Goal: Task Accomplishment & Management: Complete application form

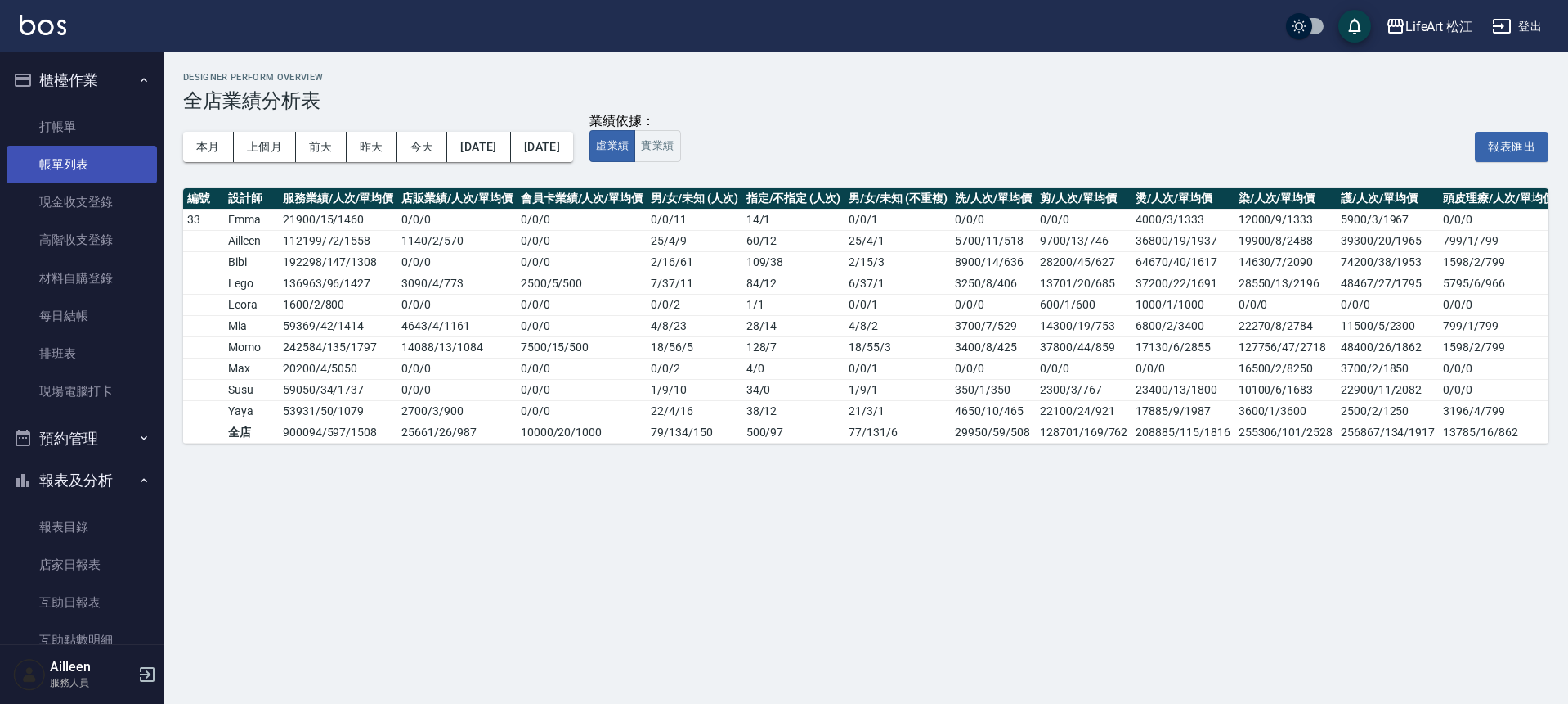
click at [89, 155] on link "帳單列表" at bounding box center [82, 165] width 151 height 37
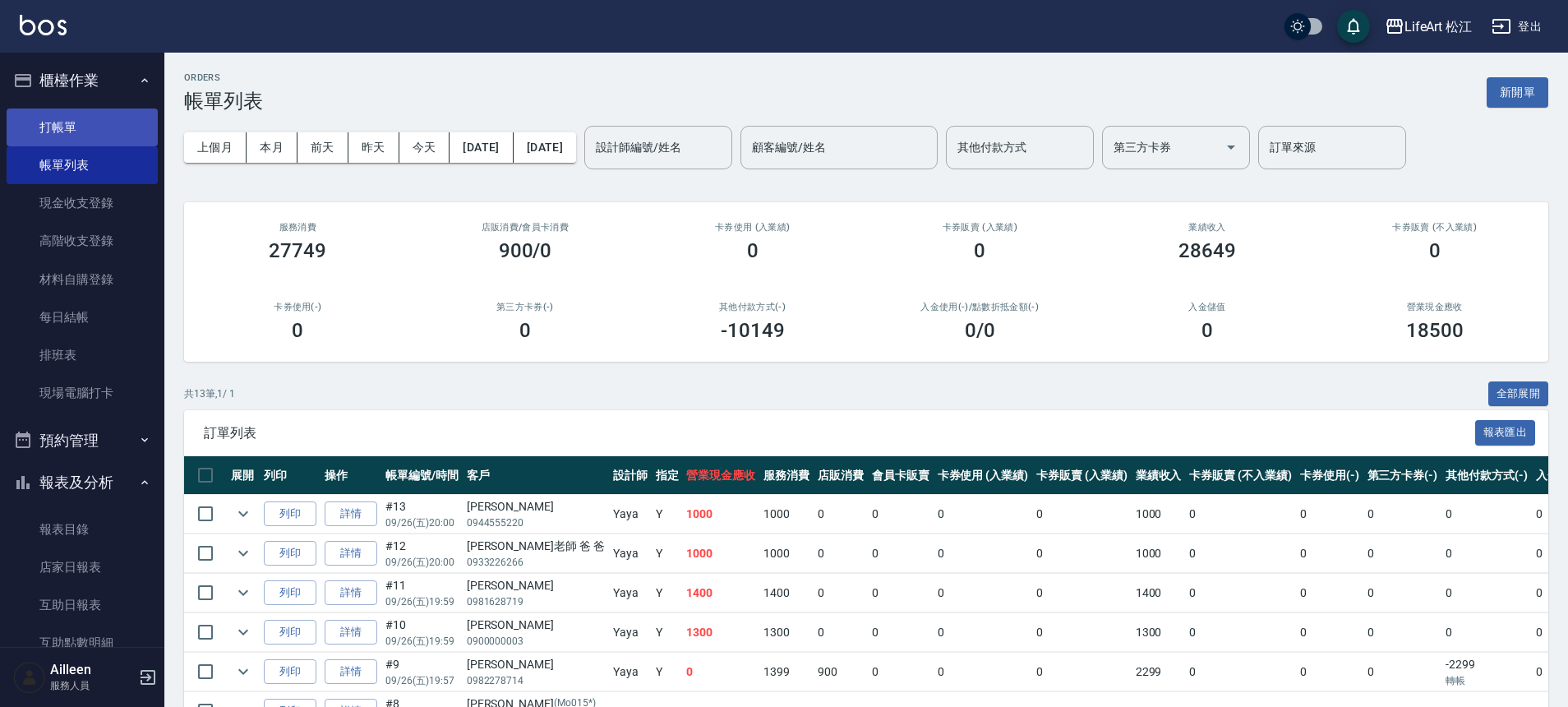
click at [99, 138] on link "打帳單" at bounding box center [82, 127] width 151 height 37
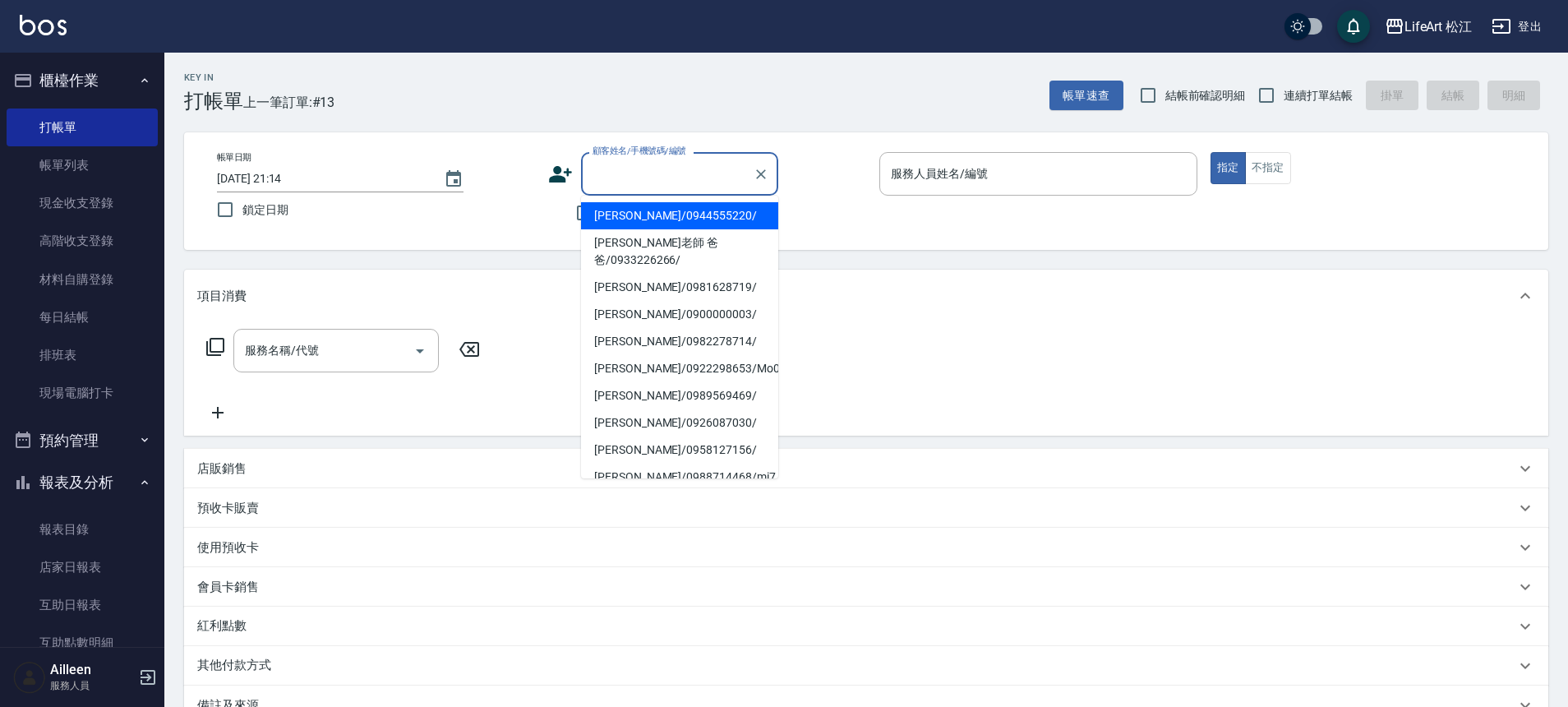
click at [698, 183] on input "顧客姓名/手機號碼/編號" at bounding box center [667, 174] width 158 height 29
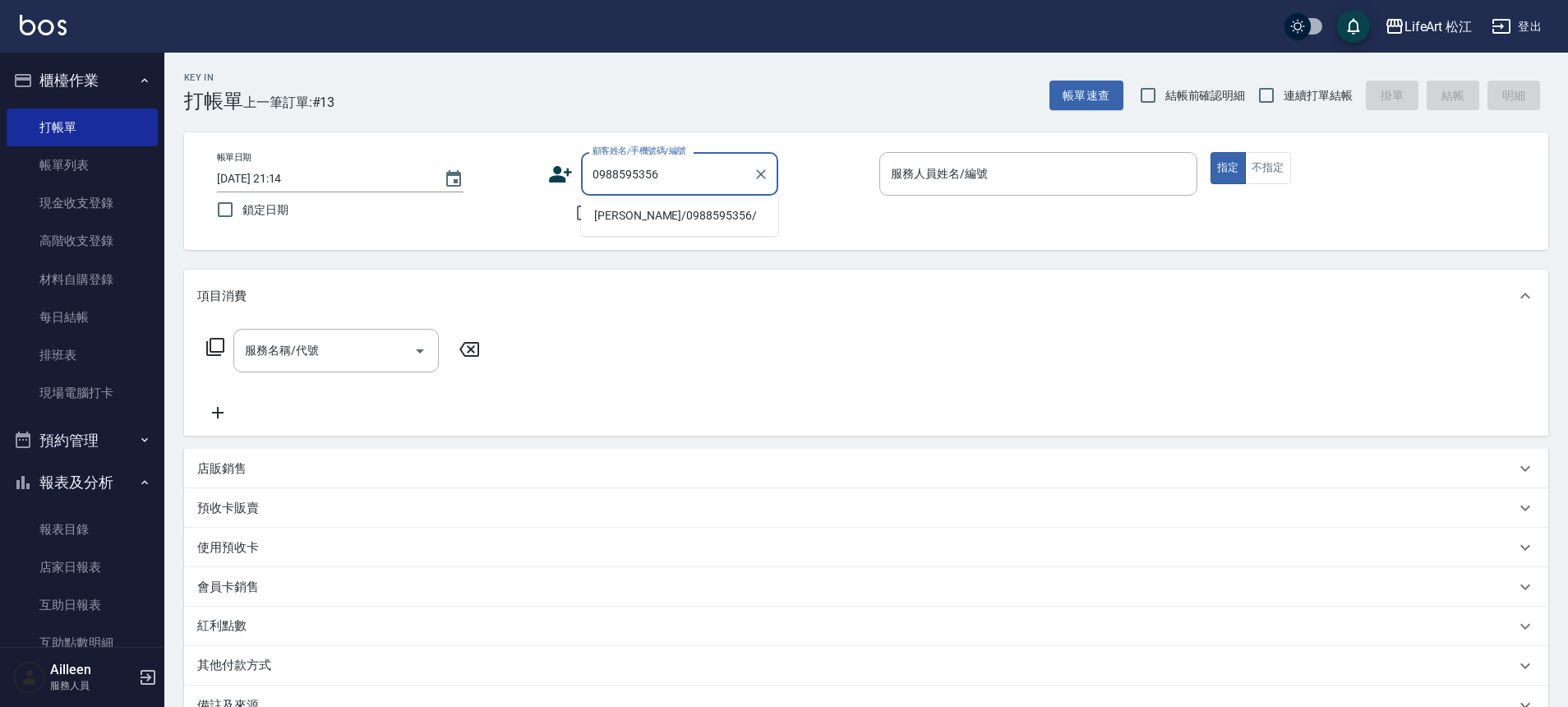
click at [685, 219] on li "[PERSON_NAME]/0988595356/" at bounding box center [679, 215] width 197 height 27
type input "[PERSON_NAME]/0988595356/"
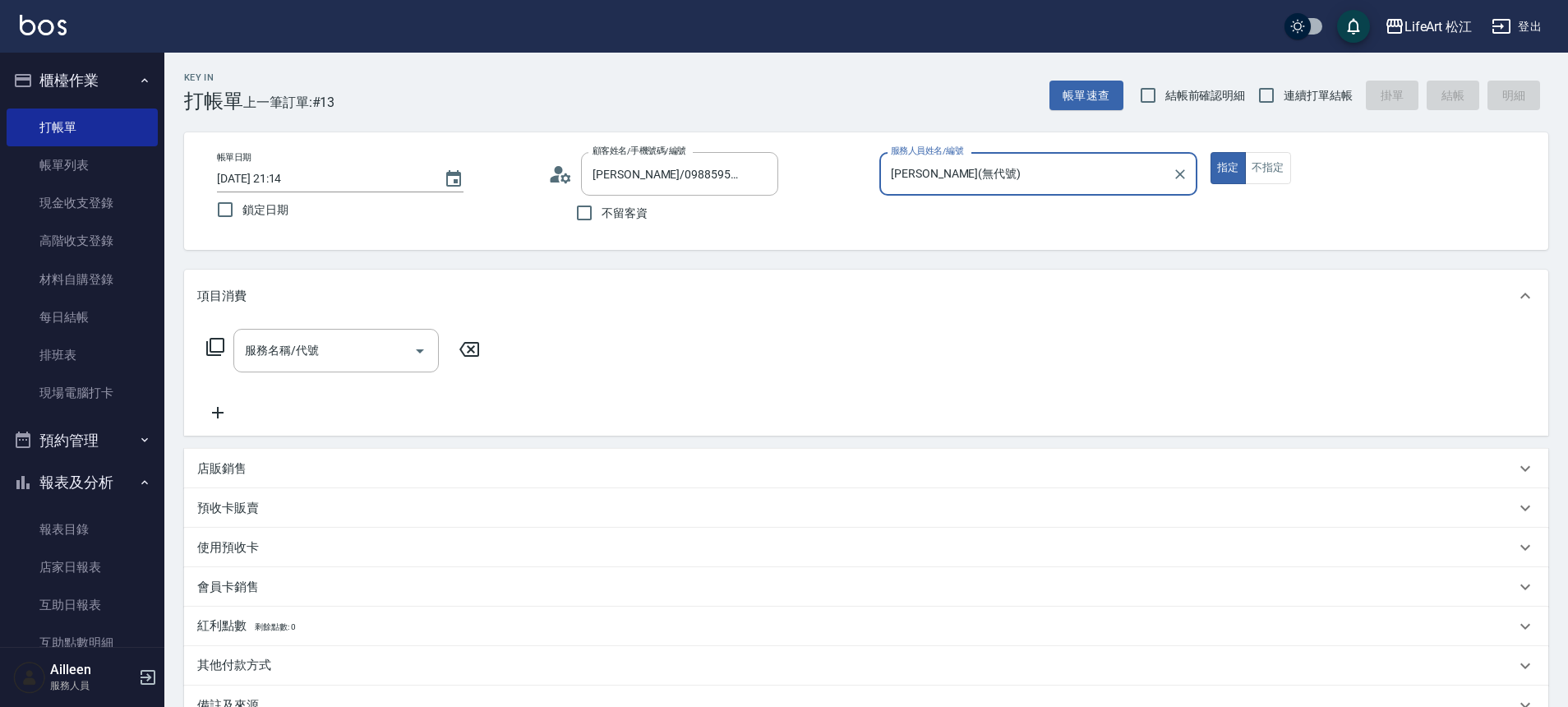
type input "[PERSON_NAME](無代號)"
click at [1022, 183] on input "[PERSON_NAME](無代號)" at bounding box center [1025, 174] width 278 height 29
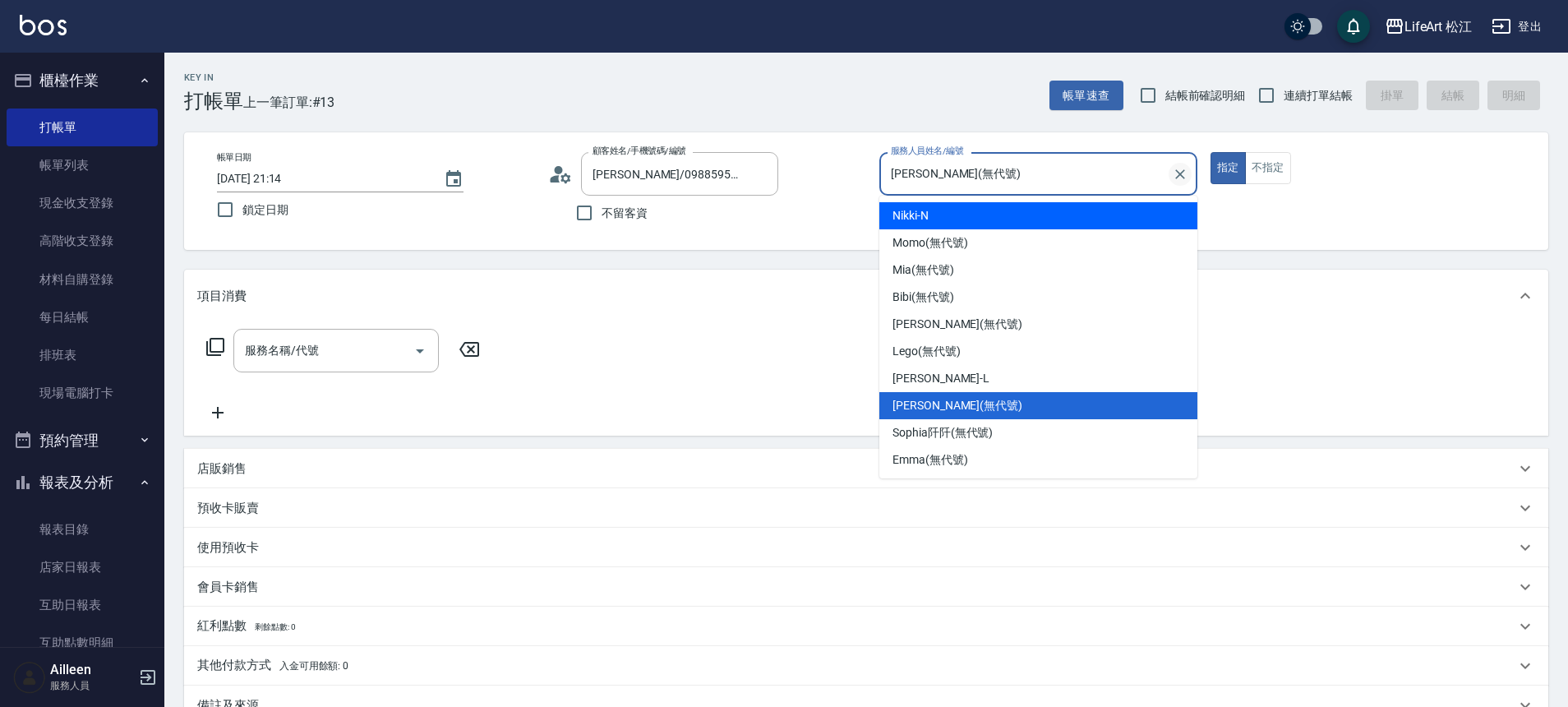
click at [1186, 176] on icon "Clear" at bounding box center [1180, 175] width 17 height 17
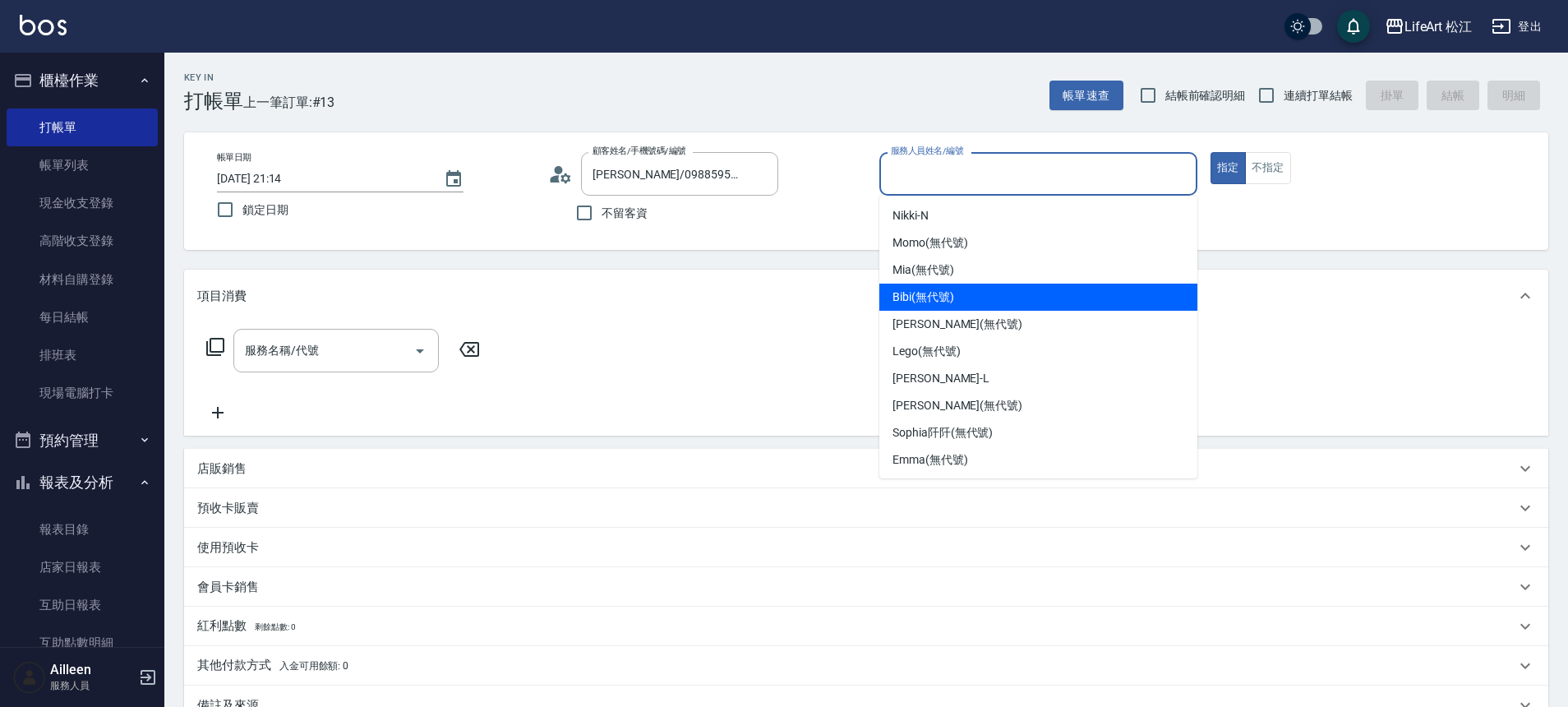
click at [1015, 299] on div "Bibi (無代號)" at bounding box center [1038, 297] width 318 height 27
type input "Bibi(無代號)"
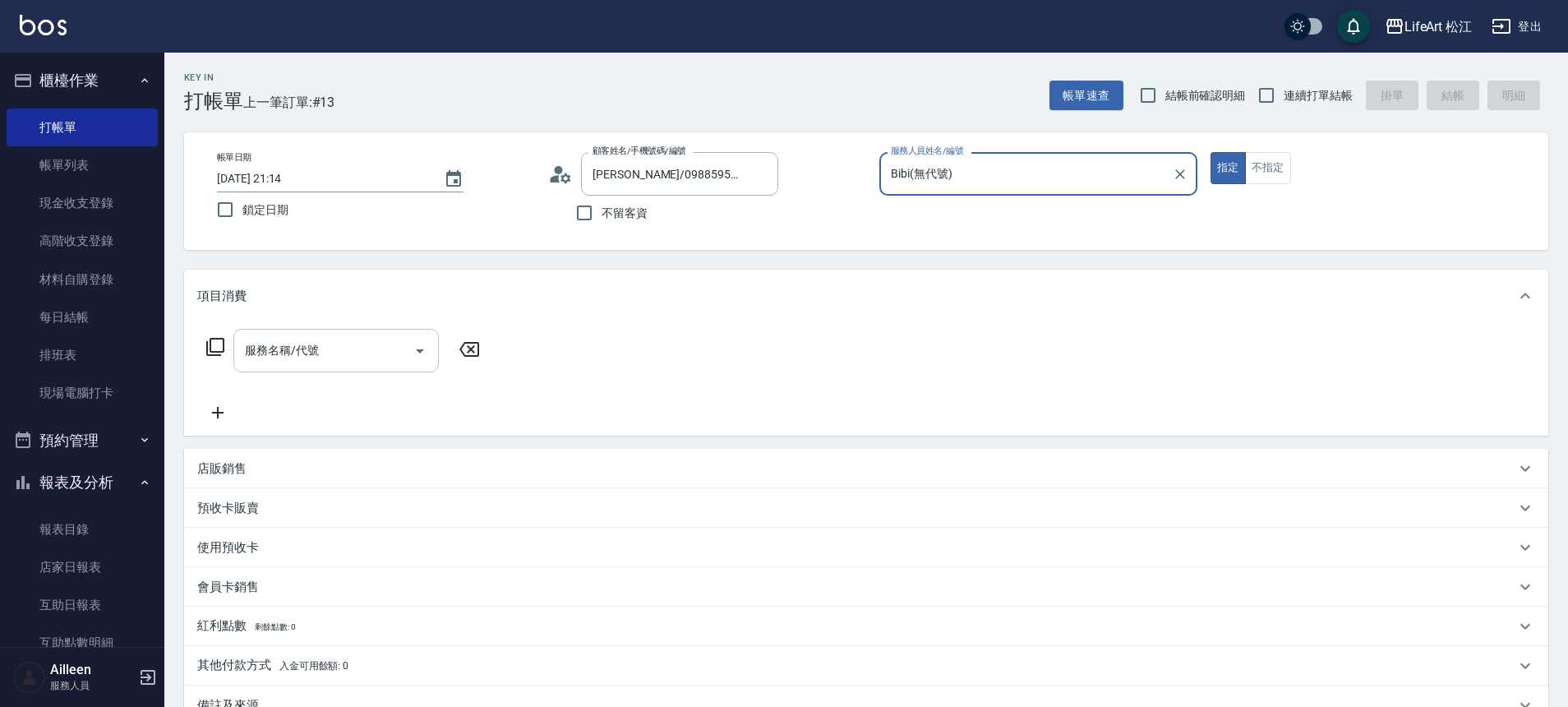
click at [354, 356] on input "服務名稱/代號" at bounding box center [324, 350] width 166 height 29
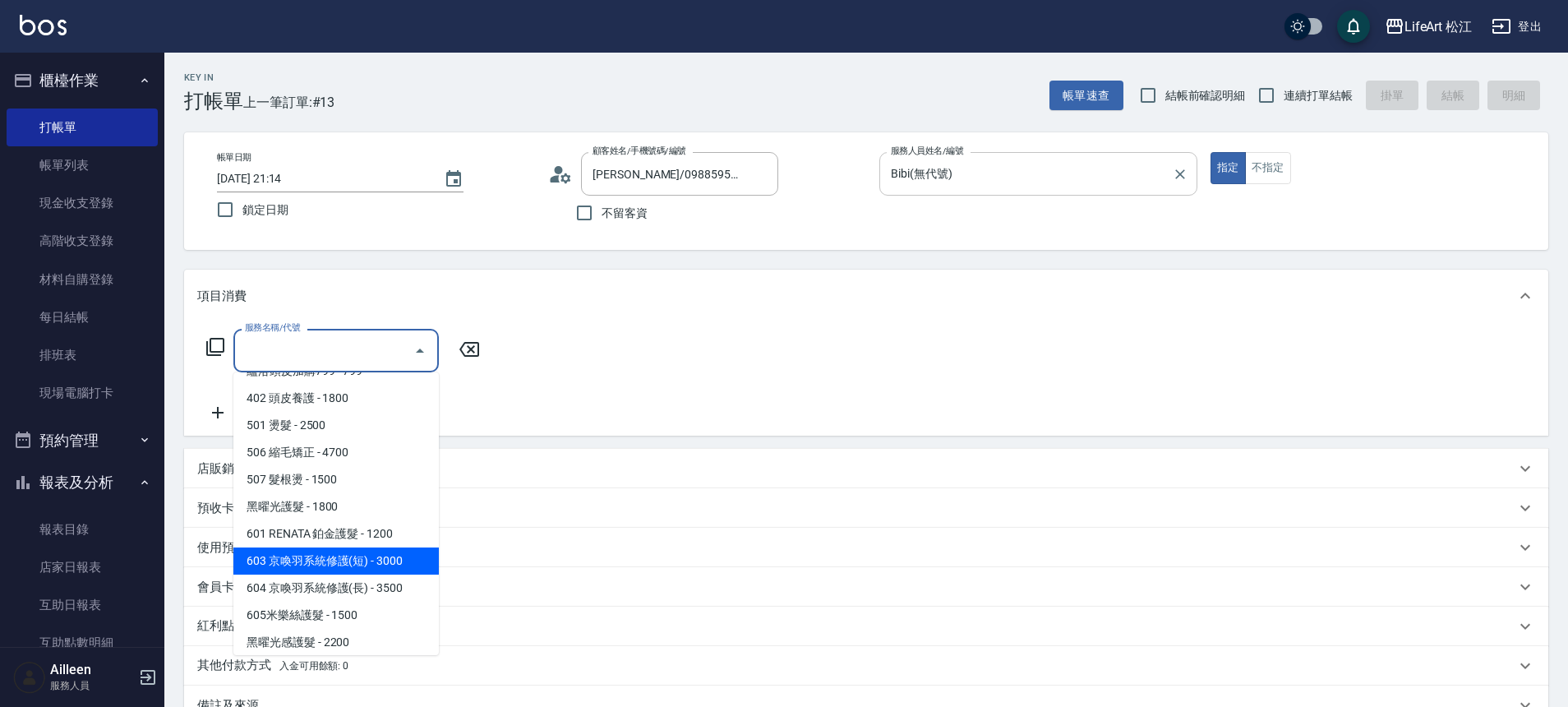
scroll to position [219, 0]
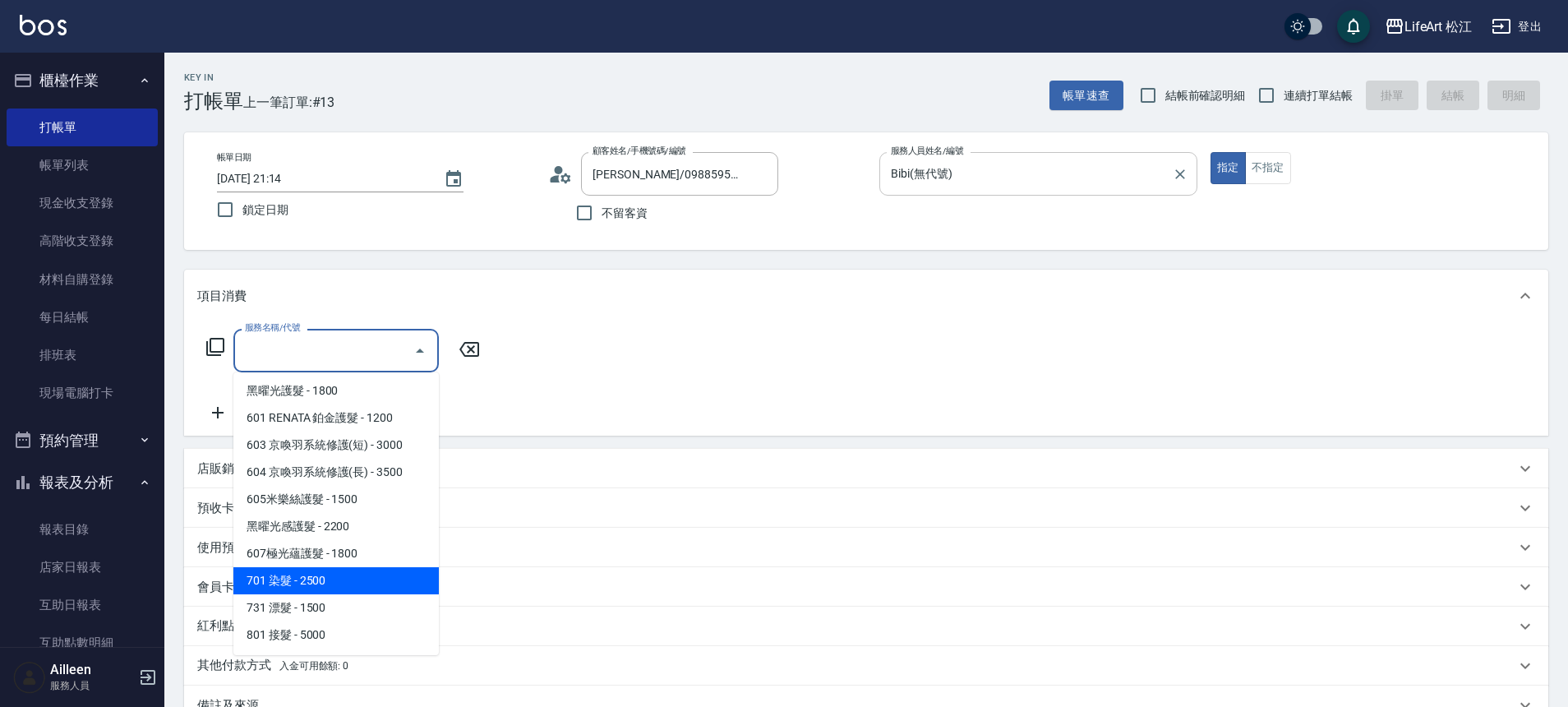
drag, startPoint x: 341, startPoint y: 574, endPoint x: 408, endPoint y: 459, distance: 133.1
click at [341, 573] on span "701 染髮 - 2500" at bounding box center [336, 580] width 205 height 27
type input "701 染髮(701)"
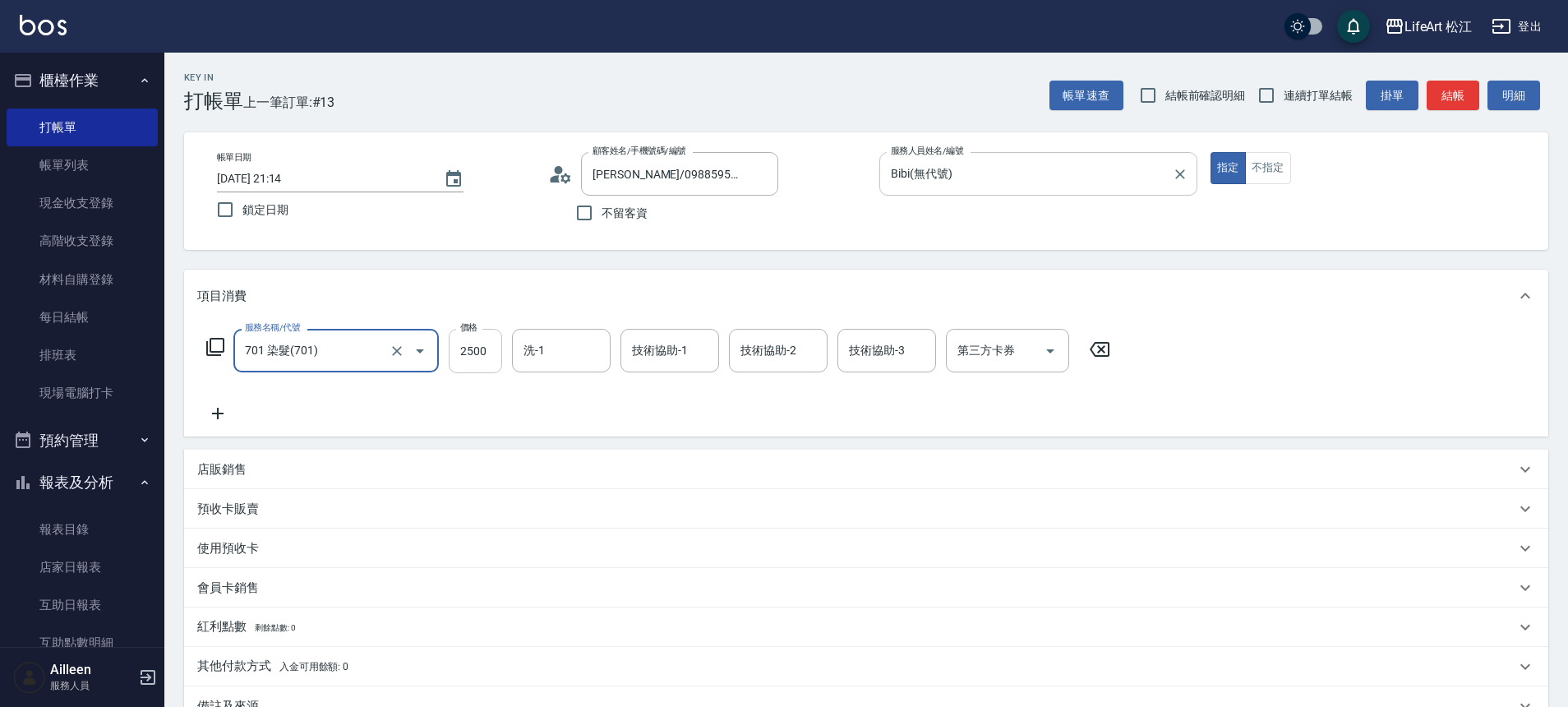
click at [489, 352] on input "2500" at bounding box center [474, 351] width 53 height 45
type input "2100"
click at [208, 414] on icon at bounding box center [218, 413] width 41 height 20
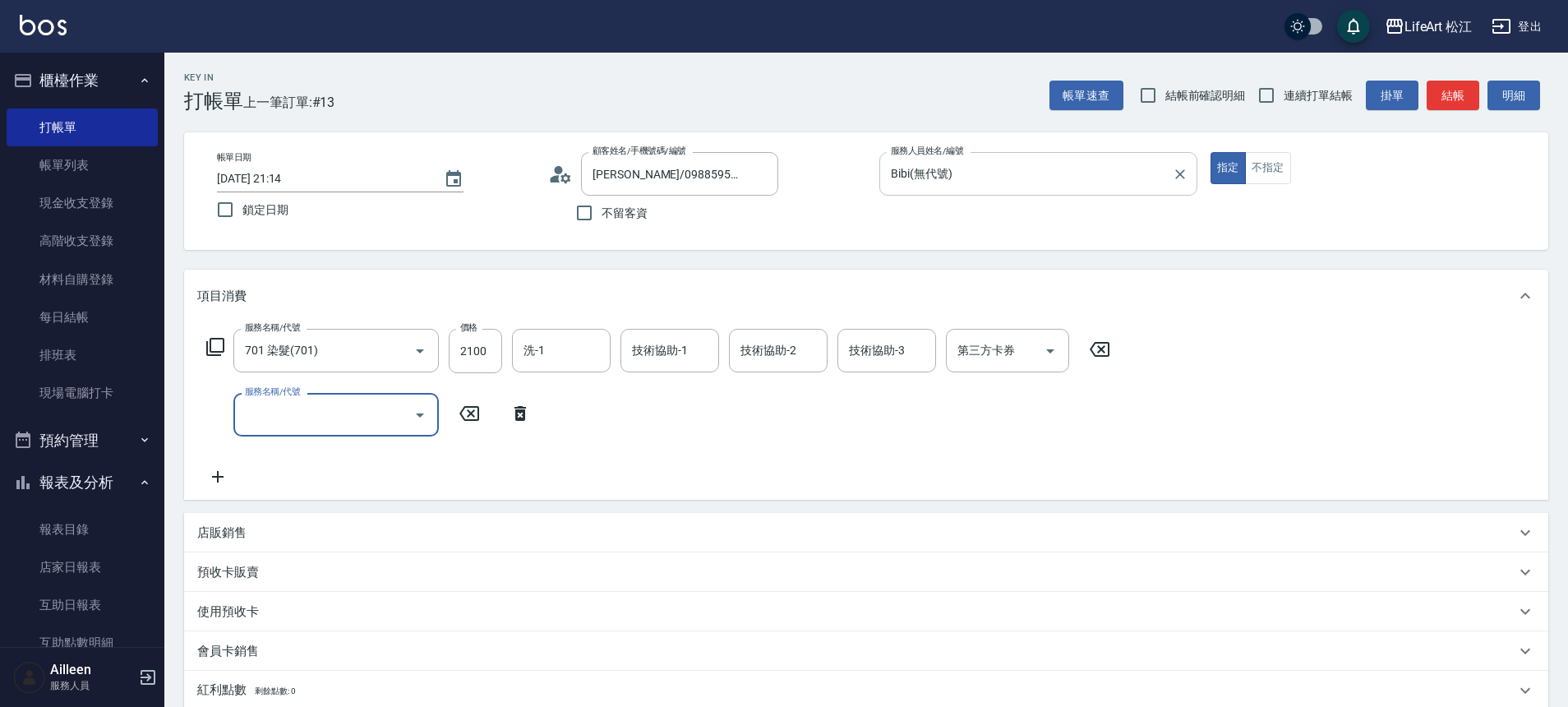
click at [318, 417] on input "服務名稱/代號" at bounding box center [324, 414] width 166 height 29
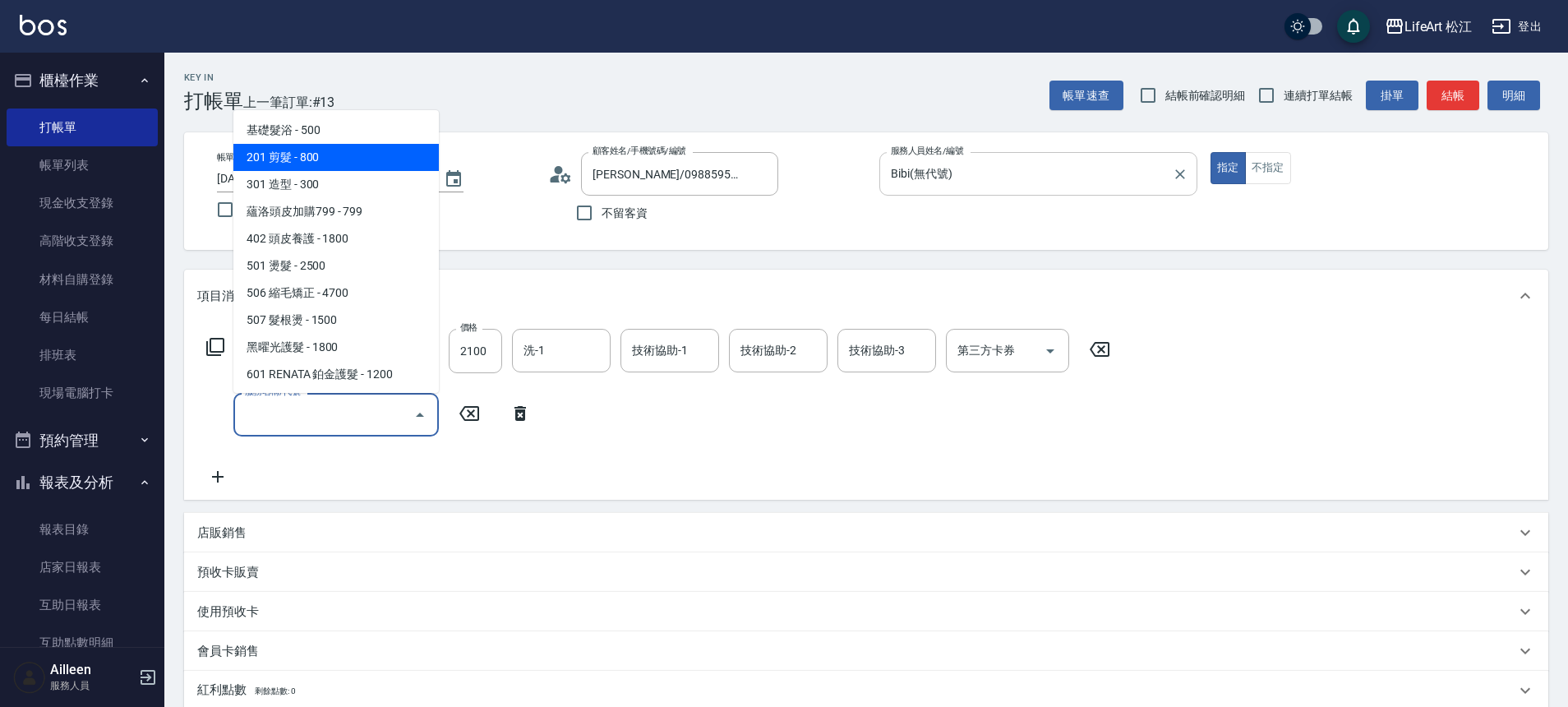
click at [332, 161] on span "201 剪髮 - 800" at bounding box center [336, 157] width 205 height 27
type input "201 剪髮(201)"
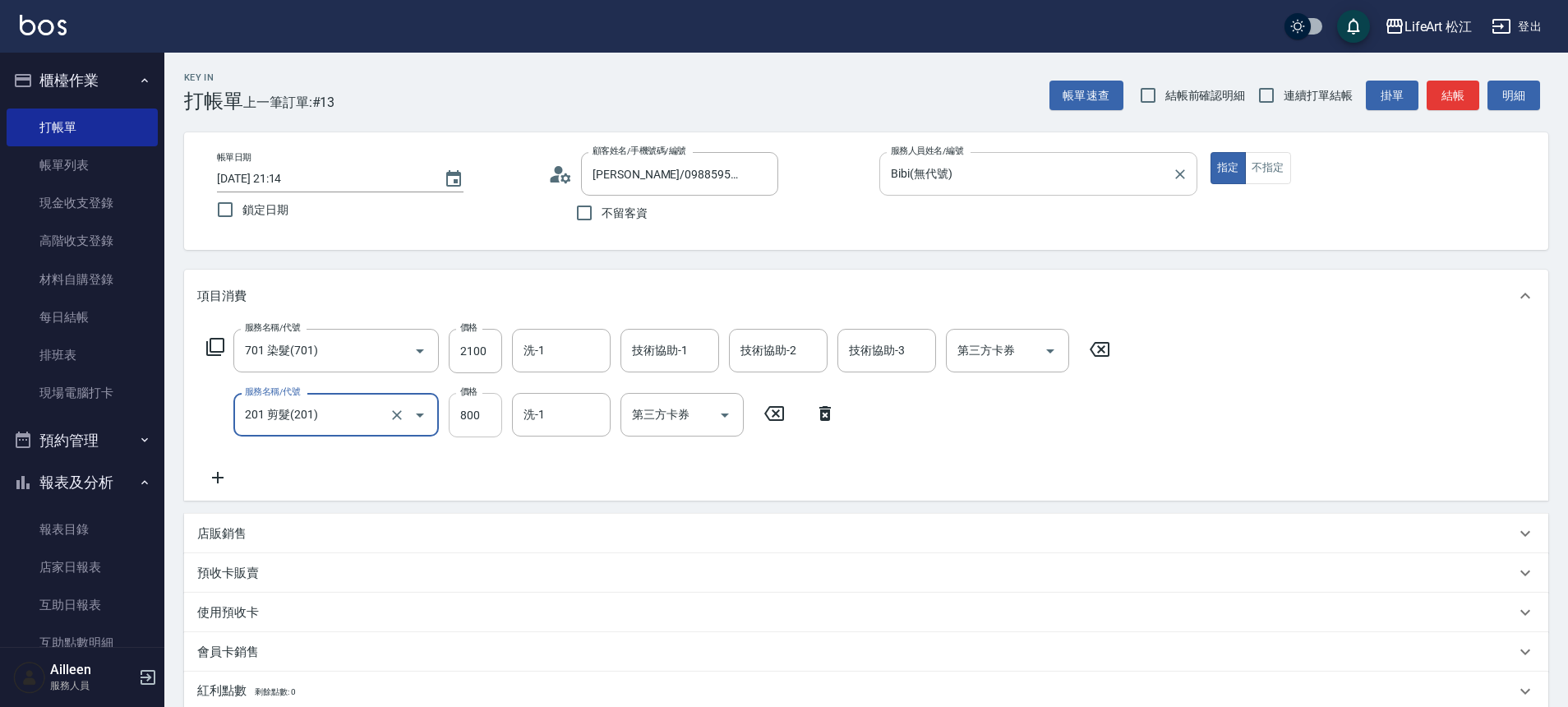
click at [488, 418] on input "800" at bounding box center [474, 416] width 53 height 45
type input "100"
click at [229, 475] on icon at bounding box center [218, 477] width 41 height 20
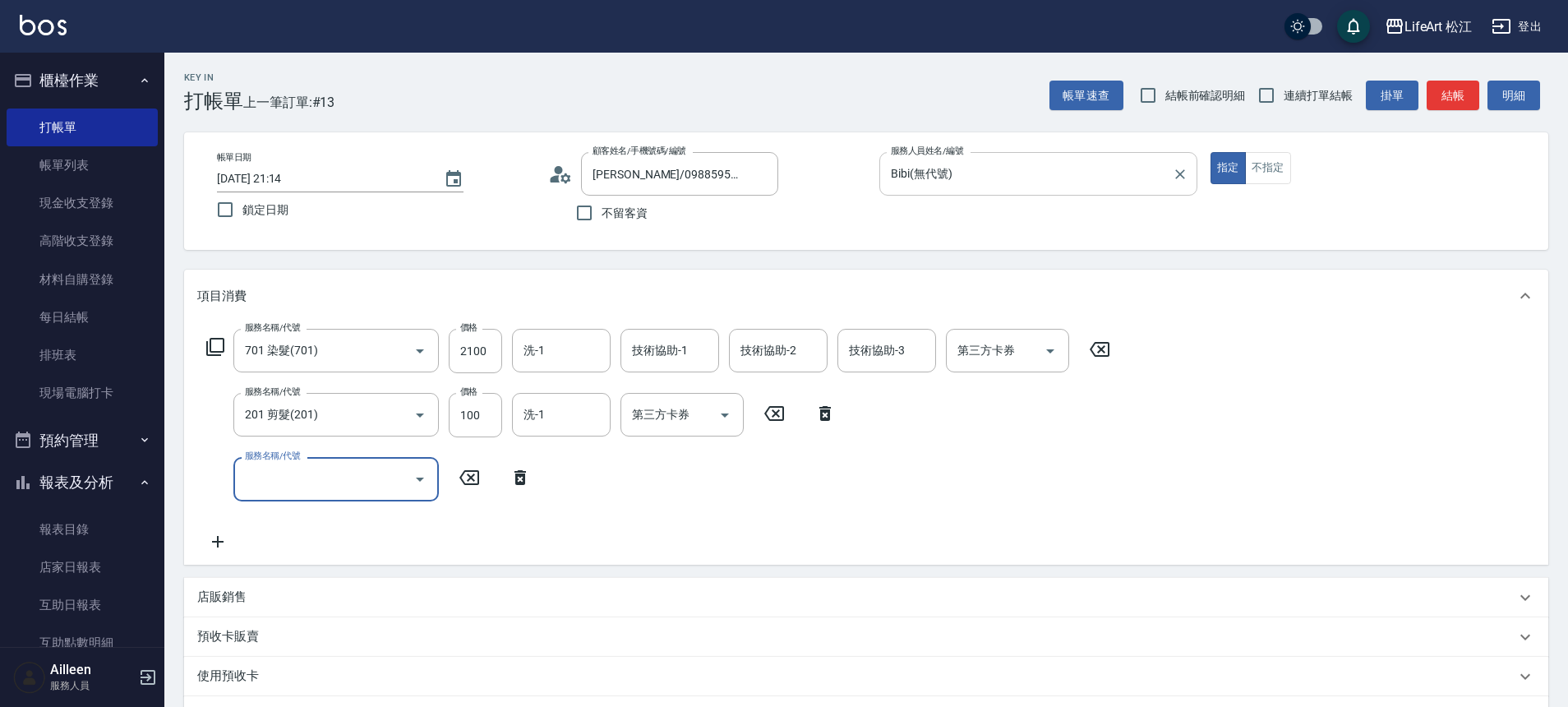
click at [303, 461] on div "服務名稱/代號" at bounding box center [336, 478] width 205 height 44
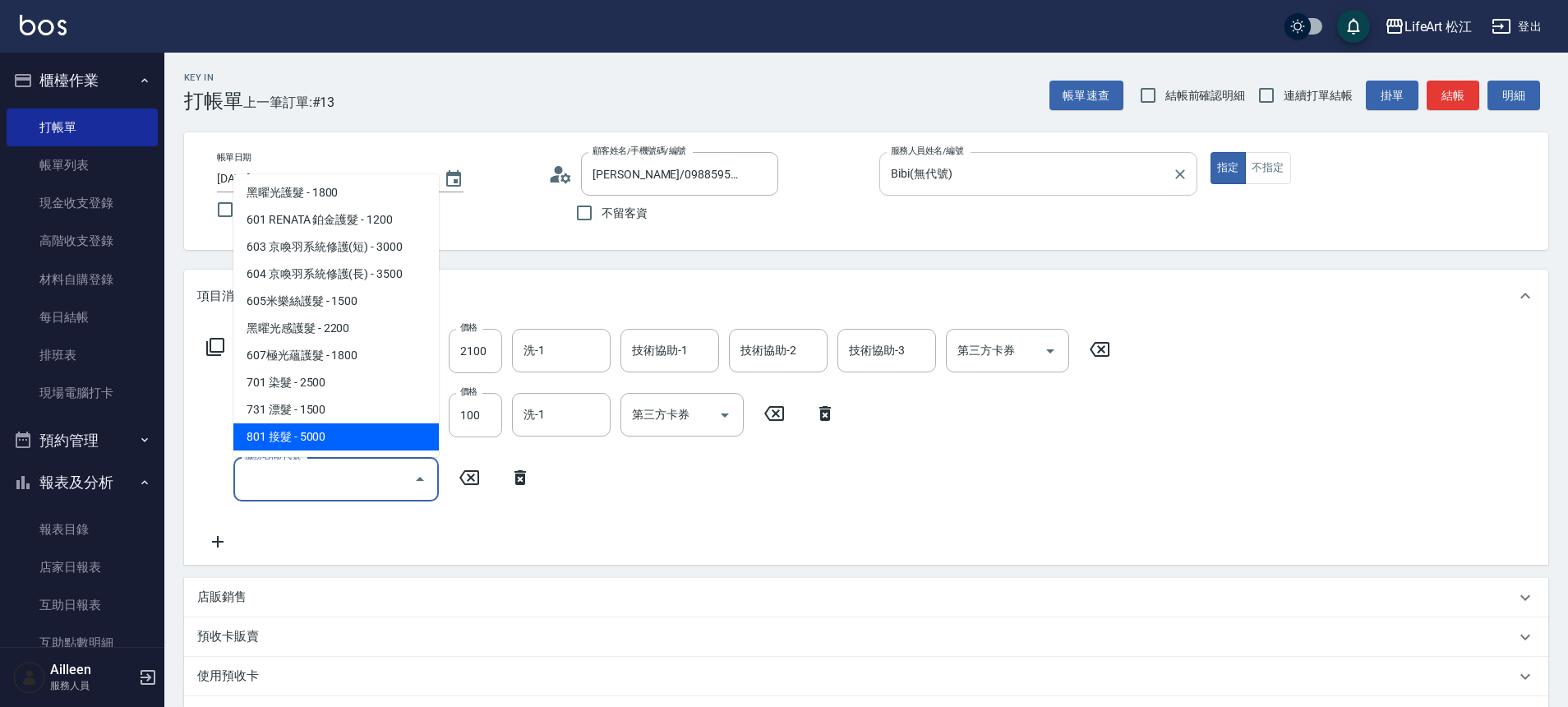
scroll to position [4, 0]
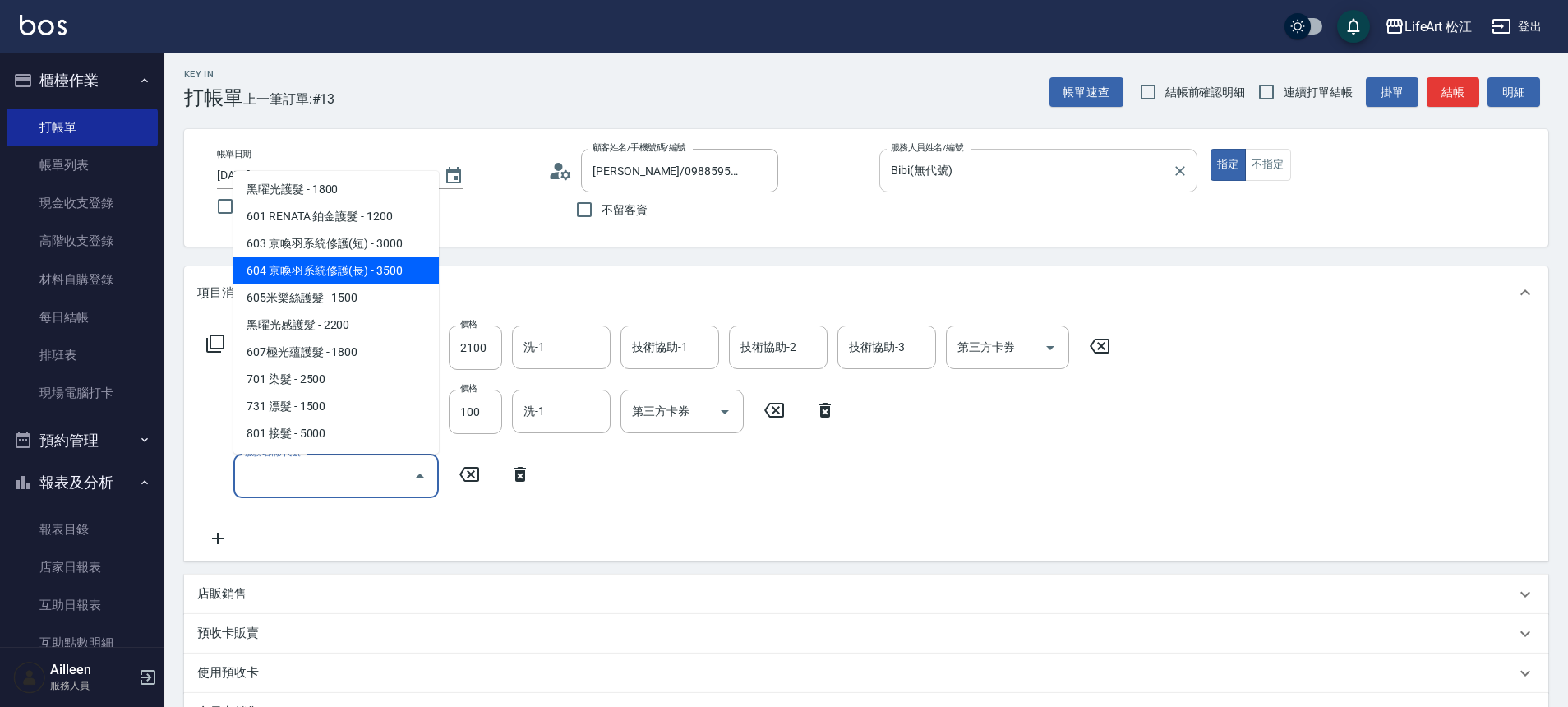
click at [318, 272] on span "604 京喚羽系統修護(長) - 3500" at bounding box center [336, 270] width 205 height 27
type input "604 京喚羽系統修護(長)(604)"
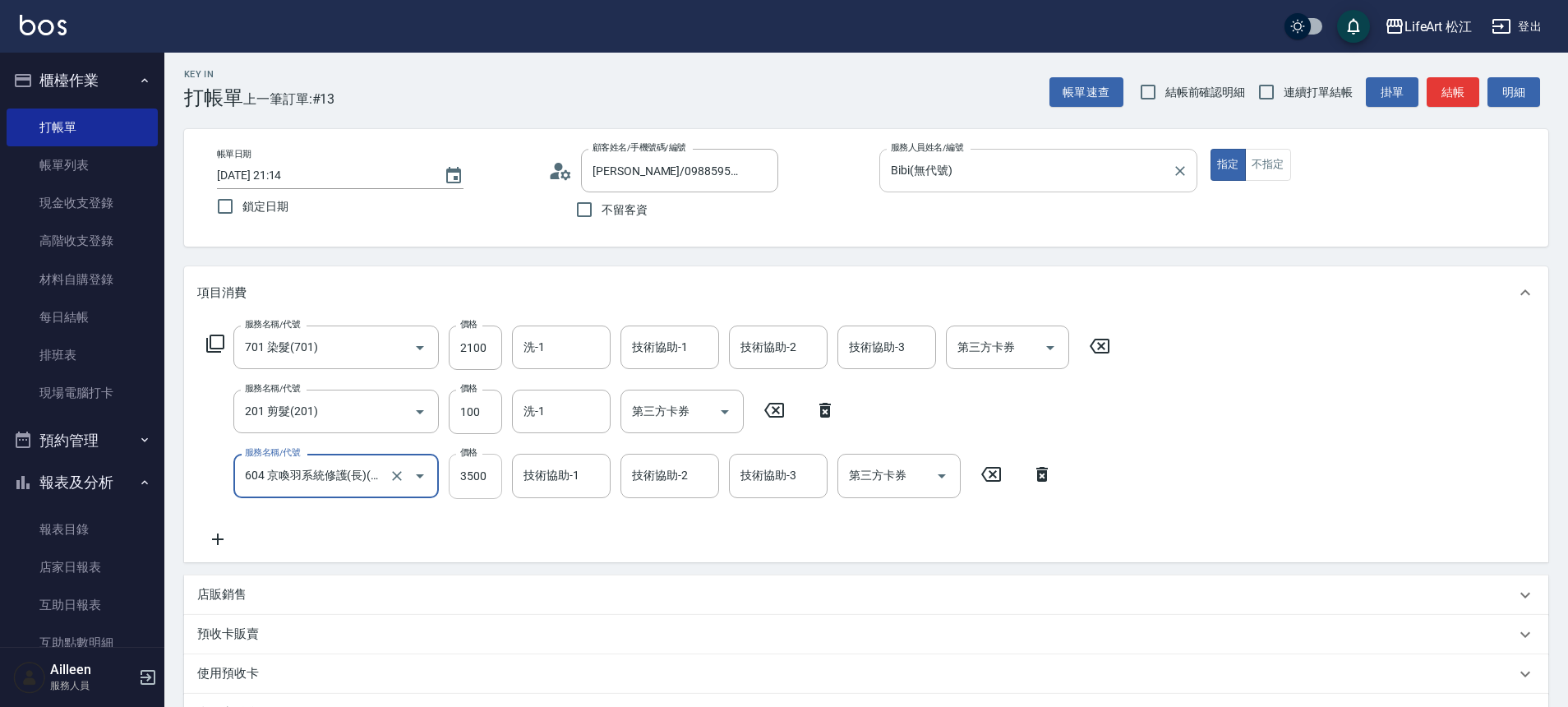
click at [482, 467] on input "3500" at bounding box center [474, 476] width 53 height 45
click at [480, 475] on input "3500" at bounding box center [474, 476] width 53 height 45
click at [482, 475] on input "3500" at bounding box center [474, 476] width 53 height 45
click at [527, 363] on div "洗-1" at bounding box center [561, 346] width 99 height 44
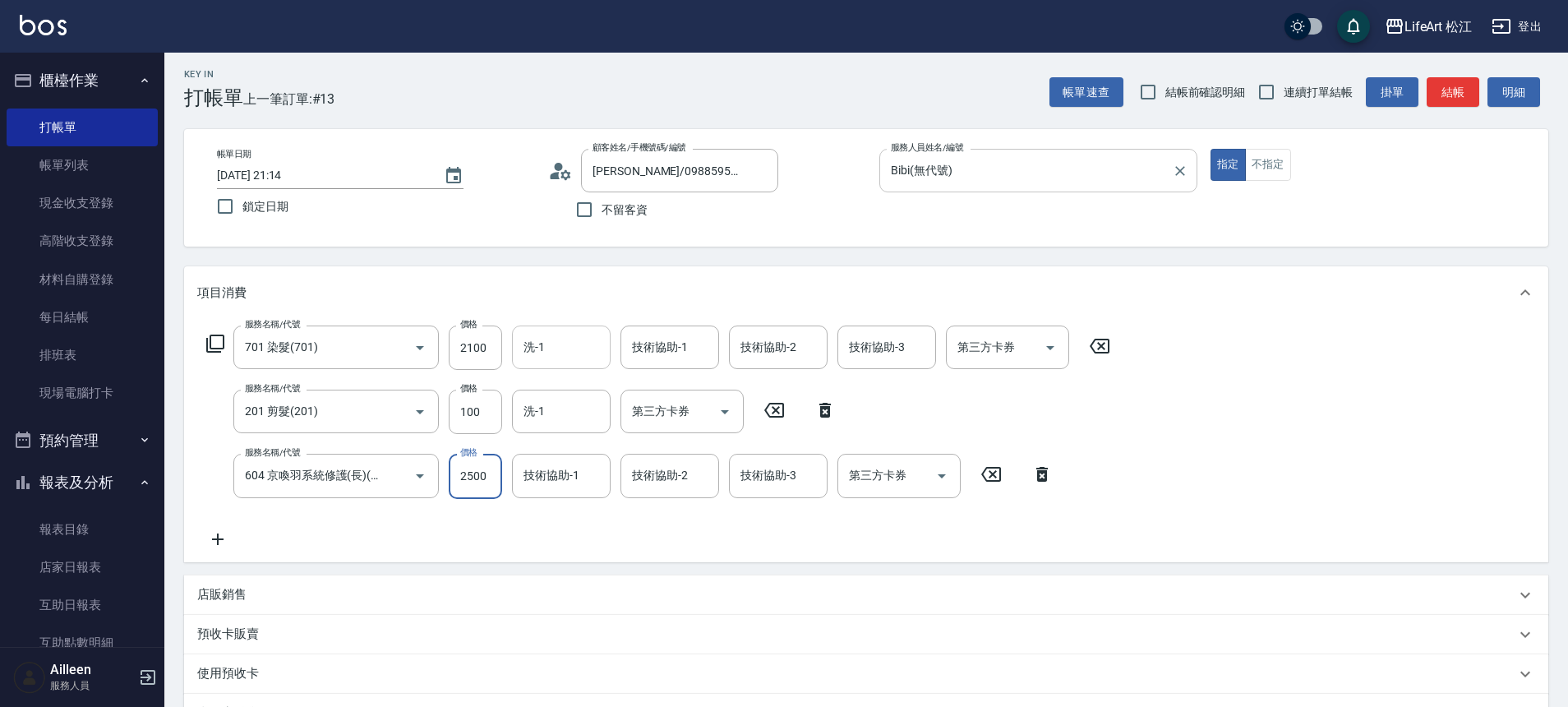
type input "2500"
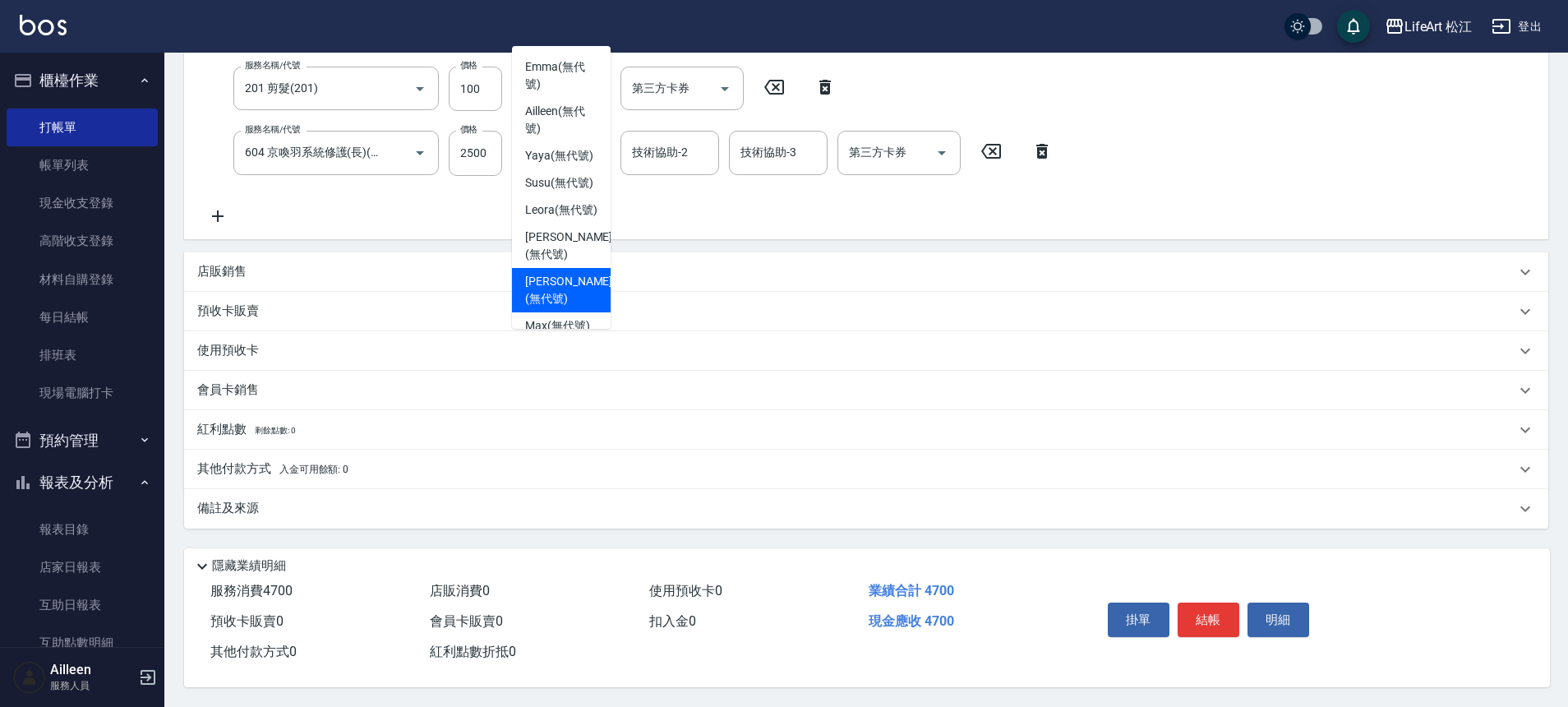
scroll to position [259, 0]
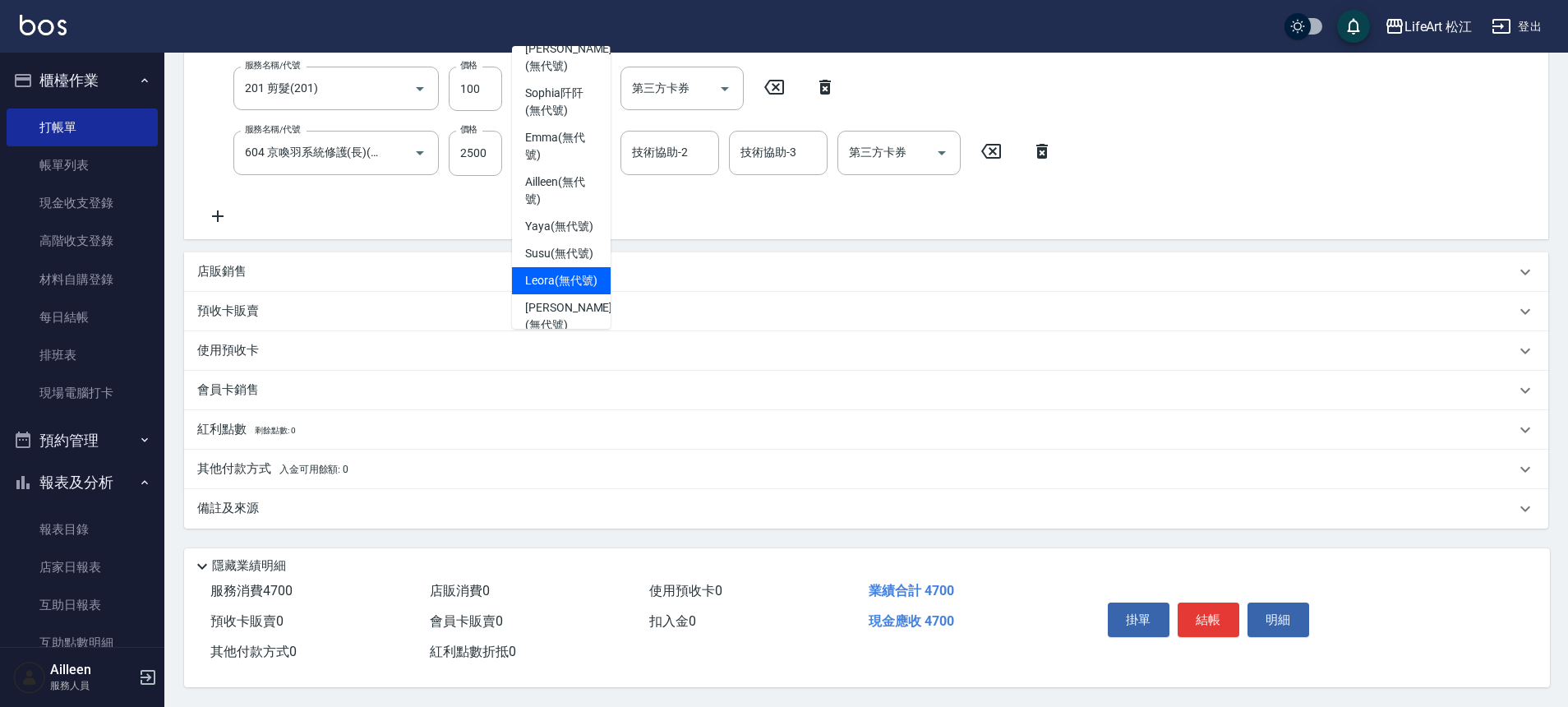
click at [548, 289] on span "Leora (無代號)" at bounding box center [560, 280] width 72 height 17
type input "Leora(無代號)"
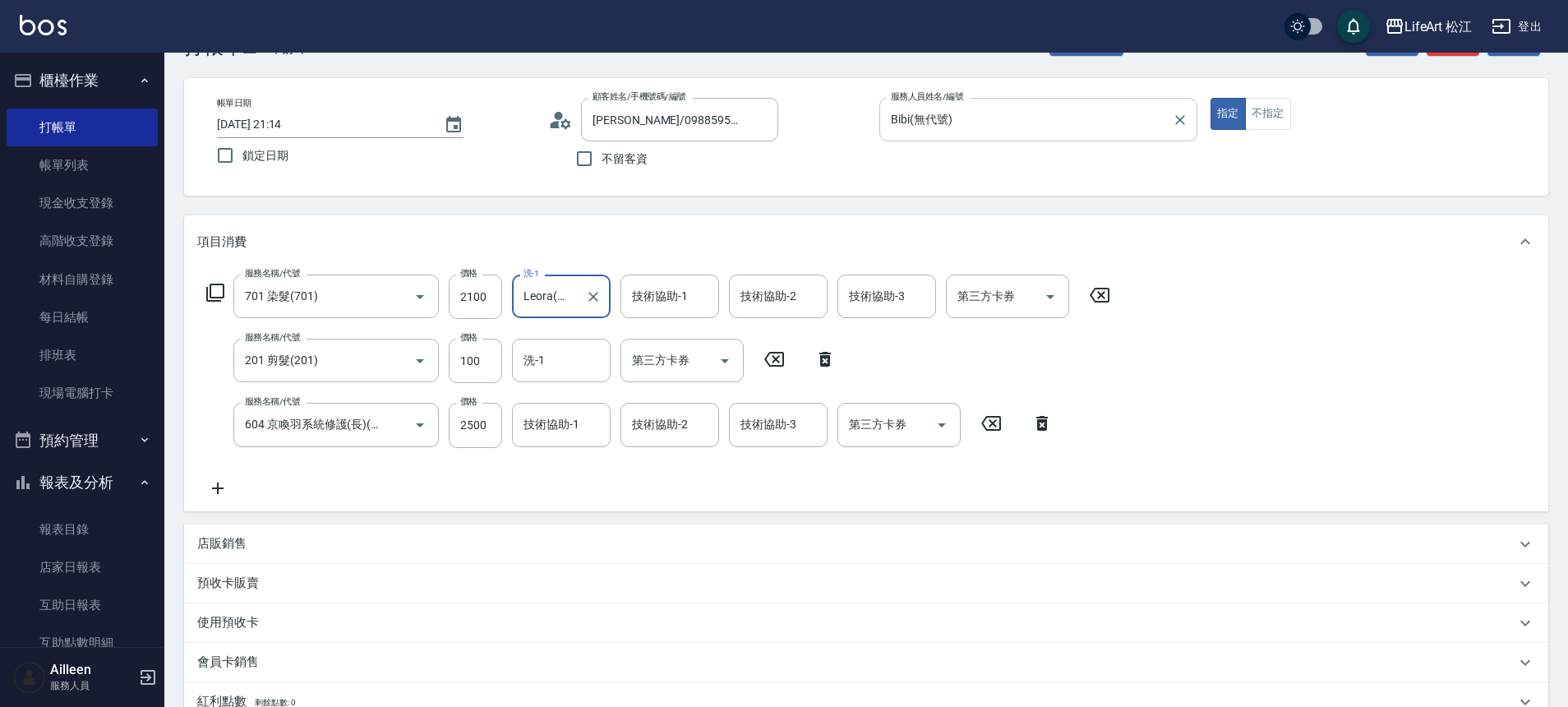
scroll to position [0, 0]
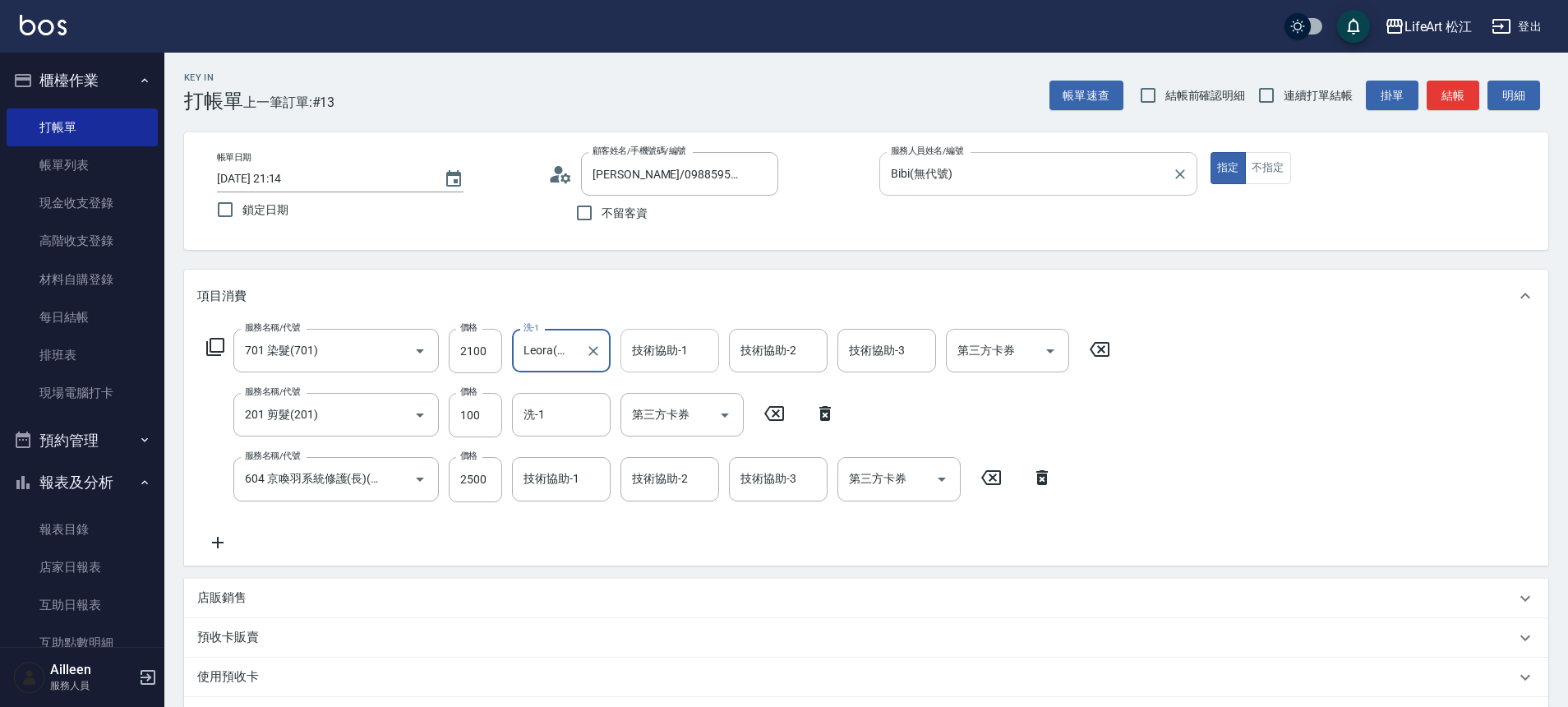
click at [688, 352] on input "技術協助-1" at bounding box center [670, 350] width 84 height 29
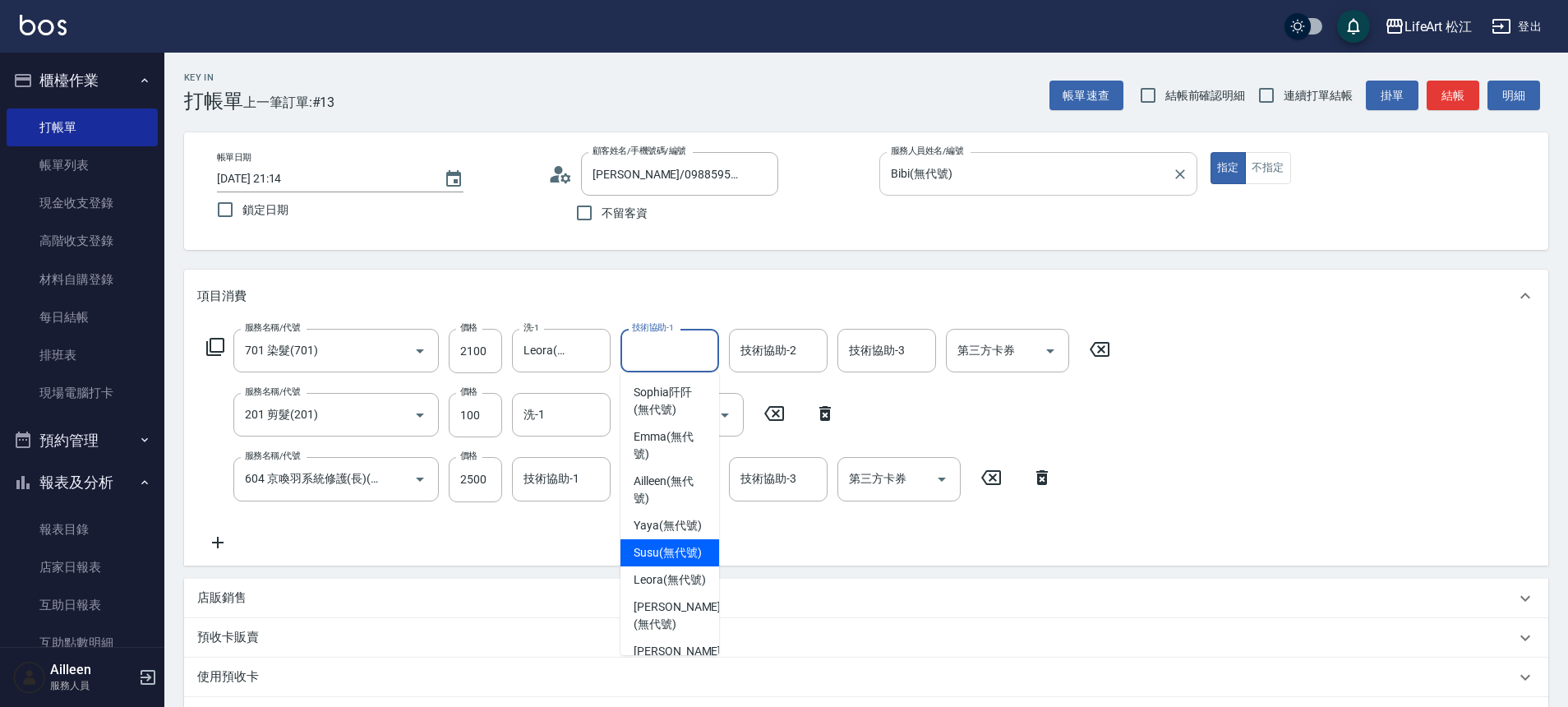
scroll to position [396, 0]
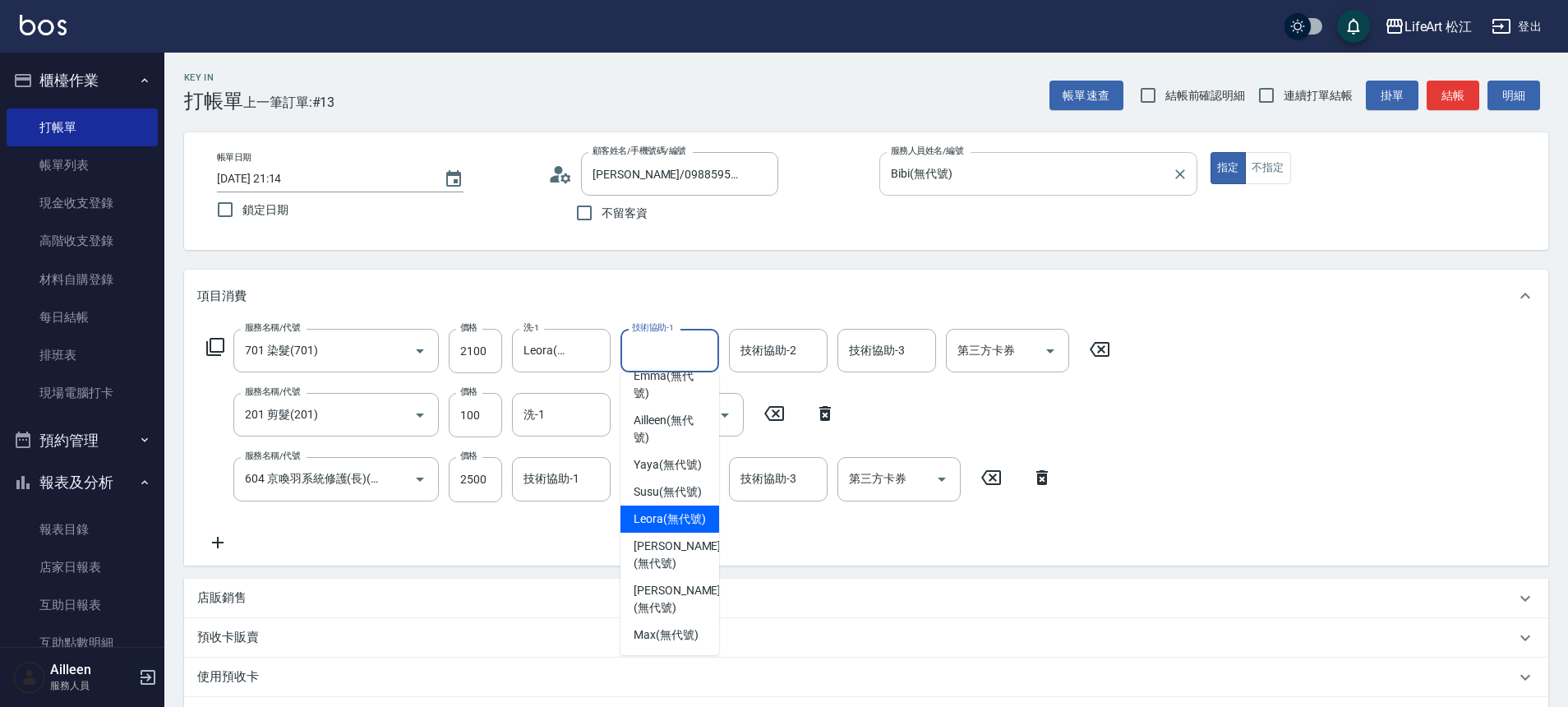
click at [664, 510] on span "Leora (無代號)" at bounding box center [669, 518] width 72 height 17
type input "Leora(無代號)"
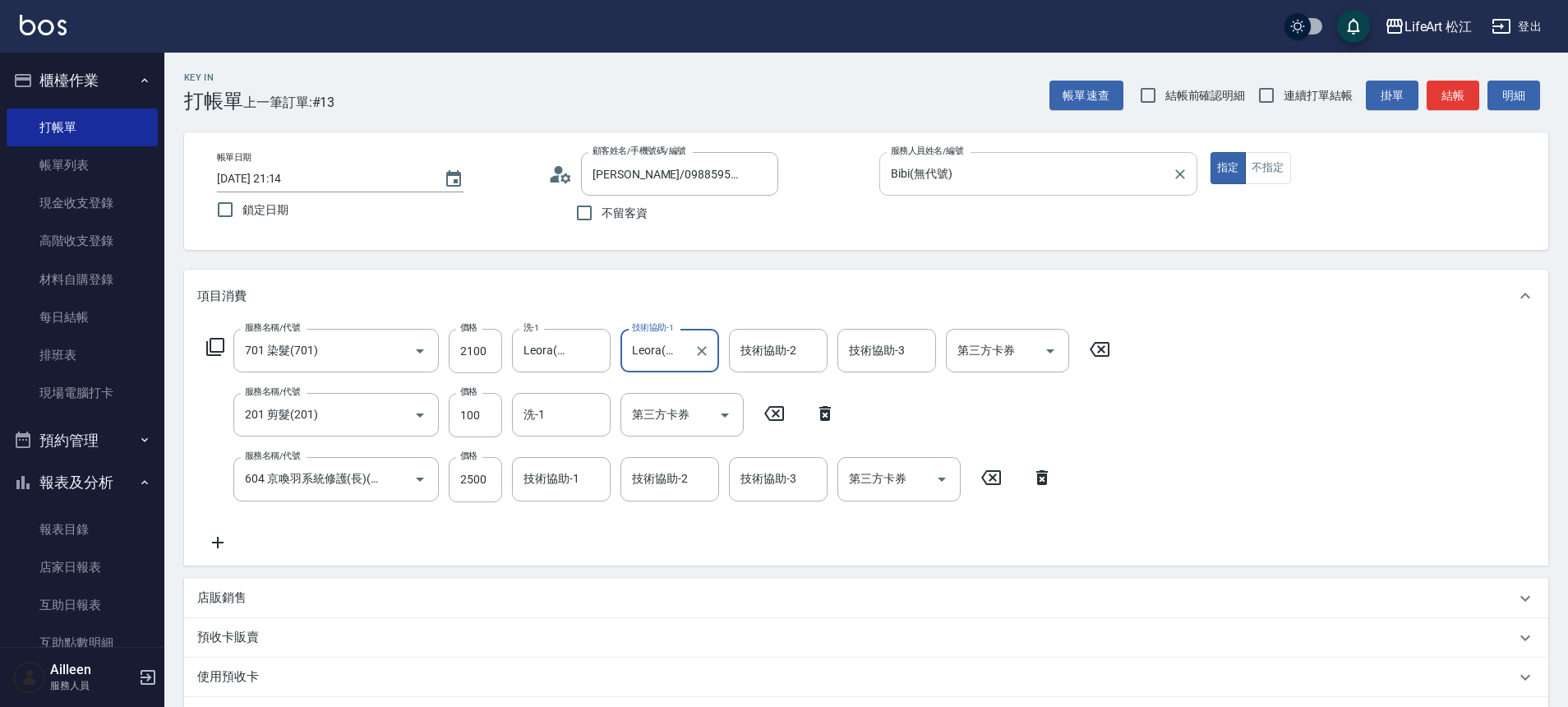
click at [539, 464] on div "技術協助-1 技術協助-1" at bounding box center [561, 478] width 99 height 44
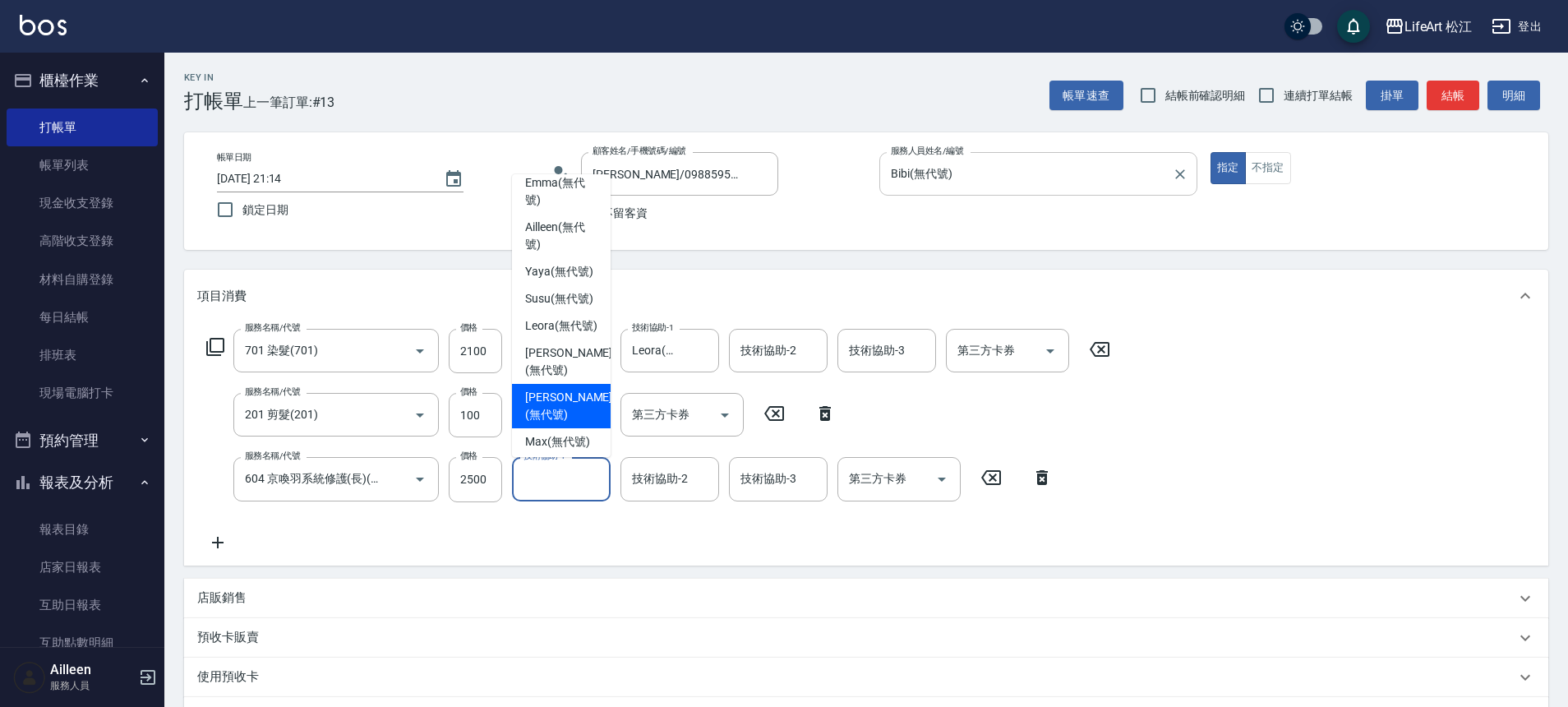
scroll to position [399, 0]
click at [553, 312] on span "Leora (無代號)" at bounding box center [560, 320] width 72 height 17
type input "Leora(無代號)"
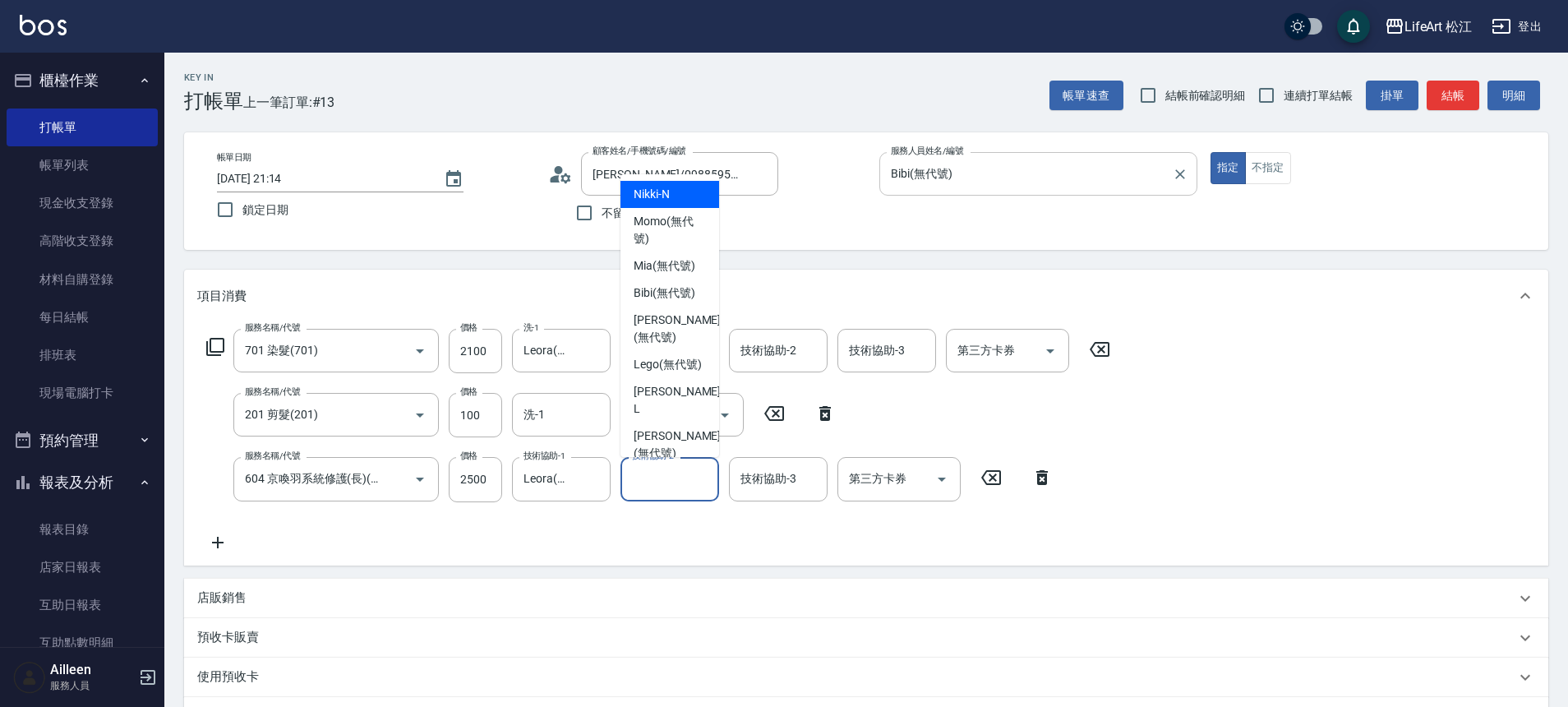
click at [657, 468] on div "技術協助-2 技術協助-2" at bounding box center [670, 478] width 99 height 44
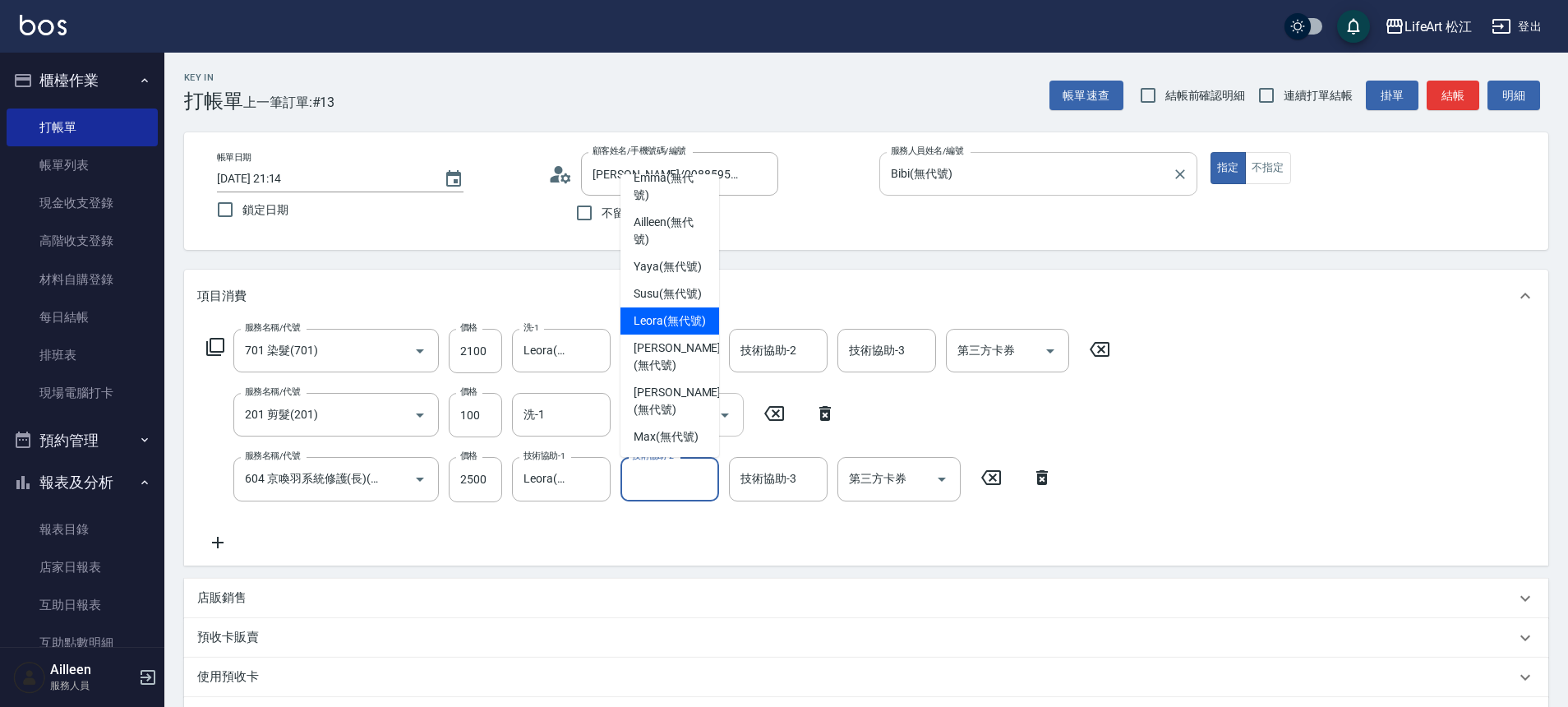
drag, startPoint x: 669, startPoint y: 290, endPoint x: 742, endPoint y: 414, distance: 143.9
click at [669, 312] on span "Leora (無代號)" at bounding box center [669, 320] width 72 height 17
type input "Leora(無代號)"
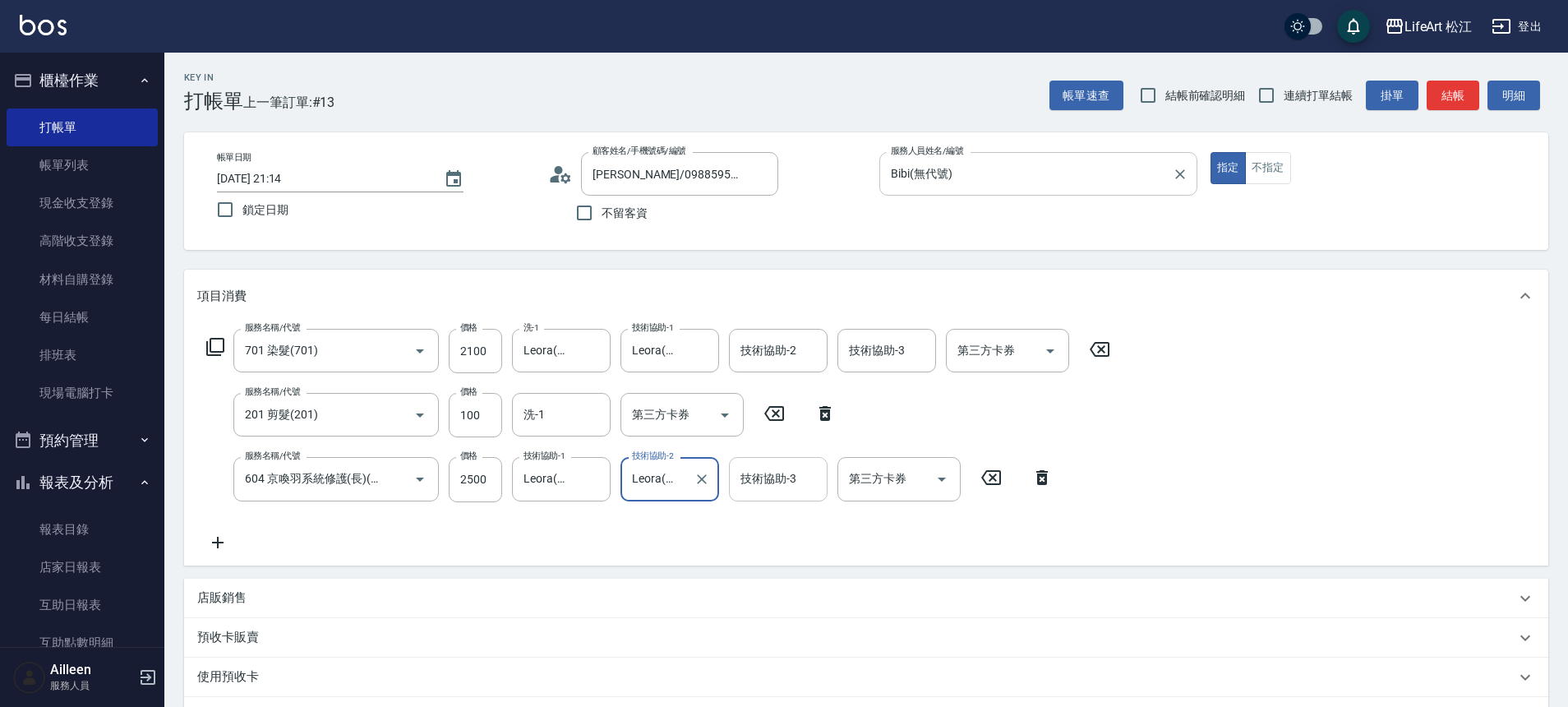
click at [784, 495] on div "技術協助-3" at bounding box center [778, 478] width 99 height 44
click at [784, 488] on input "技術協助-3" at bounding box center [778, 478] width 84 height 29
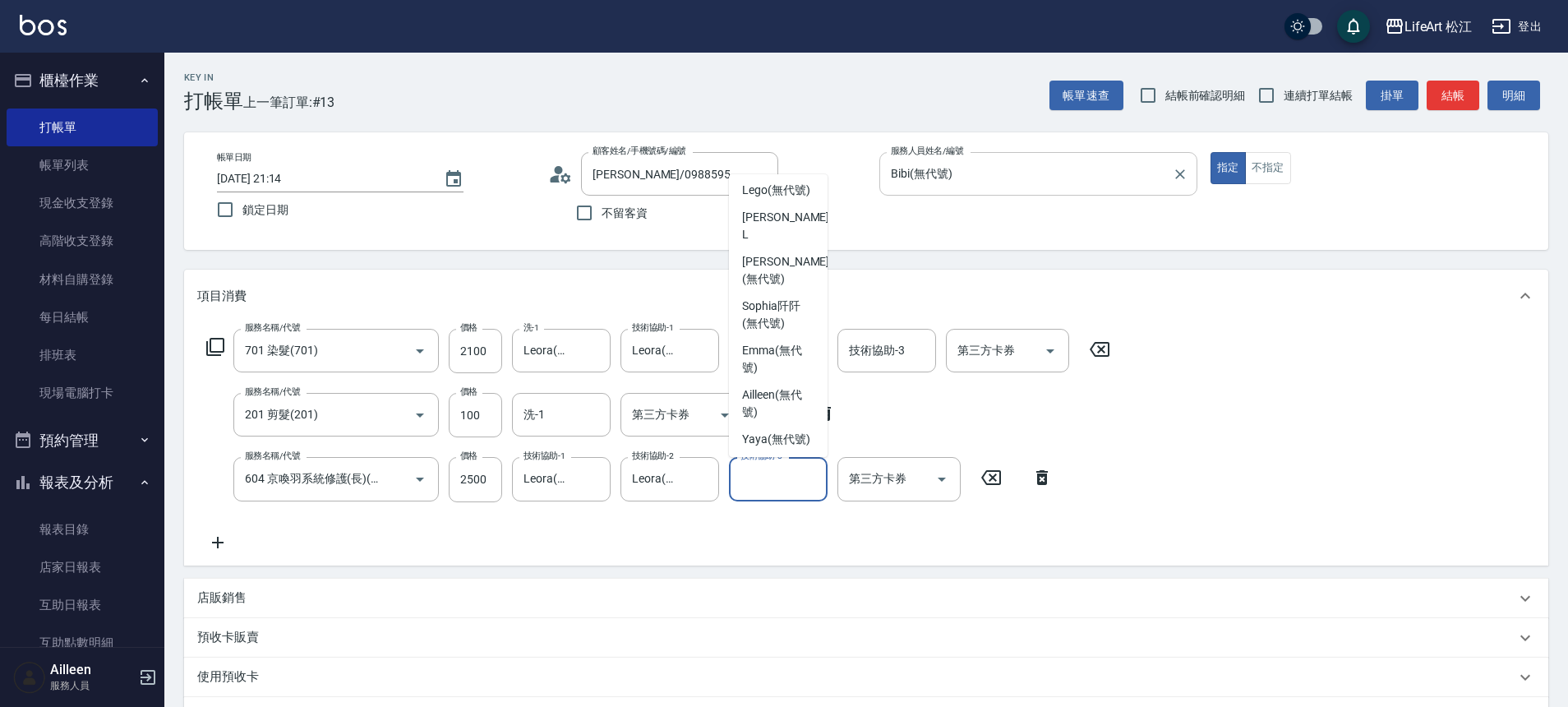
scroll to position [309, 0]
click at [772, 367] on span "Leora (無代號)" at bounding box center [777, 359] width 72 height 17
type input "Leora(無代號)"
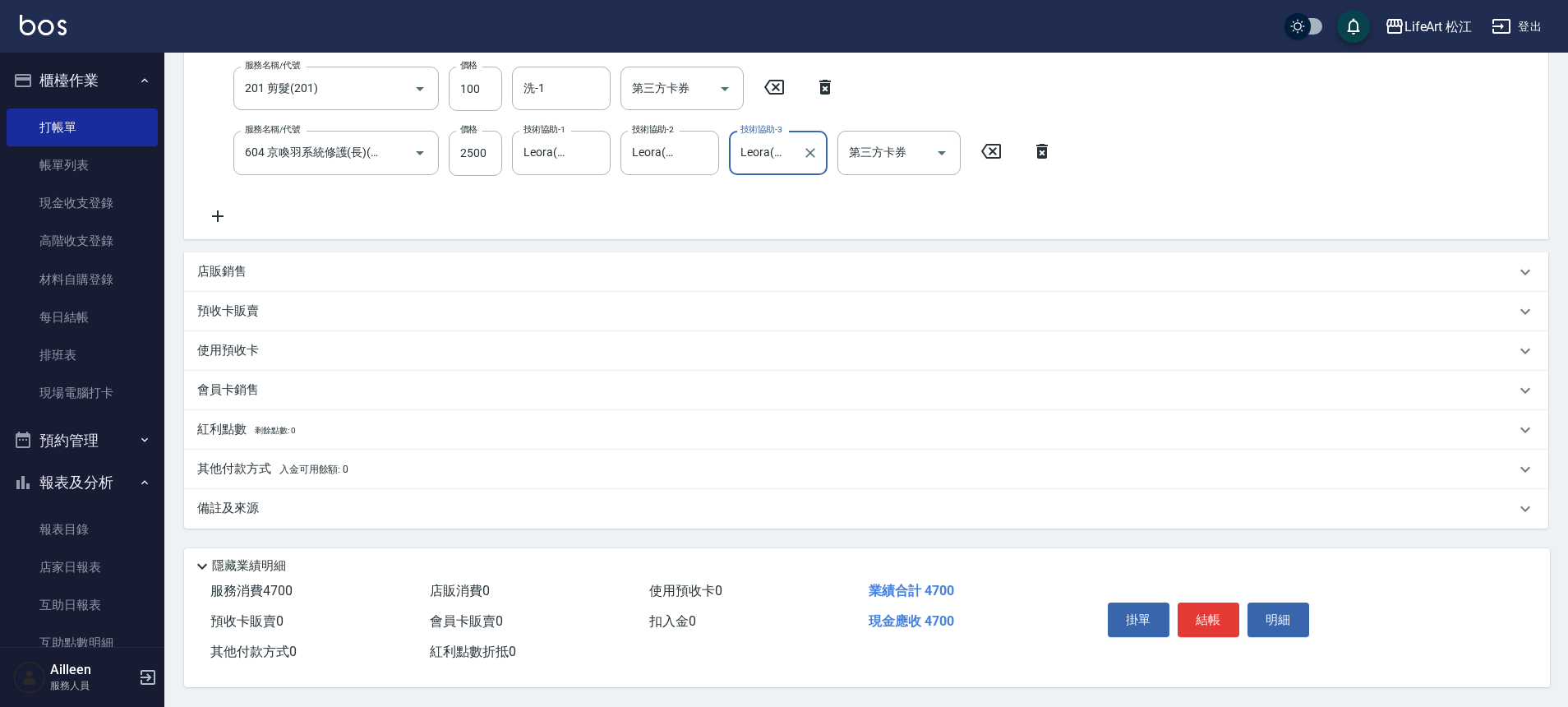
scroll to position [333, 0]
drag, startPoint x: 296, startPoint y: 460, endPoint x: 409, endPoint y: 482, distance: 115.1
click at [297, 463] on span "入金可用餘額: 0" at bounding box center [314, 469] width 70 height 11
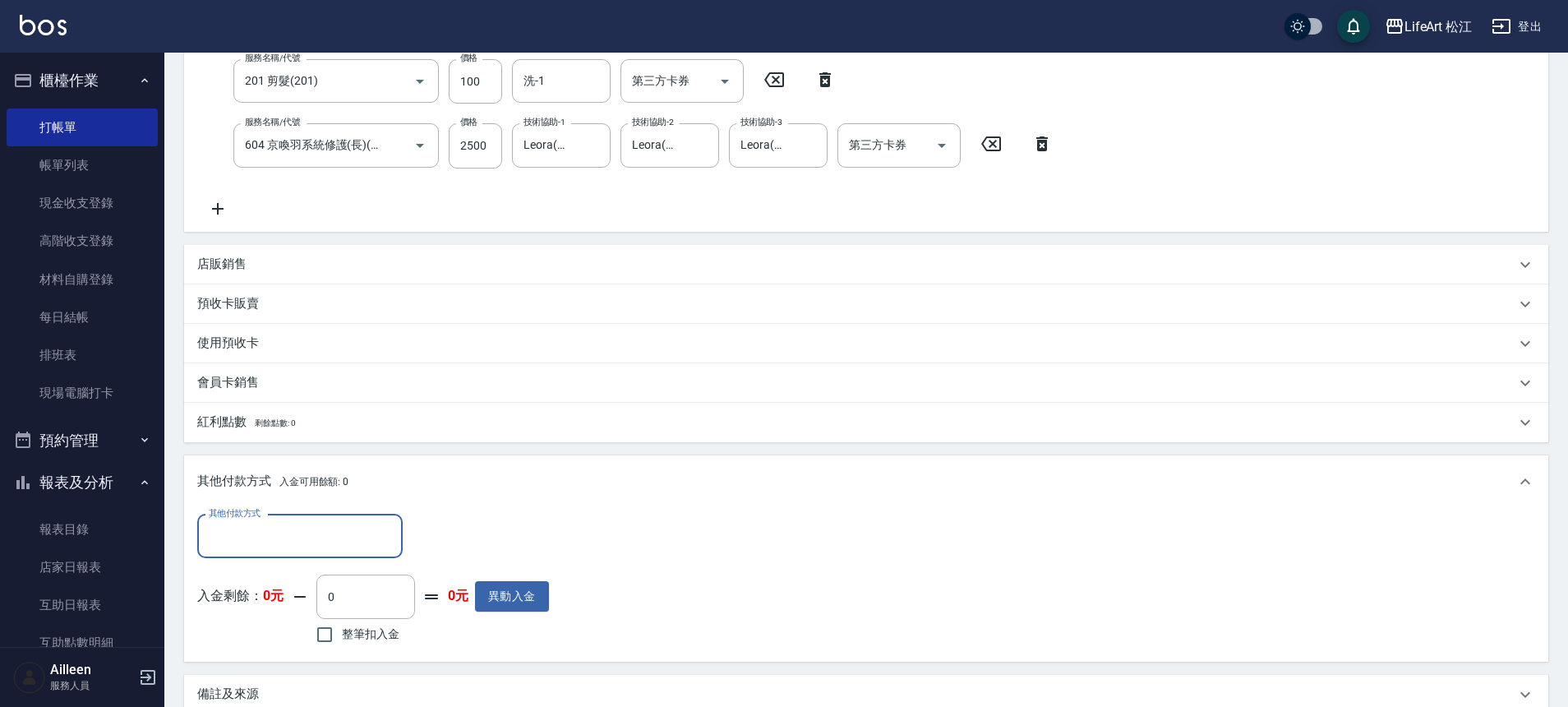
scroll to position [1, 0]
click at [337, 535] on input "其他付款方式" at bounding box center [300, 536] width 191 height 29
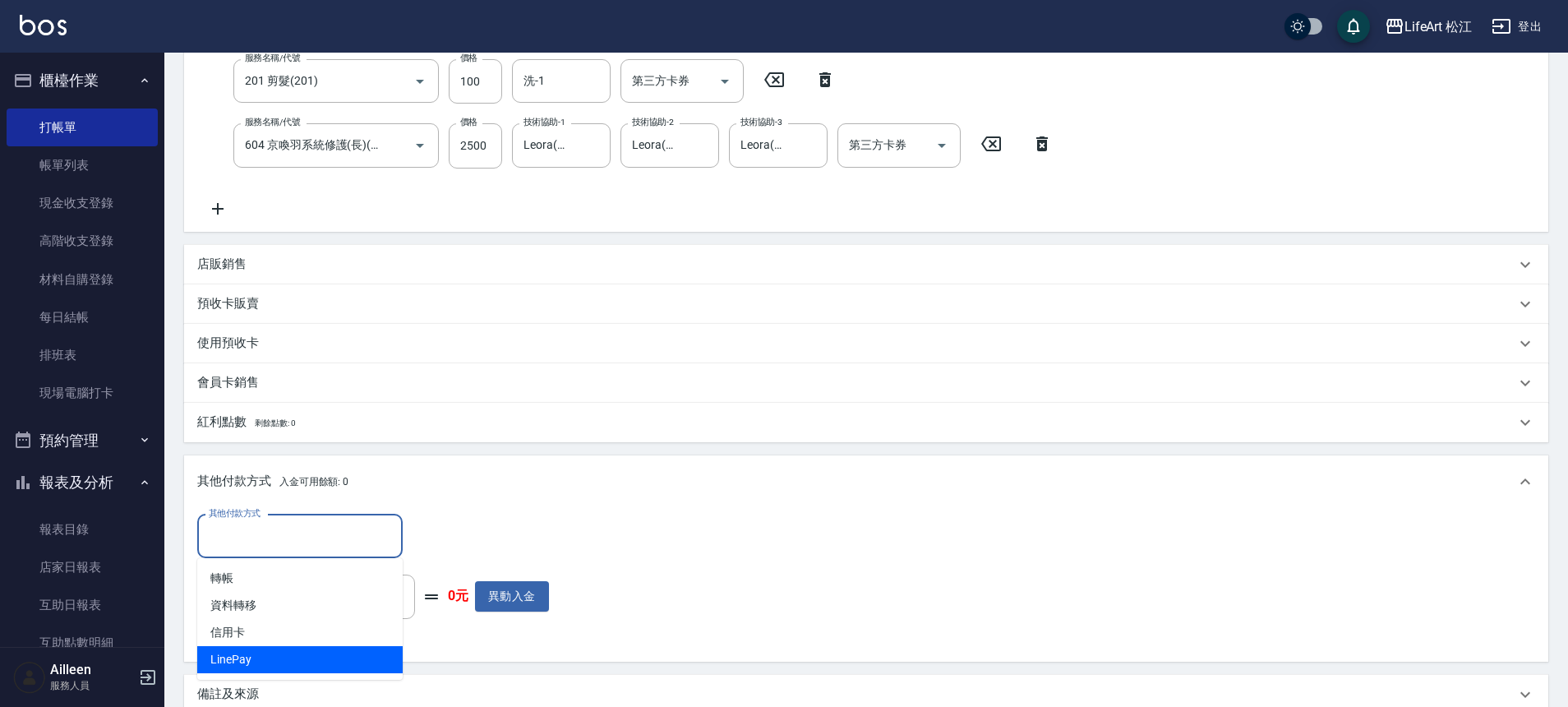
click at [318, 649] on span "LinePay" at bounding box center [300, 659] width 205 height 27
type input "LinePay"
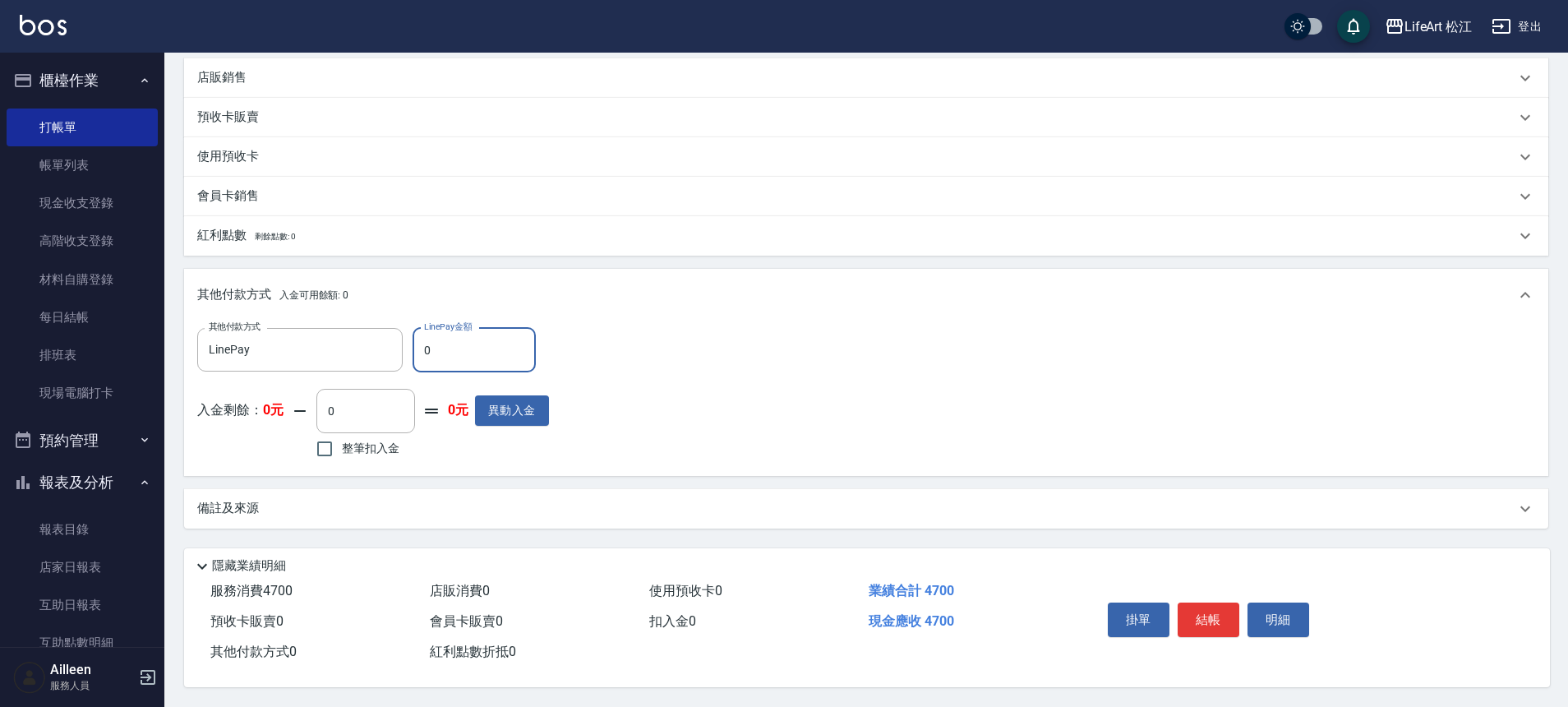
scroll to position [528, 0]
type input "4700"
click at [415, 516] on div "備註及來源" at bounding box center [866, 508] width 1363 height 39
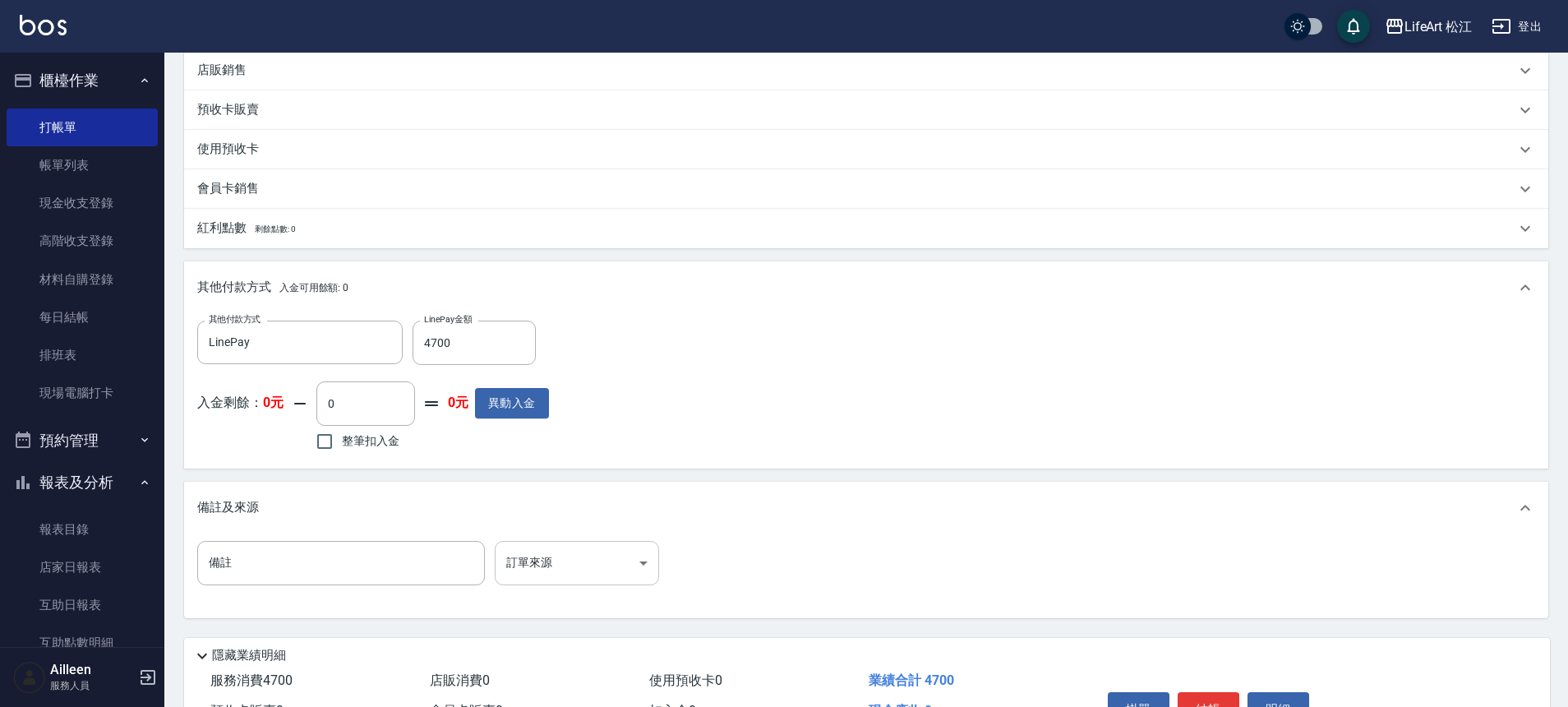
click at [588, 559] on body "LifeArt 松江 登出 櫃檯作業 打帳單 帳單列表 現金收支登錄 高階收支登錄 材料自購登錄 每日結帳 排班表 現場電腦打卡 預約管理 預約管理 單日預約…" at bounding box center [784, 134] width 1568 height 1323
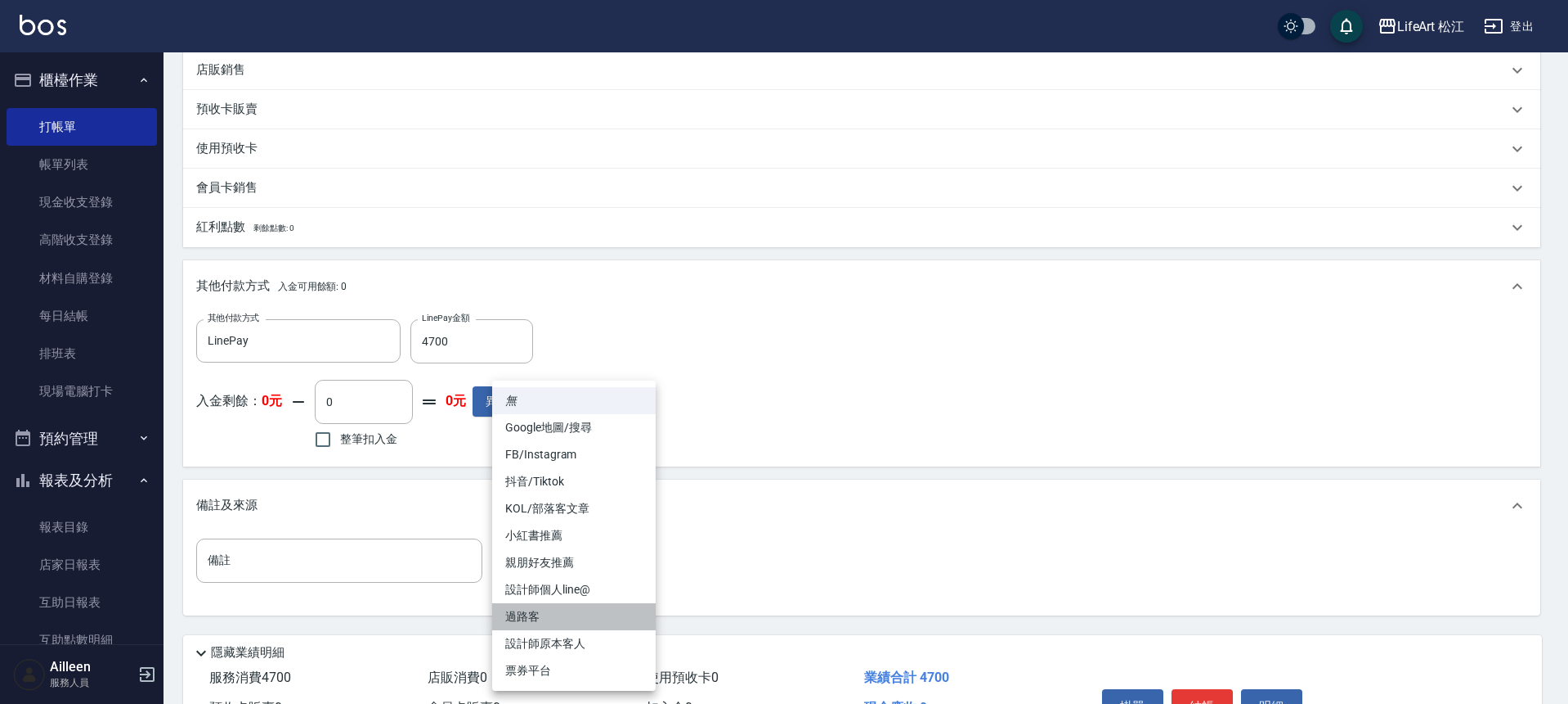
drag, startPoint x: 595, startPoint y: 618, endPoint x: 582, endPoint y: 613, distance: 13.9
click at [595, 617] on li "過路客" at bounding box center [574, 616] width 164 height 27
type input "過路客"
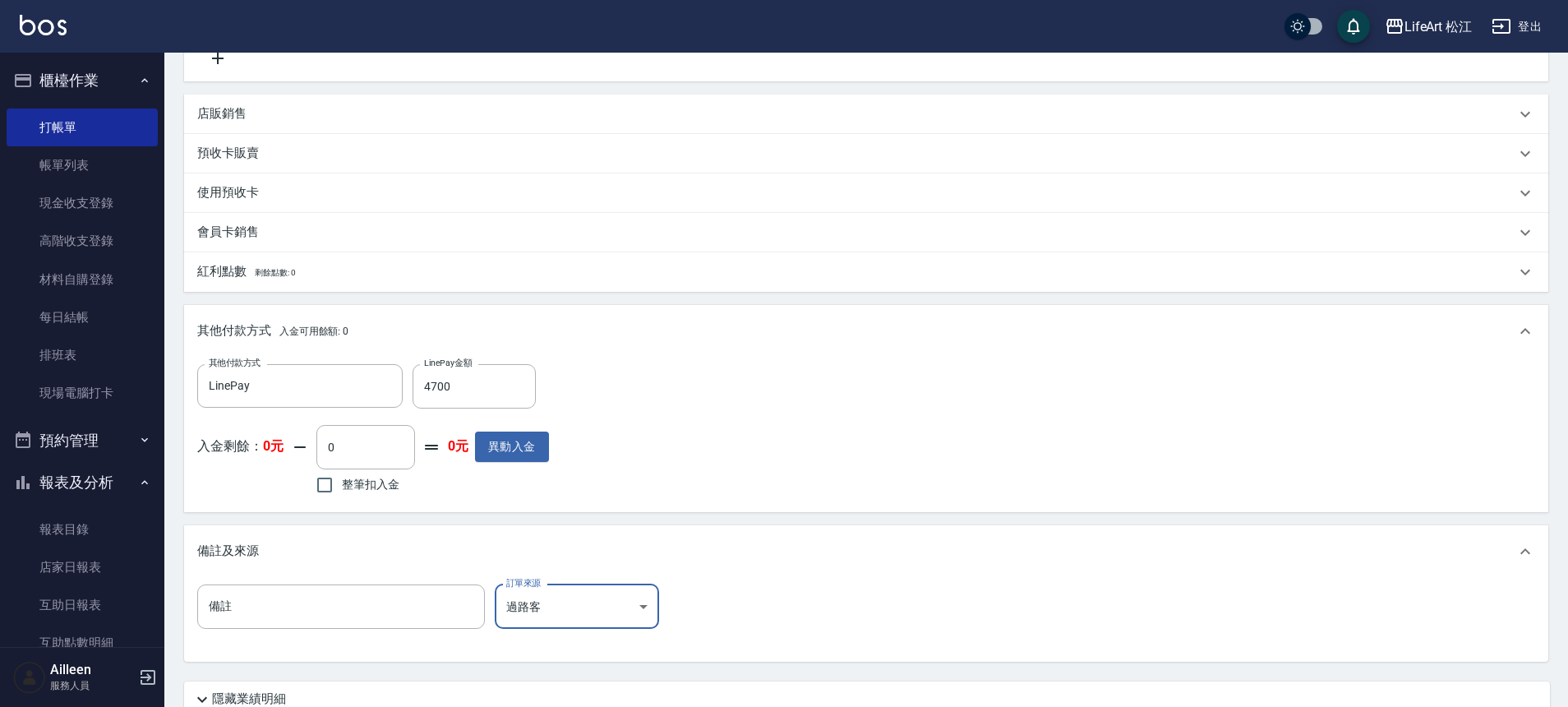
scroll to position [625, 0]
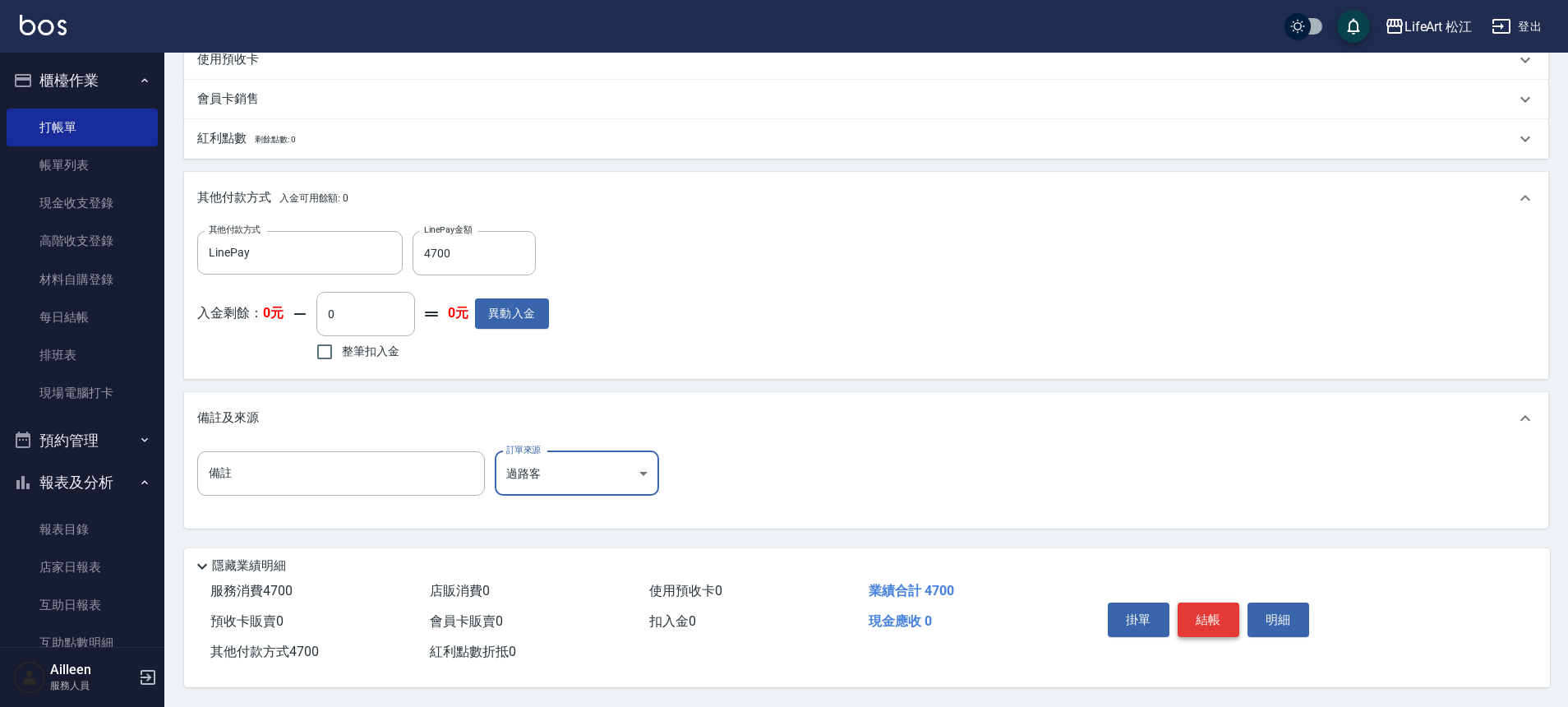
click at [1190, 612] on button "結帳" at bounding box center [1208, 619] width 62 height 35
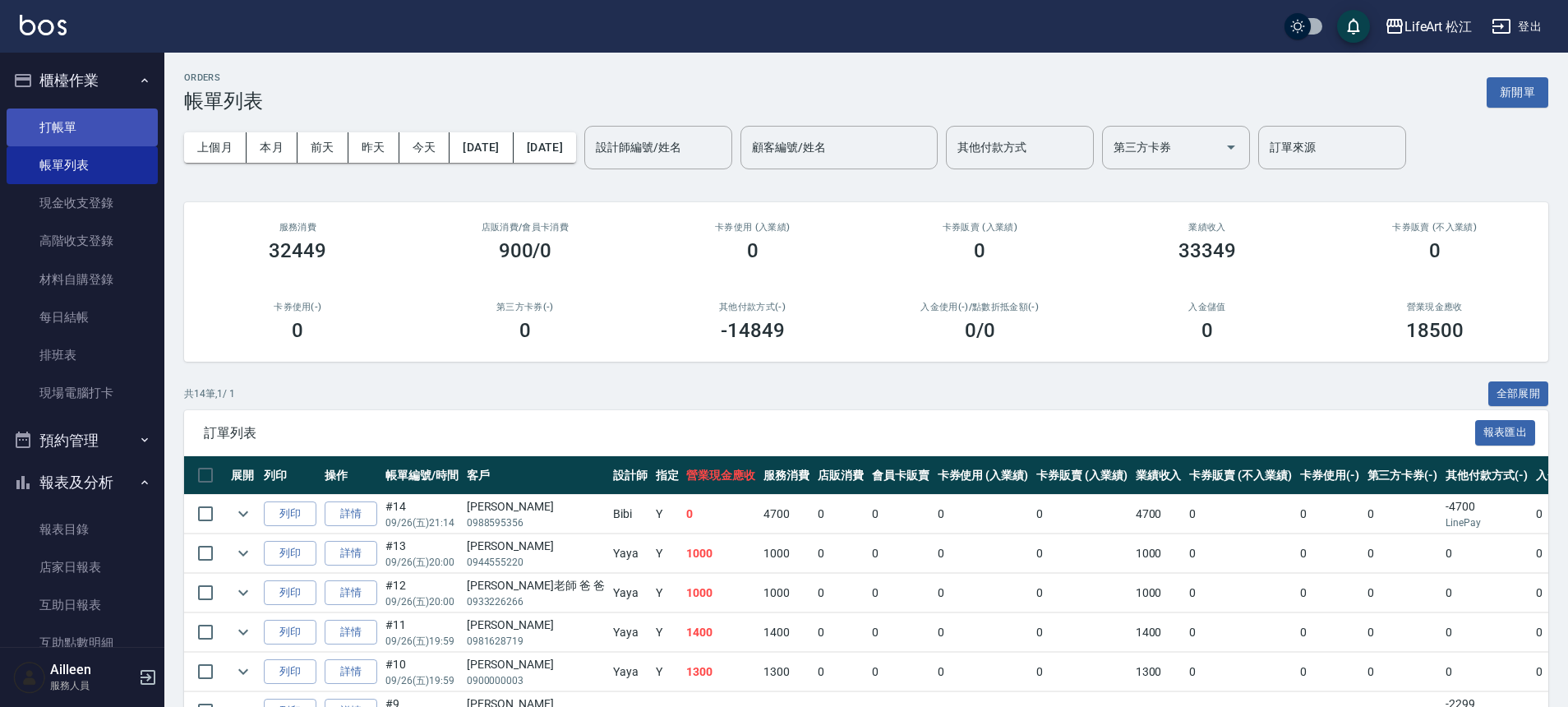
click at [88, 125] on link "打帳單" at bounding box center [82, 127] width 151 height 37
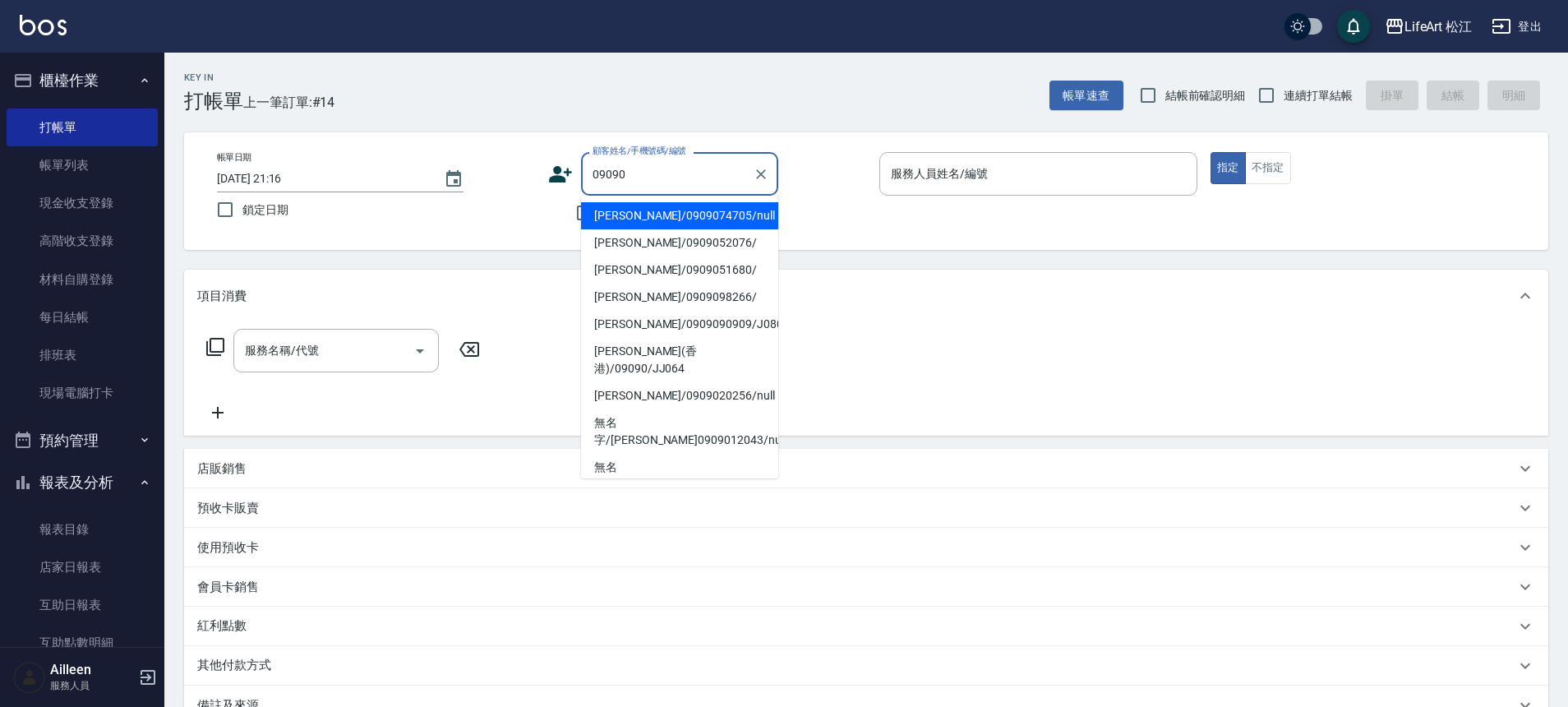
click at [654, 211] on li "[PERSON_NAME]/0909074705/null" at bounding box center [679, 215] width 197 height 27
type input "[PERSON_NAME]/0909074705/null"
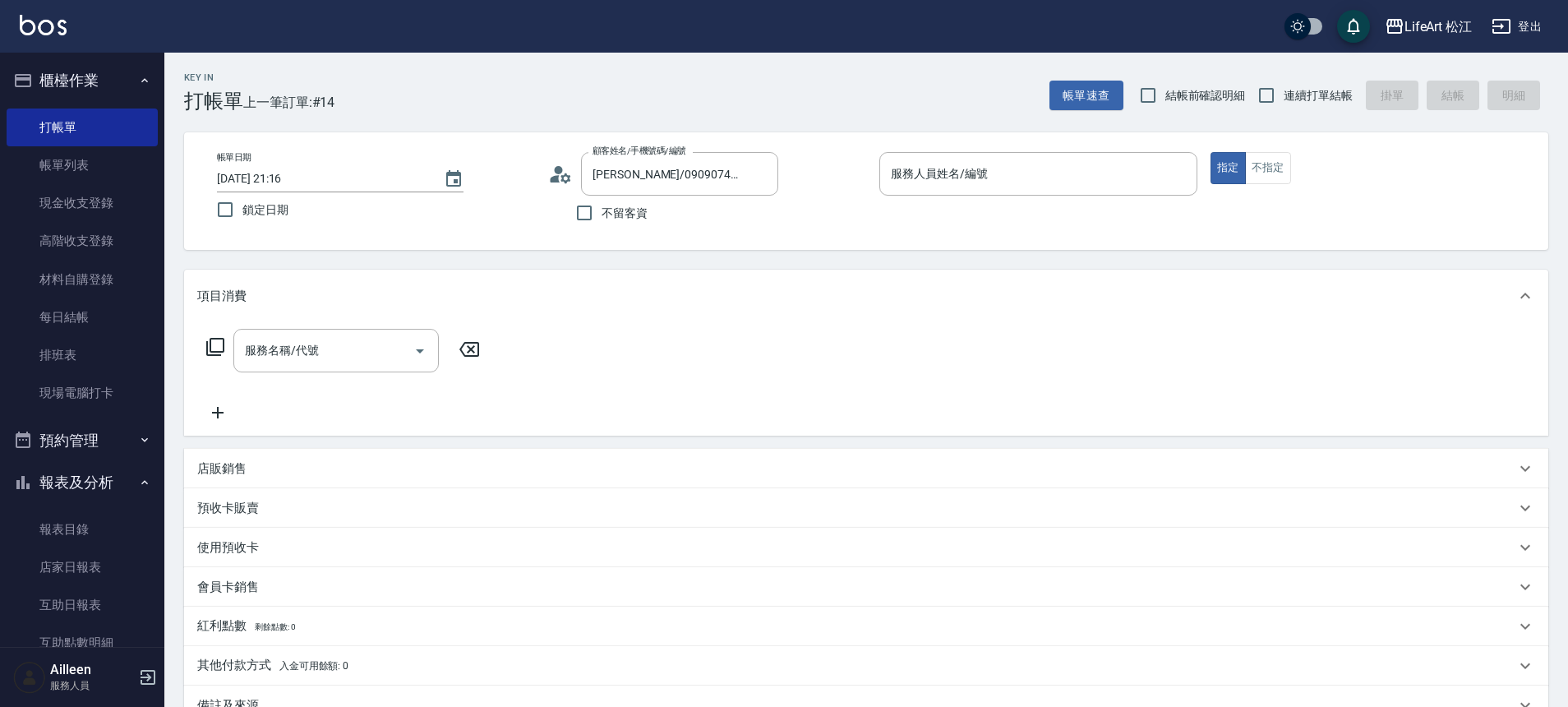
click at [1070, 201] on p at bounding box center [1038, 204] width 318 height 17
click at [1065, 180] on input "服務人員姓名/編號" at bounding box center [1038, 174] width 304 height 29
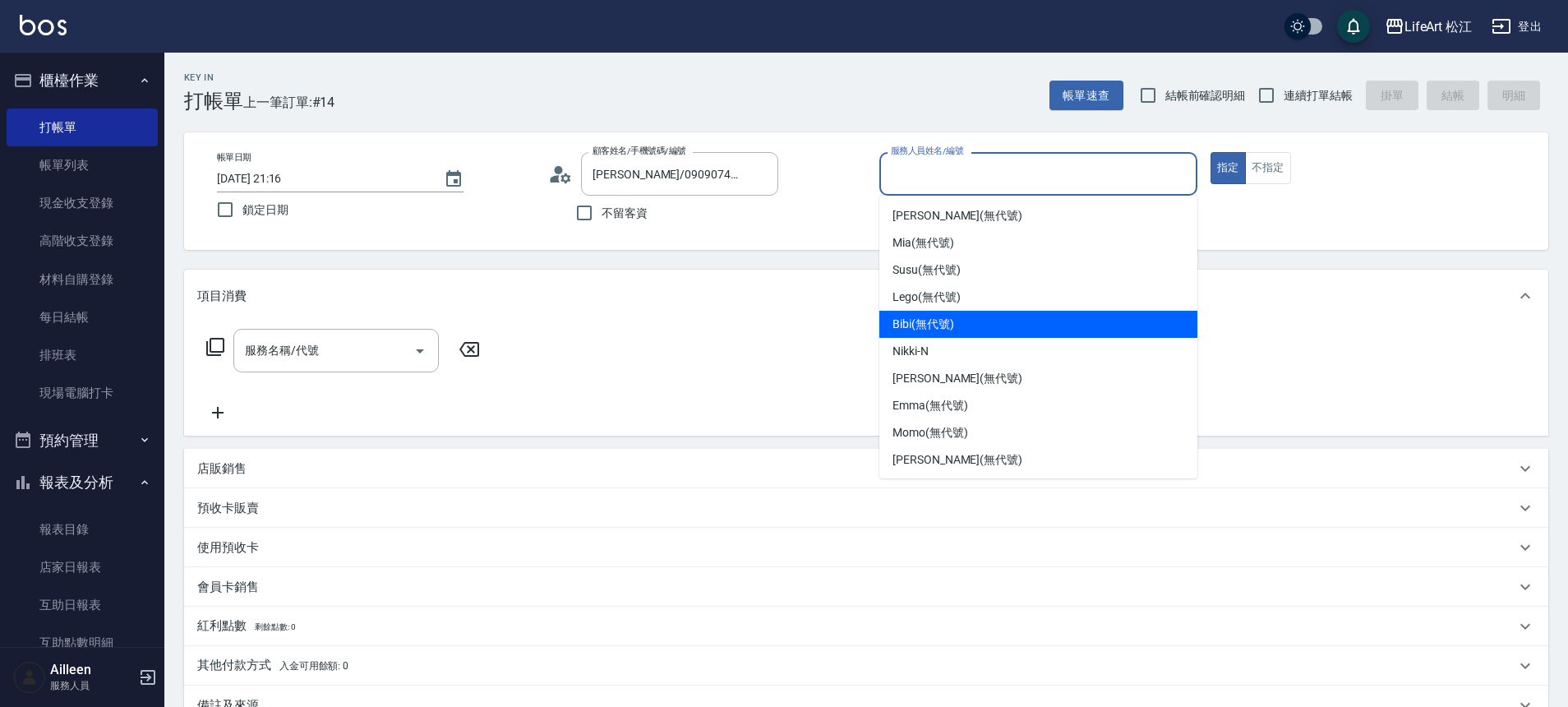
click at [1045, 319] on div "Bibi (無代號)" at bounding box center [1038, 324] width 318 height 27
type input "Bibi(無代號)"
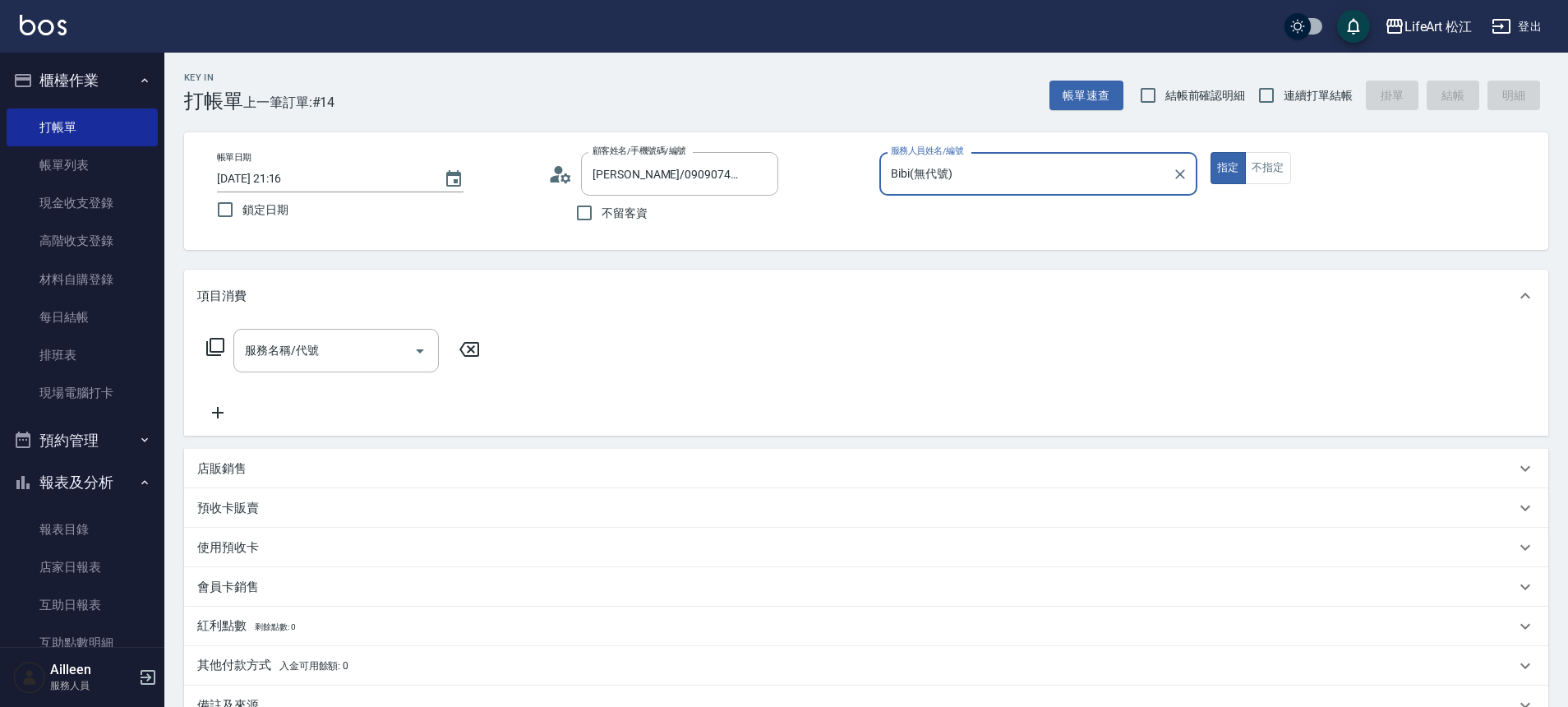
click at [315, 347] on div "服務名稱/代號 服務名稱/代號" at bounding box center [336, 350] width 205 height 44
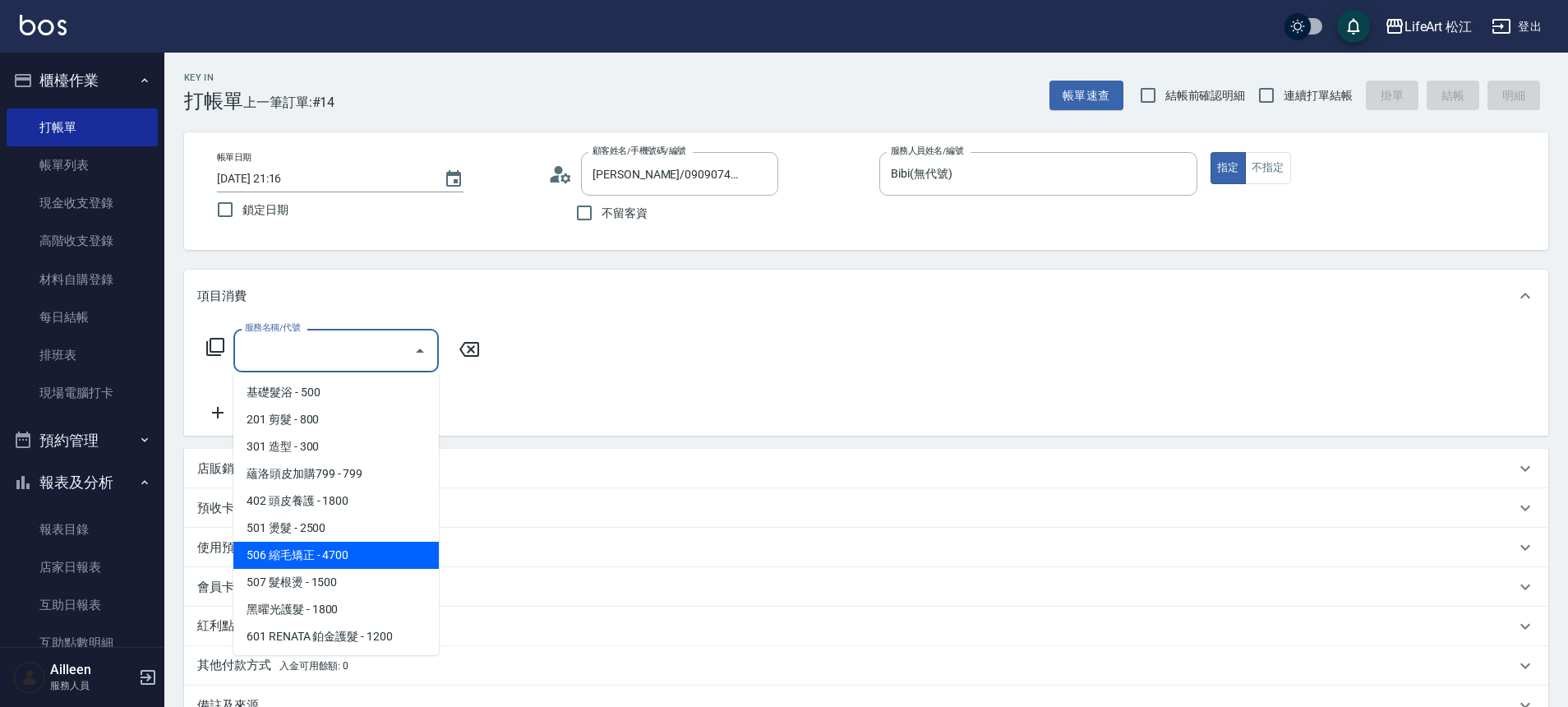
click at [357, 564] on span "506 縮毛矯正 - 4700" at bounding box center [336, 555] width 205 height 27
type input "506 縮毛矯正 (506)"
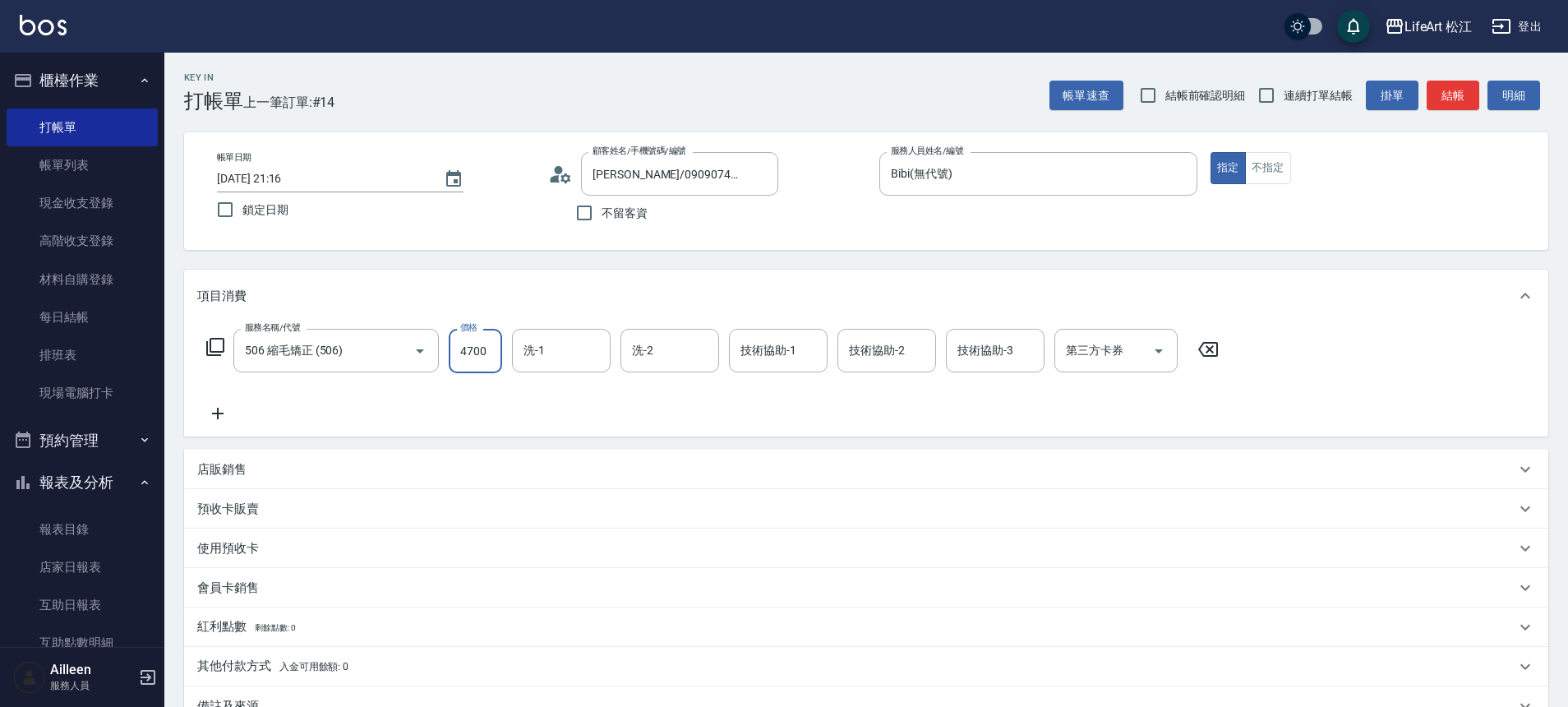
click at [471, 359] on input "4700" at bounding box center [474, 351] width 53 height 45
type input "1500"
click at [216, 415] on icon at bounding box center [218, 413] width 41 height 20
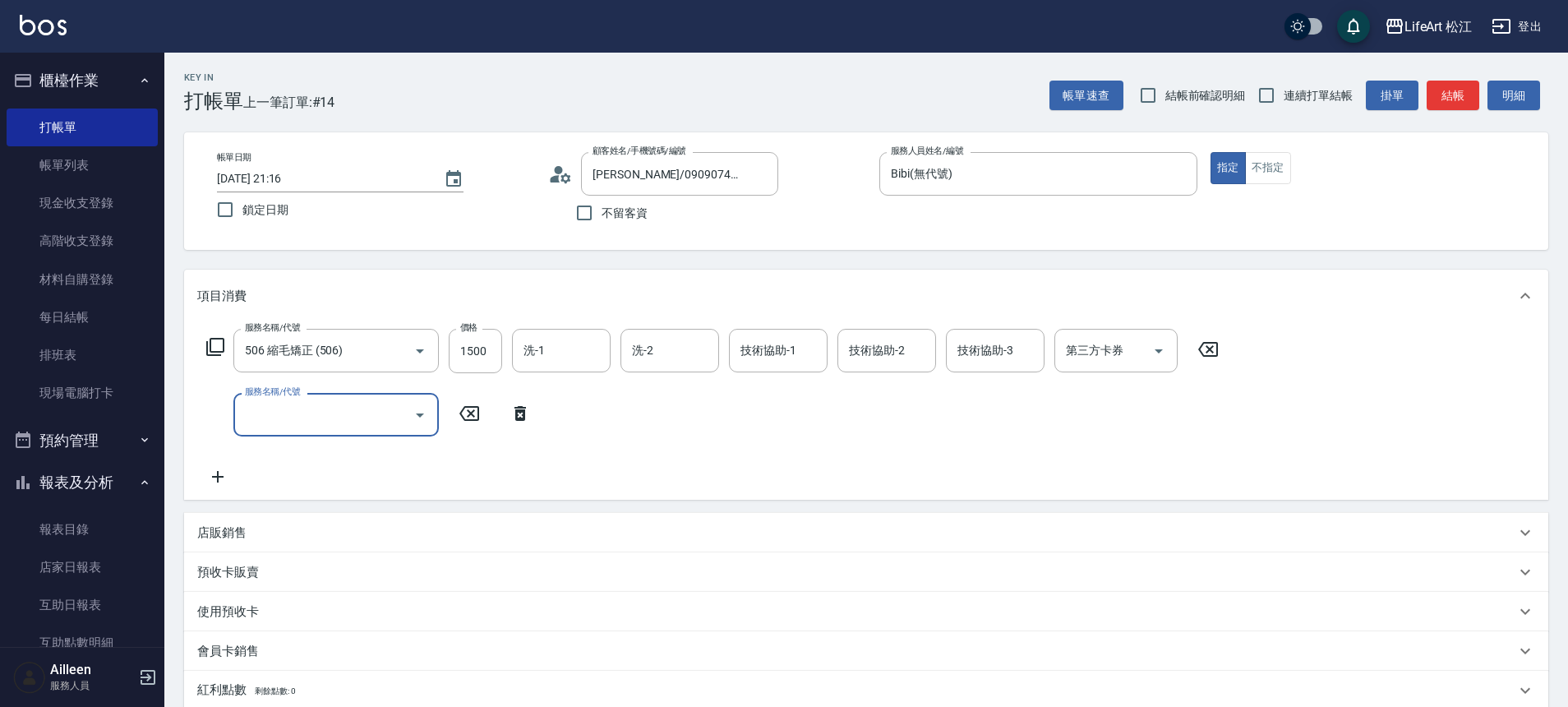
click at [295, 431] on div "服務名稱/代號" at bounding box center [336, 415] width 205 height 44
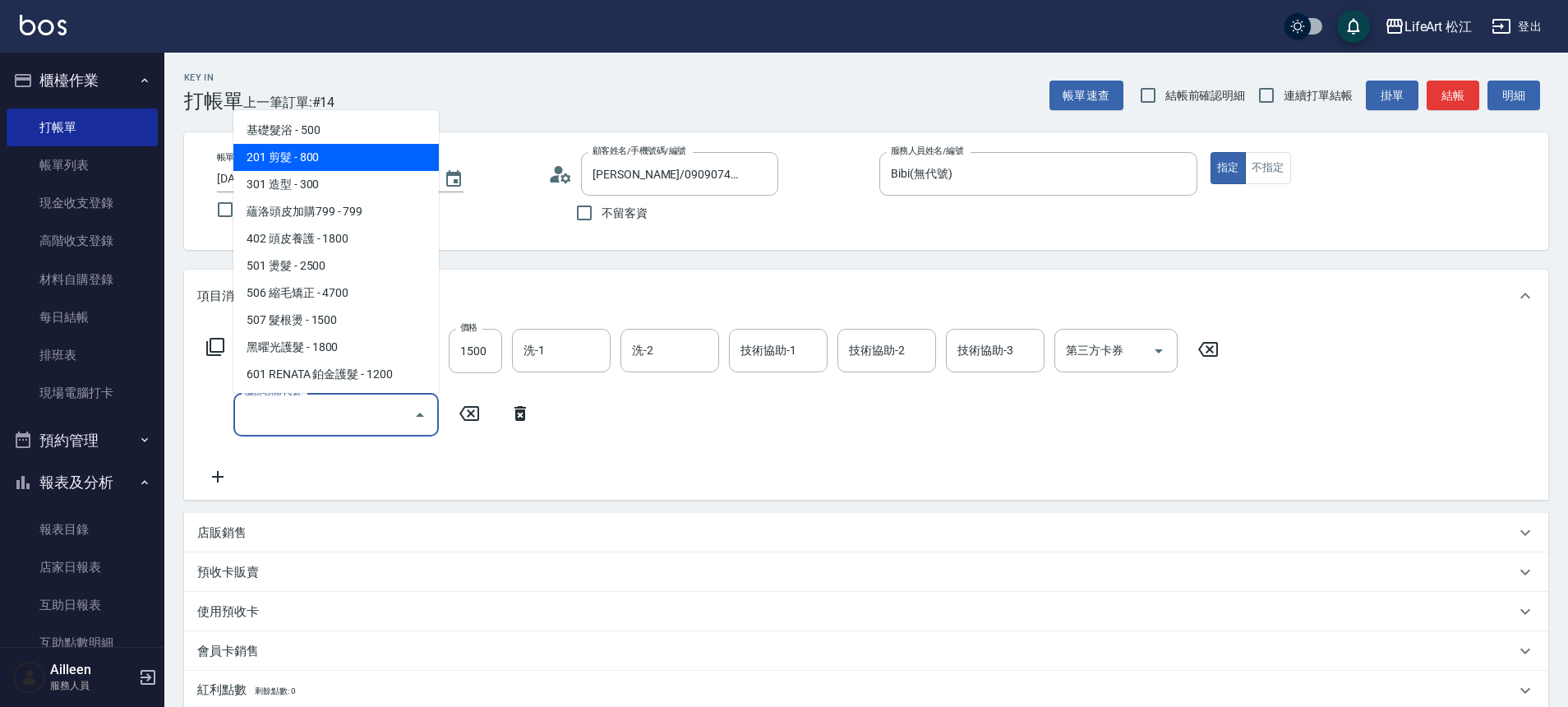
click at [342, 163] on span "201 剪髮 - 800" at bounding box center [336, 157] width 205 height 27
type input "201 剪髮(201)"
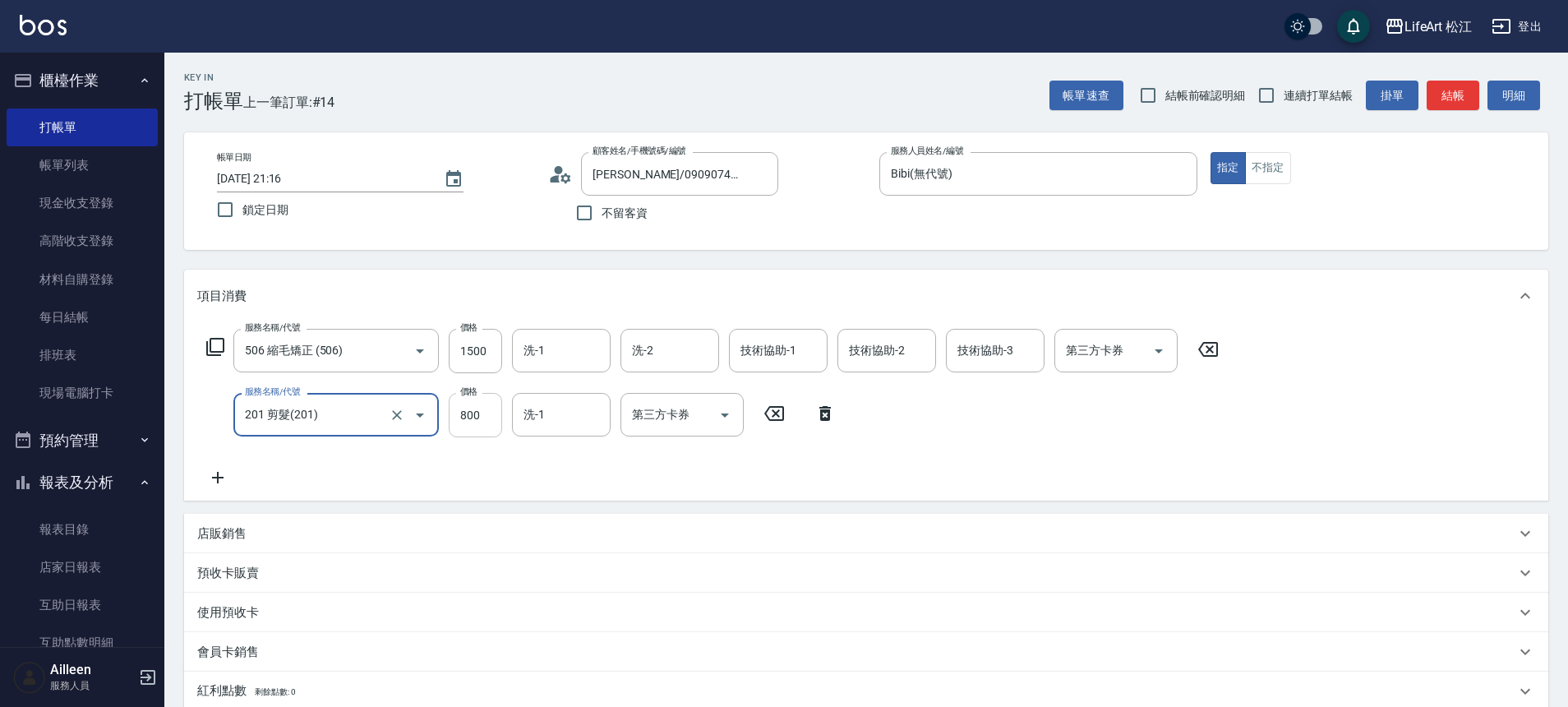
click at [474, 403] on input "800" at bounding box center [474, 416] width 53 height 45
type input "500"
click at [227, 477] on icon at bounding box center [218, 477] width 41 height 20
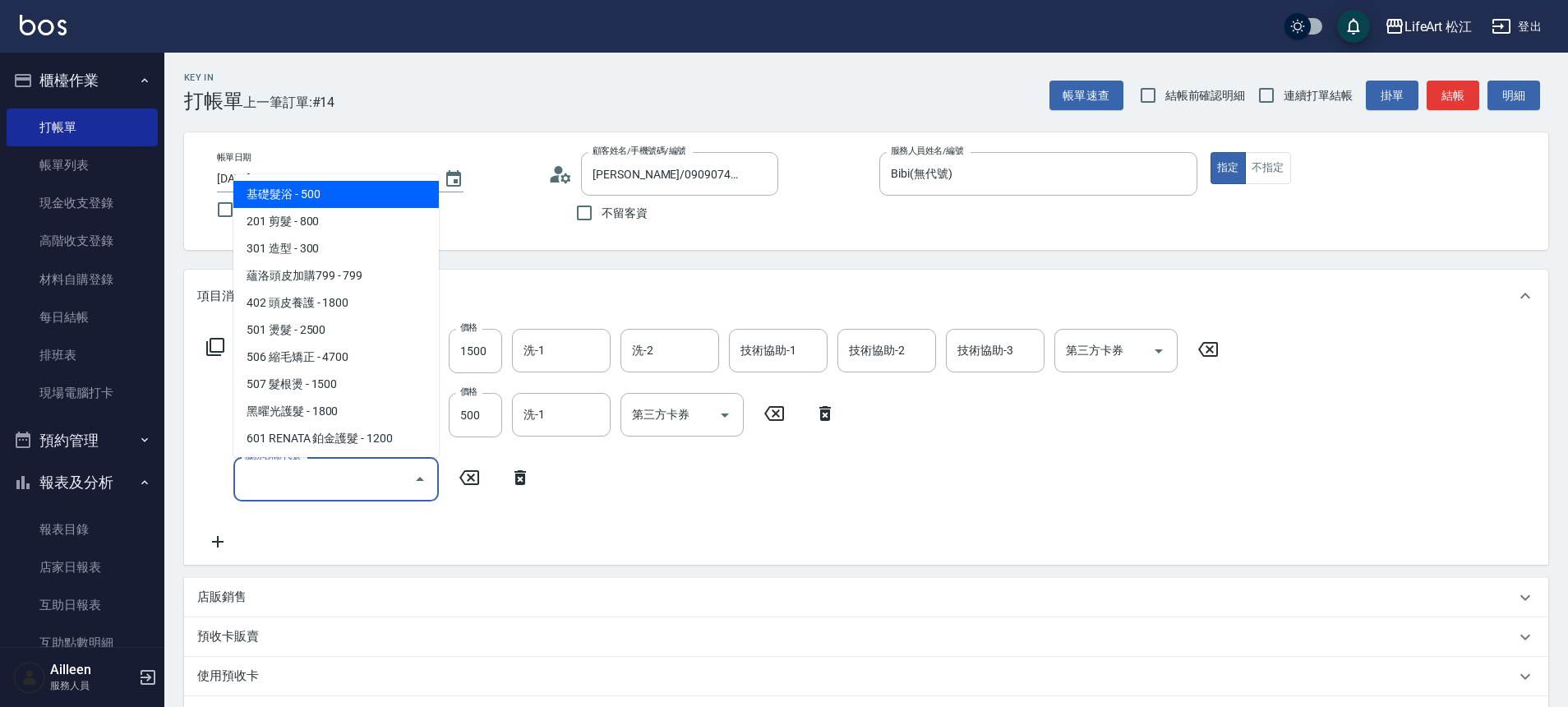
click at [339, 474] on input "服務名稱/代號" at bounding box center [324, 478] width 166 height 29
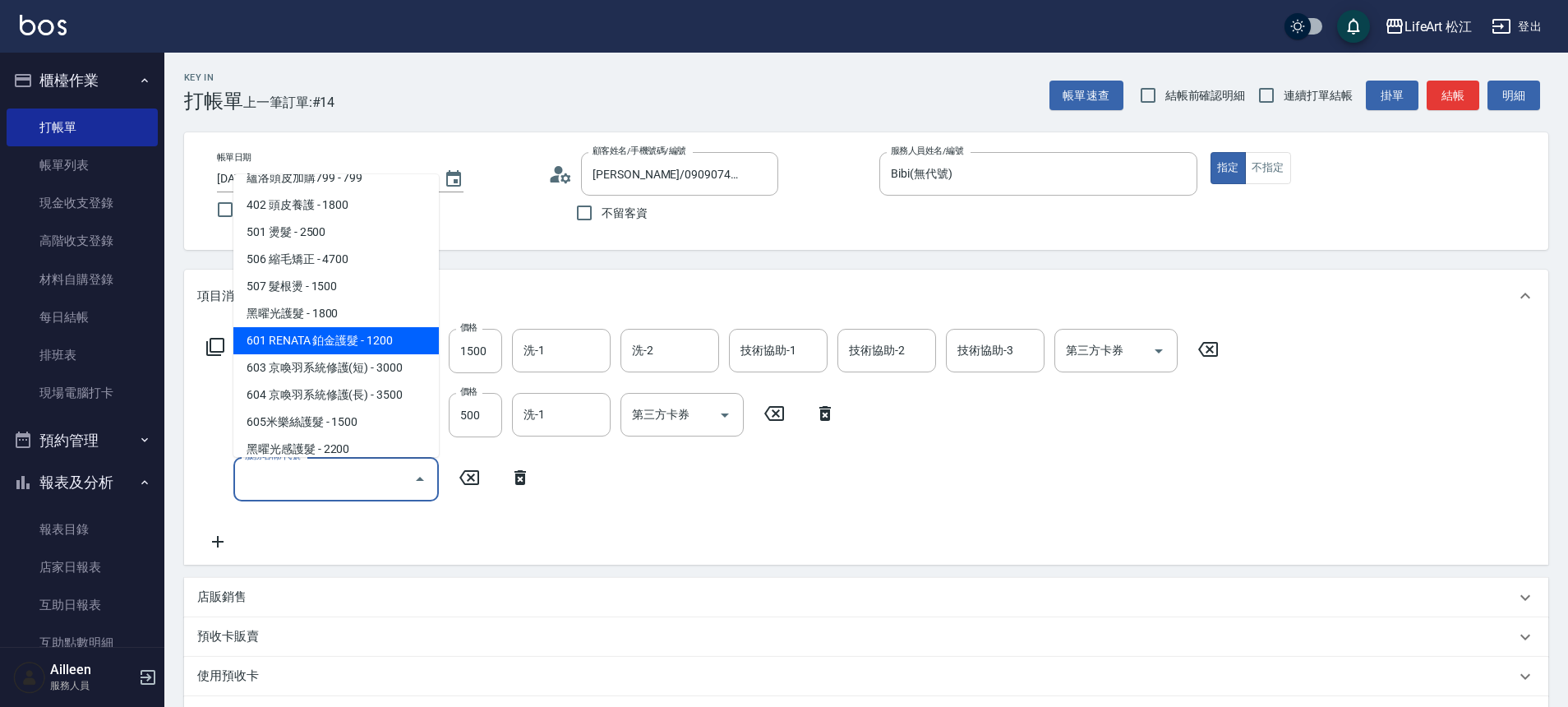
scroll to position [219, 0]
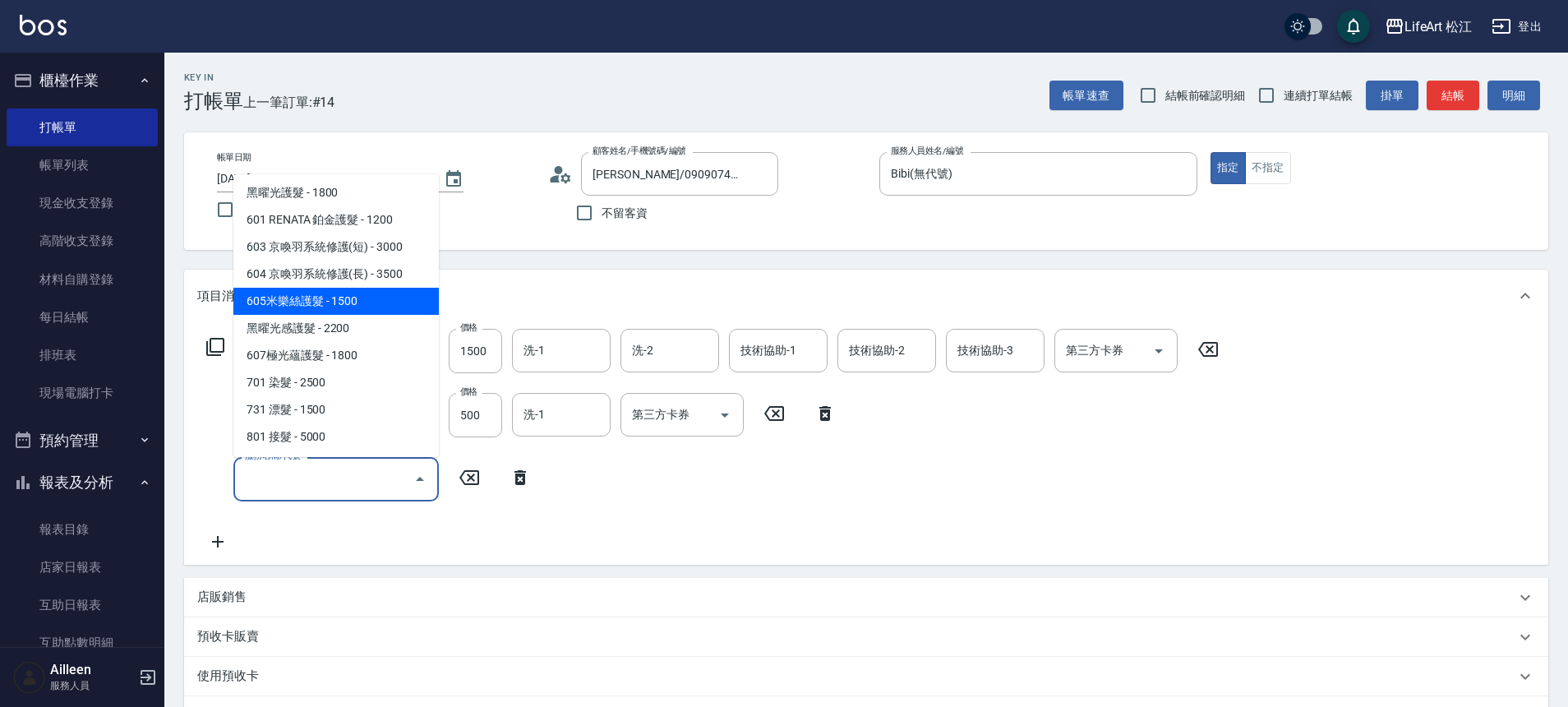
click at [336, 297] on span "605米樂絲護髮 - 1500" at bounding box center [336, 301] width 205 height 27
type input "605米樂絲護髮(605)"
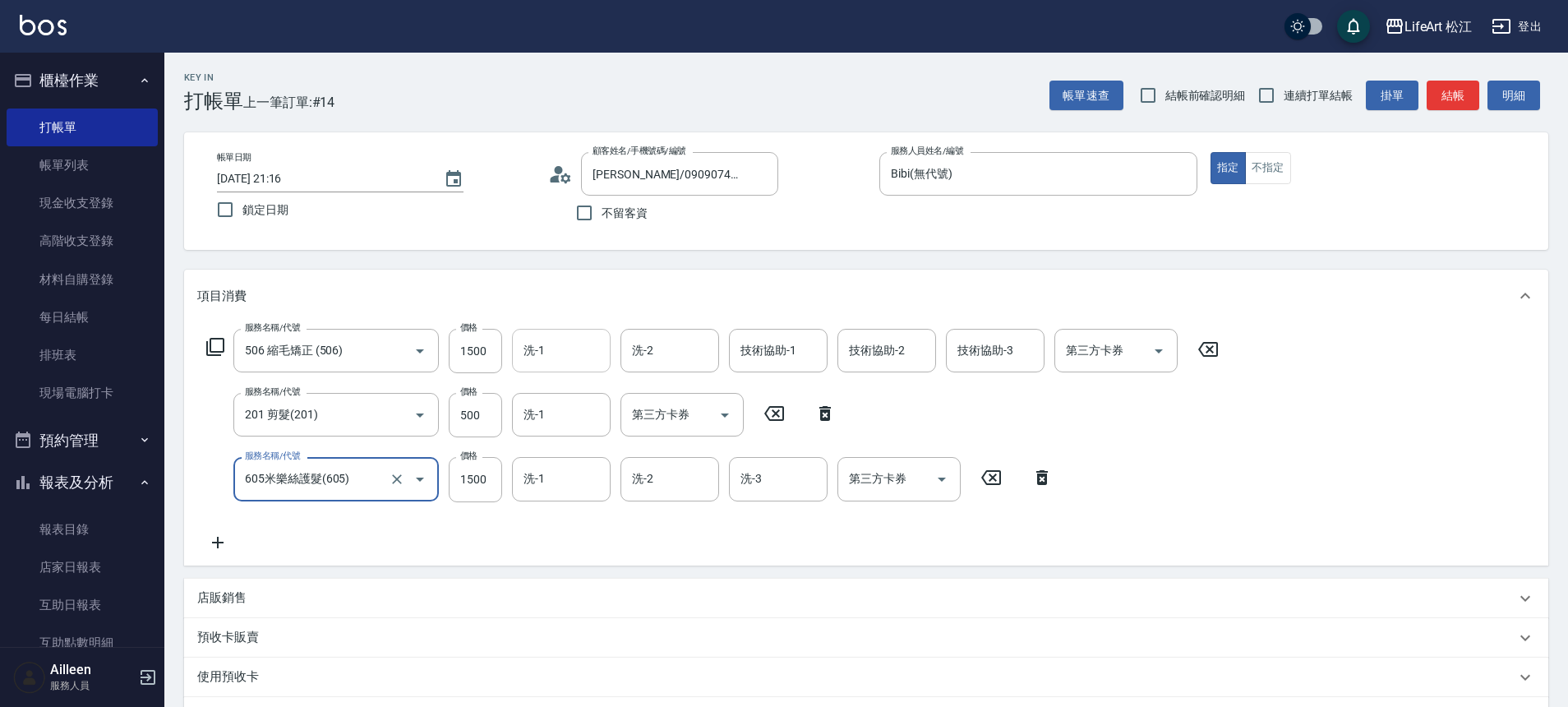
click at [564, 350] on input "洗-1" at bounding box center [561, 350] width 84 height 29
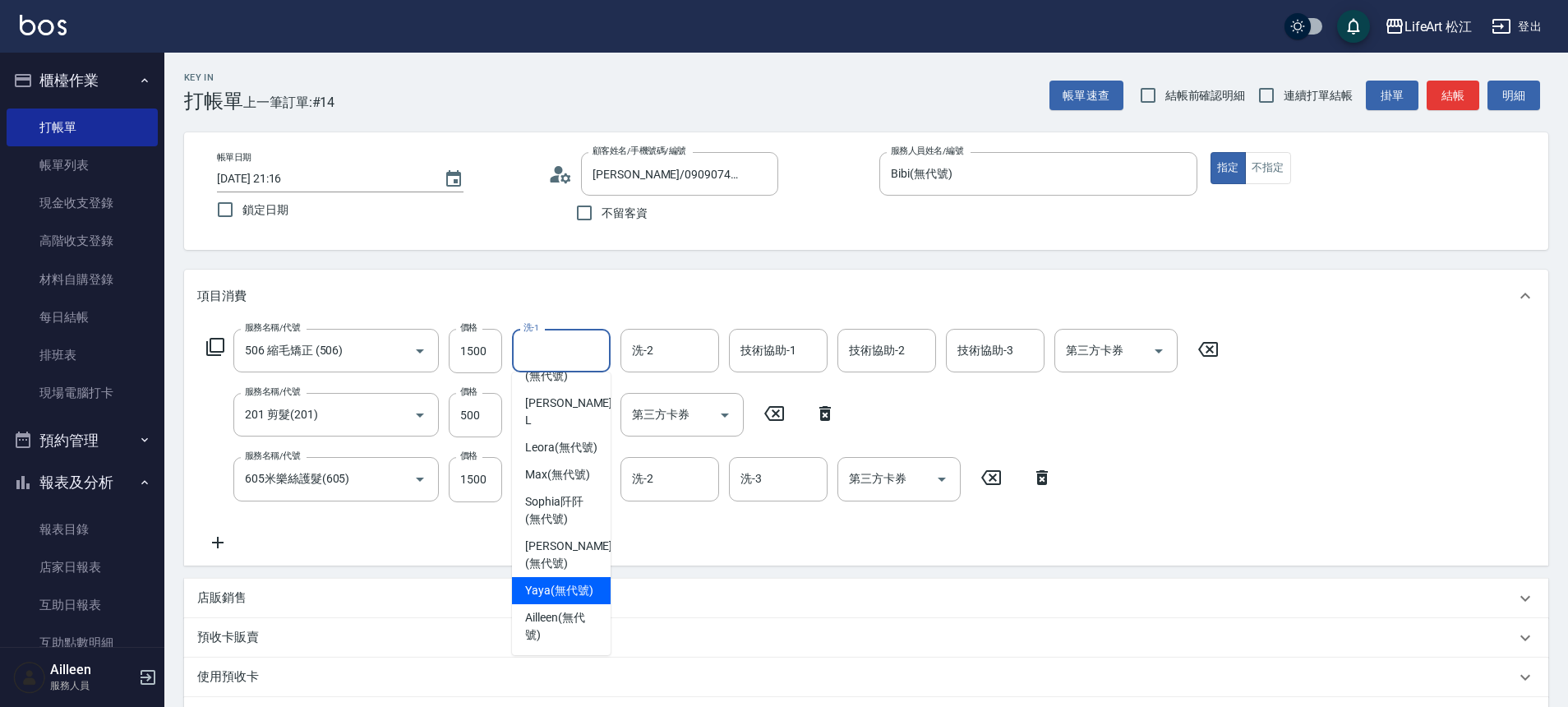
scroll to position [399, 0]
click at [558, 622] on span "Ailleen (無代號)" at bounding box center [560, 626] width 72 height 35
type input "Ailleen(無代號)"
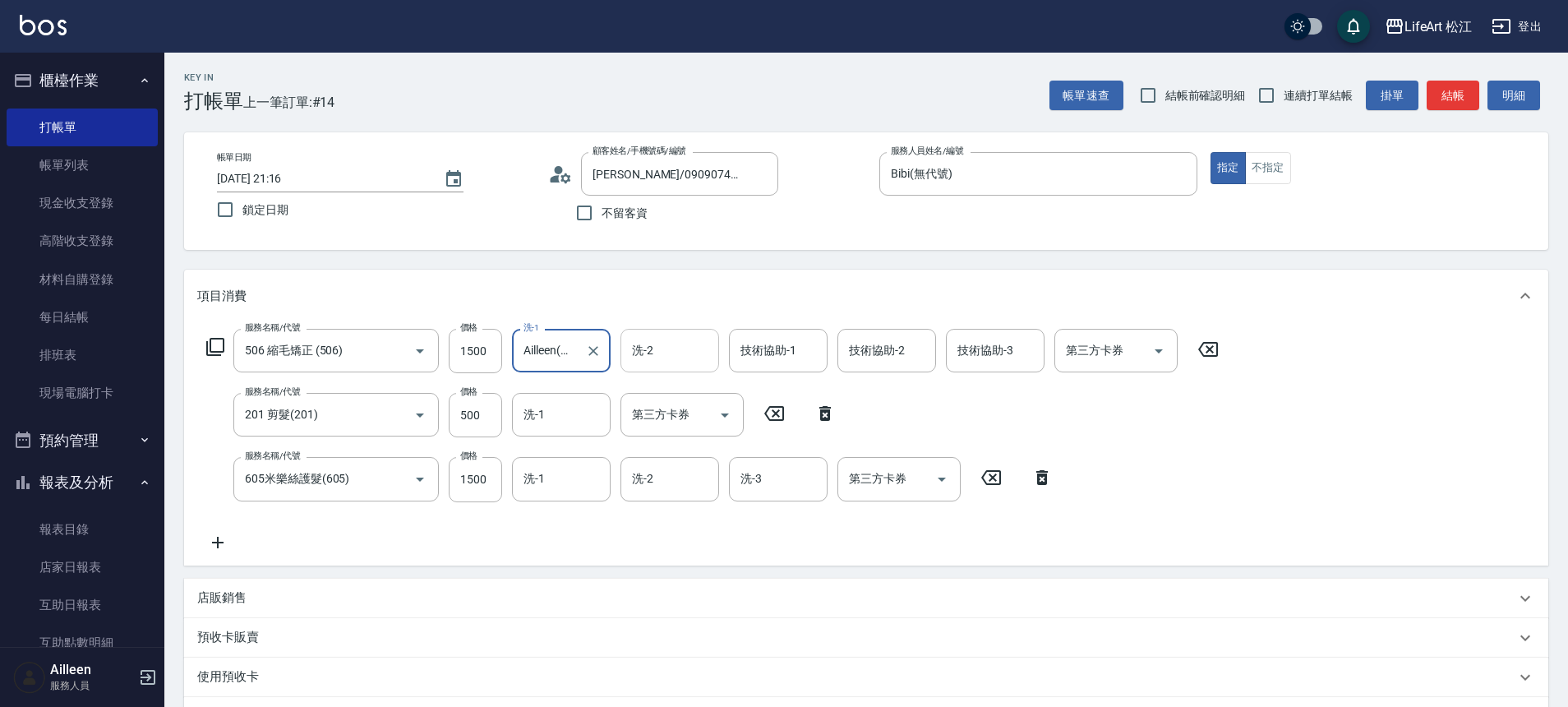
click at [650, 354] on div "洗-2 洗-2" at bounding box center [670, 350] width 99 height 44
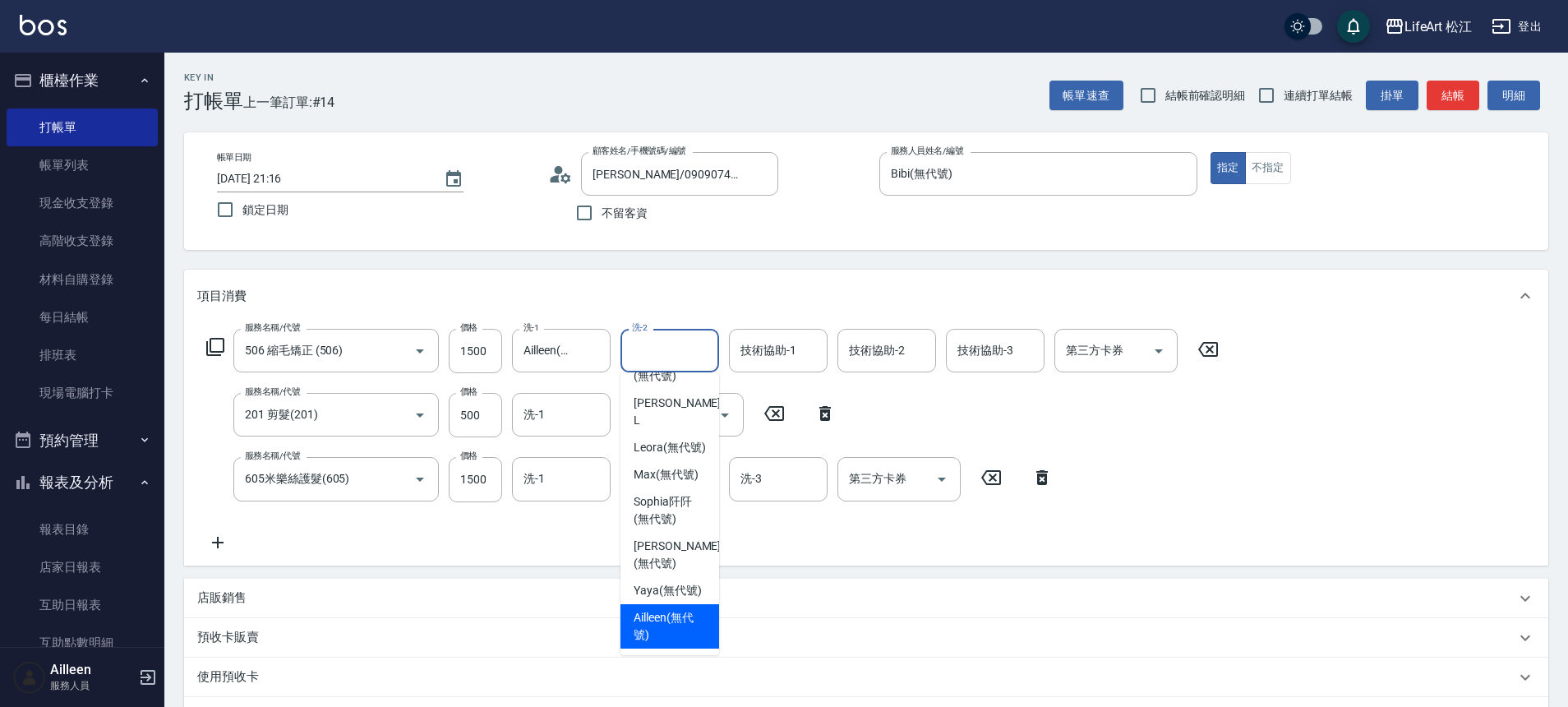
click at [676, 605] on div "Ailleen (無代號)" at bounding box center [670, 627] width 99 height 45
type input "Ailleen(無代號)"
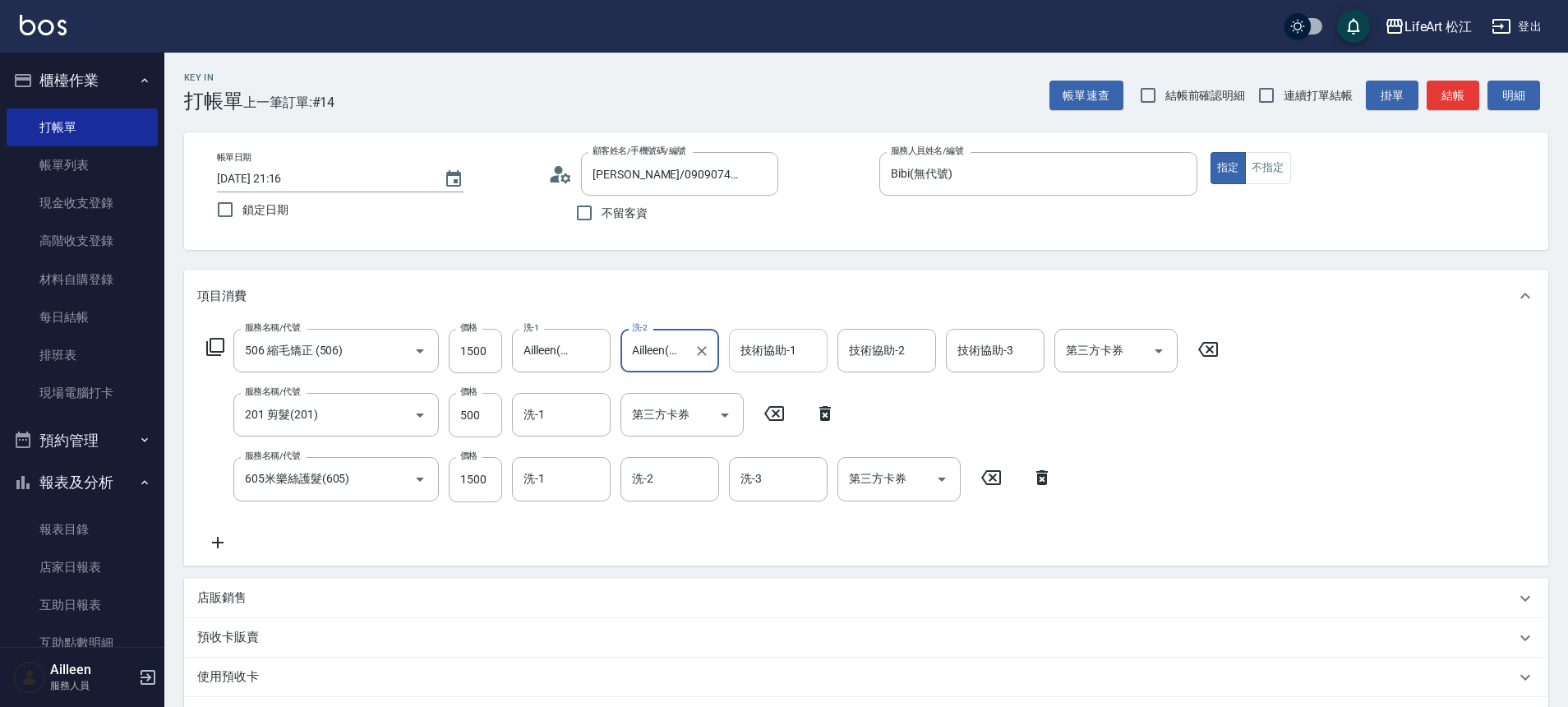
click at [757, 349] on div "技術協助-1 技術協助-1" at bounding box center [778, 350] width 99 height 44
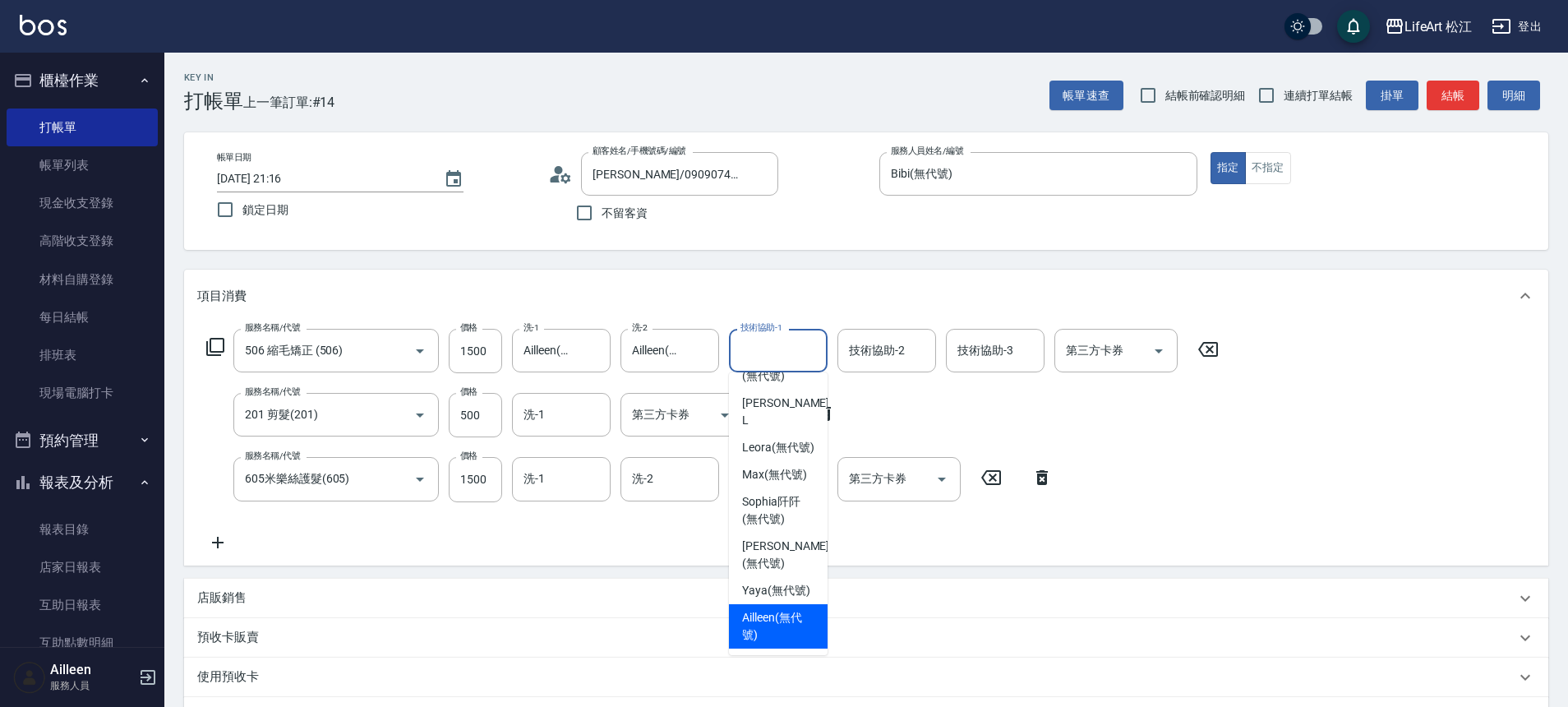
click at [774, 615] on span "Ailleen (無代號)" at bounding box center [777, 626] width 72 height 35
type input "Ailleen(無代號)"
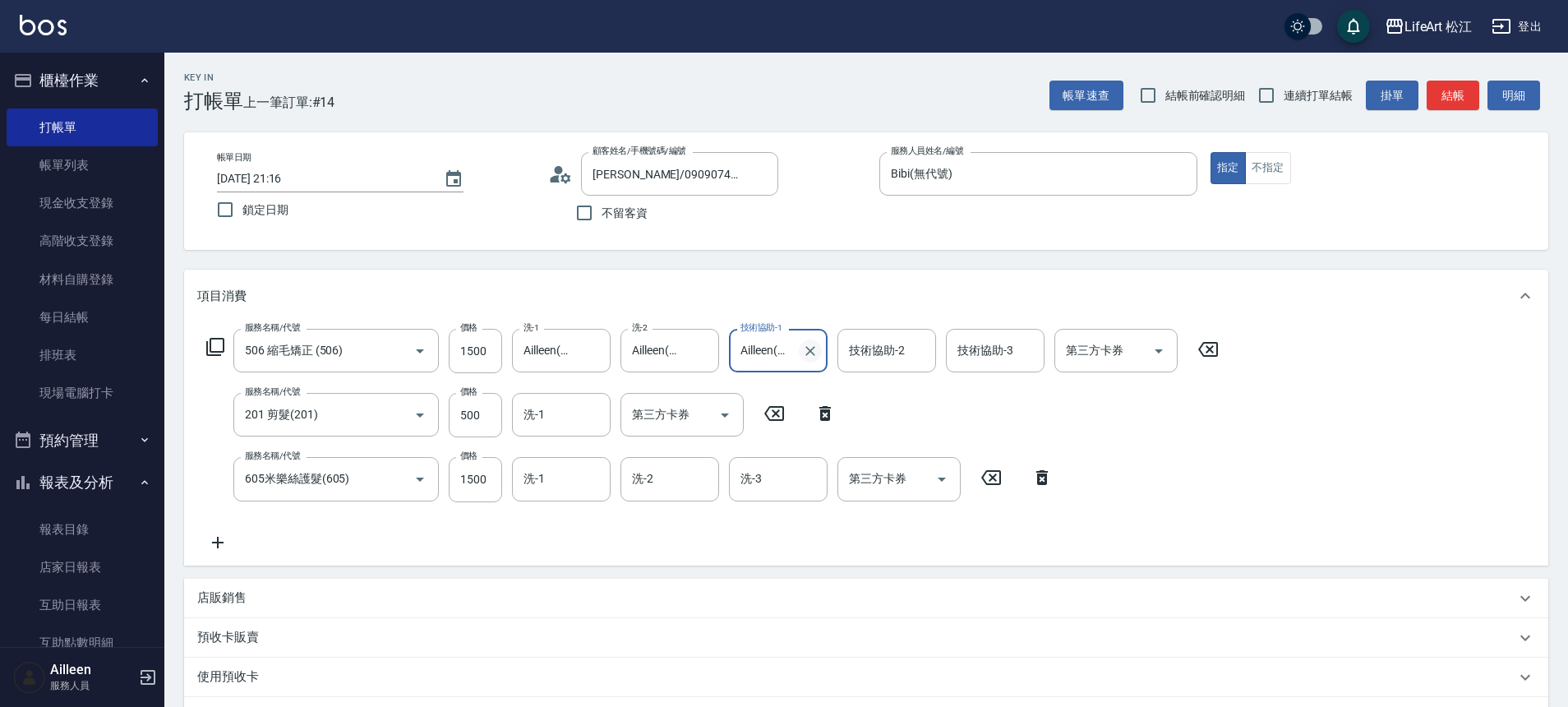
click at [810, 353] on icon "Clear" at bounding box center [811, 351] width 17 height 17
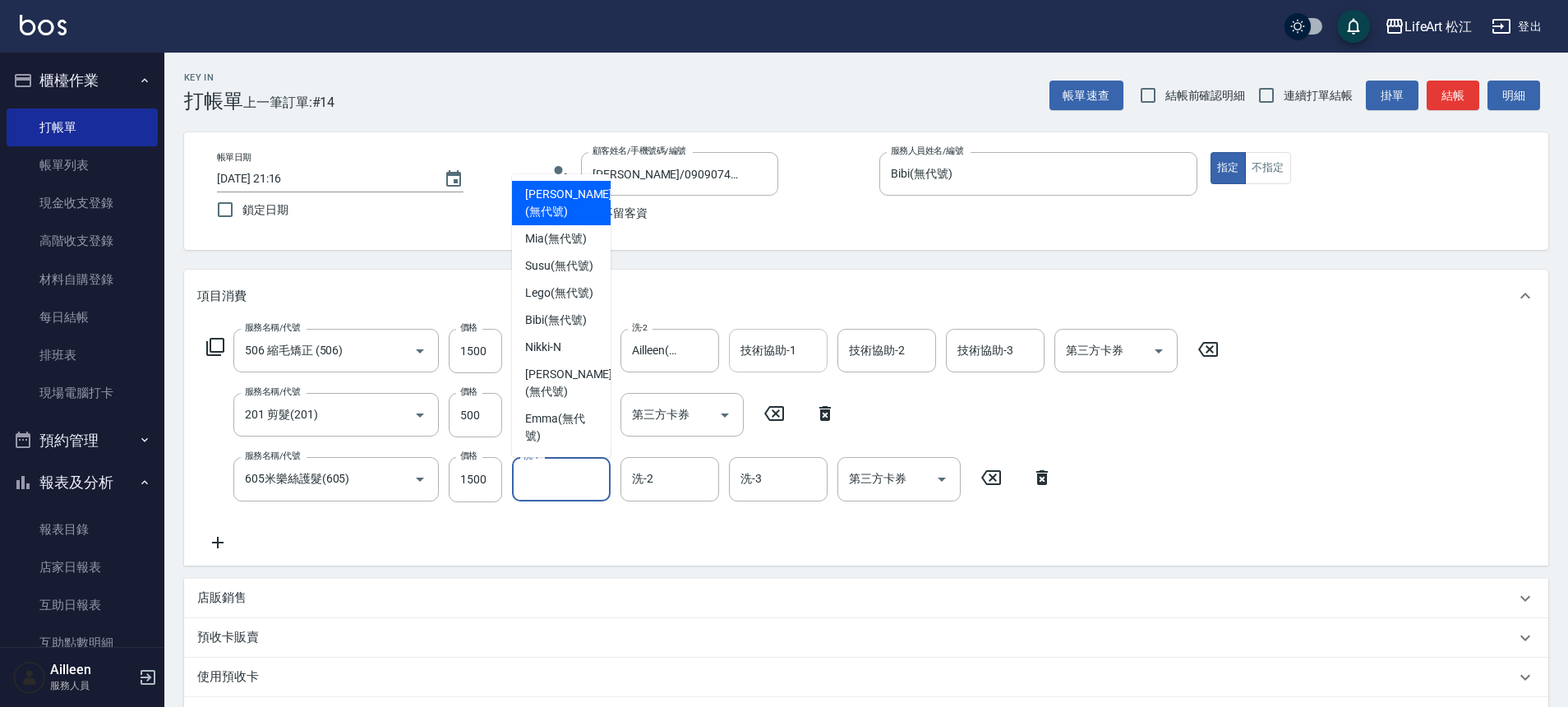
click at [593, 479] on input "洗-1" at bounding box center [561, 478] width 84 height 29
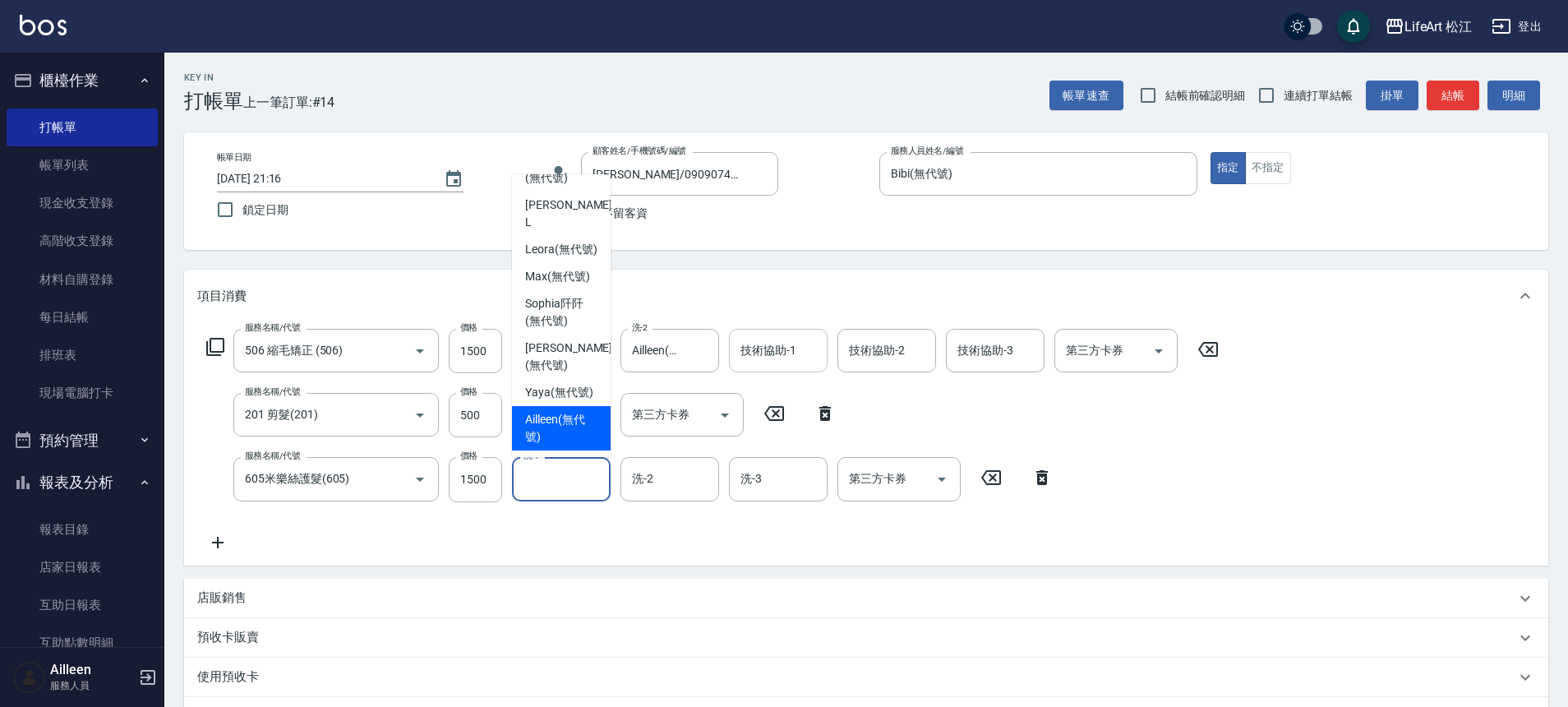
click at [565, 417] on span "Ailleen (無代號)" at bounding box center [560, 428] width 72 height 35
type input "Ailleen(無代號)"
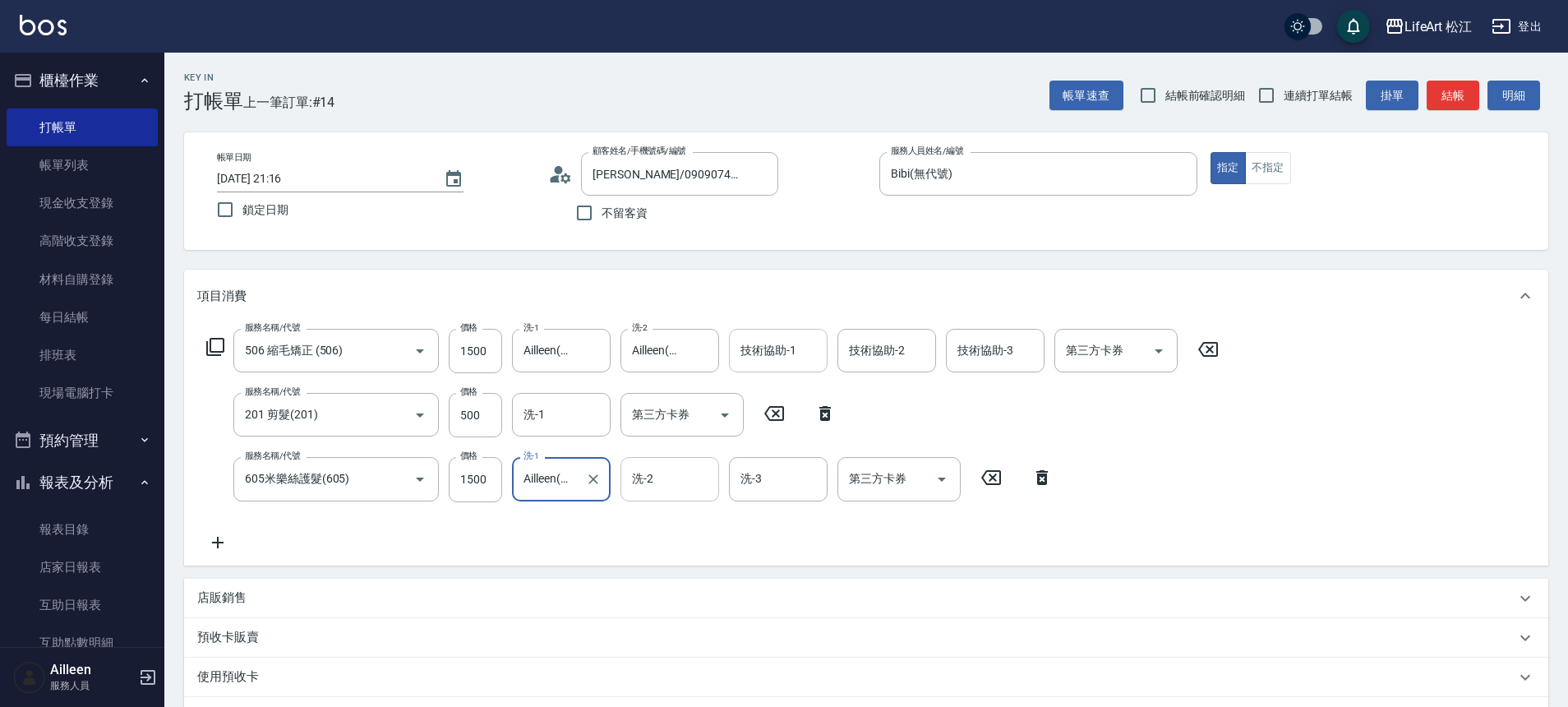
click at [635, 495] on div "洗-2" at bounding box center [670, 478] width 99 height 44
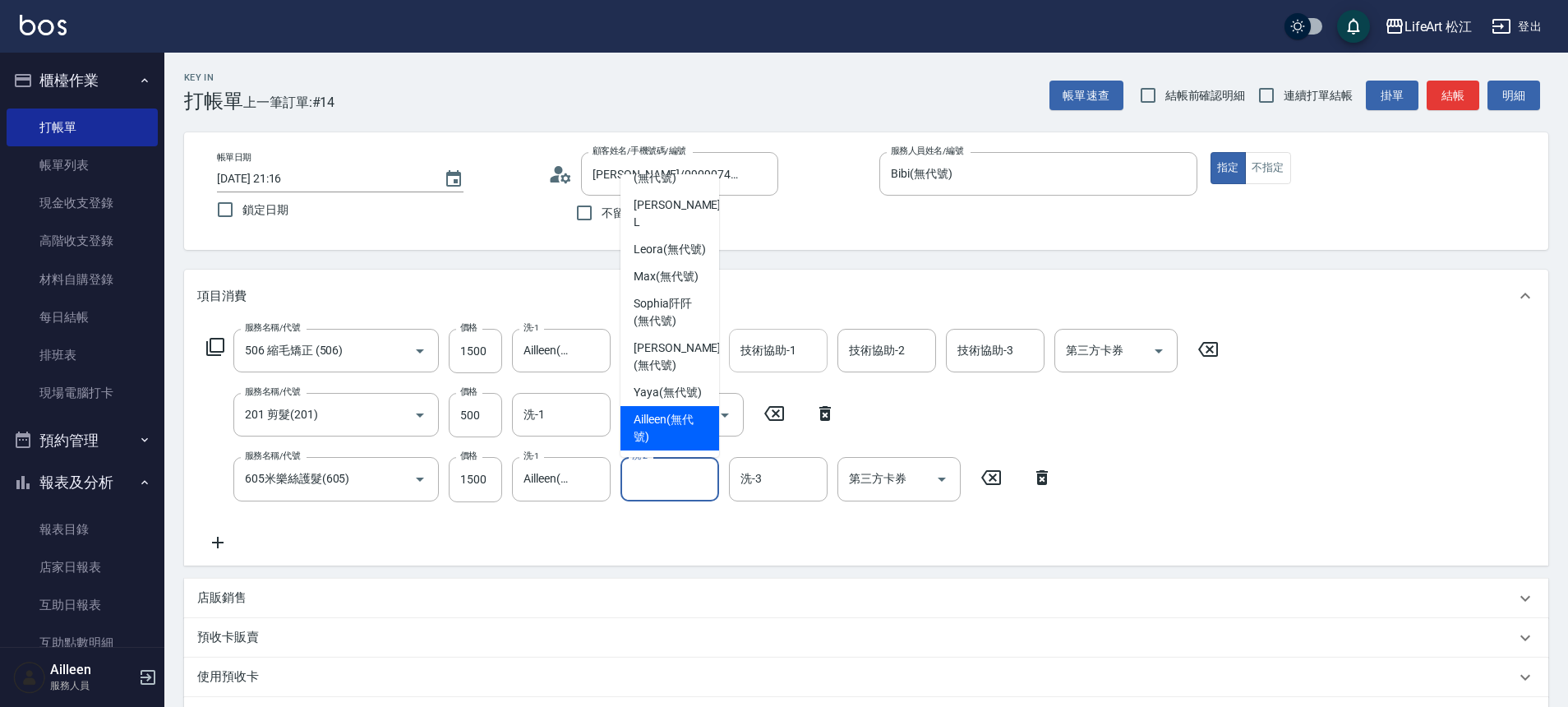
click at [663, 425] on span "Ailleen (無代號)" at bounding box center [669, 428] width 72 height 35
type input "Ailleen(無代號)"
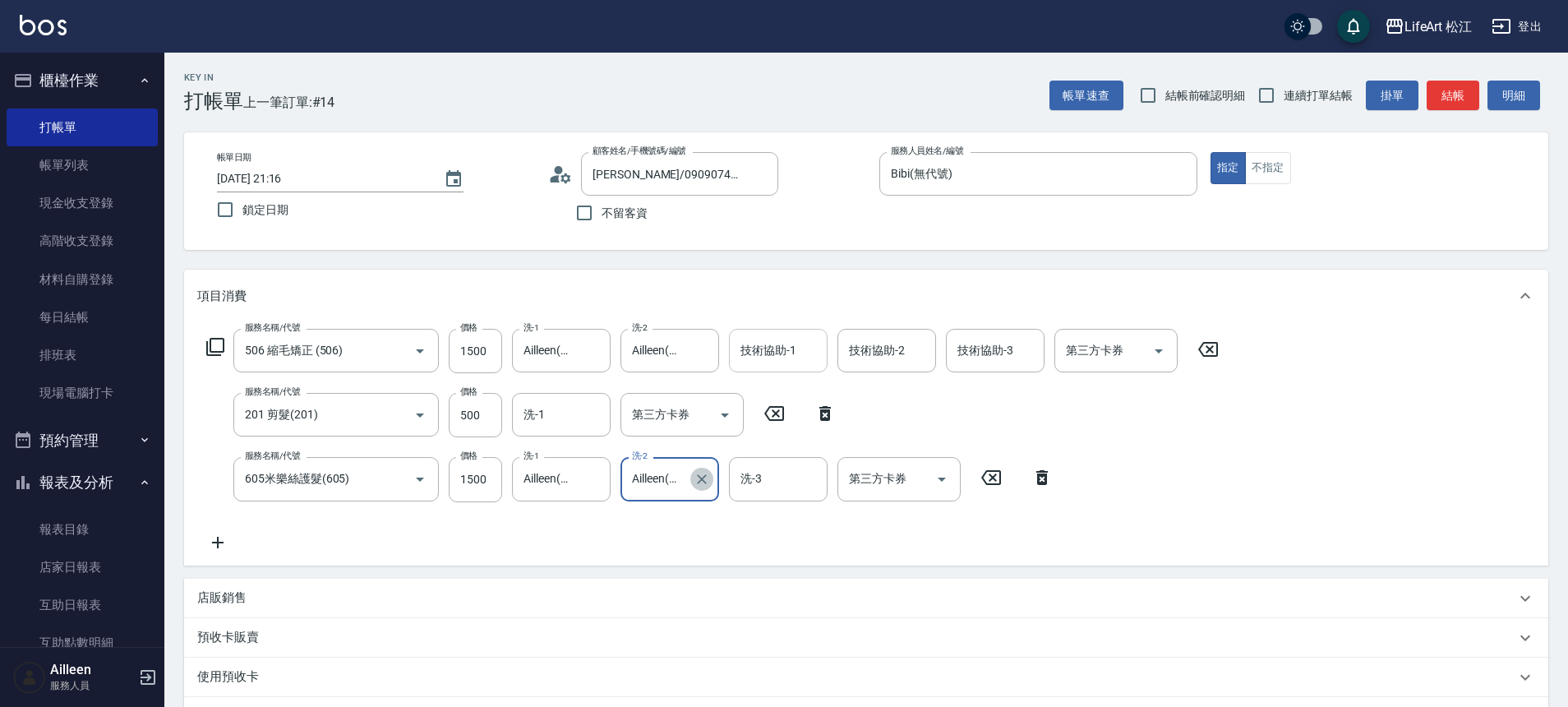
click at [703, 484] on icon "Clear" at bounding box center [702, 479] width 17 height 17
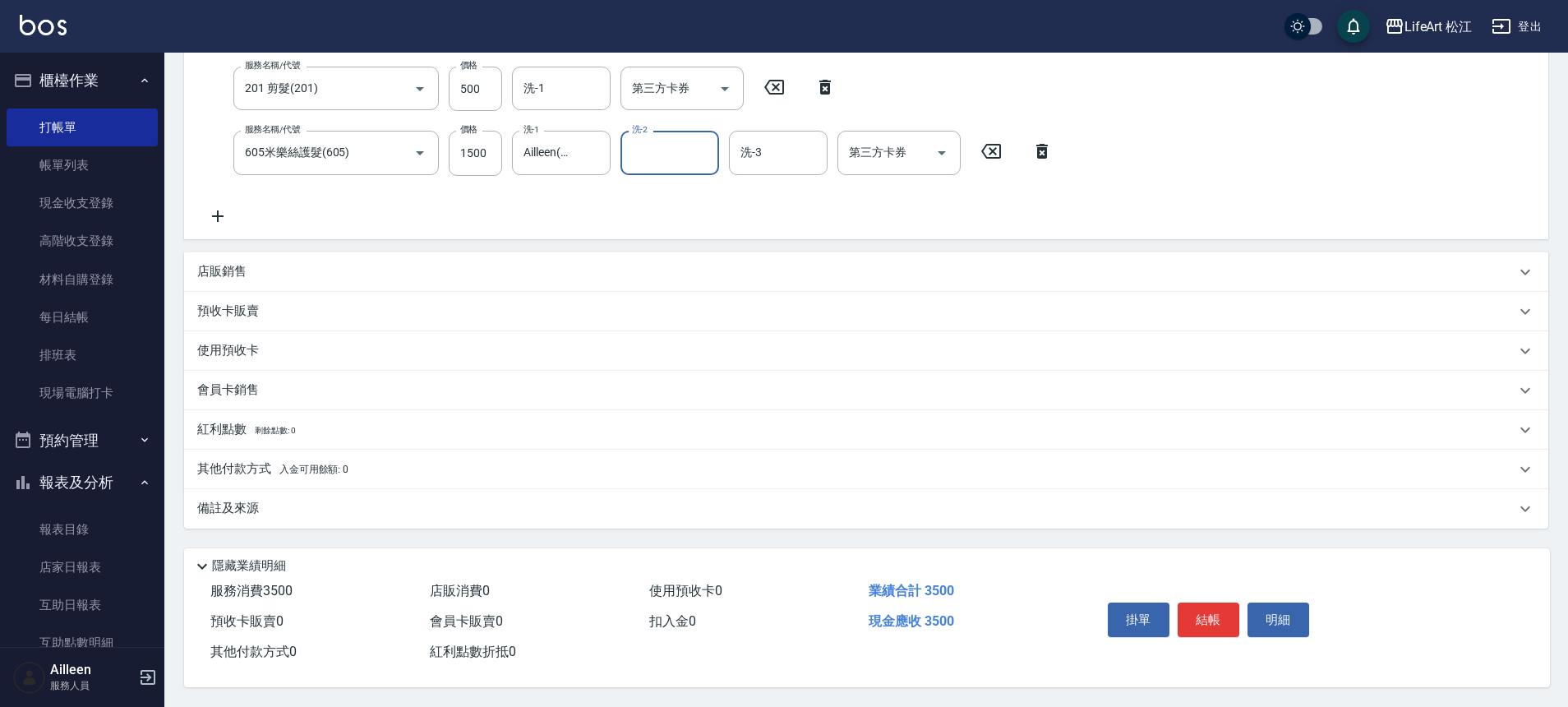
click at [355, 463] on div "其他付款方式 入金可用餘額: 0" at bounding box center [855, 469] width 1318 height 18
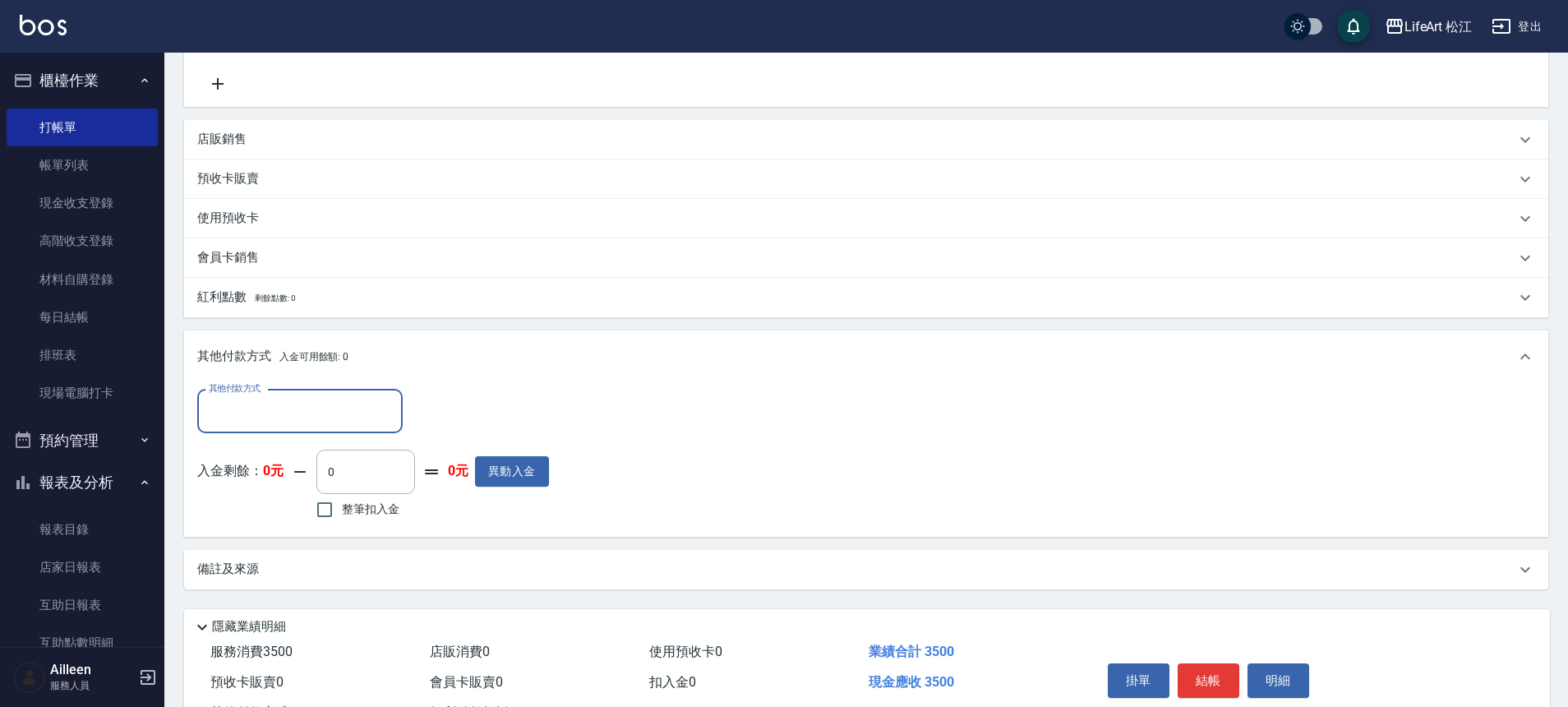
scroll to position [527, 0]
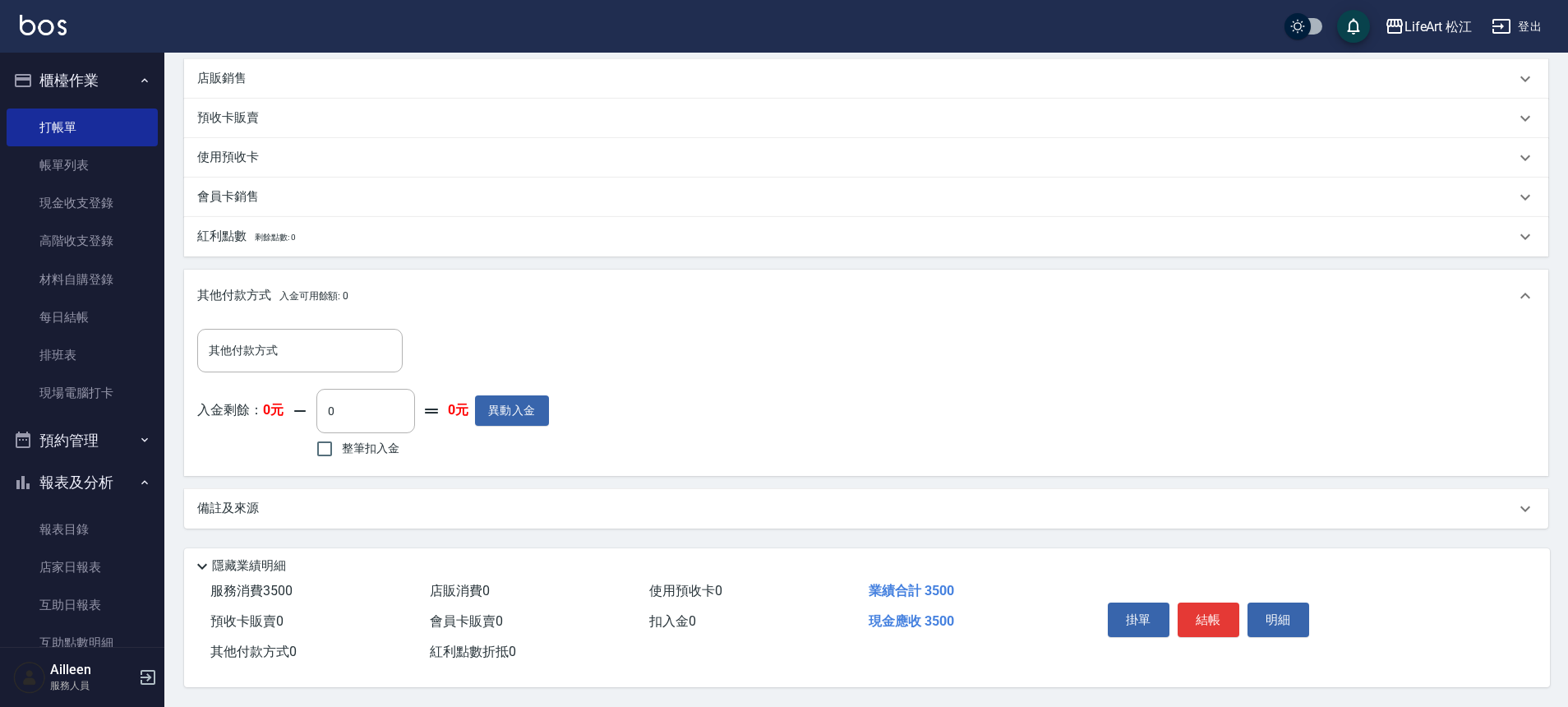
click at [456, 502] on div "備註及來源" at bounding box center [855, 508] width 1318 height 17
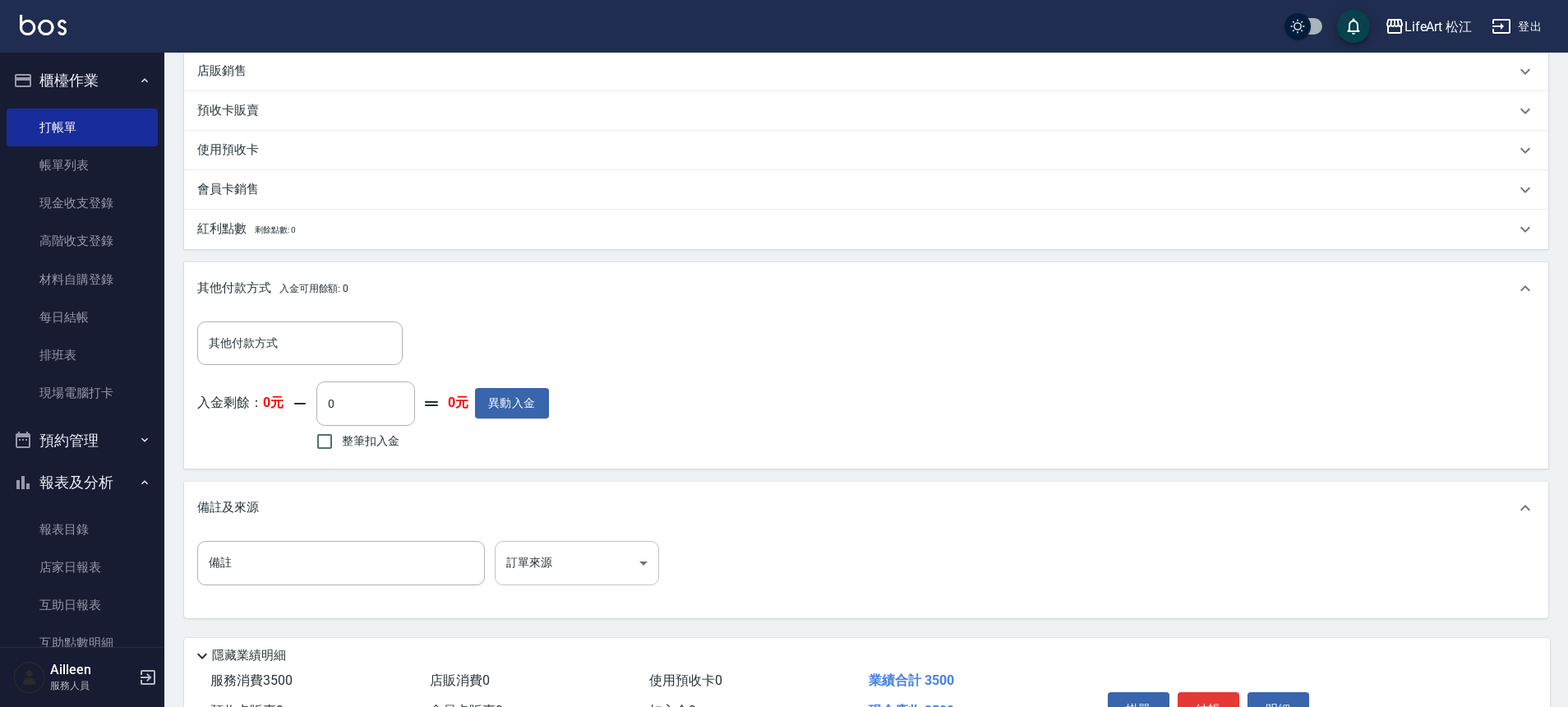
click at [570, 583] on body "LifeArt 松江 登出 櫃檯作業 打帳單 帳單列表 現金收支登錄 高階收支登錄 材料自購登錄 每日結帳 排班表 現場電腦打卡 預約管理 預約管理 單日預約…" at bounding box center [784, 134] width 1568 height 1322
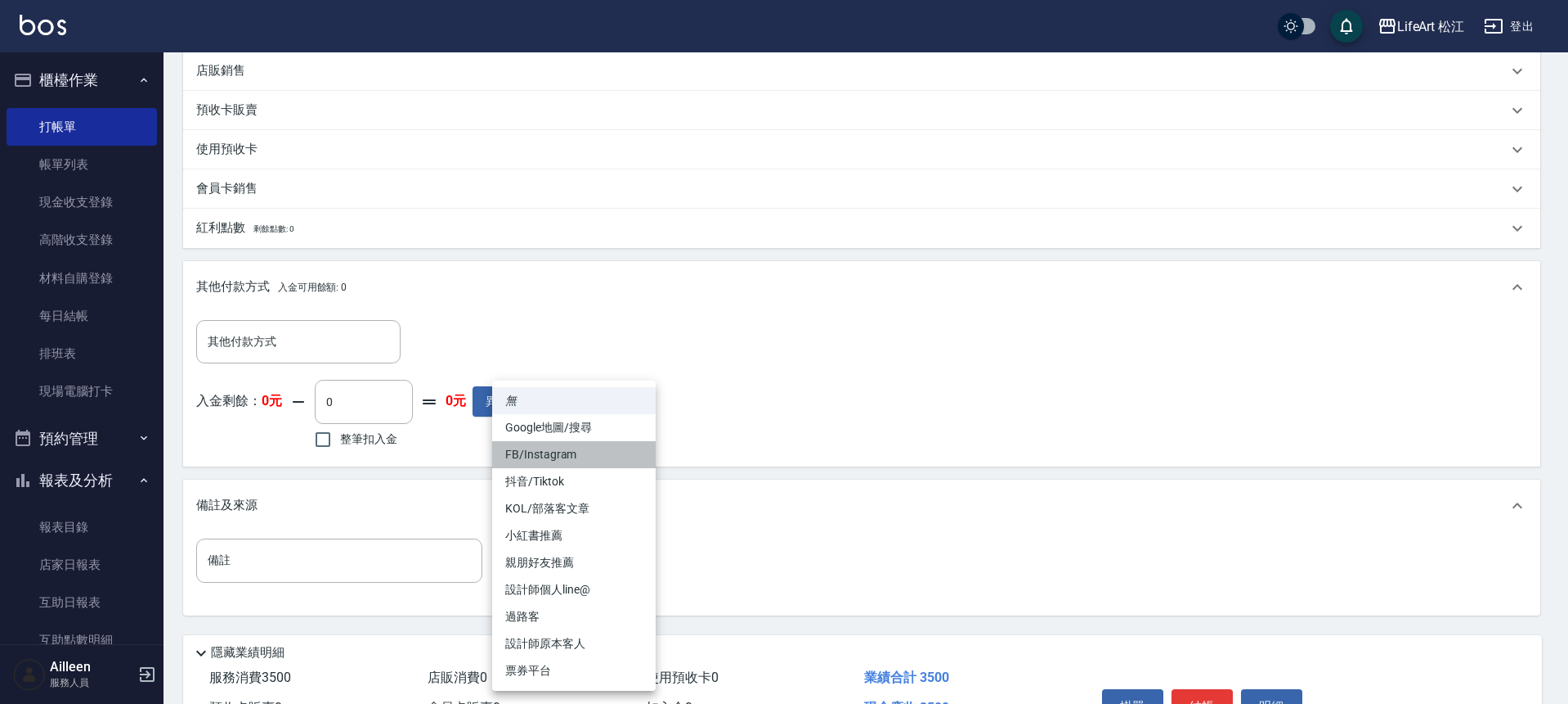
click at [573, 459] on li "FB/Instagram" at bounding box center [574, 454] width 164 height 27
type input "FB/Instagram"
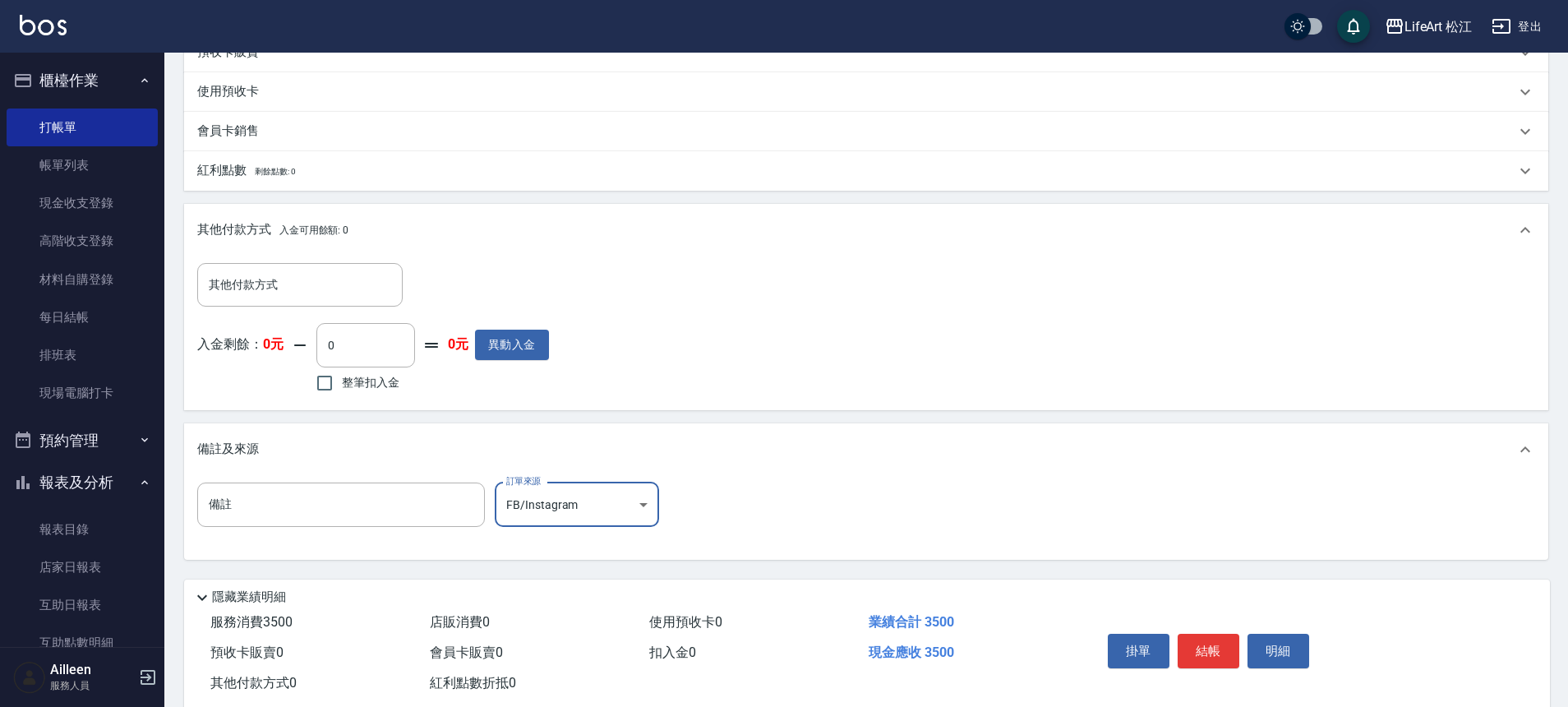
scroll to position [624, 0]
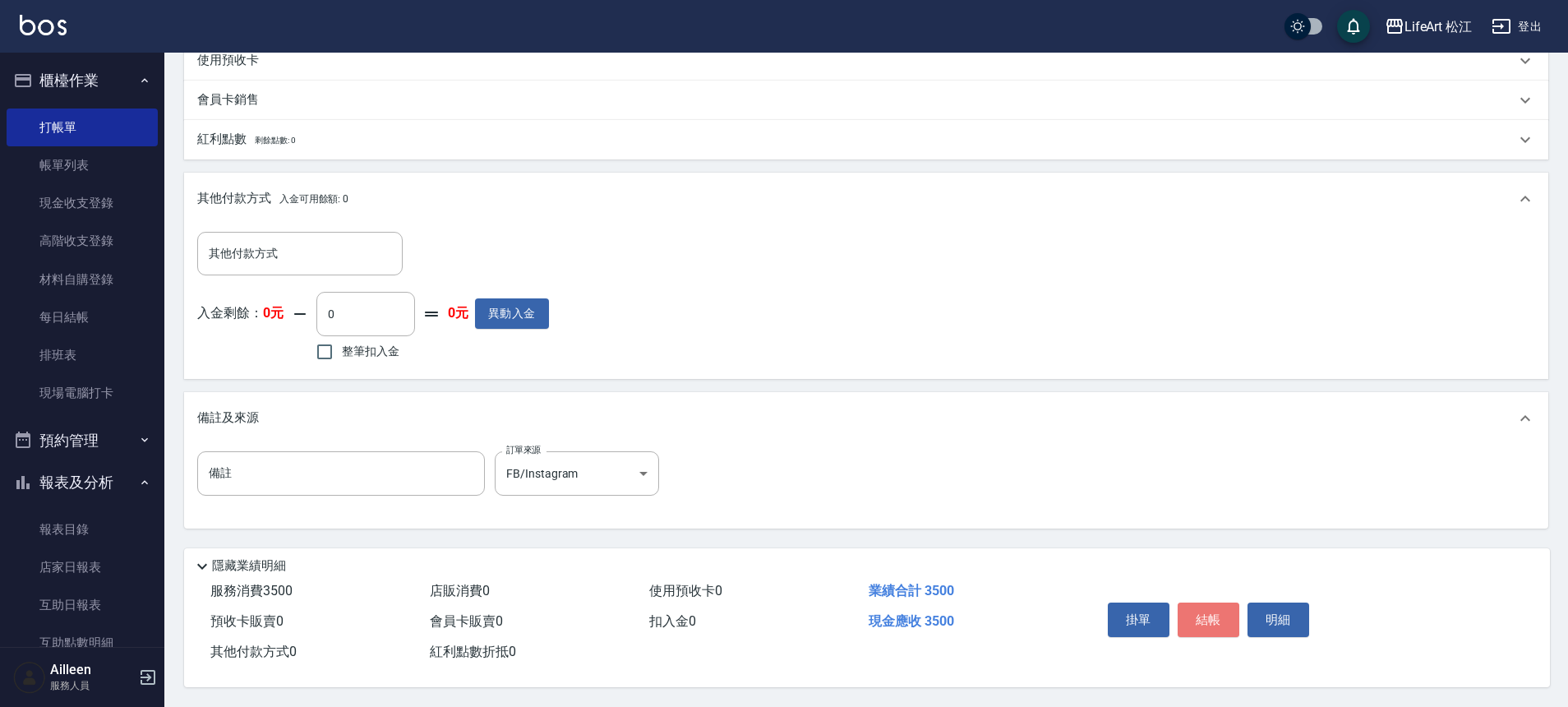
click at [1193, 608] on button "結帳" at bounding box center [1208, 619] width 62 height 35
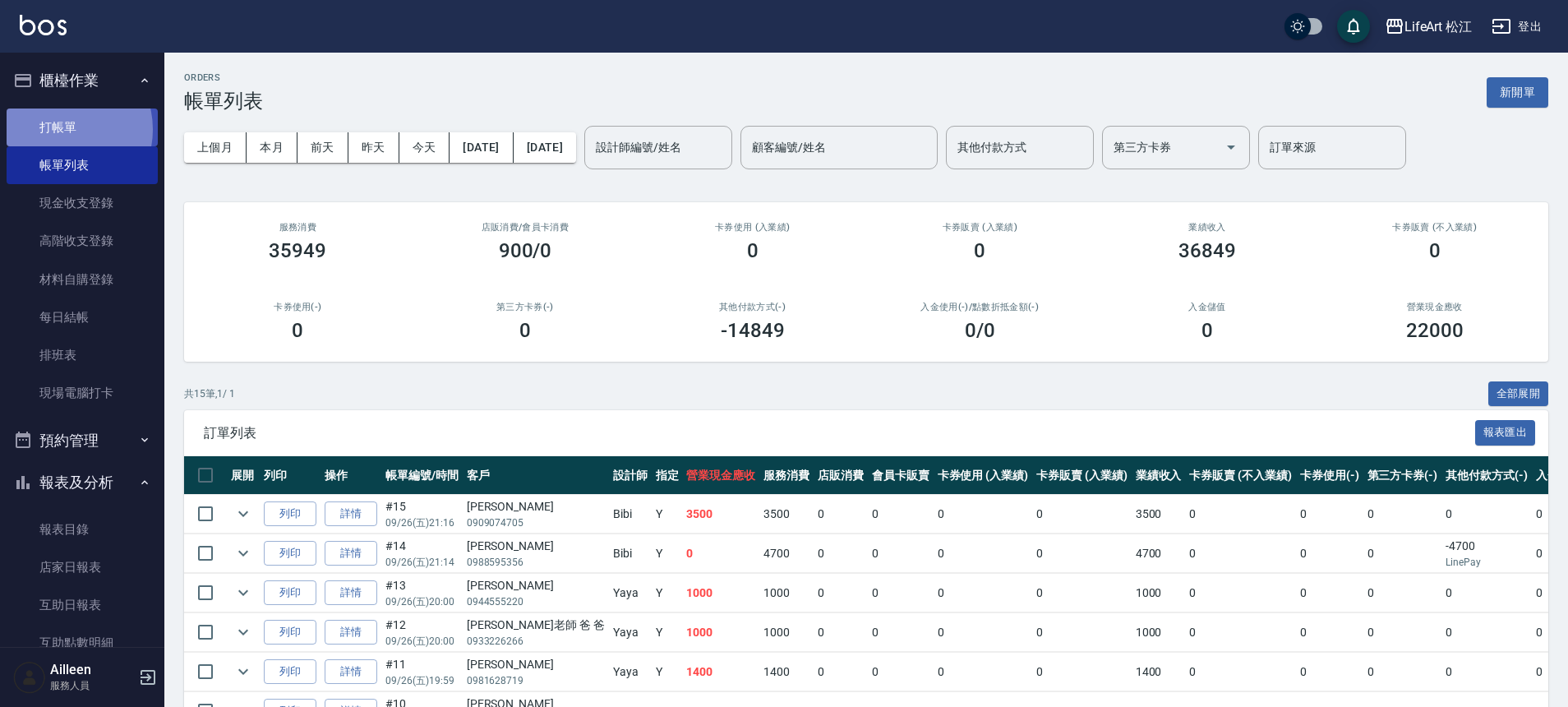
click at [63, 129] on link "打帳單" at bounding box center [82, 127] width 151 height 37
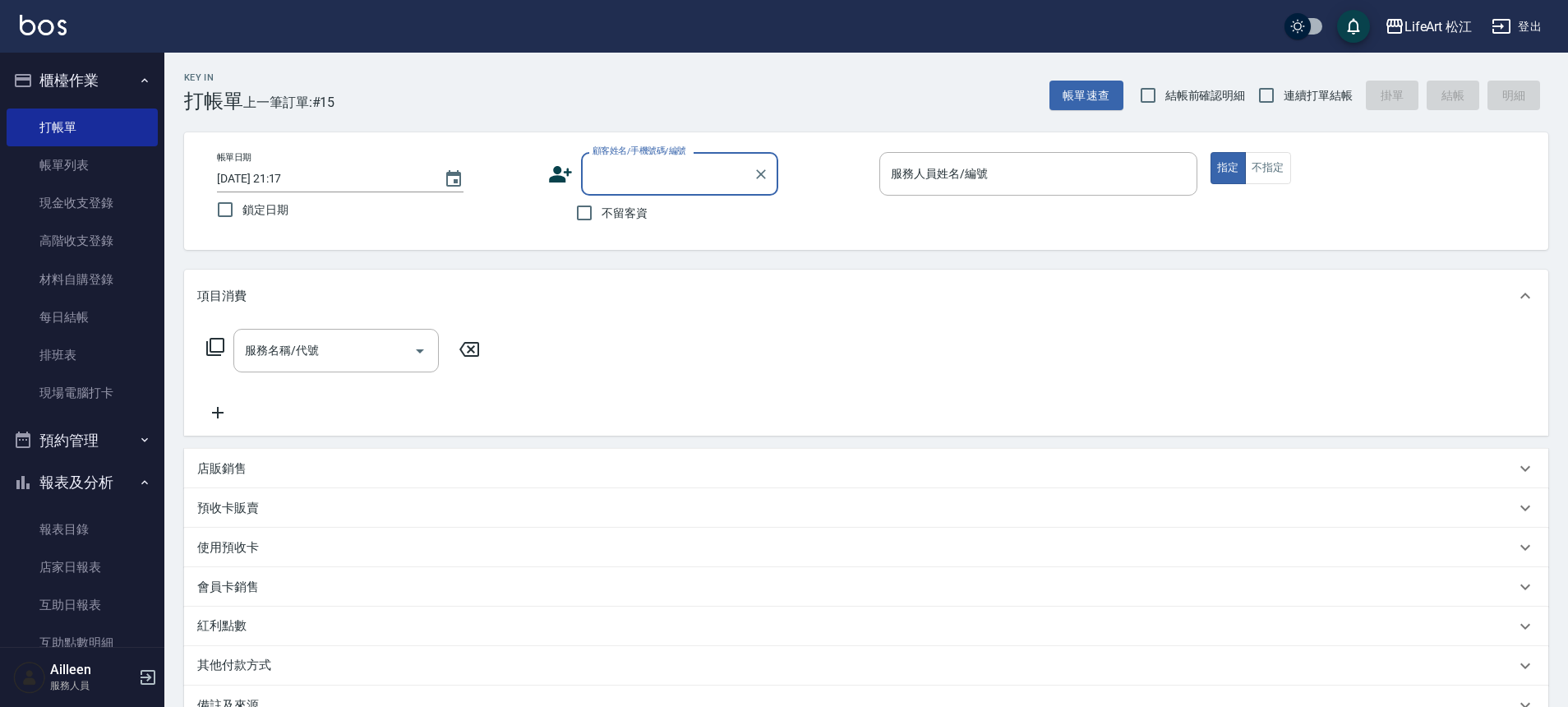
click at [630, 213] on span "不留客資" at bounding box center [624, 213] width 46 height 17
click at [601, 213] on input "不留客資" at bounding box center [584, 212] width 35 height 35
checkbox input "true"
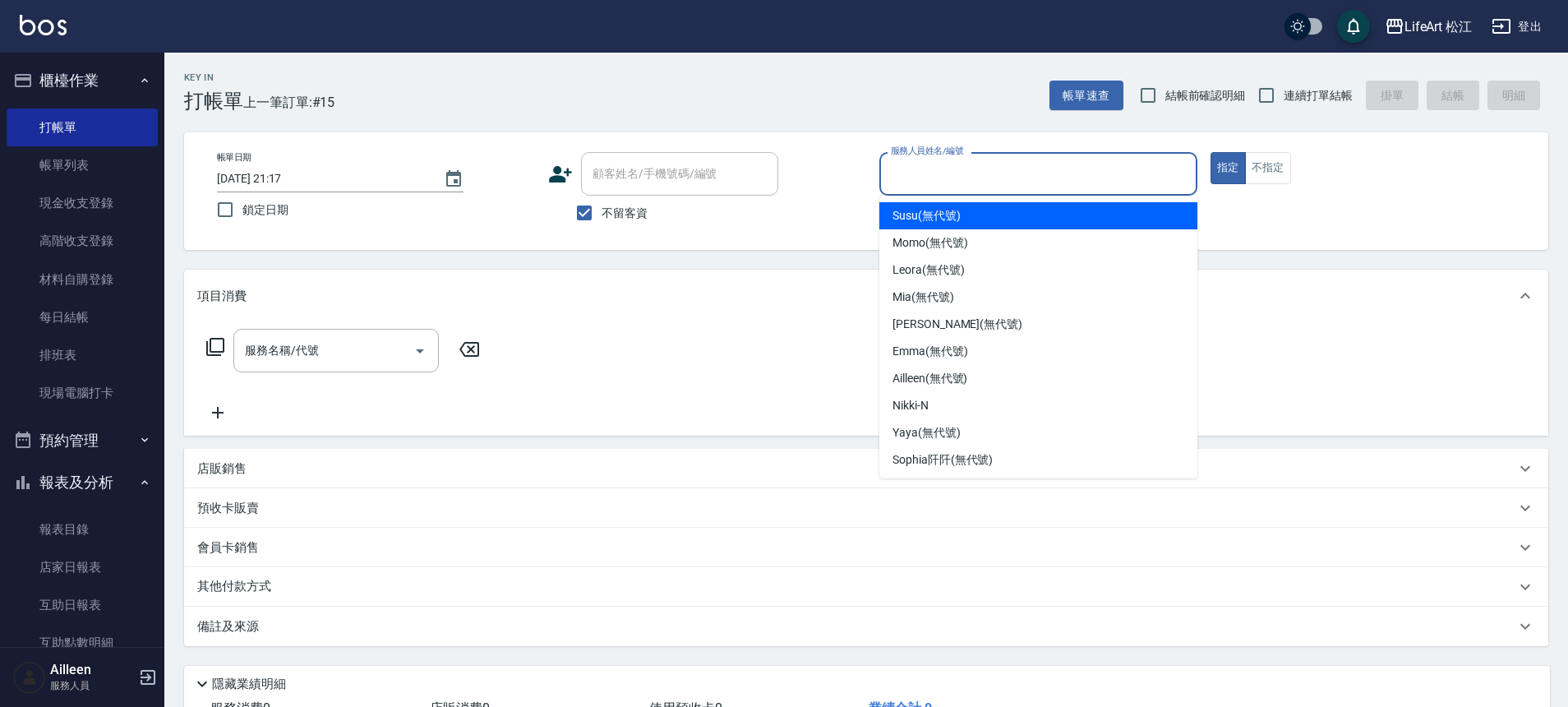
click at [919, 178] on input "服務人員姓名/編號" at bounding box center [1038, 174] width 304 height 29
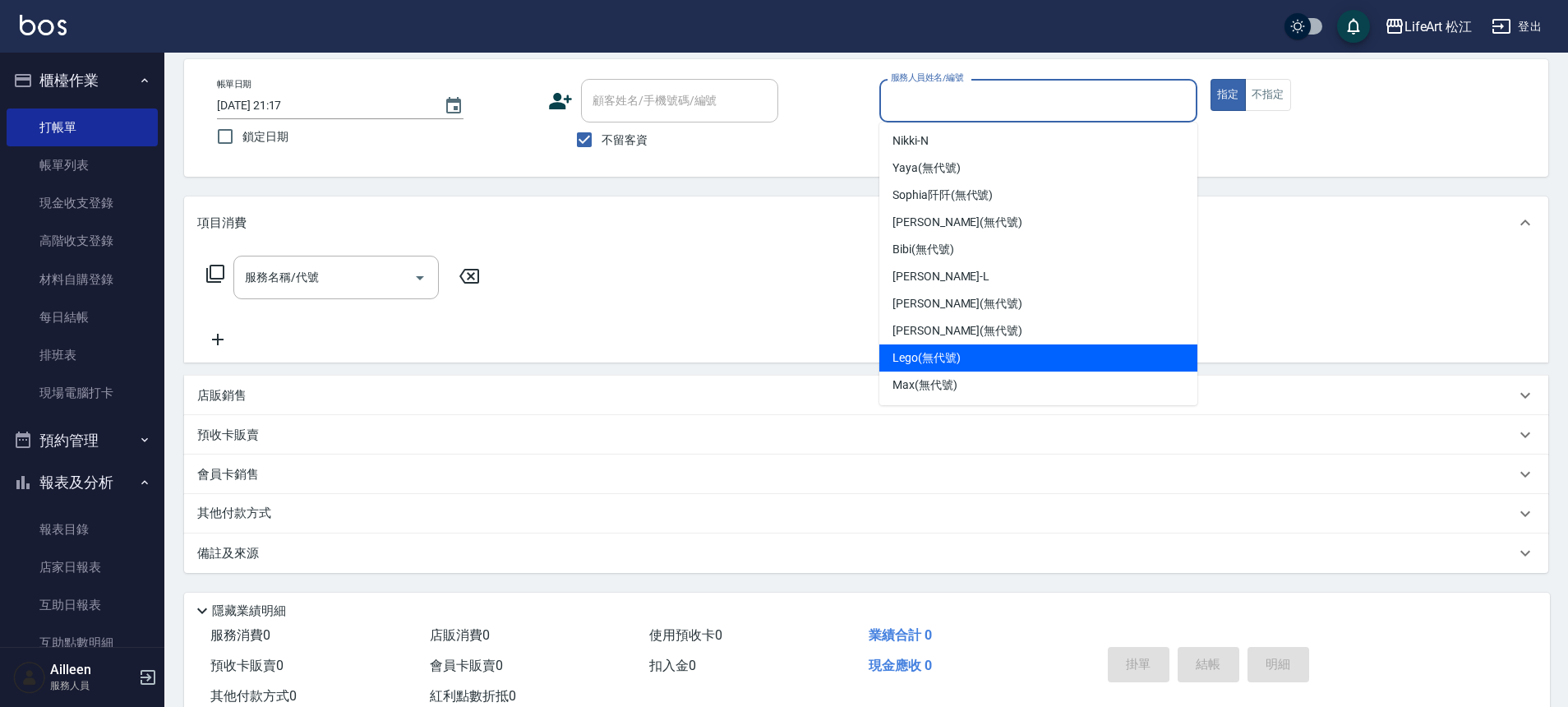
scroll to position [125, 0]
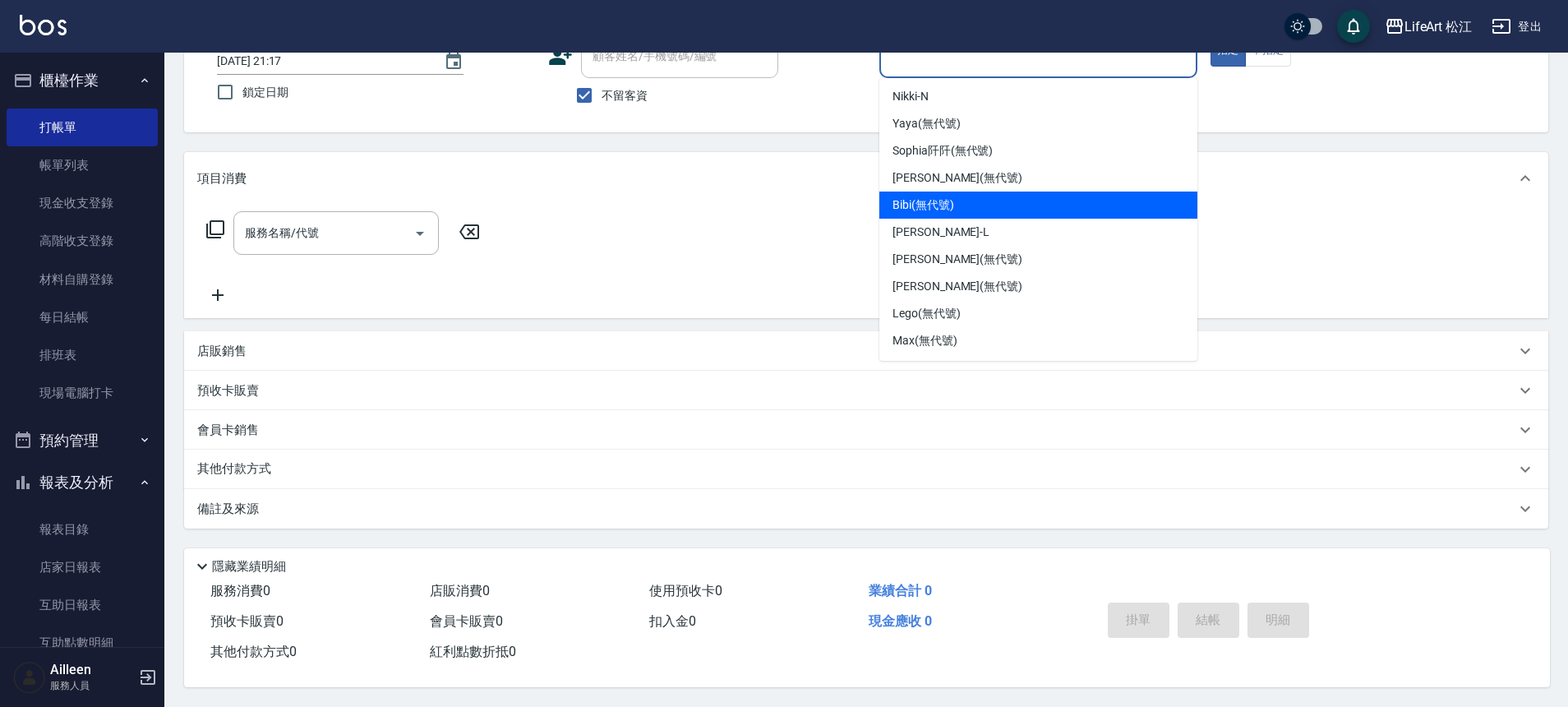
click at [995, 196] on div "Bibi (無代號)" at bounding box center [1038, 205] width 318 height 27
type input "Bibi(無代號)"
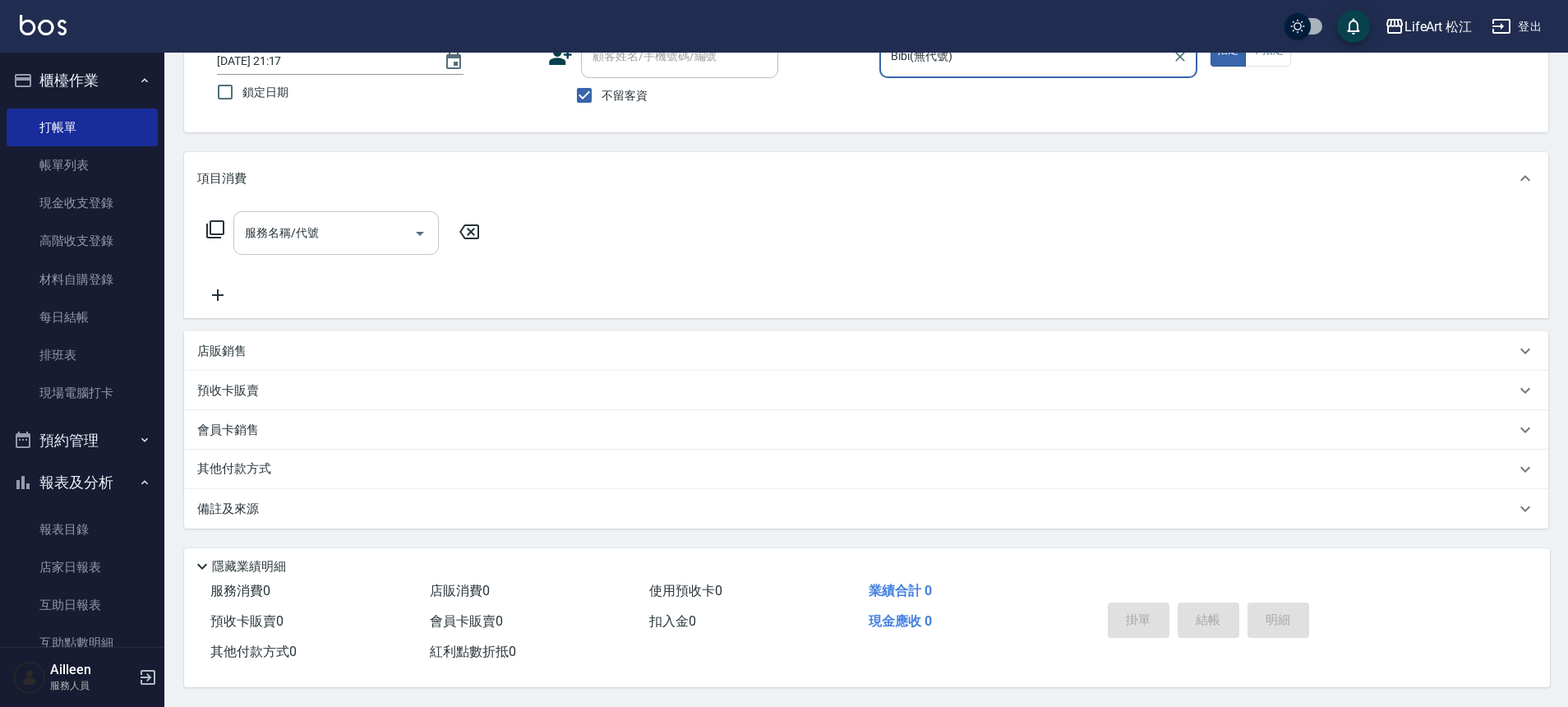
click at [366, 233] on input "服務名稱/代號" at bounding box center [324, 233] width 166 height 29
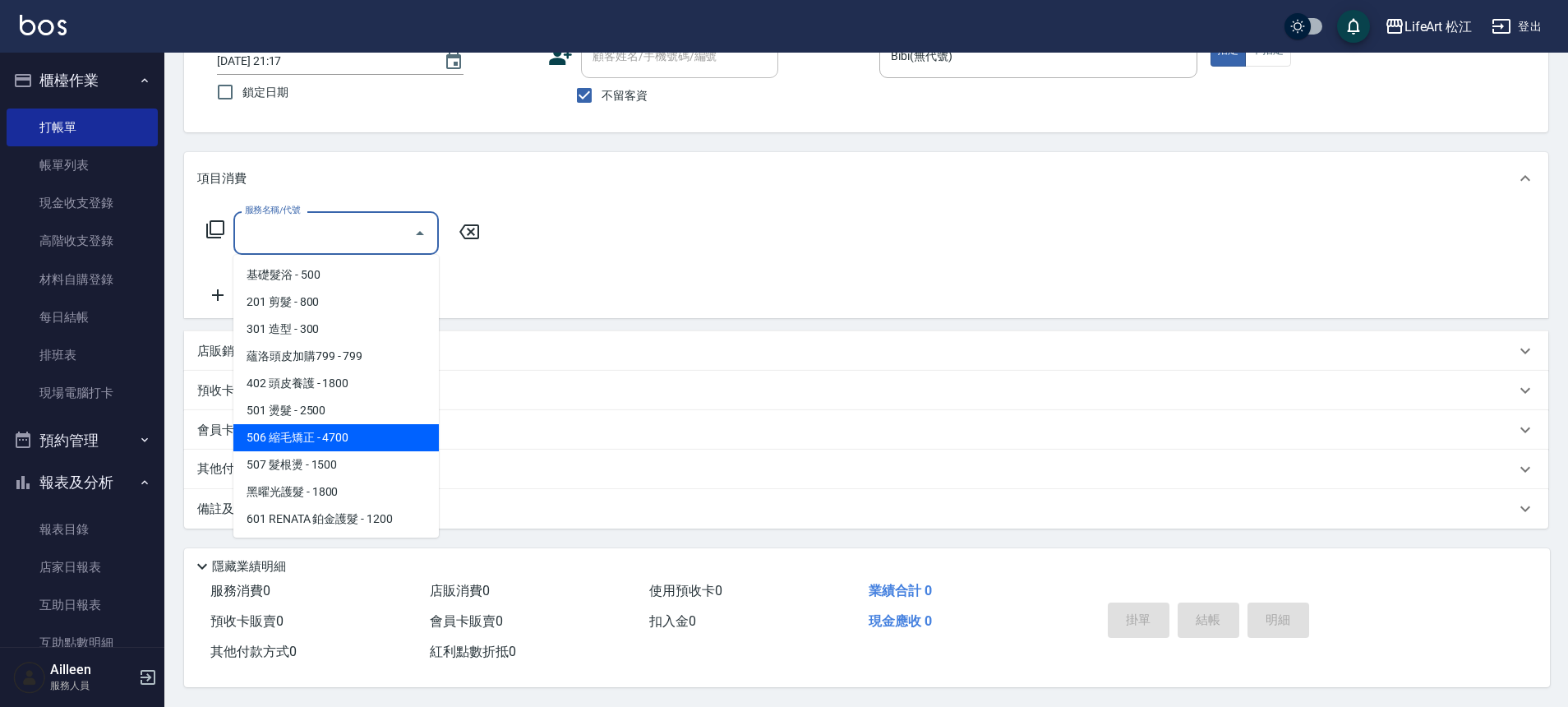
click at [355, 436] on span "506 縮毛矯正 - 4700" at bounding box center [336, 437] width 205 height 27
type input "506 縮毛矯正 (506)"
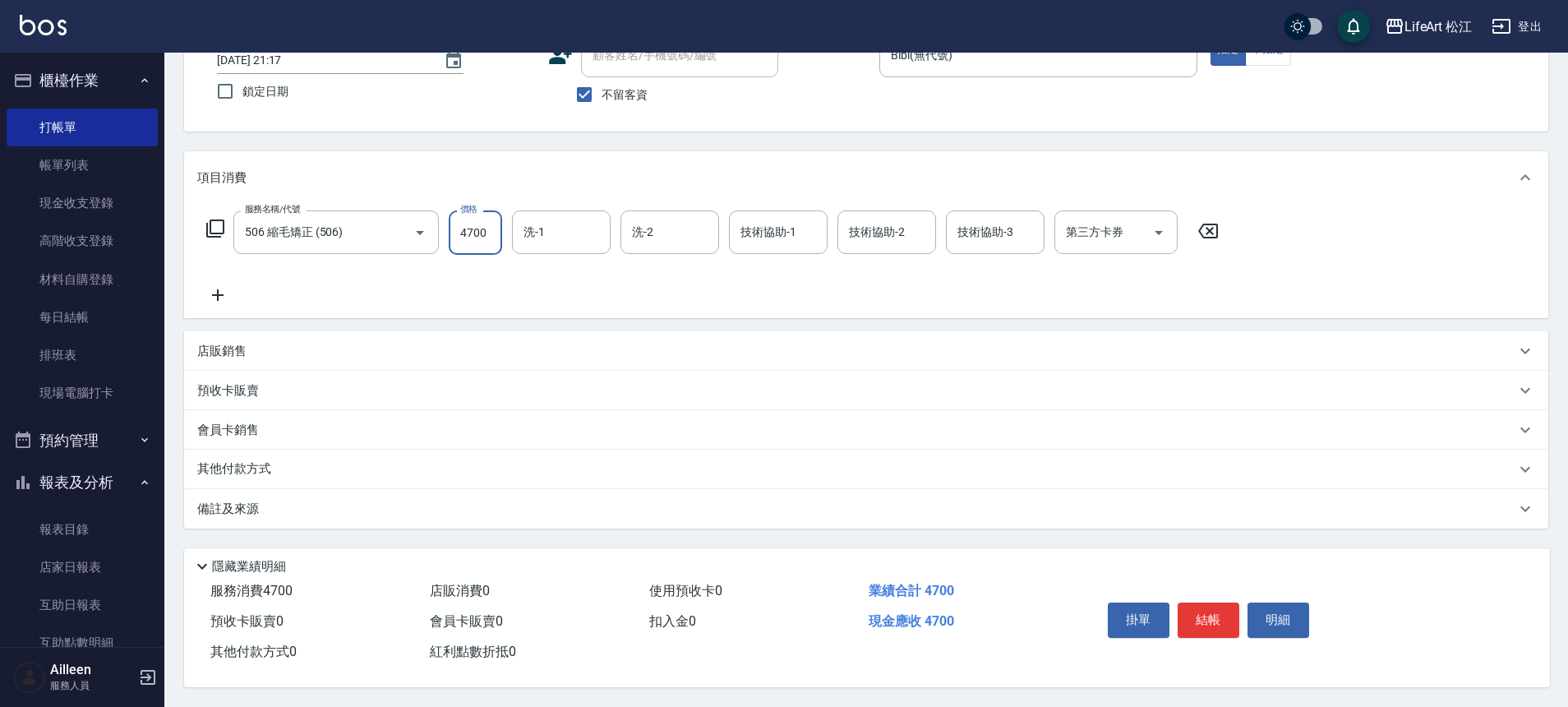
click at [478, 225] on input "4700" at bounding box center [474, 233] width 53 height 45
type input "3000"
click at [219, 285] on icon at bounding box center [218, 294] width 41 height 20
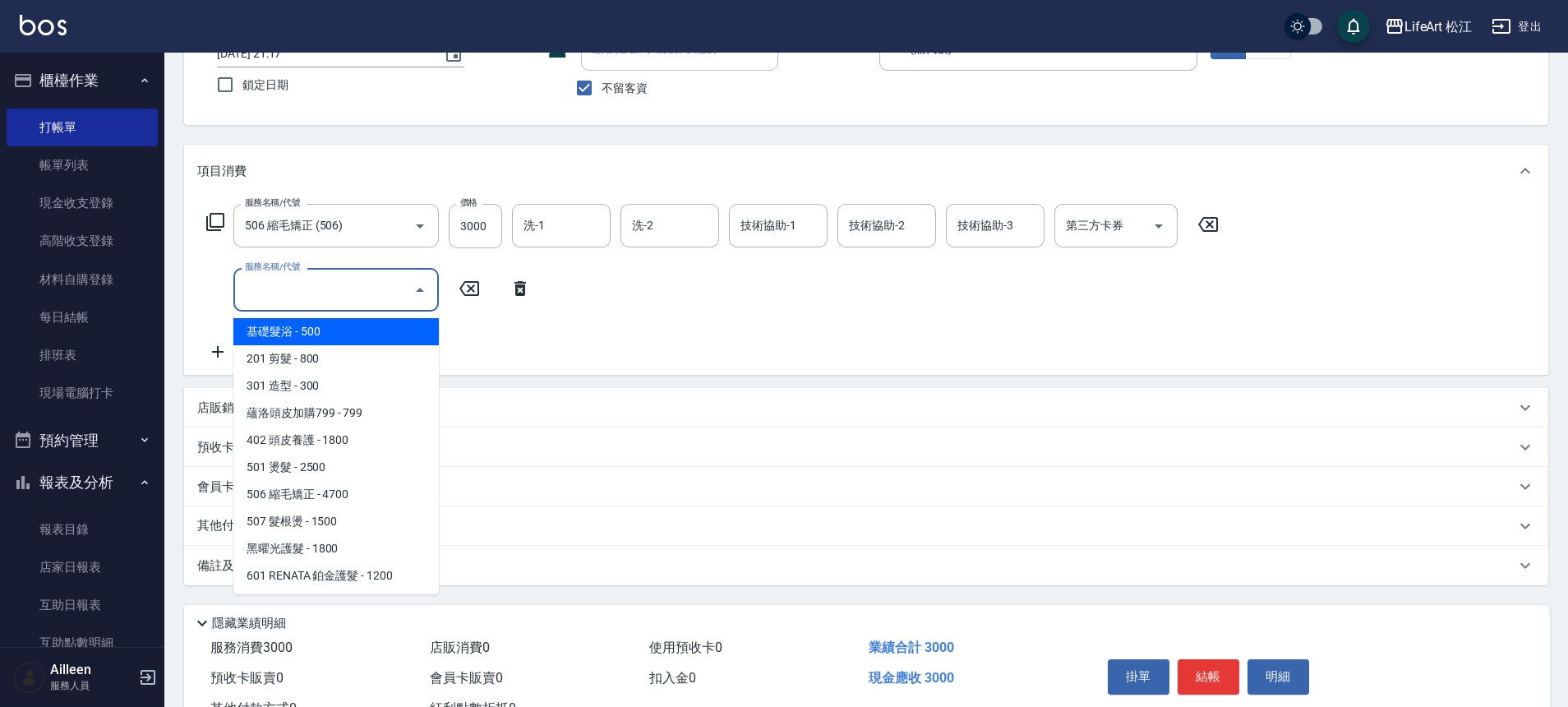
click at [330, 288] on input "服務名稱/代號" at bounding box center [324, 290] width 166 height 29
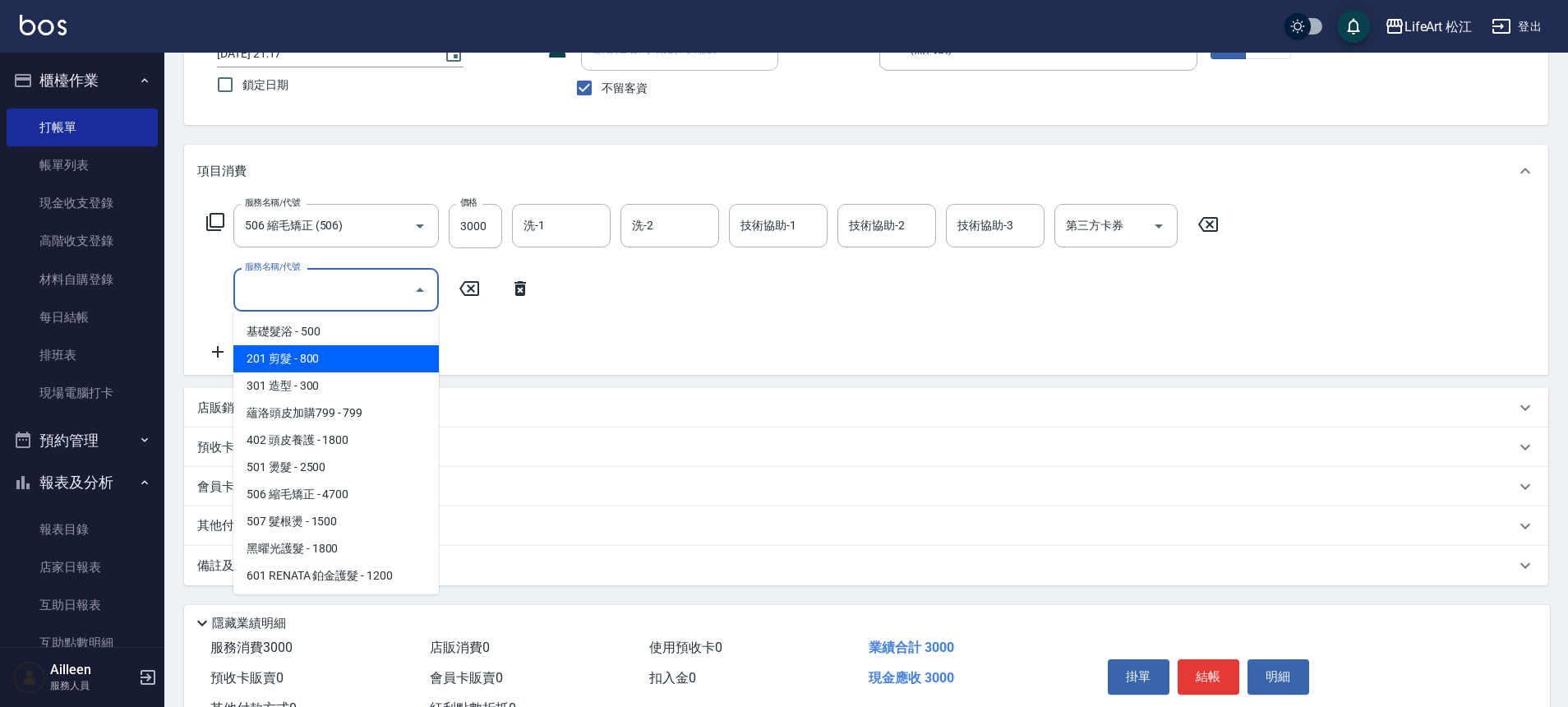
click at [342, 361] on span "201 剪髮 - 800" at bounding box center [336, 359] width 205 height 27
type input "201 剪髮(201)"
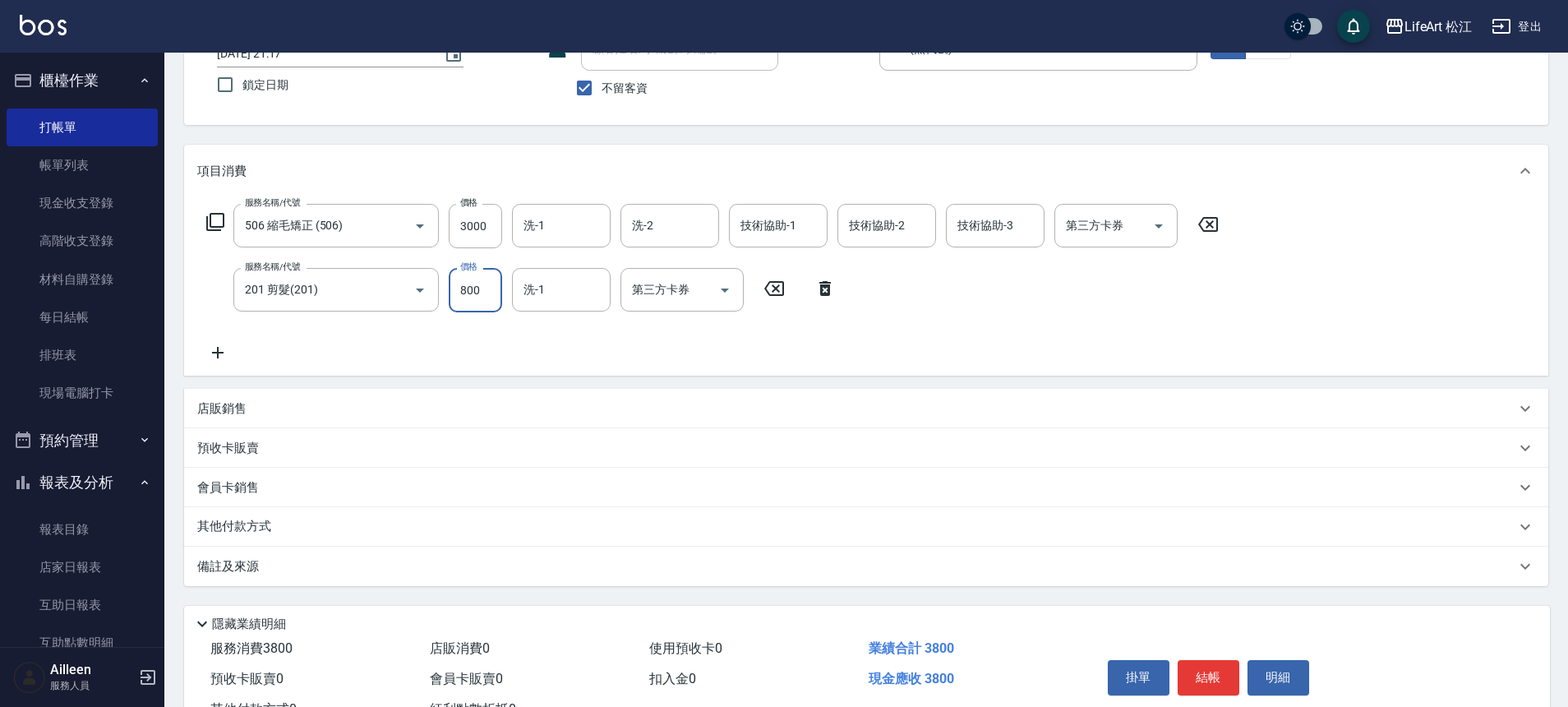
click at [472, 303] on input "800" at bounding box center [474, 290] width 53 height 45
type input "500"
click at [229, 352] on icon at bounding box center [218, 352] width 41 height 20
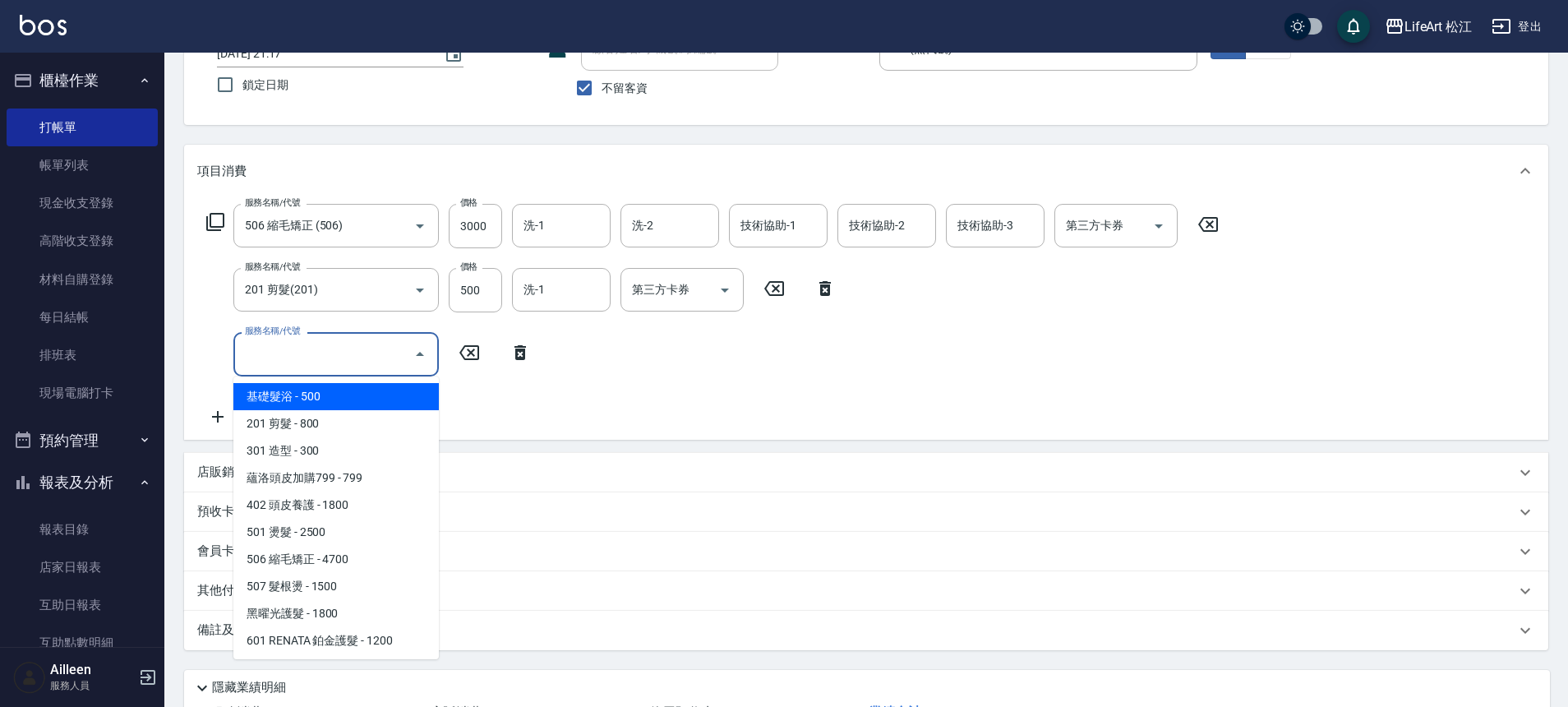
click at [283, 347] on input "服務名稱/代號" at bounding box center [324, 353] width 166 height 29
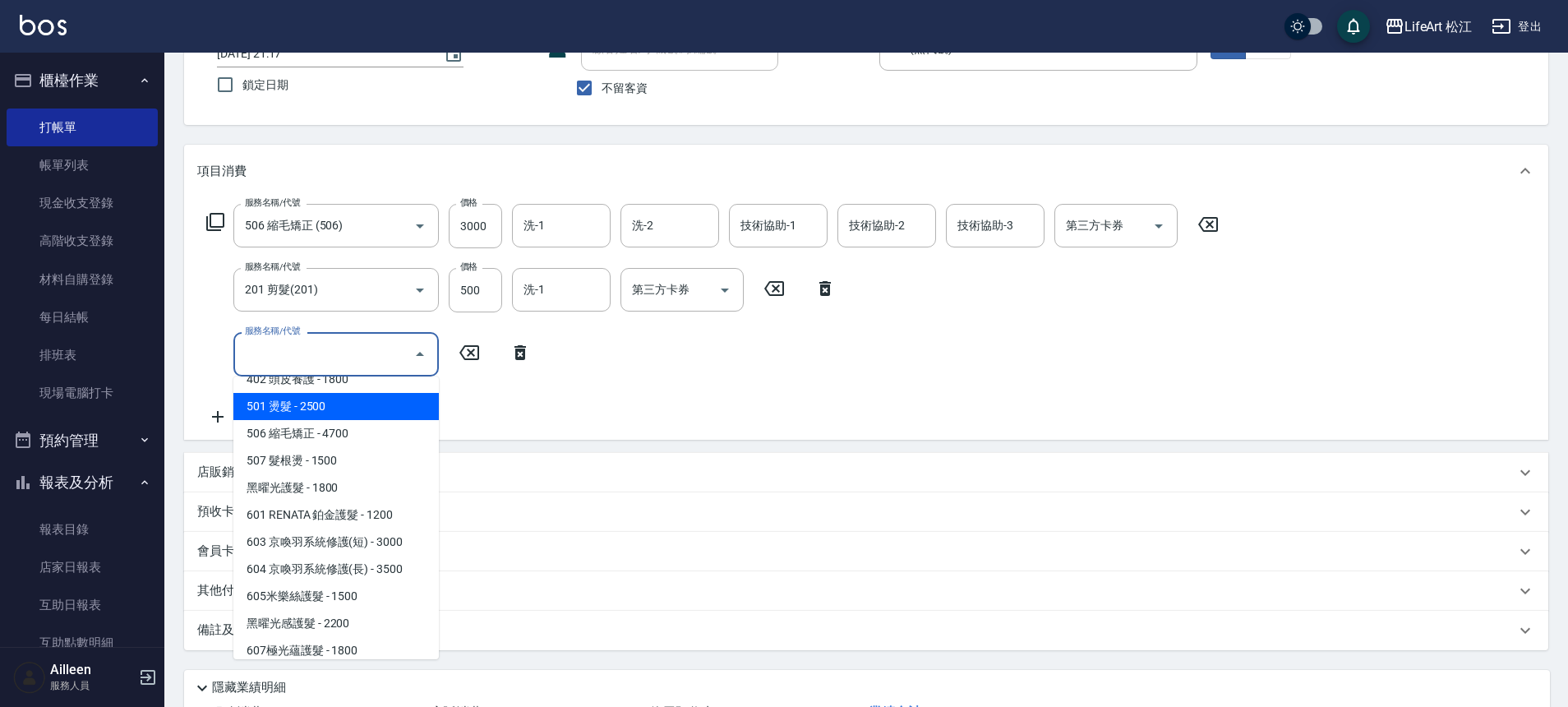
scroll to position [219, 0]
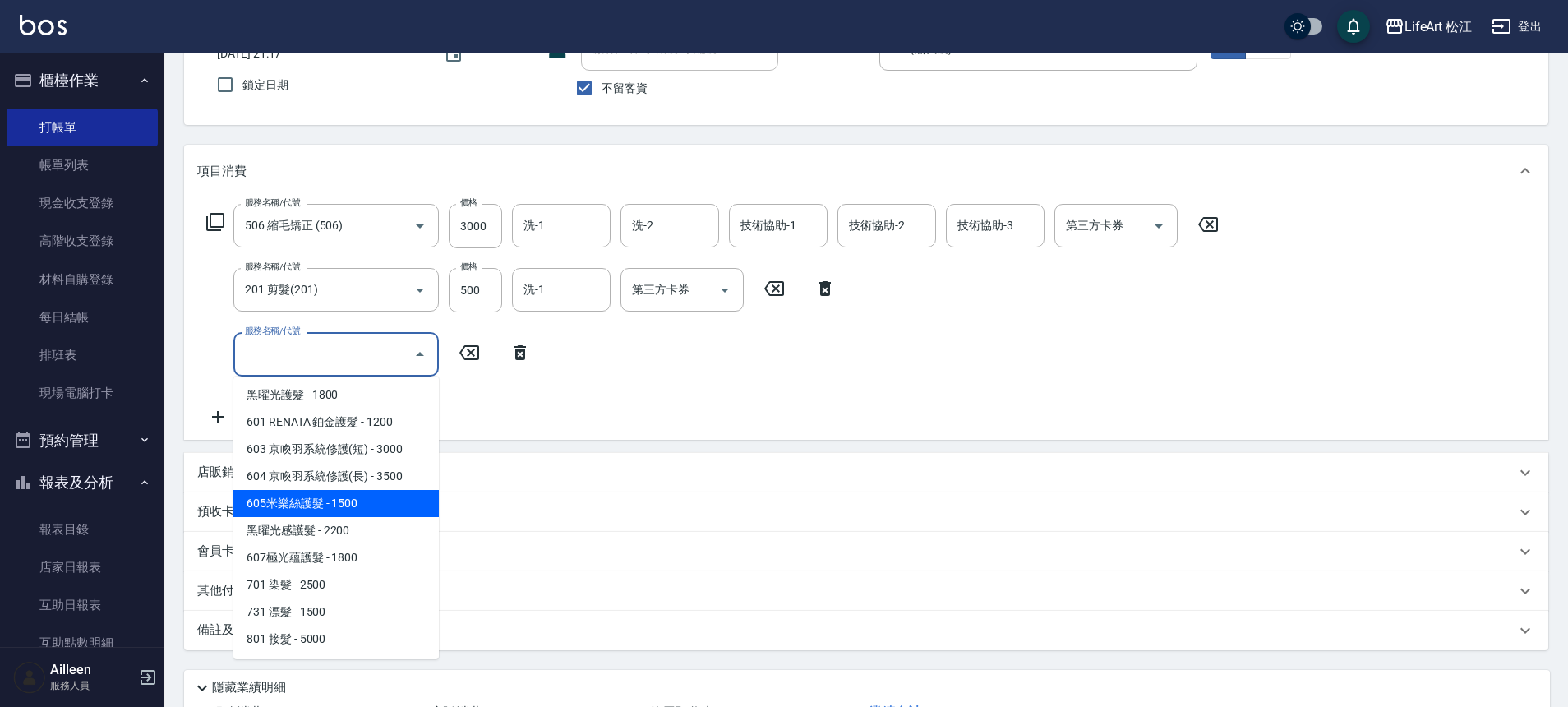
click at [367, 506] on span "605米樂絲護髮 - 1500" at bounding box center [336, 502] width 205 height 27
type input "605米樂絲護髮(605)"
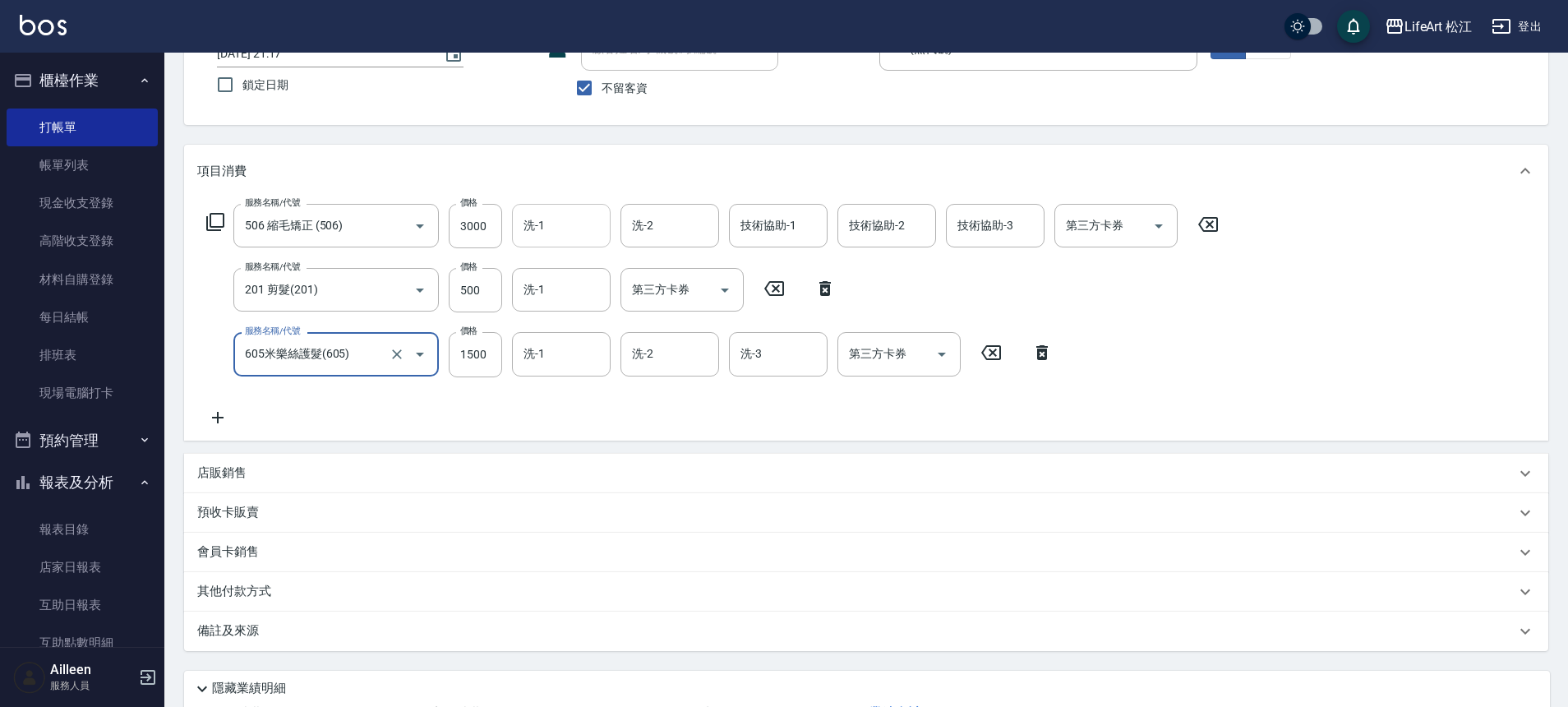
click at [572, 233] on input "洗-1" at bounding box center [561, 225] width 84 height 29
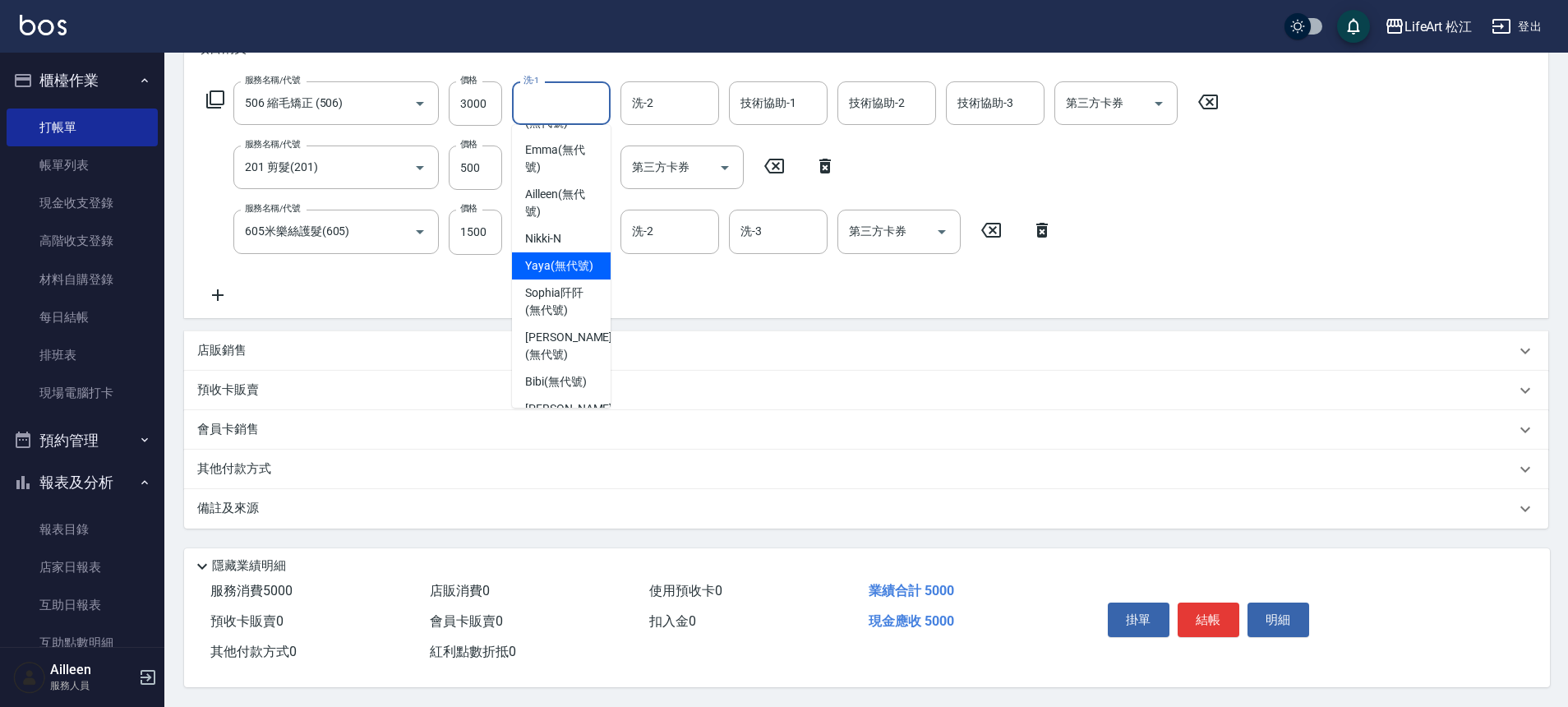
scroll to position [0, 0]
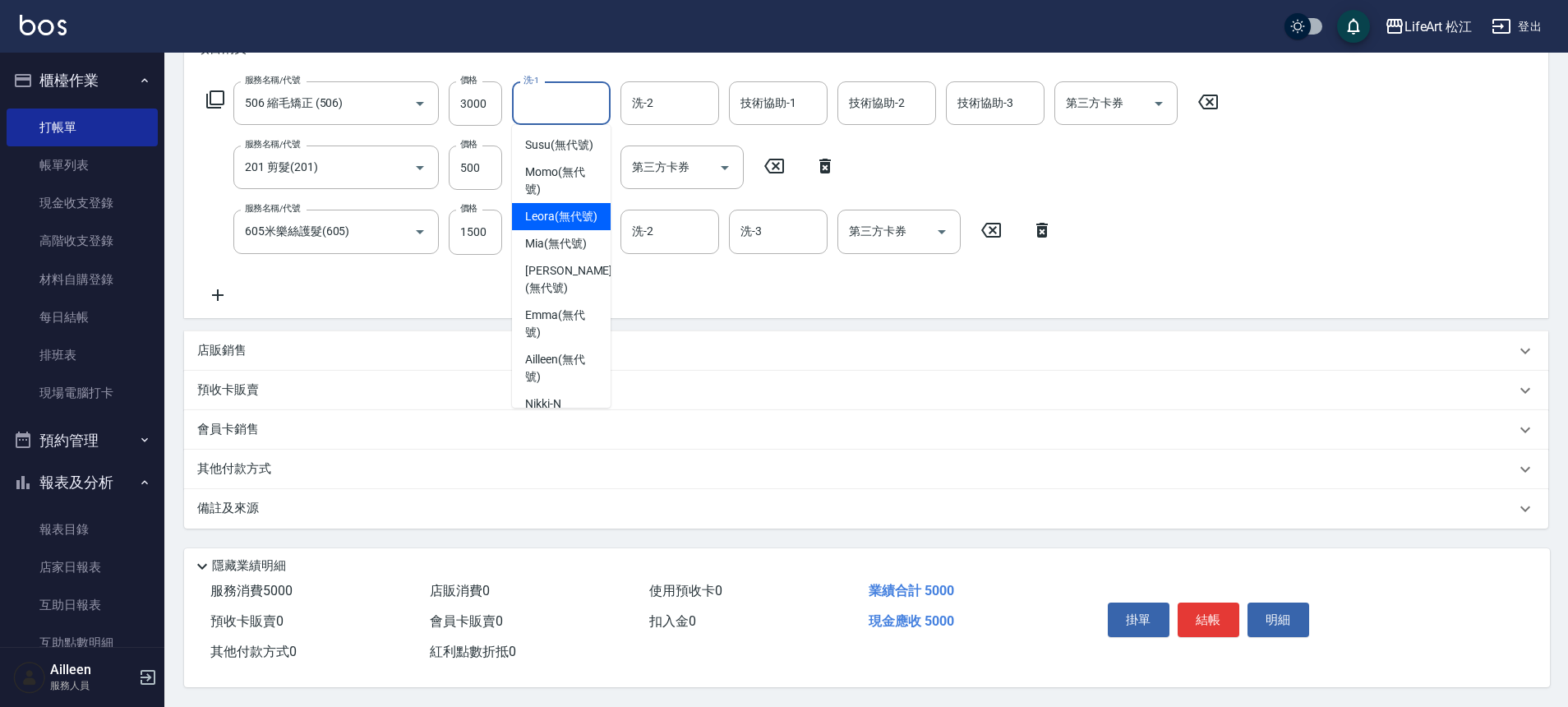
drag, startPoint x: 561, startPoint y: 238, endPoint x: 590, endPoint y: 205, distance: 43.9
click at [561, 225] on span "Leora (無代號)" at bounding box center [560, 217] width 72 height 17
type input "Leora(無代號)"
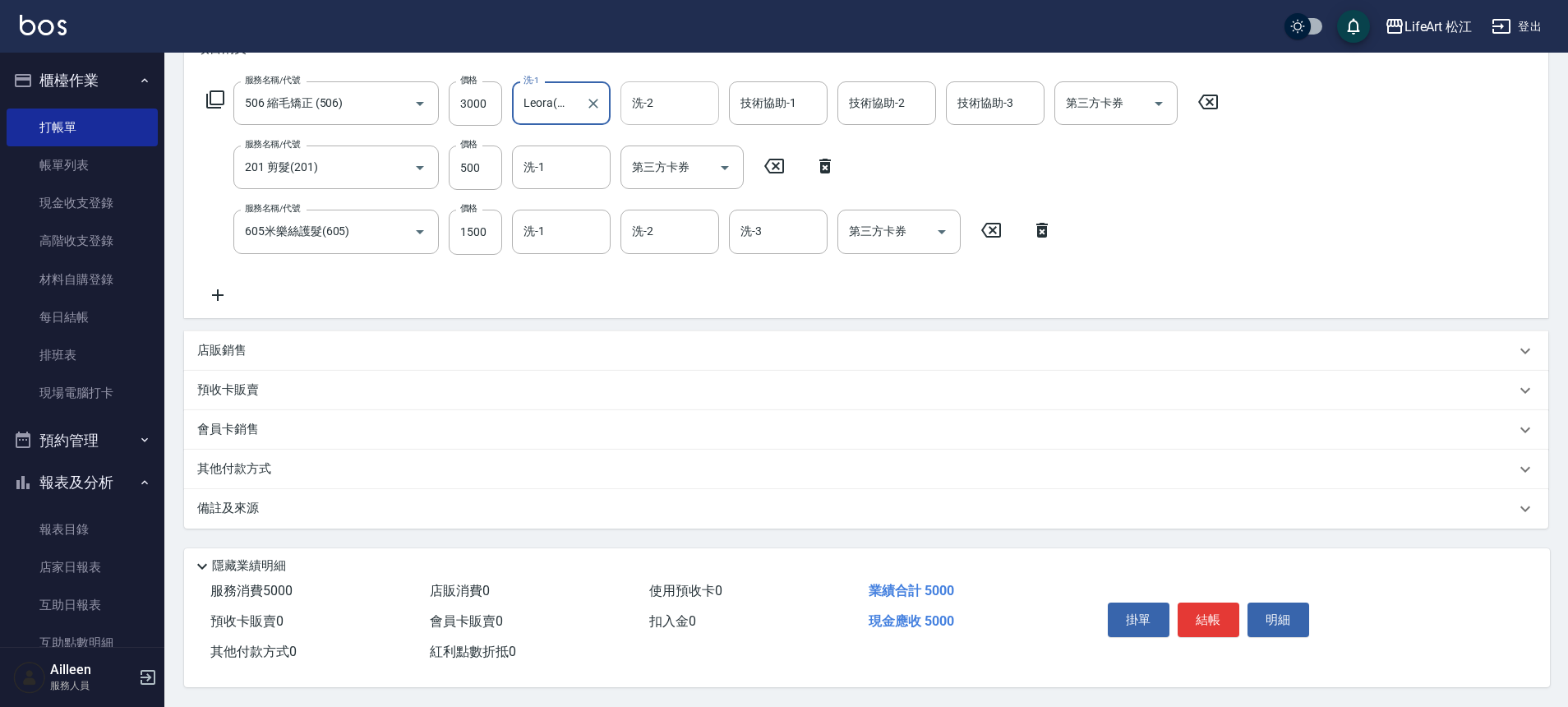
click at [667, 101] on input "洗-2" at bounding box center [670, 103] width 84 height 29
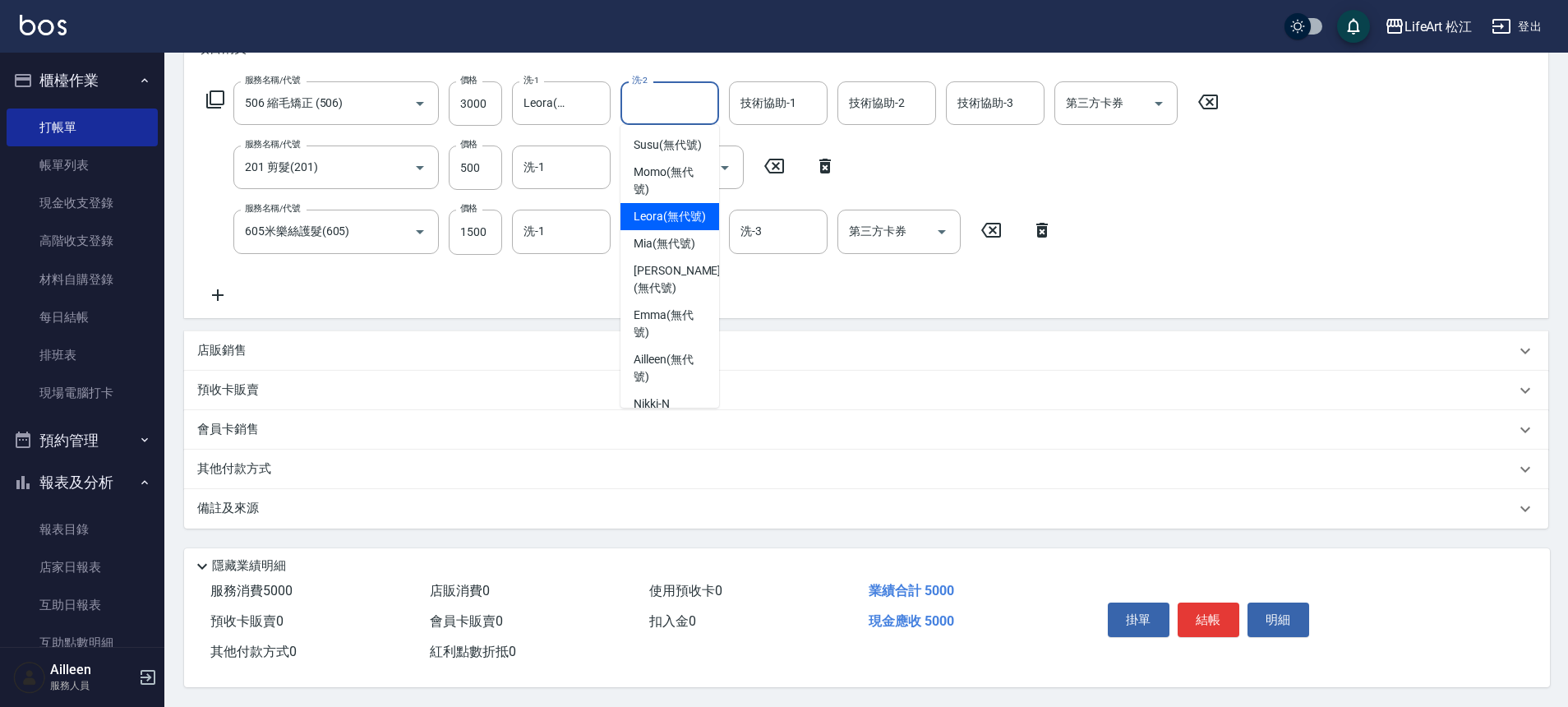
click at [667, 225] on span "Leora (無代號)" at bounding box center [669, 217] width 72 height 17
type input "Leora(無代號)"
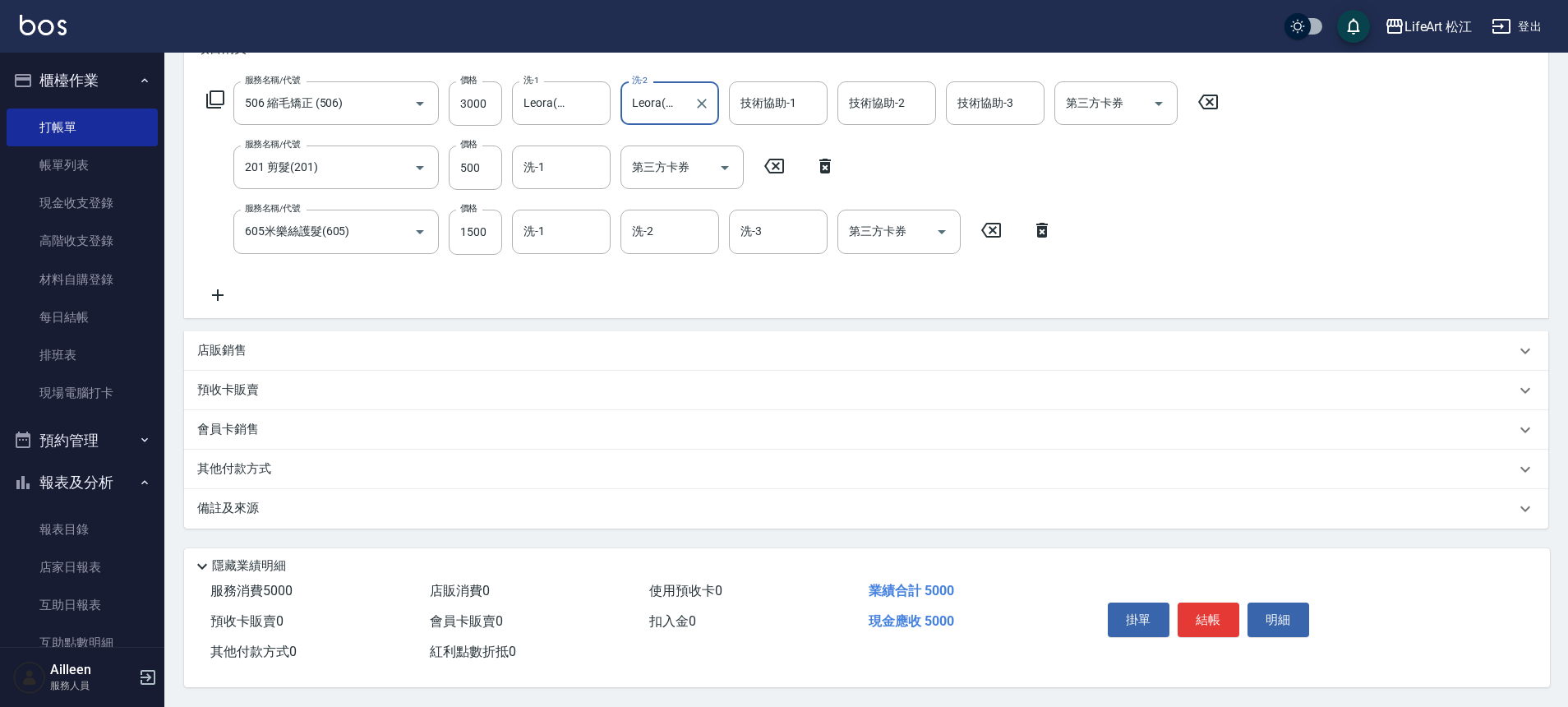
click at [788, 99] on div "技術協助-1 技術協助-1" at bounding box center [778, 103] width 99 height 44
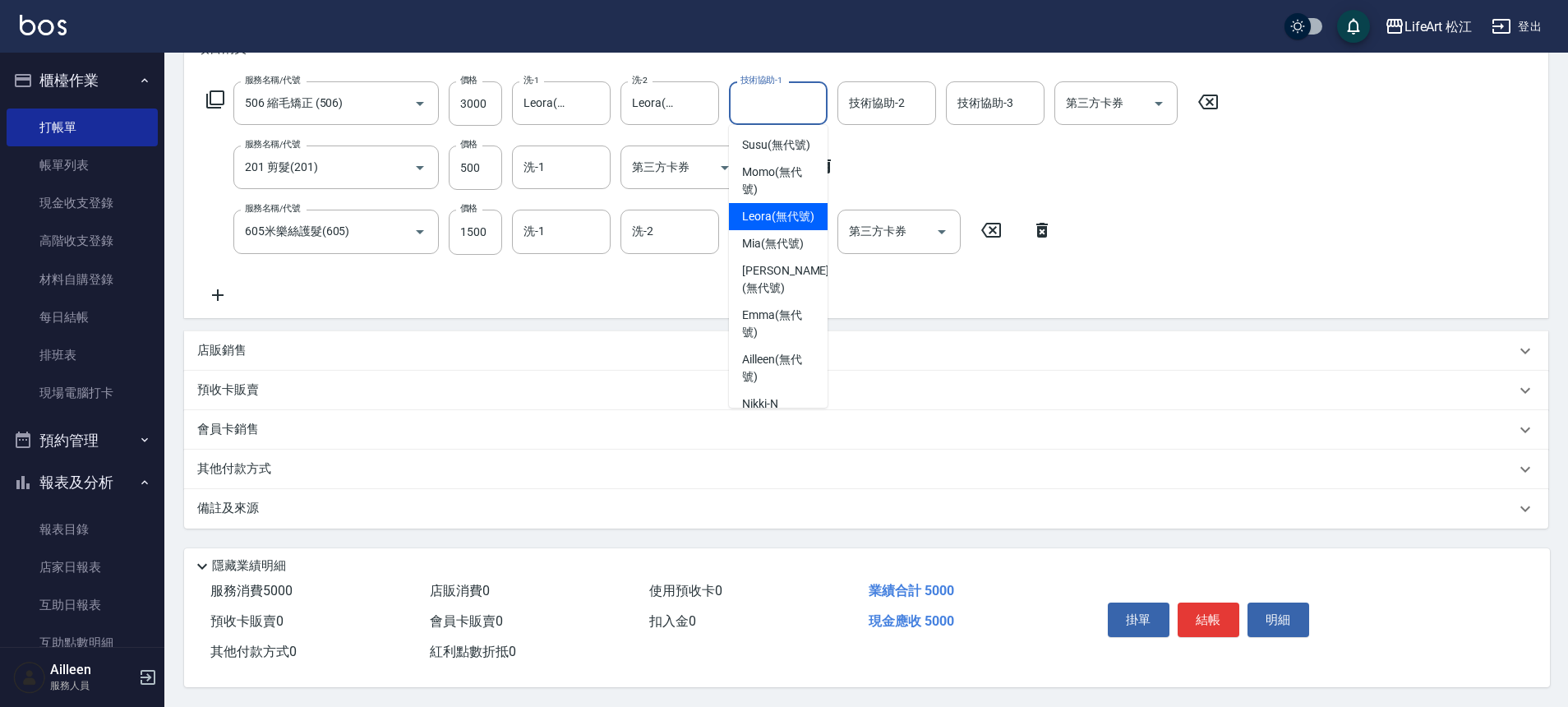
click at [765, 225] on span "Leora (無代號)" at bounding box center [777, 217] width 72 height 17
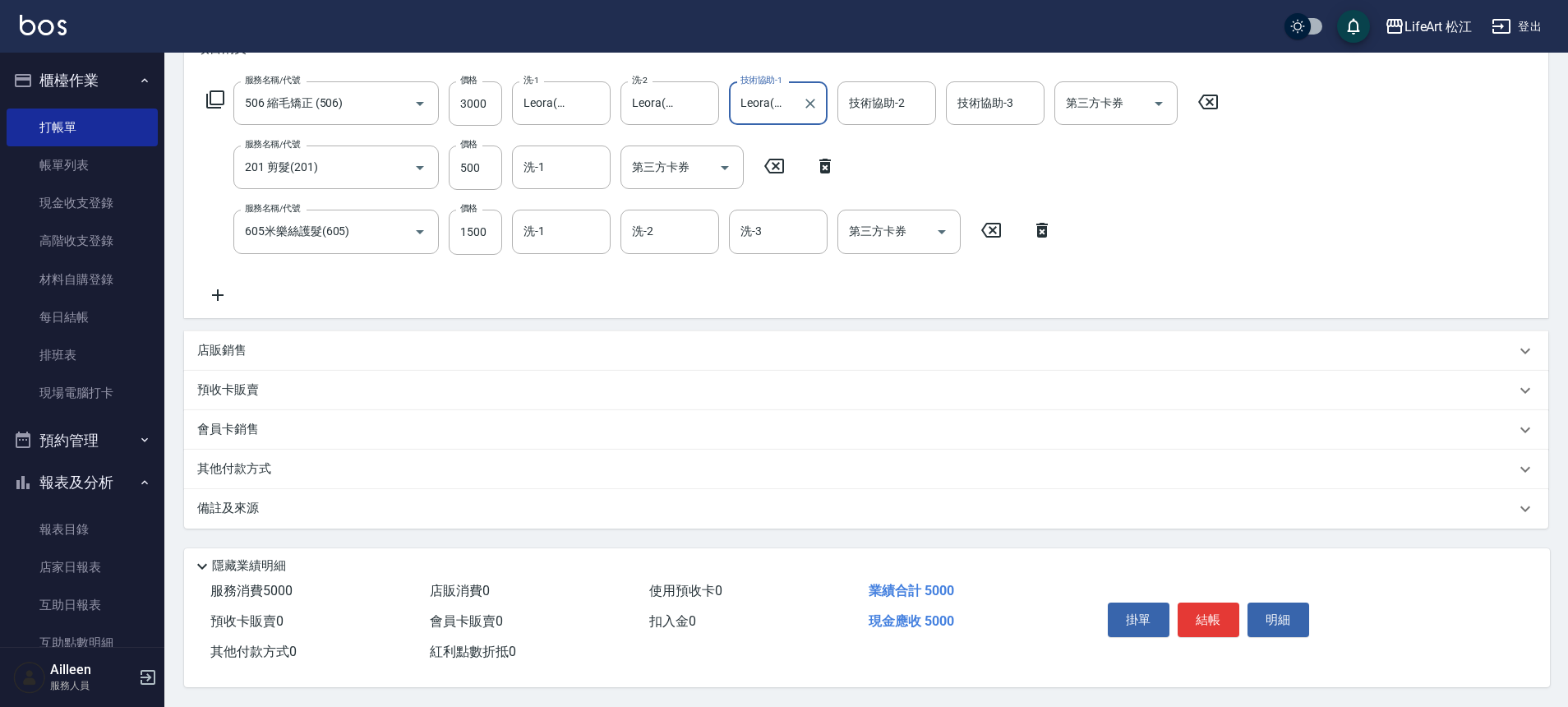
type input "Leora(無代號)"
click at [883, 107] on input "技術協助-2" at bounding box center [886, 103] width 84 height 29
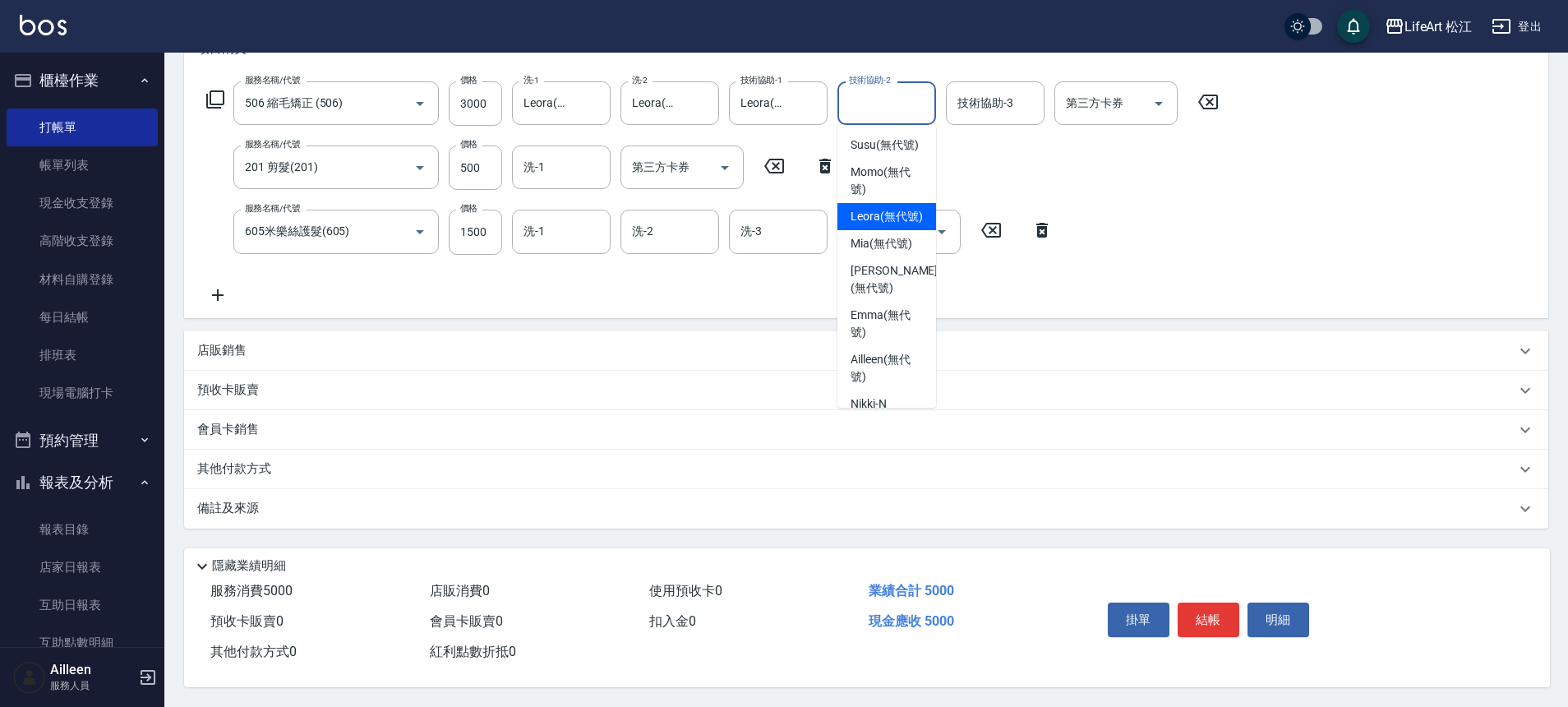
click at [883, 225] on span "Leora (無代號)" at bounding box center [886, 217] width 72 height 17
type input "Leora(無代號)"
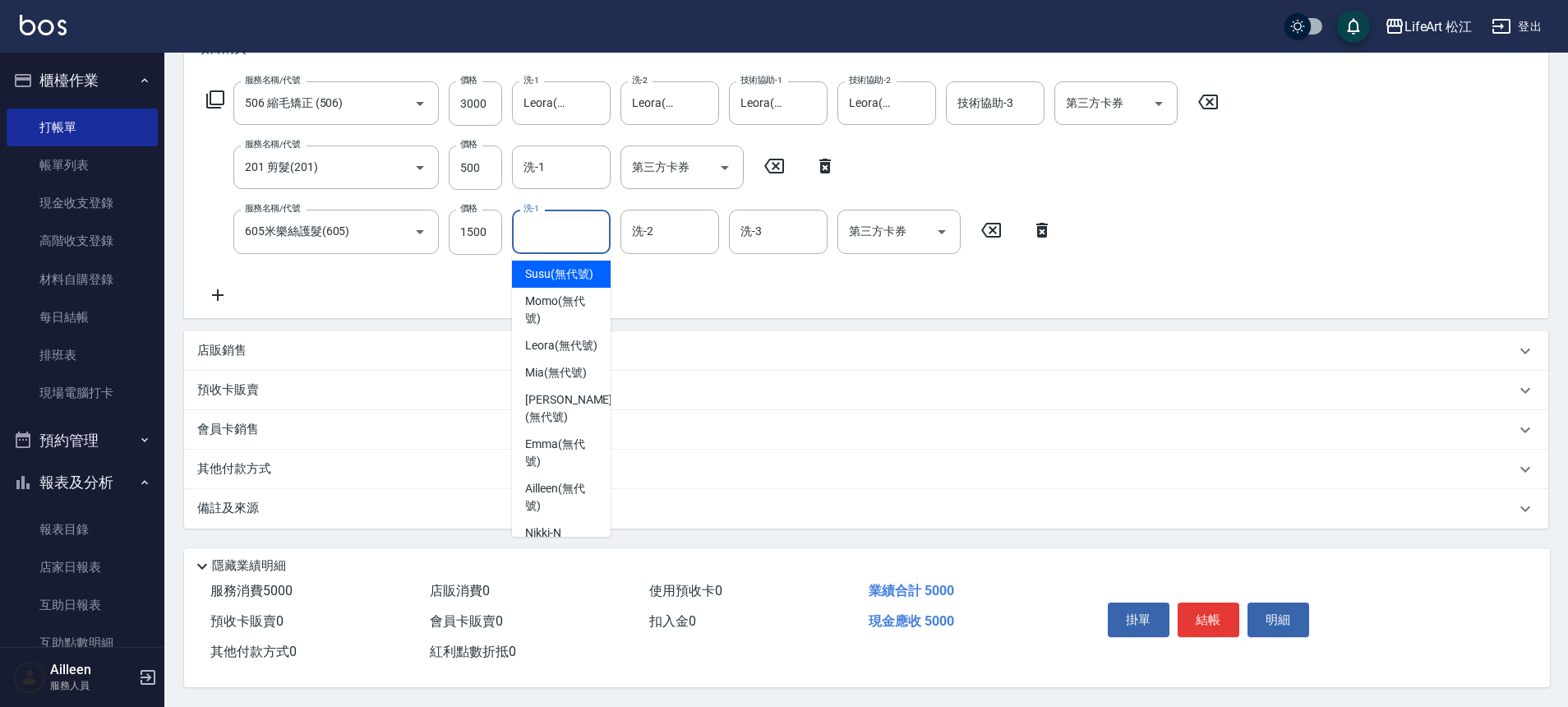
click at [552, 227] on input "洗-1" at bounding box center [561, 231] width 84 height 29
click at [421, 500] on div "備註及來源" at bounding box center [855, 508] width 1318 height 17
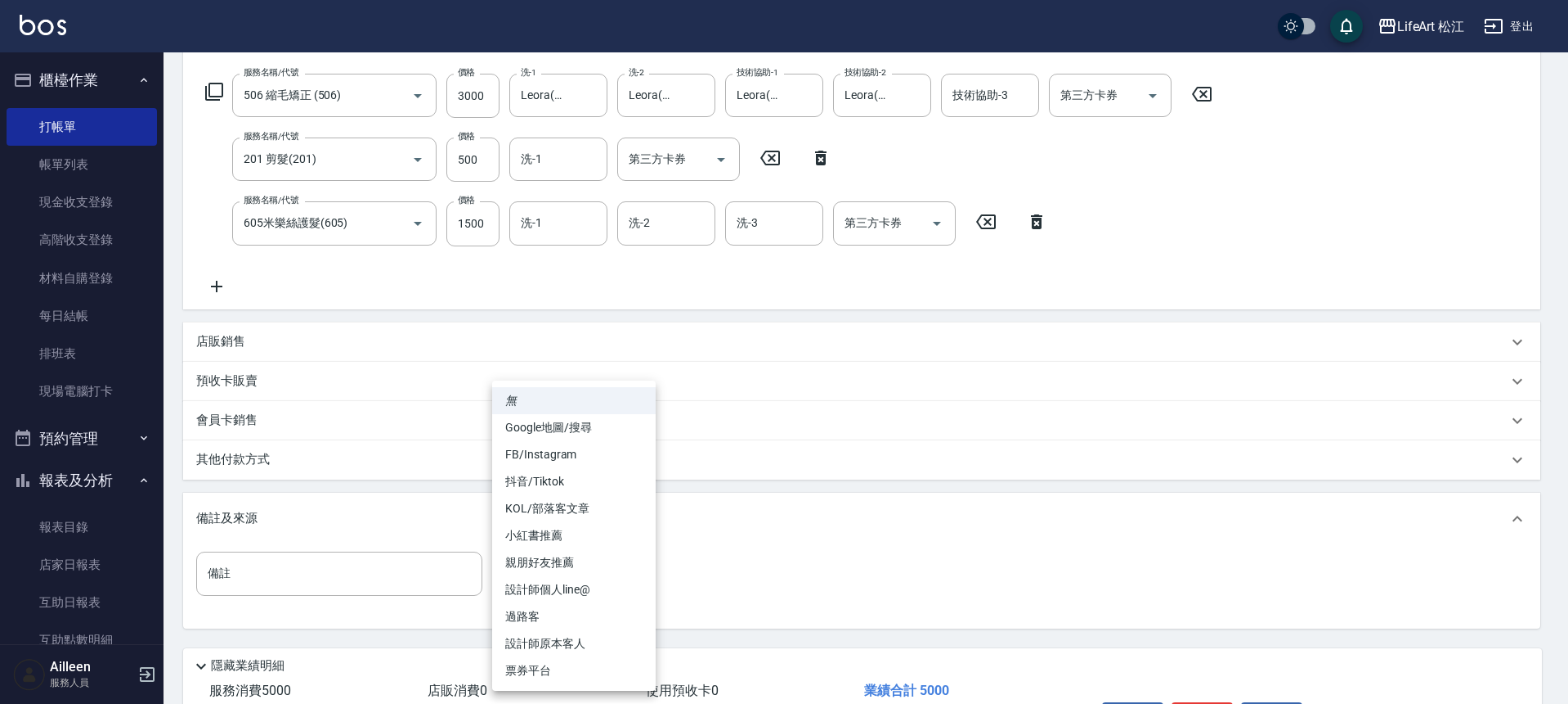
click at [582, 577] on body "LifeArt 松江 登出 櫃檯作業 打帳單 帳單列表 現金收支登錄 高階收支登錄 材料自購登錄 每日結帳 排班表 現場電腦打卡 預約管理 預約管理 單日預約…" at bounding box center [784, 275] width 1568 height 1059
drag, startPoint x: 592, startPoint y: 457, endPoint x: 577, endPoint y: 460, distance: 15.3
click at [592, 457] on li "FB/Instagram" at bounding box center [574, 454] width 164 height 27
type input "FB/Instagram"
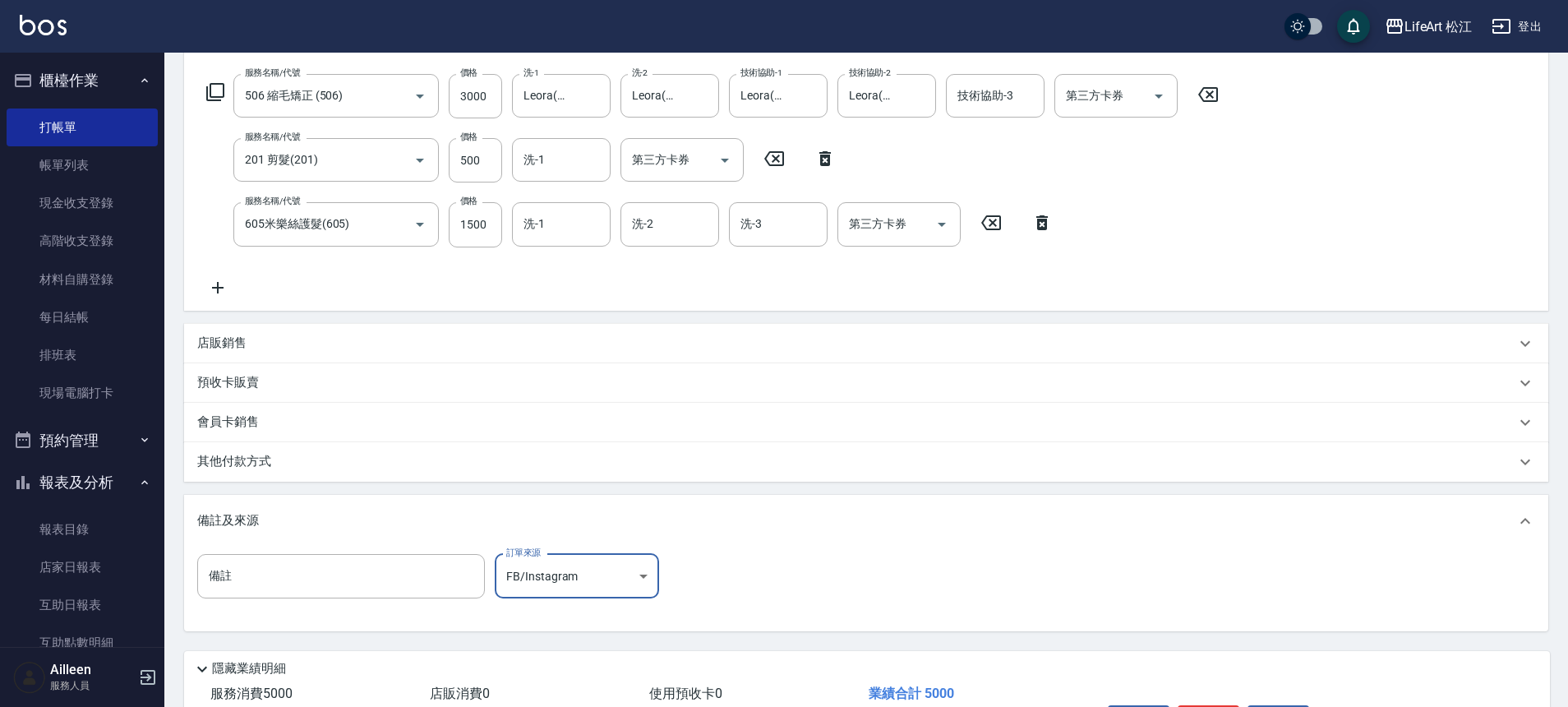
click at [496, 460] on div "其他付款方式" at bounding box center [855, 461] width 1318 height 18
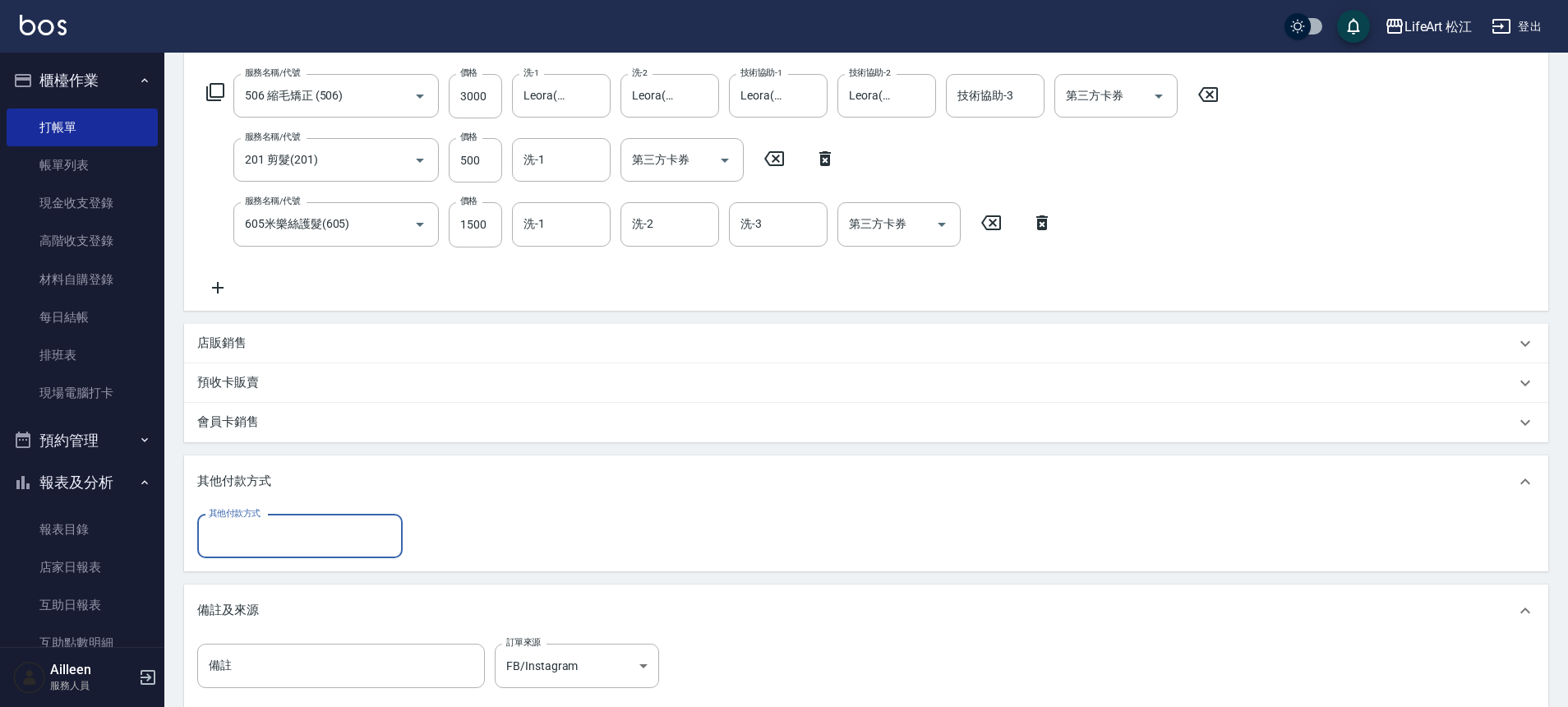
click at [338, 538] on input "其他付款方式" at bounding box center [300, 536] width 191 height 29
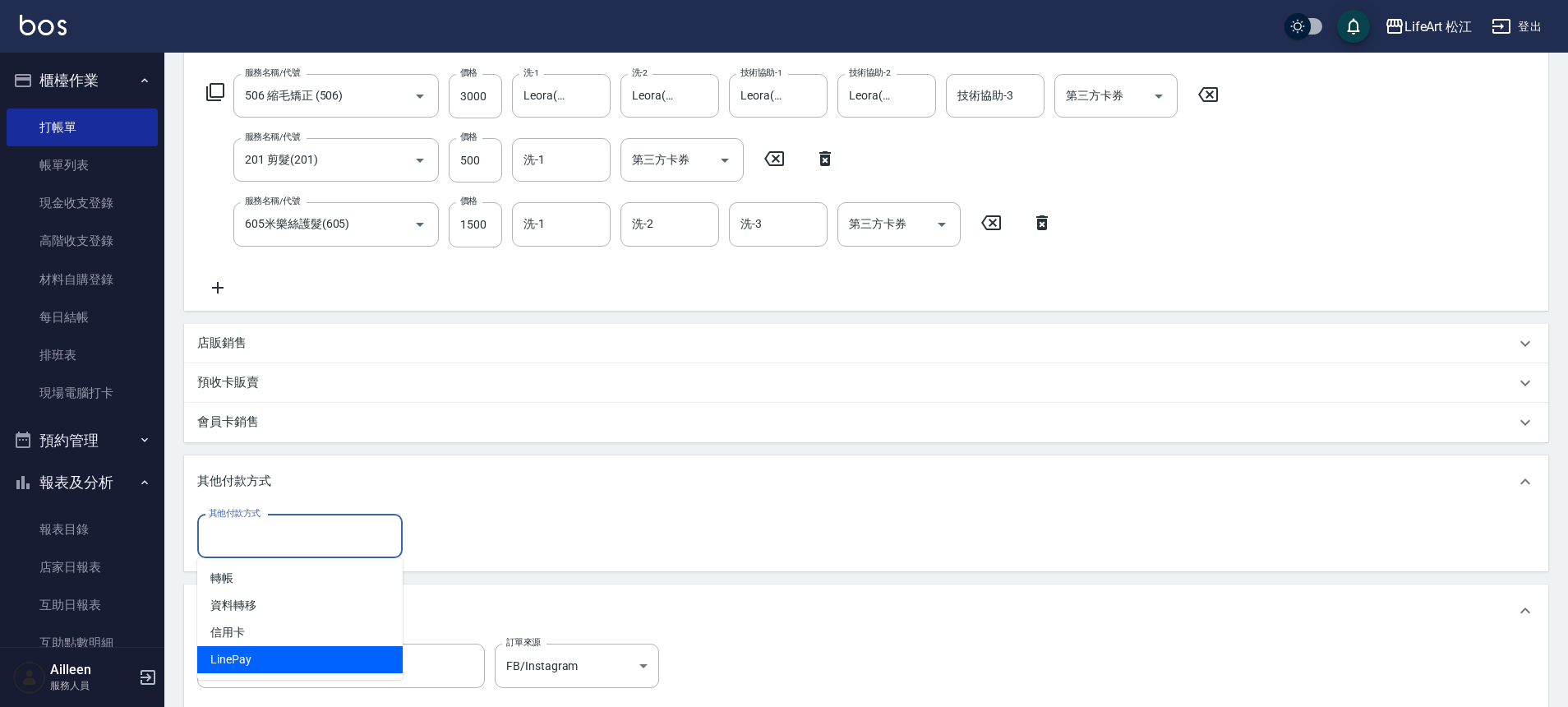
click at [312, 655] on span "LinePay" at bounding box center [300, 659] width 205 height 27
type input "LinePay"
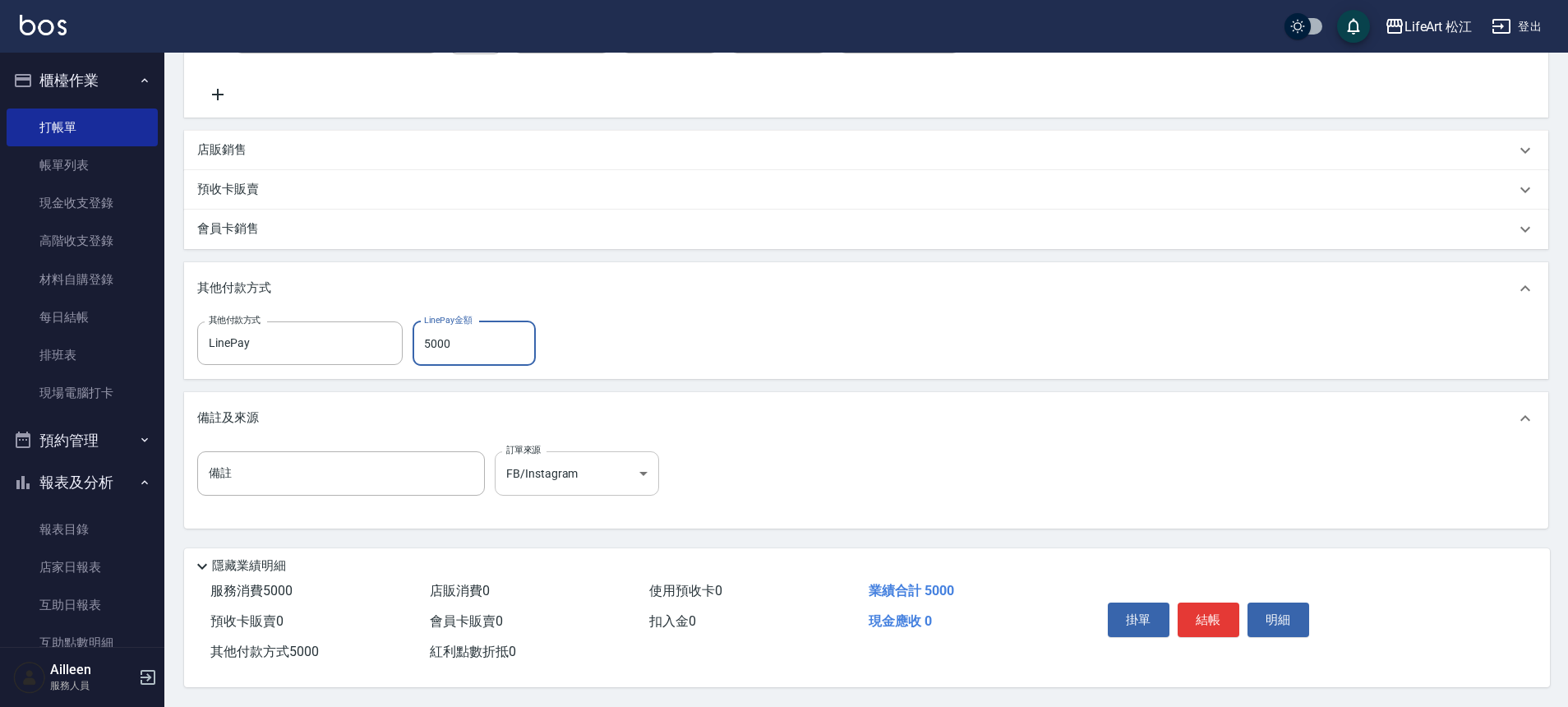
scroll to position [455, 0]
type input "5000"
click at [1193, 618] on button "結帳" at bounding box center [1208, 619] width 62 height 35
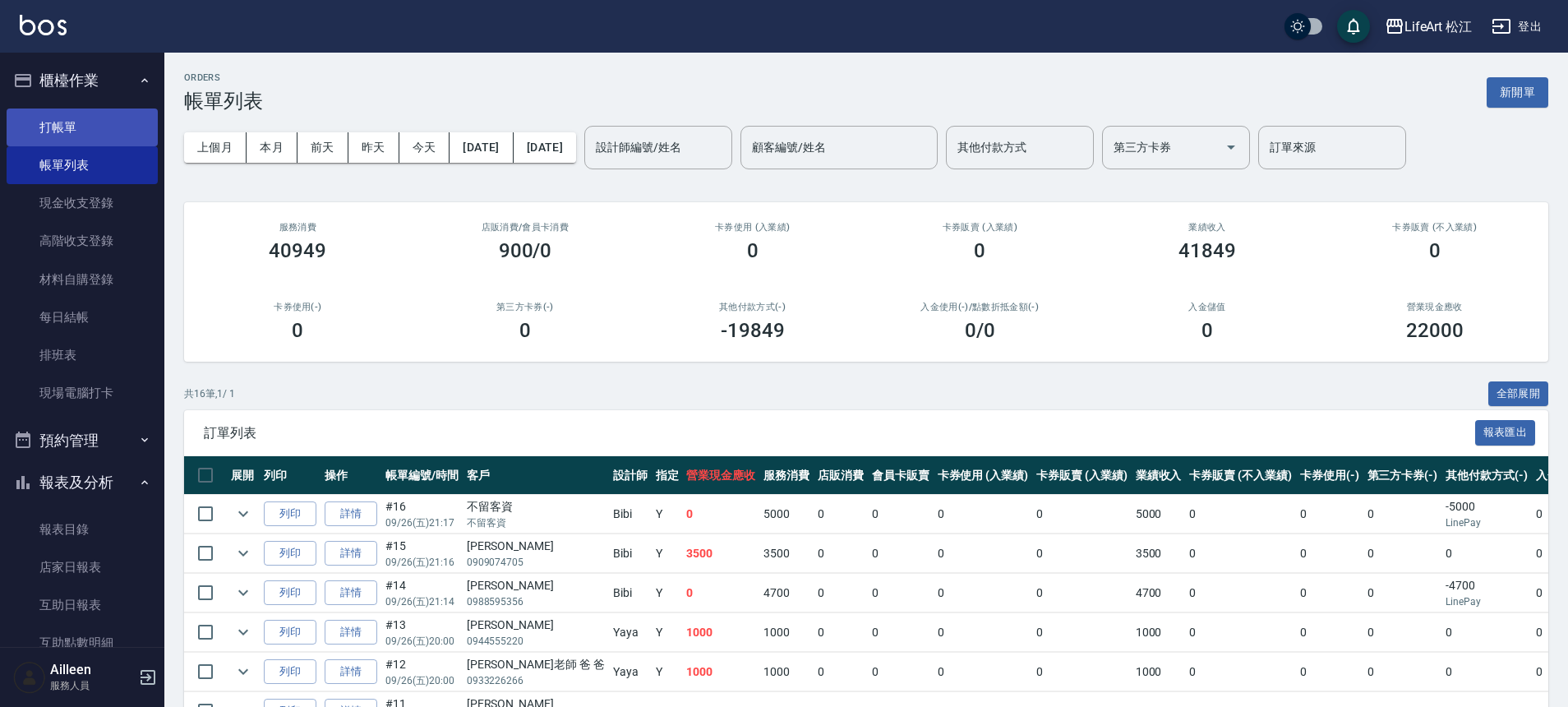
click at [85, 131] on link "打帳單" at bounding box center [82, 127] width 151 height 37
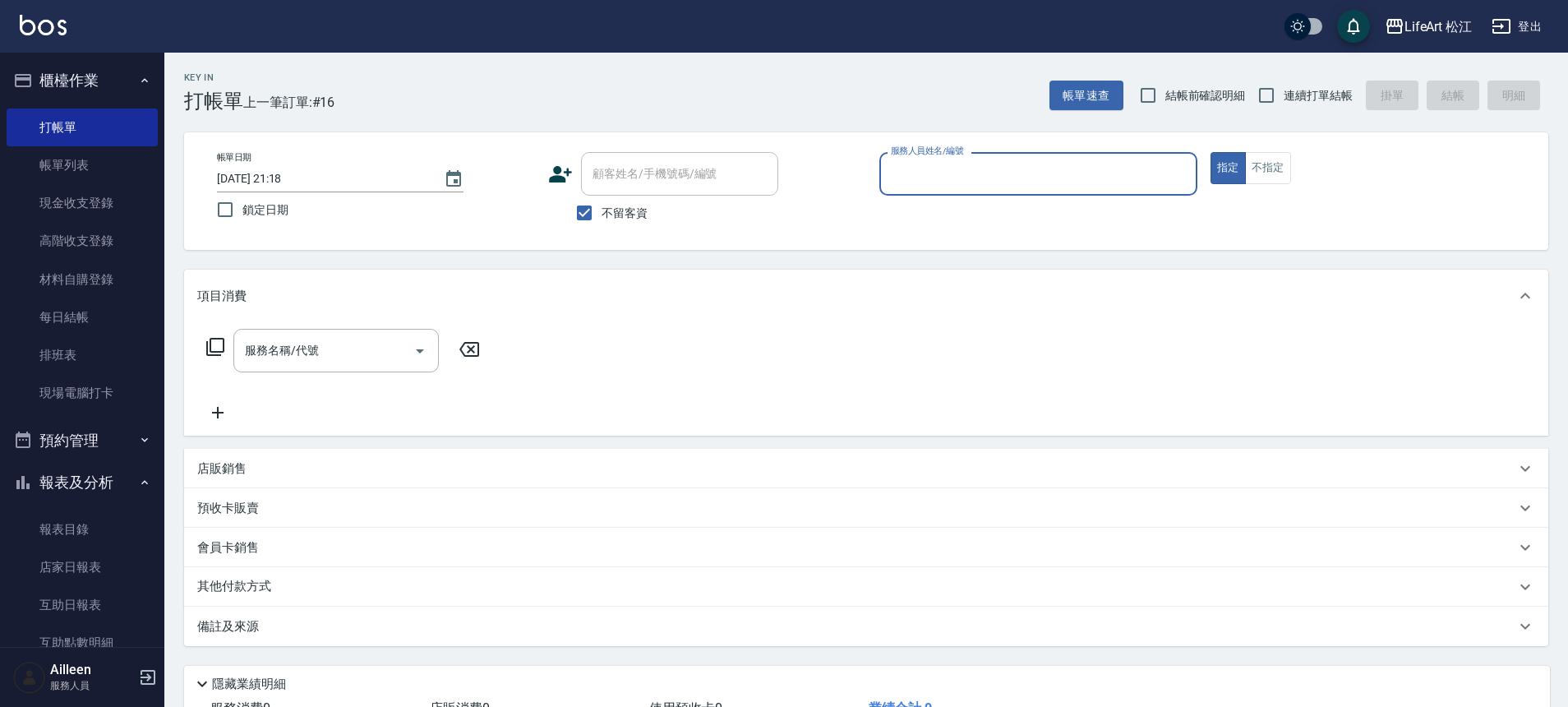
click at [984, 165] on input "服務人員姓名/編號" at bounding box center [1038, 174] width 304 height 29
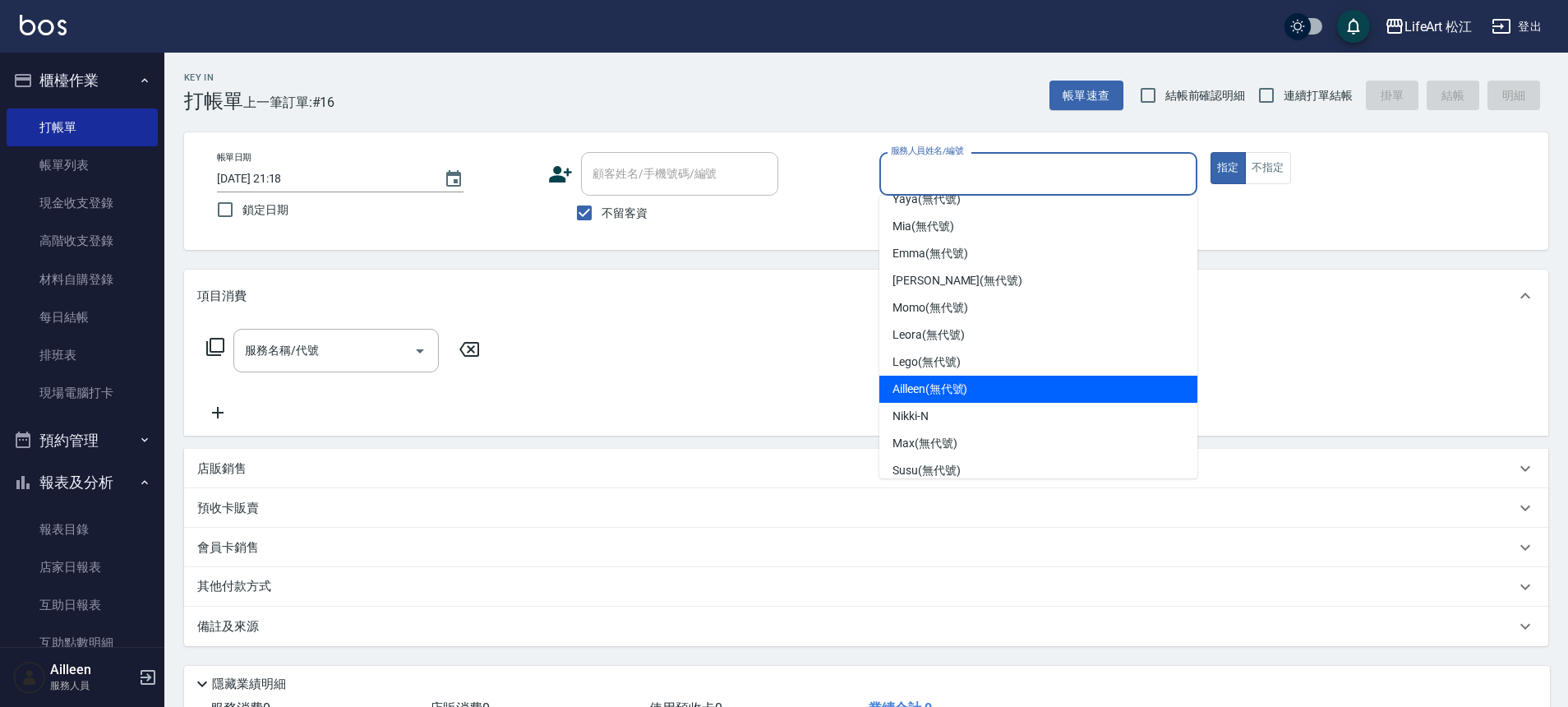
scroll to position [191, 0]
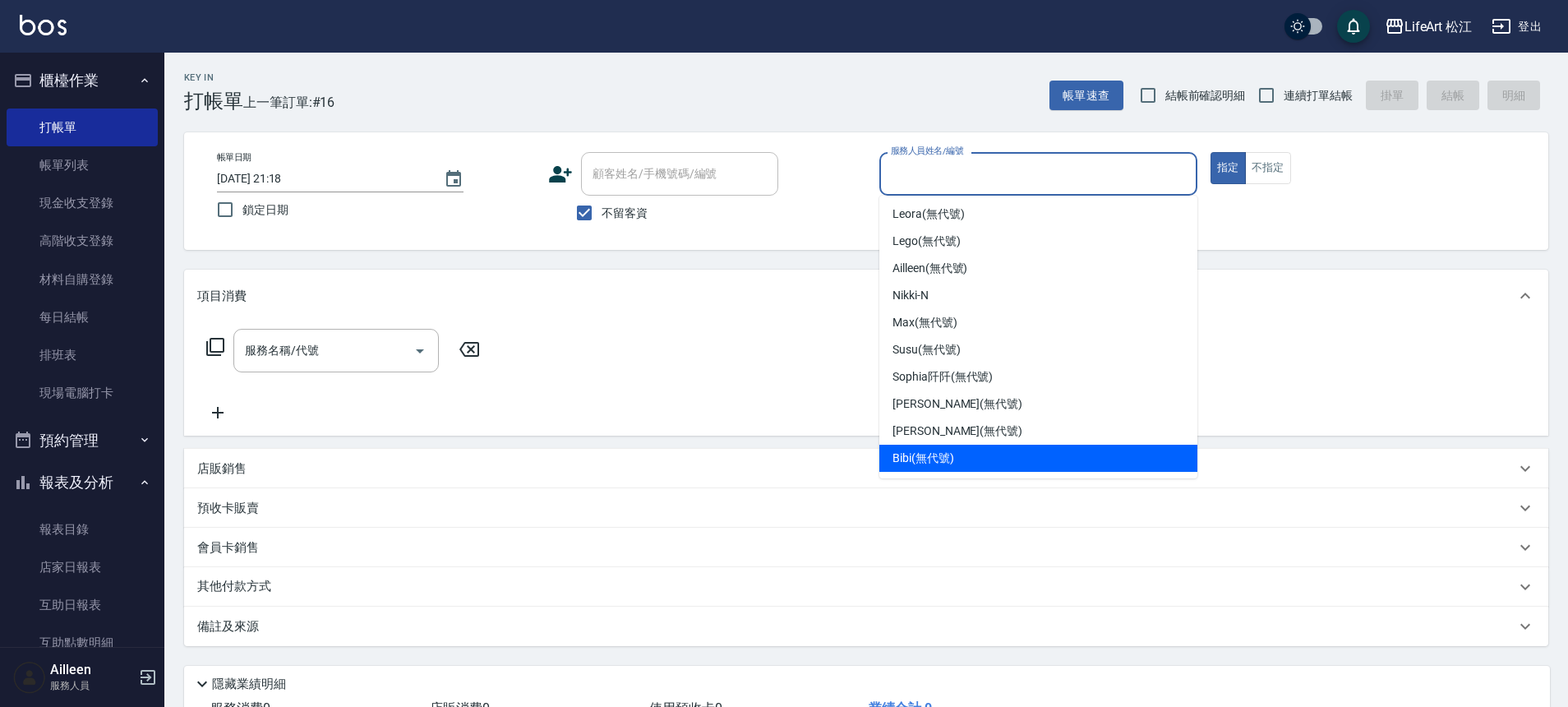
click at [1022, 451] on div "Bibi (無代號)" at bounding box center [1038, 458] width 318 height 27
type input "Bibi(無代號)"
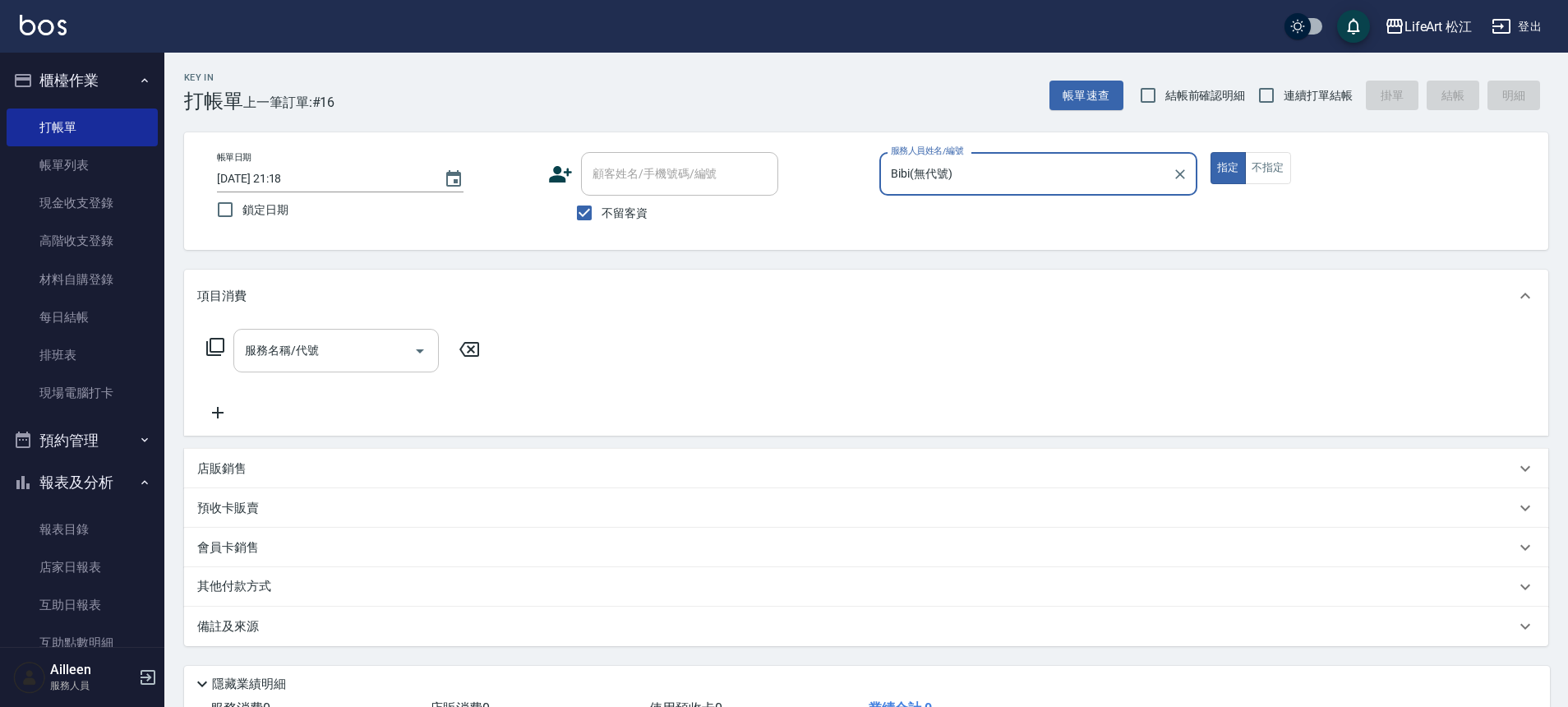
click at [348, 360] on input "服務名稱/代號" at bounding box center [324, 350] width 166 height 29
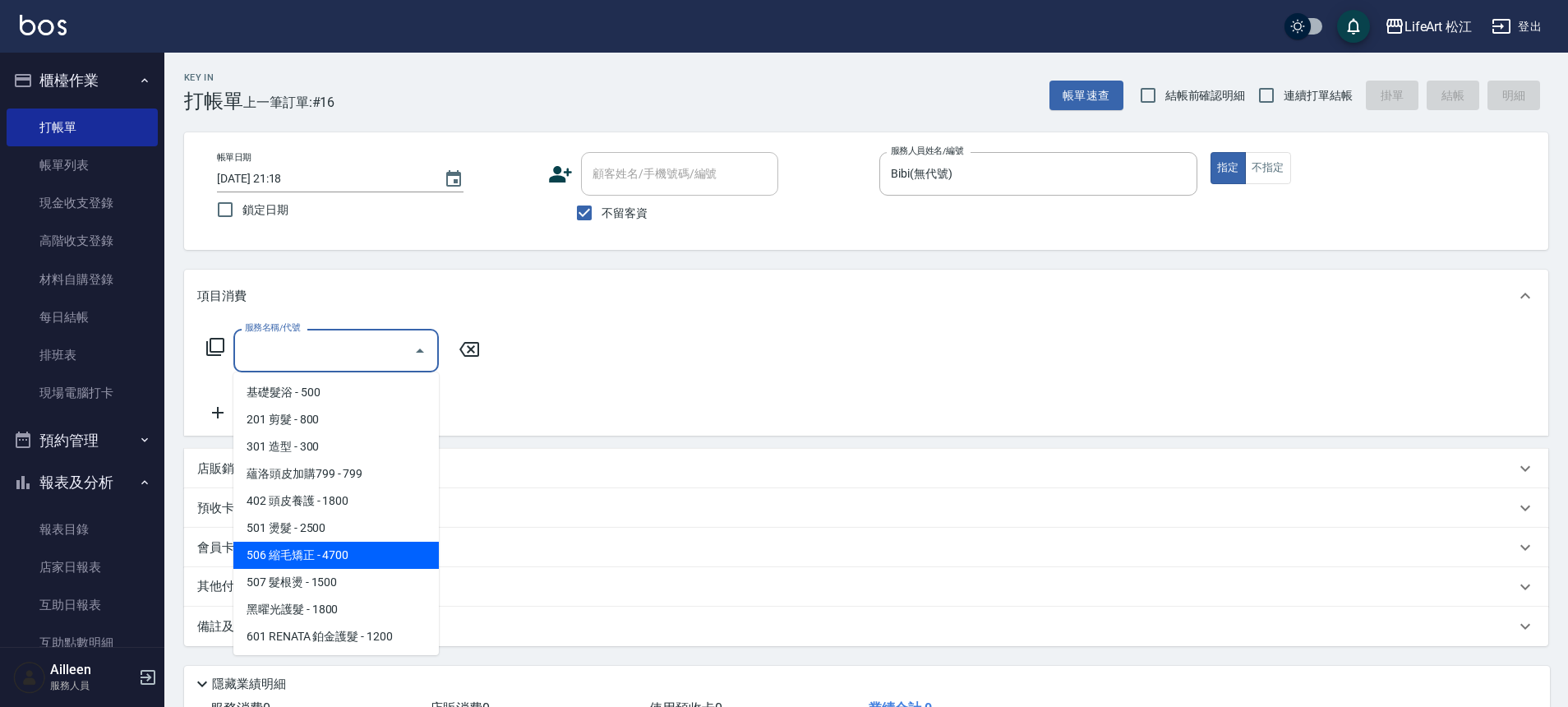
click at [373, 549] on span "506 縮毛矯正 - 4700" at bounding box center [336, 555] width 205 height 27
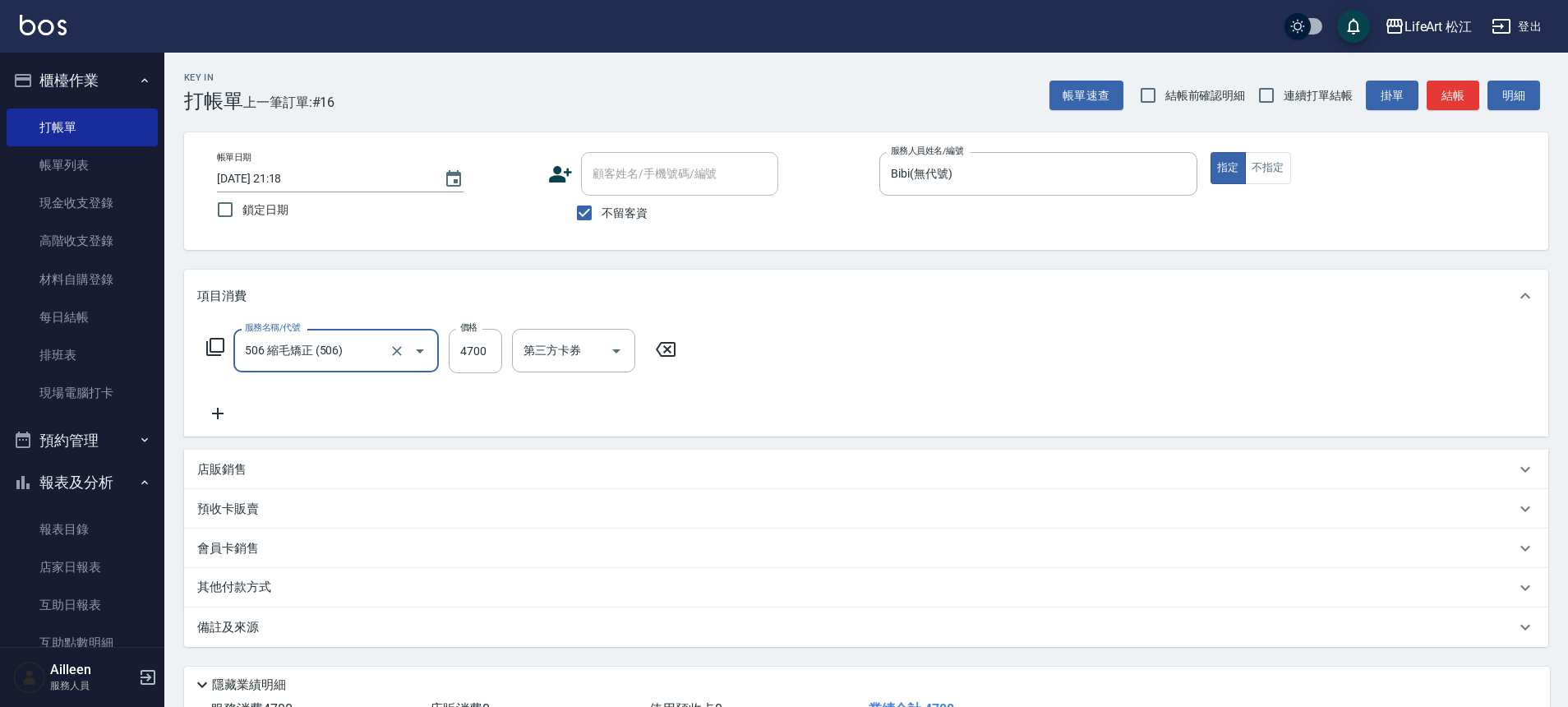
type input "506 縮毛矯正 (506)"
click at [486, 365] on input "4700" at bounding box center [474, 351] width 53 height 45
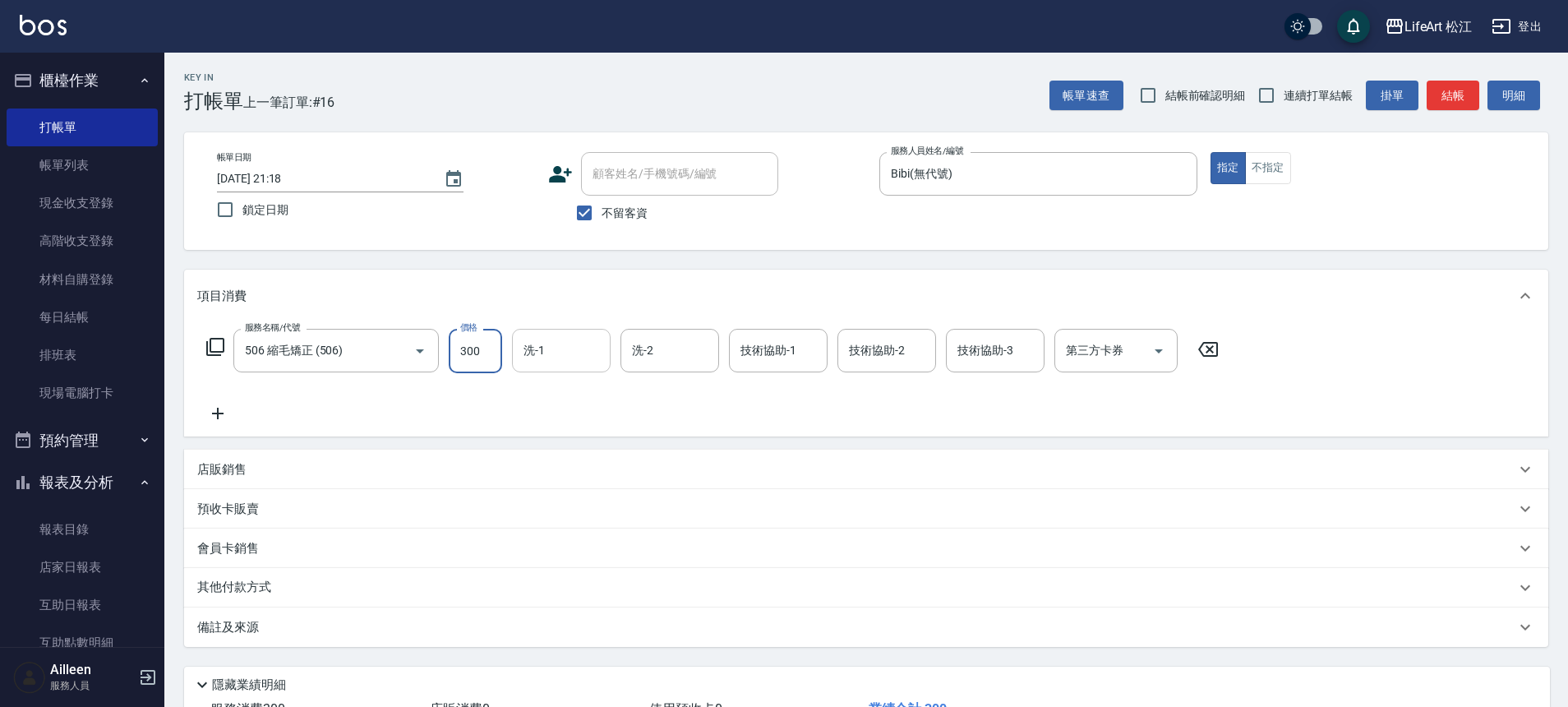
type input "300"
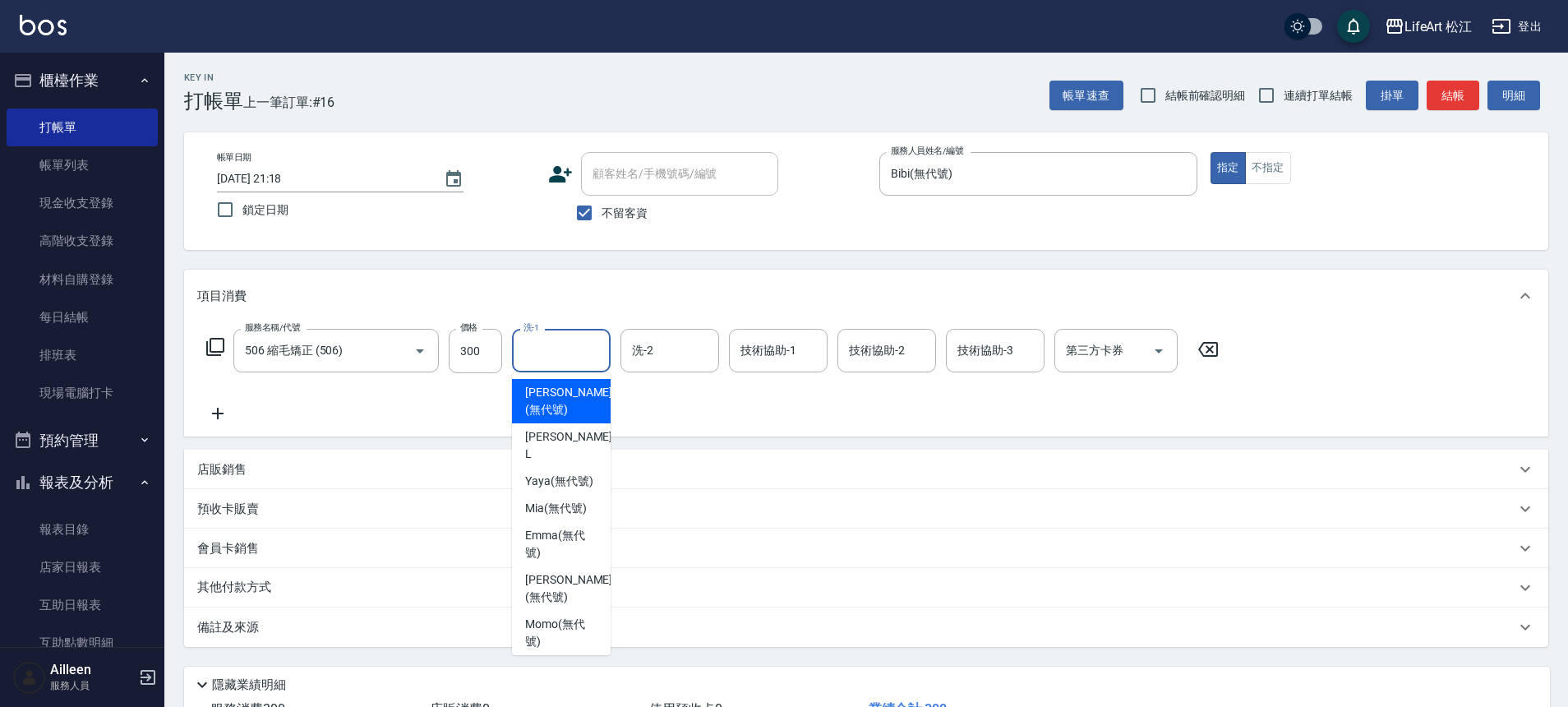
click at [586, 354] on input "洗-1" at bounding box center [561, 350] width 84 height 29
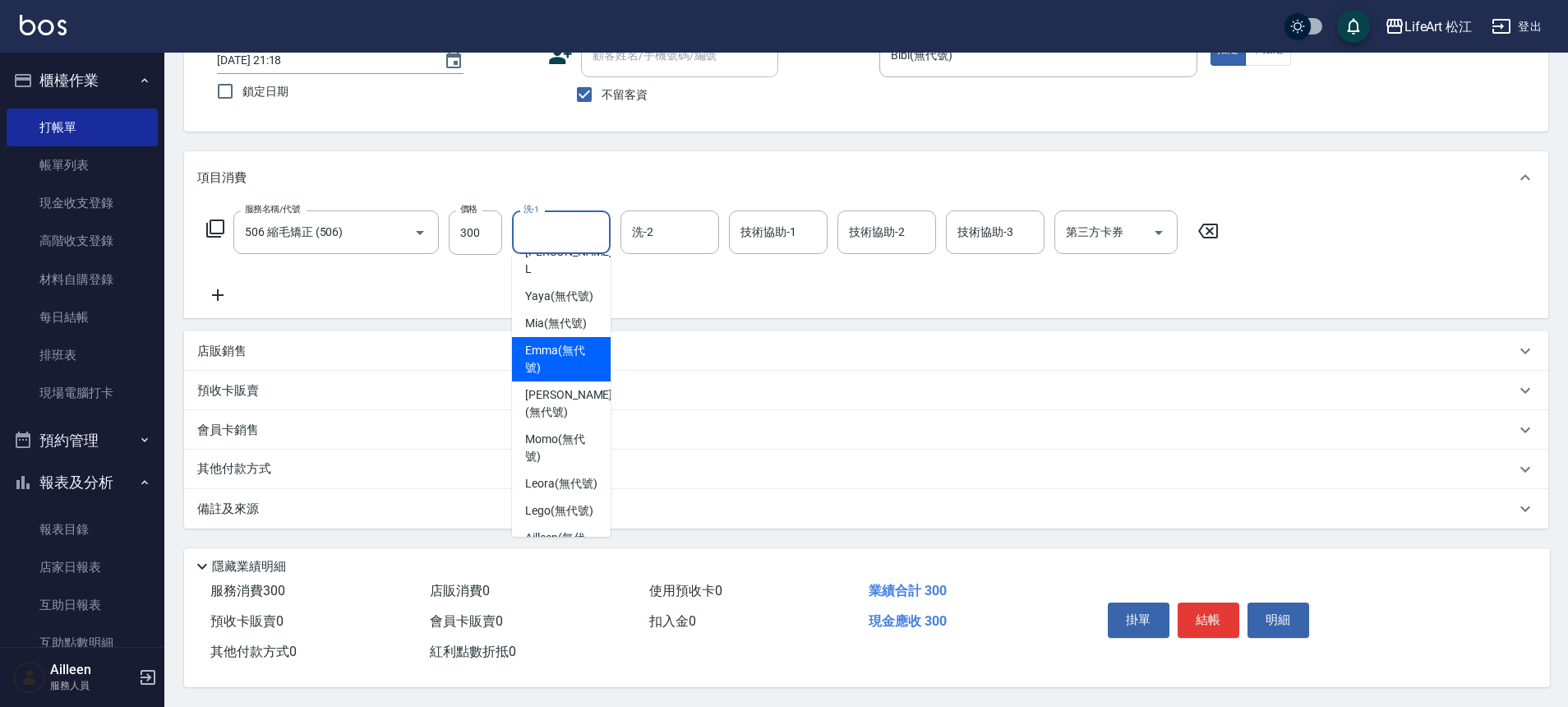
scroll to position [145, 0]
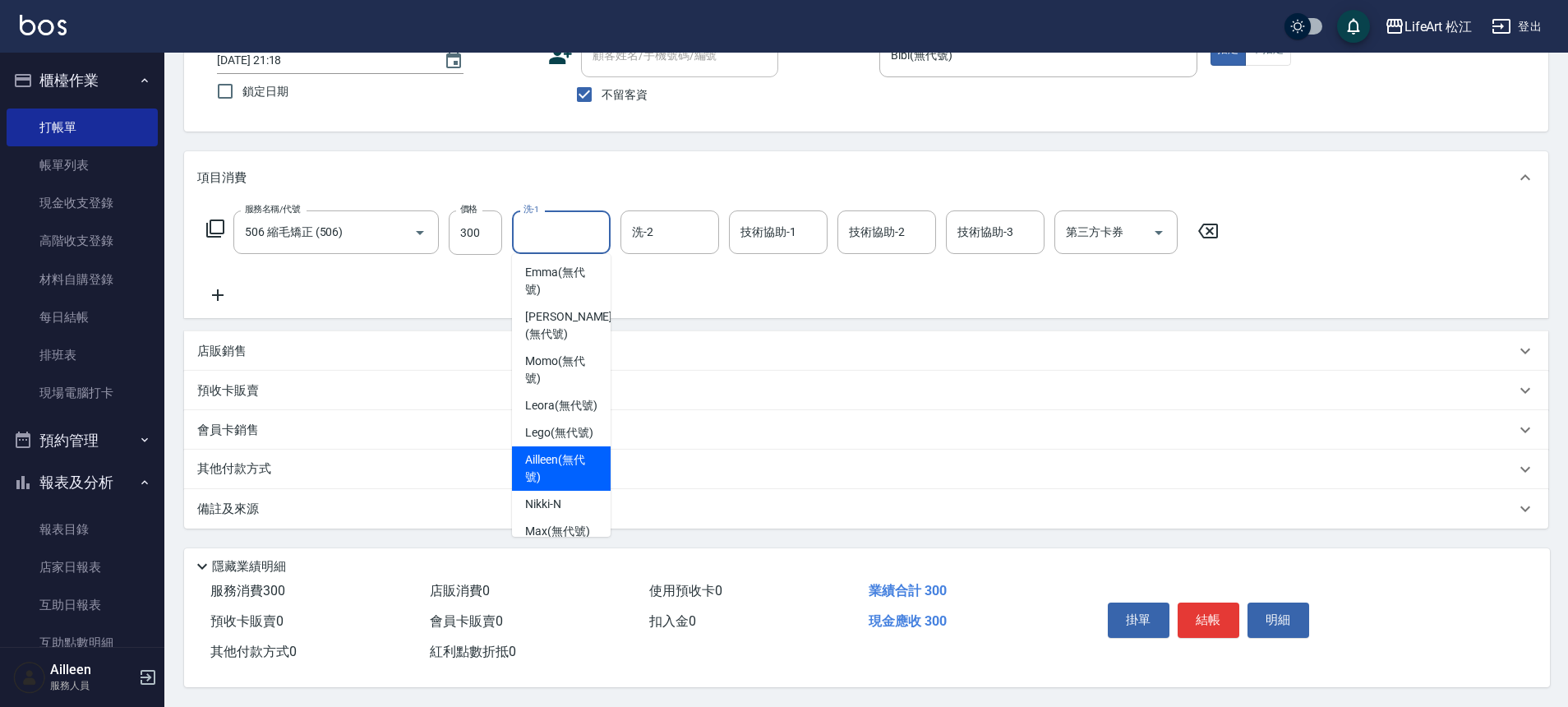
click at [566, 459] on div "Ailleen (無代號)" at bounding box center [561, 469] width 99 height 45
type input "Ailleen(無代號)"
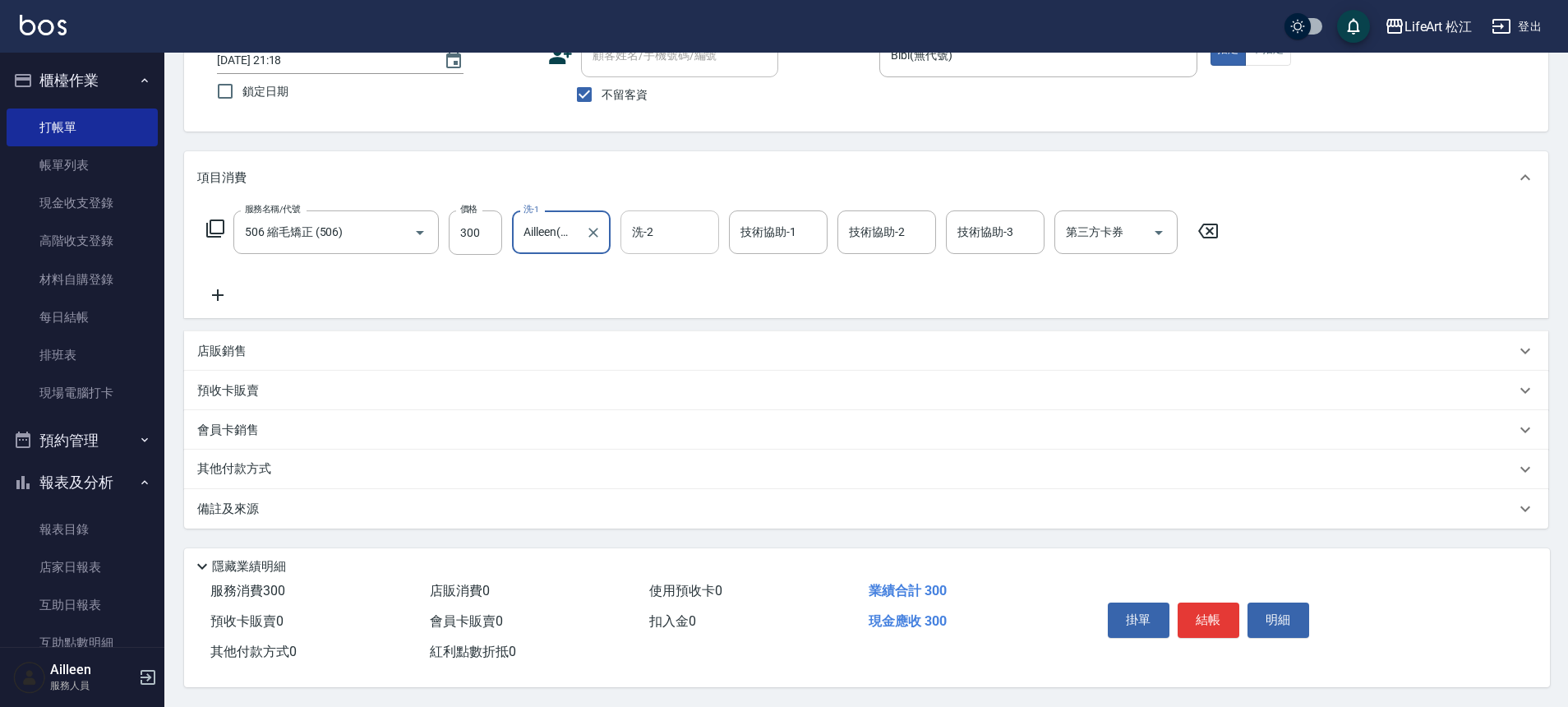
click at [673, 233] on input "洗-2" at bounding box center [670, 232] width 84 height 29
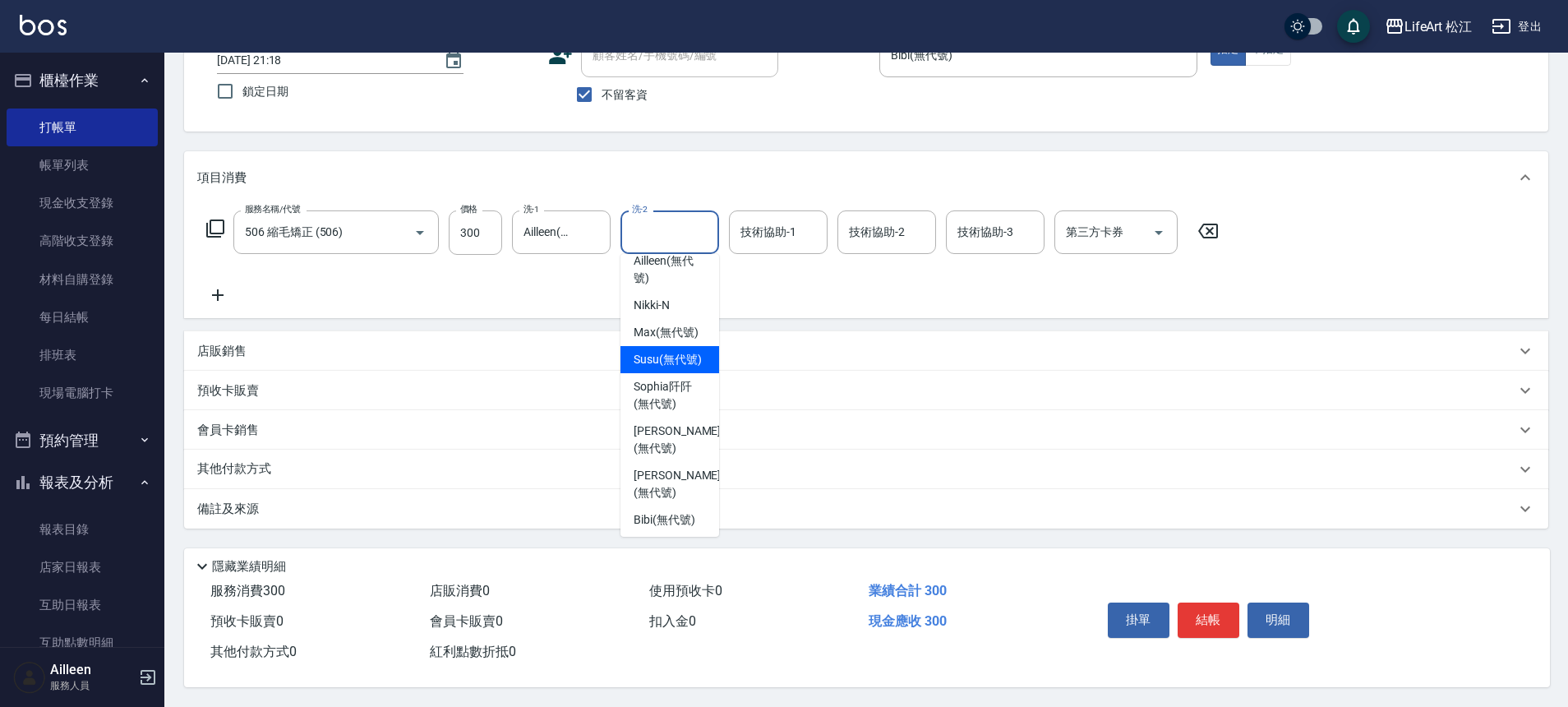
scroll to position [338, 0]
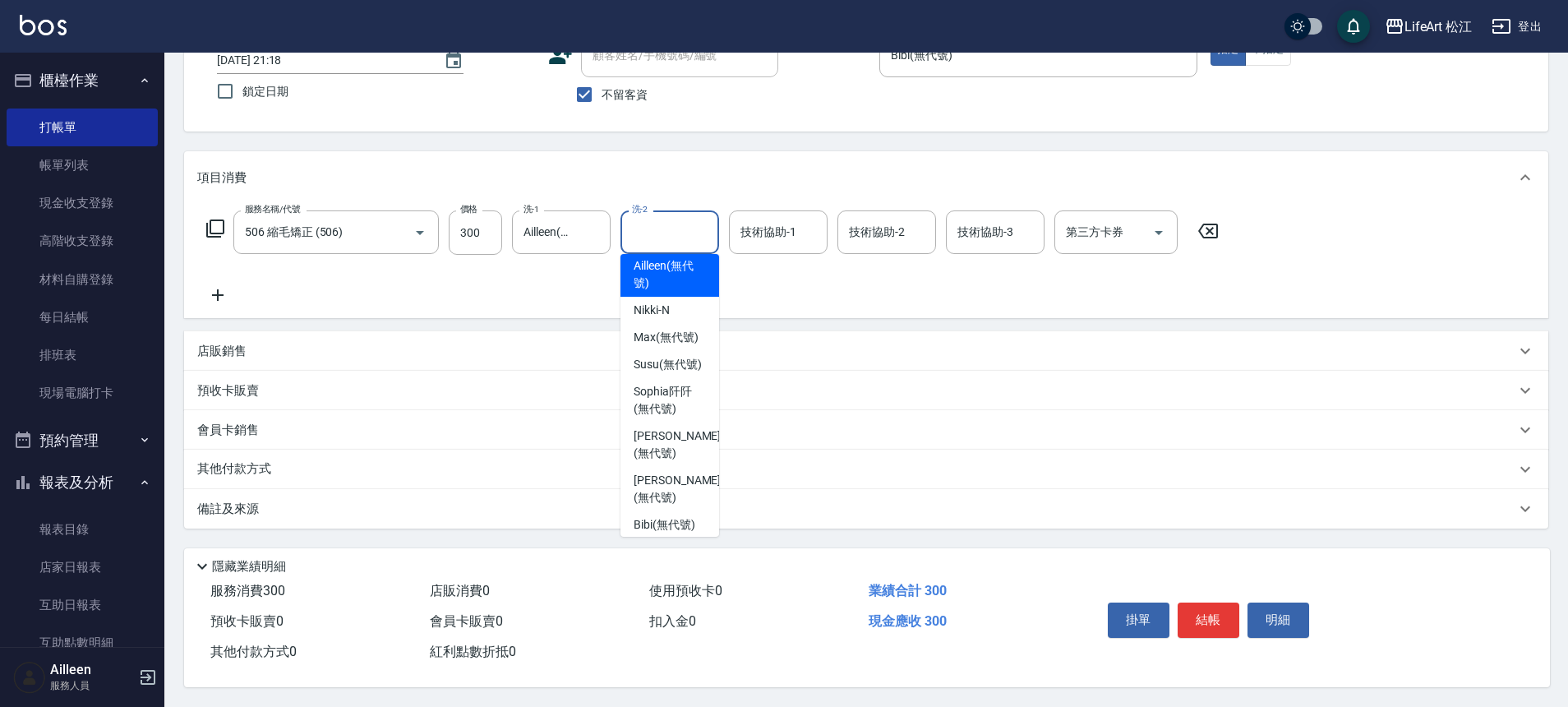
drag, startPoint x: 670, startPoint y: 276, endPoint x: 714, endPoint y: 261, distance: 46.5
click at [670, 276] on span "Ailleen (無代號)" at bounding box center [669, 274] width 72 height 35
type input "Ailleen(無代號)"
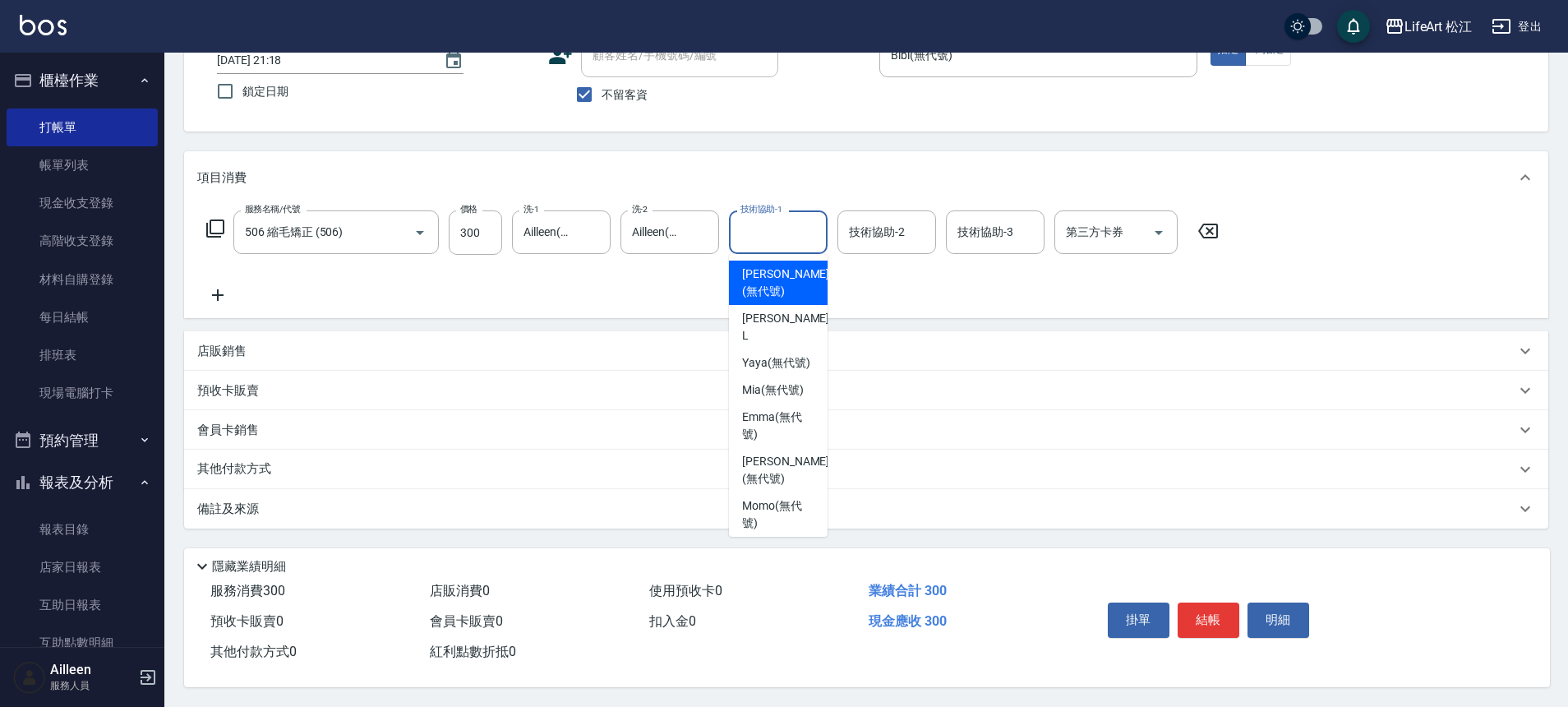
click at [791, 218] on input "技術協助-1" at bounding box center [778, 232] width 84 height 29
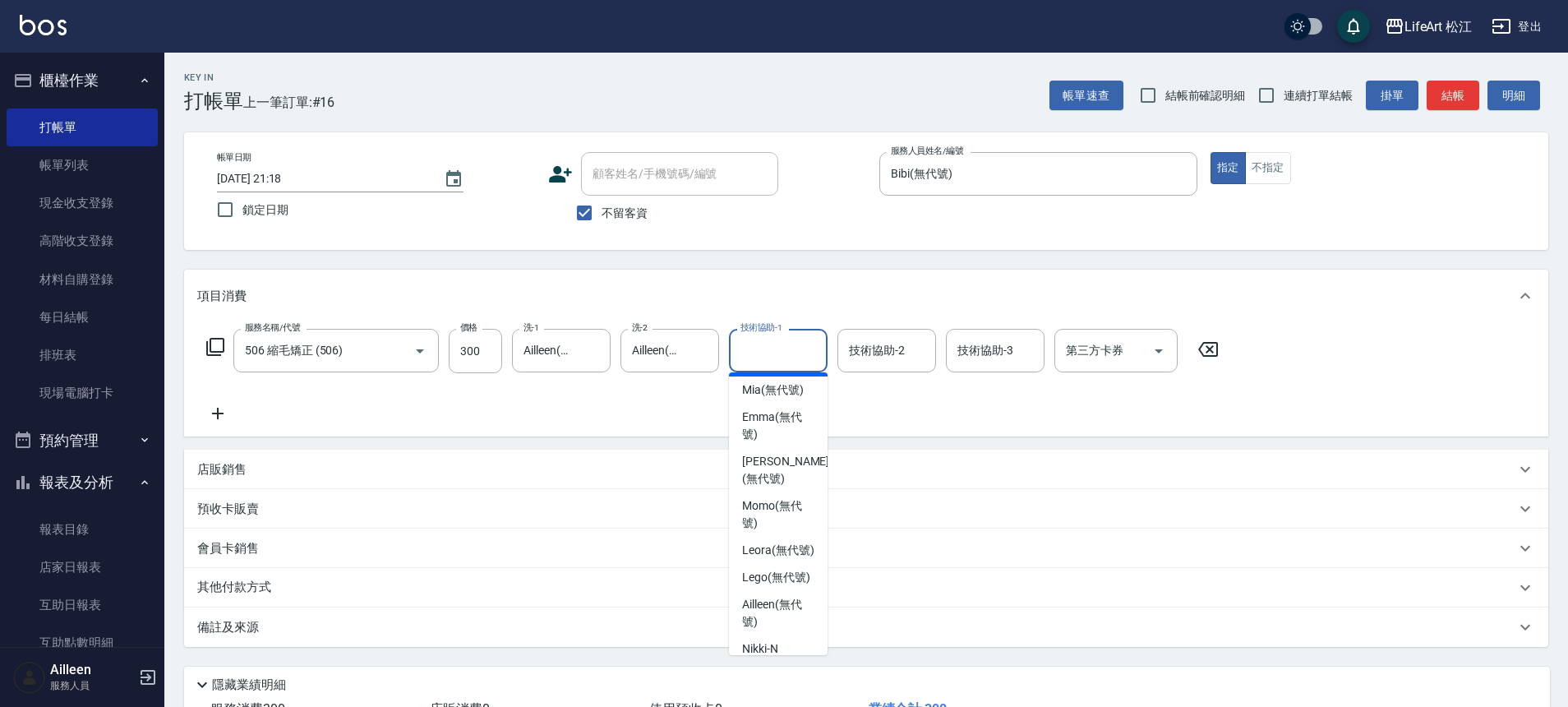
scroll to position [167, 0]
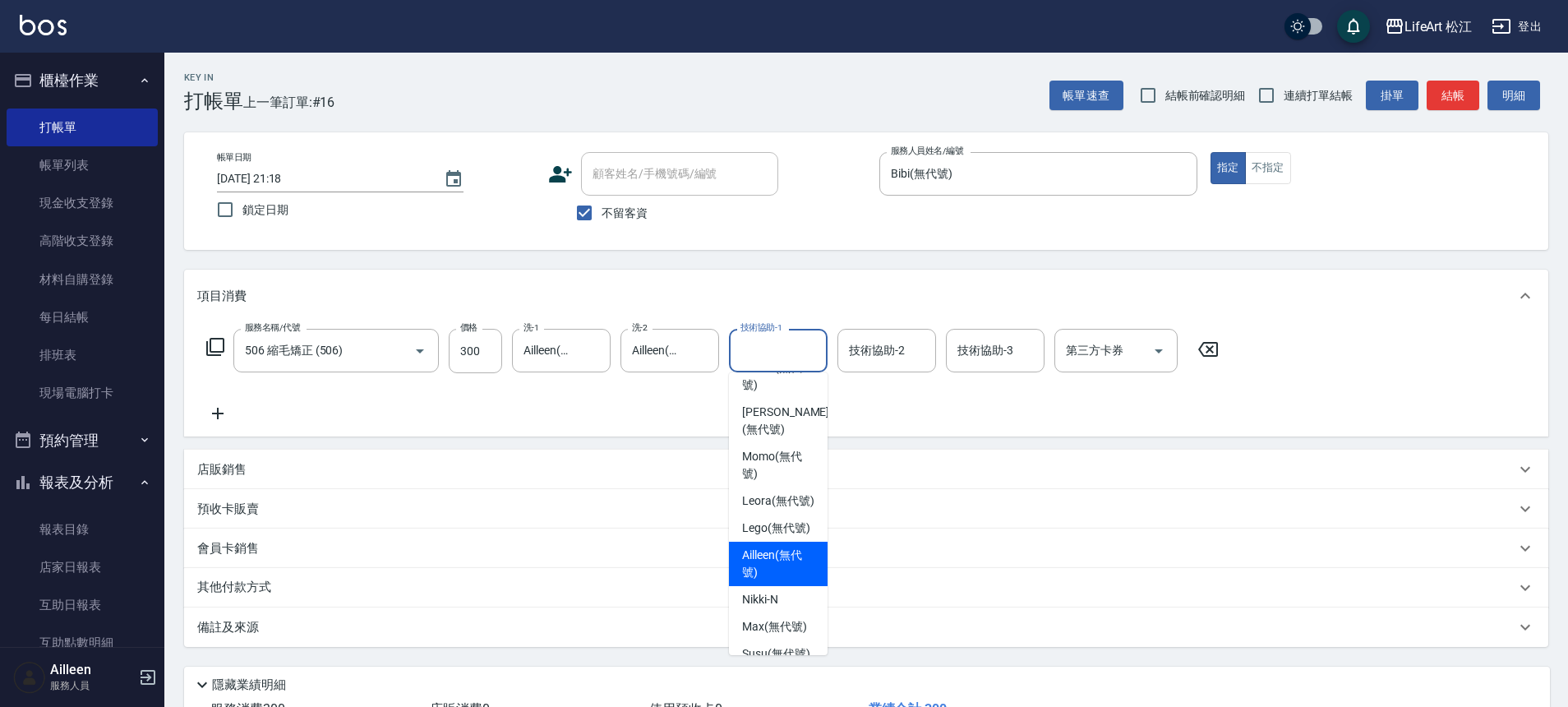
click at [769, 581] on span "Ailleen (無代號)" at bounding box center [777, 563] width 72 height 35
type input "Ailleen(無代號)"
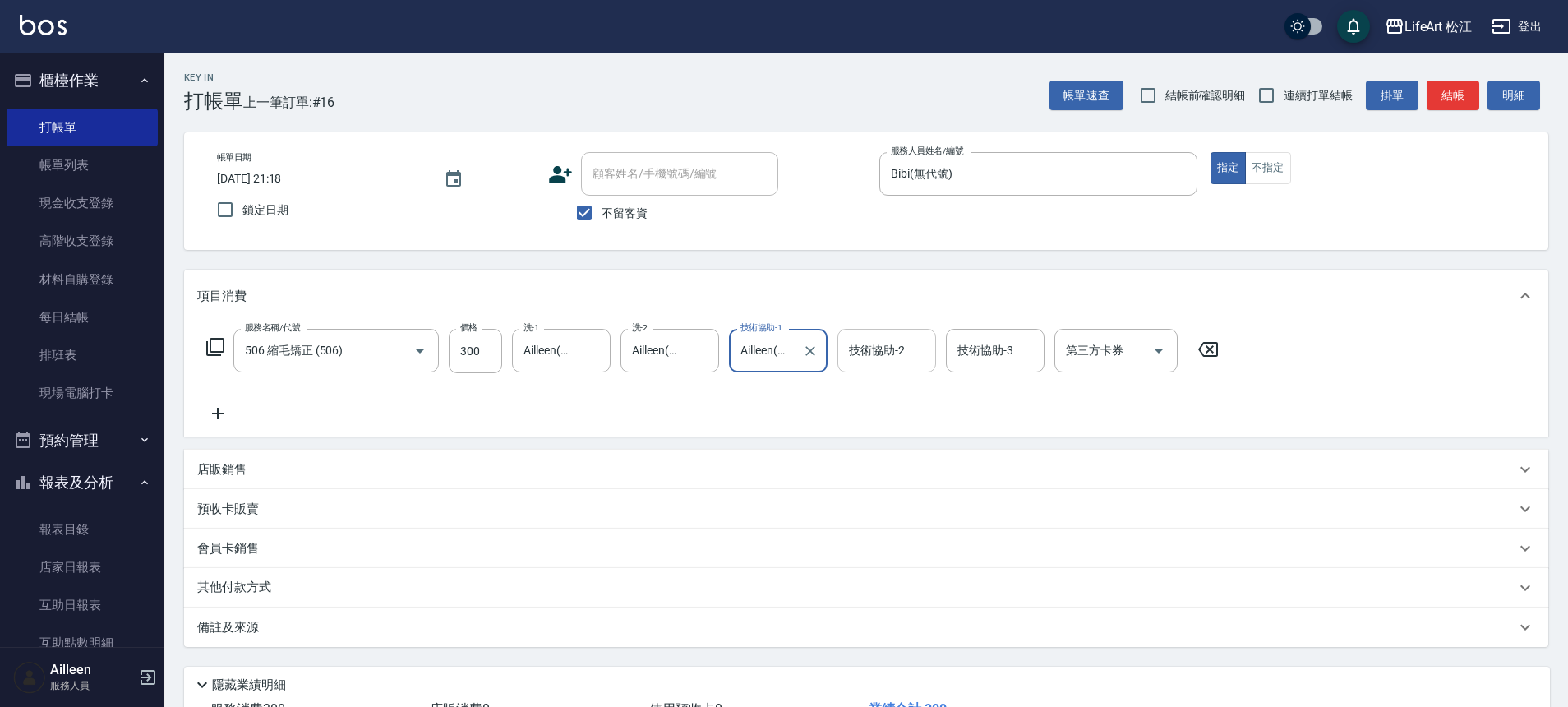
click at [906, 353] on input "技術協助-2" at bounding box center [886, 350] width 84 height 29
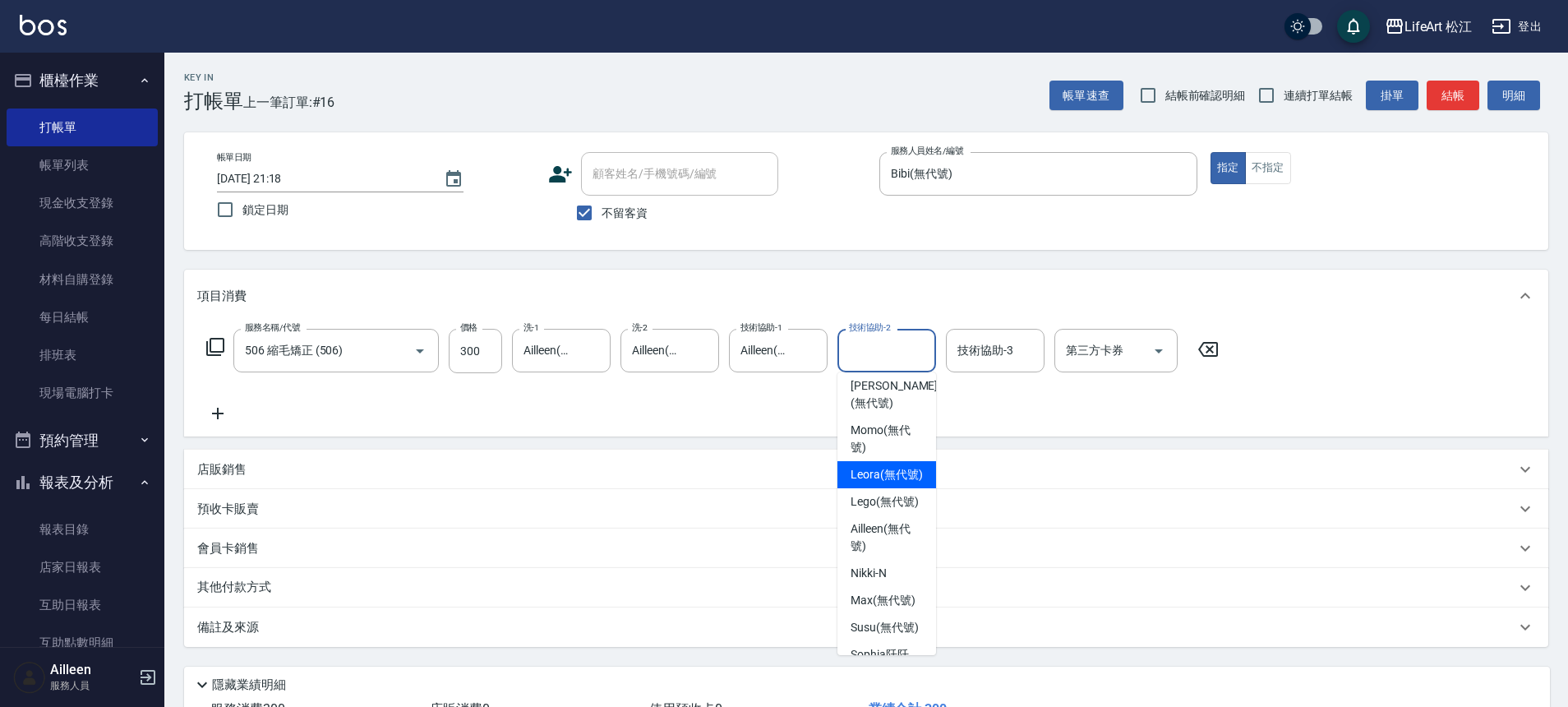
scroll to position [229, 0]
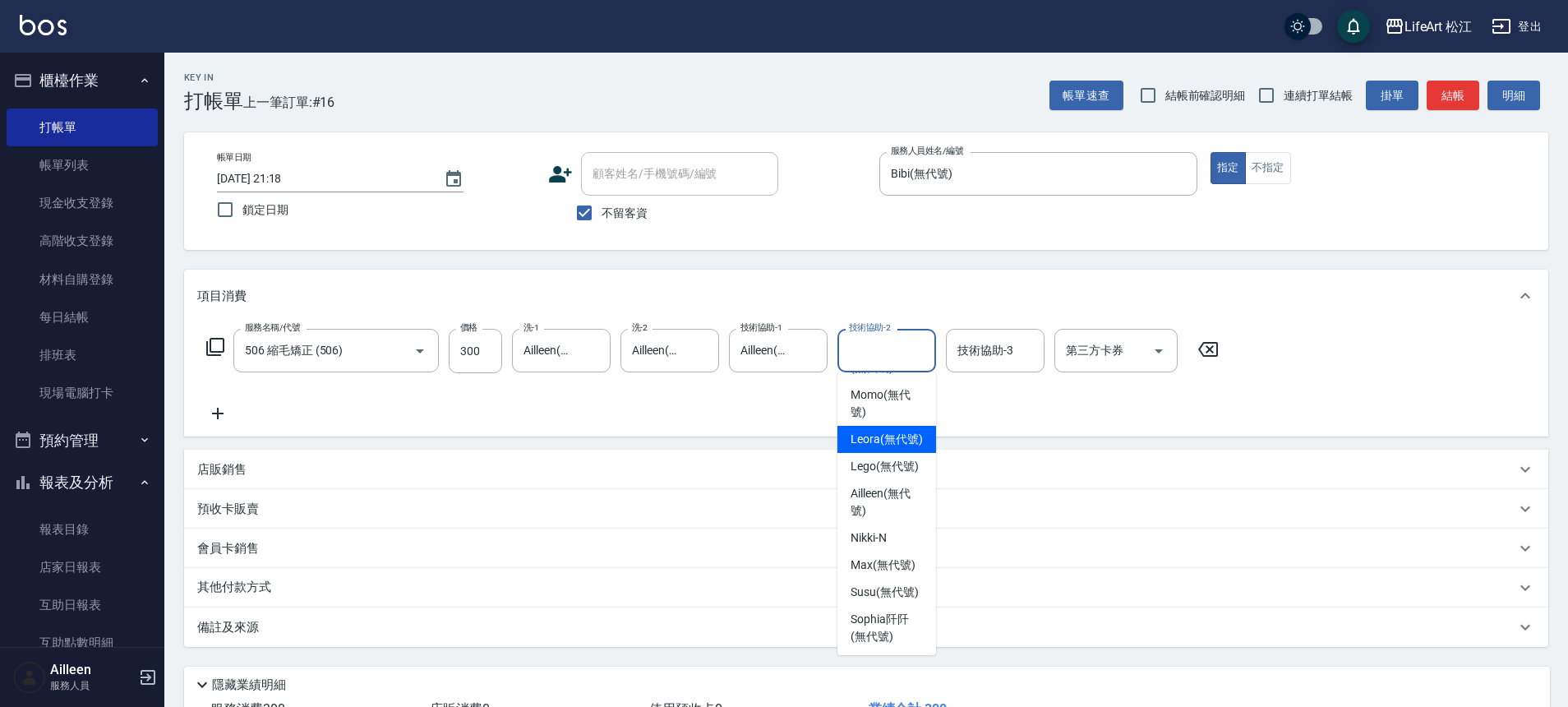
click at [888, 434] on span "Leora (無代號)" at bounding box center [886, 439] width 72 height 17
type input "Leora(無代號)"
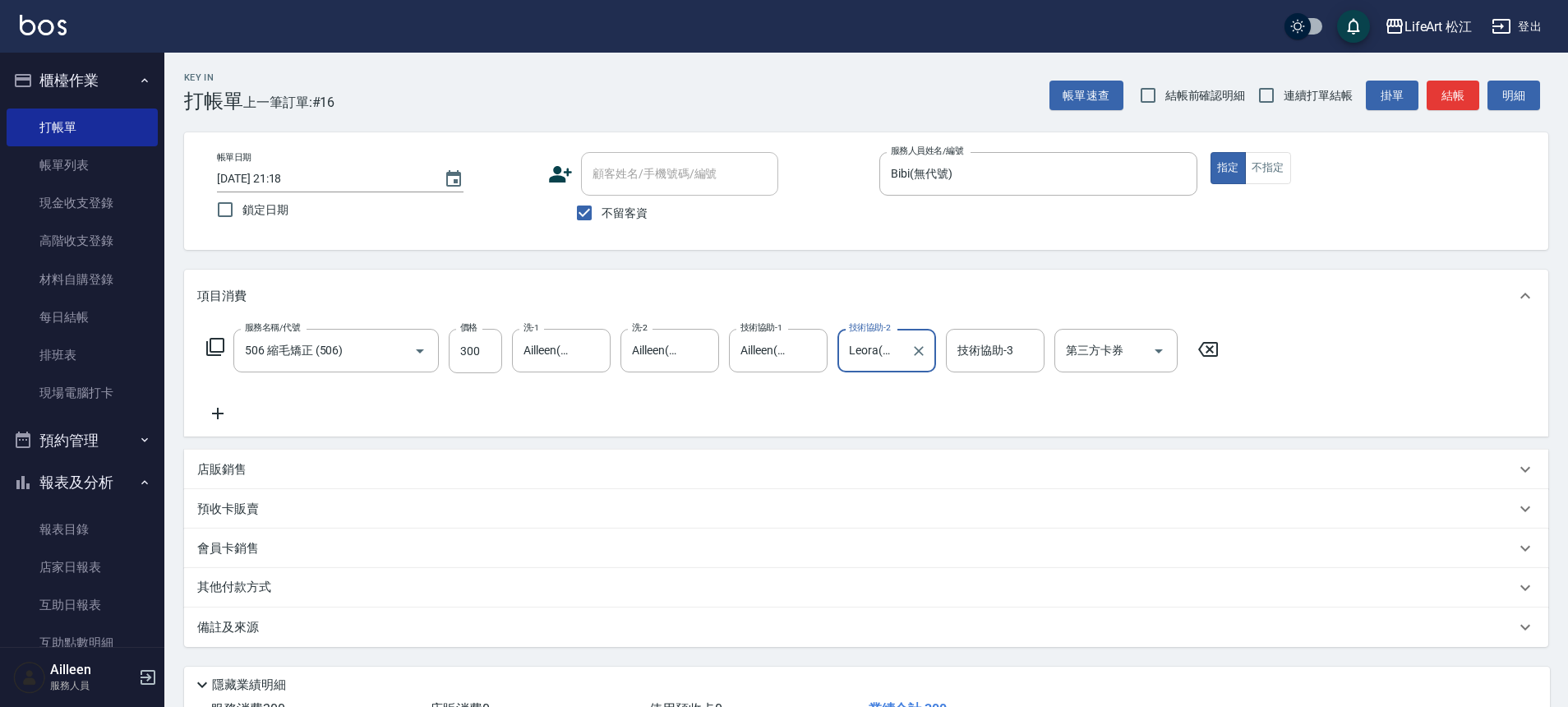
click at [995, 355] on div "技術協助-3 技術協助-3" at bounding box center [996, 350] width 99 height 44
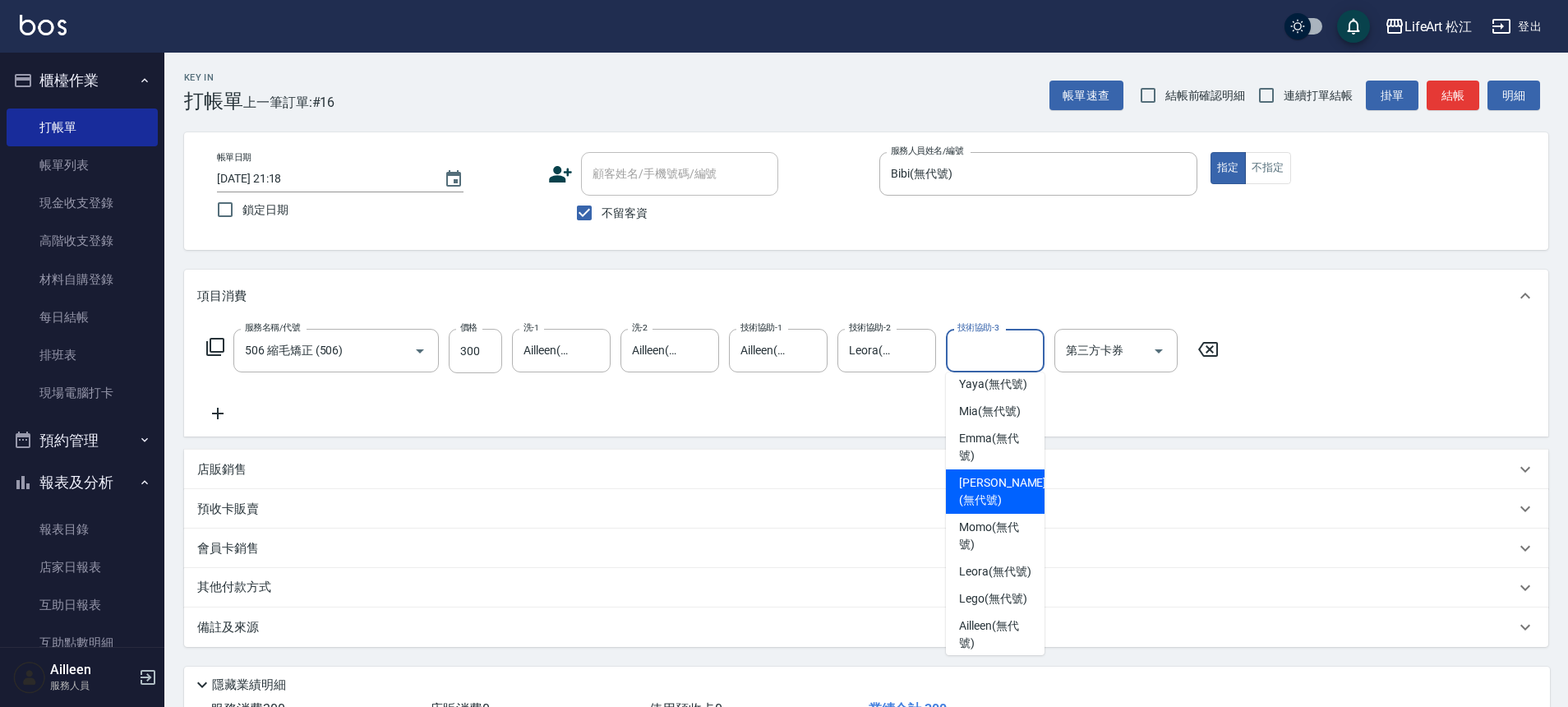
scroll to position [103, 0]
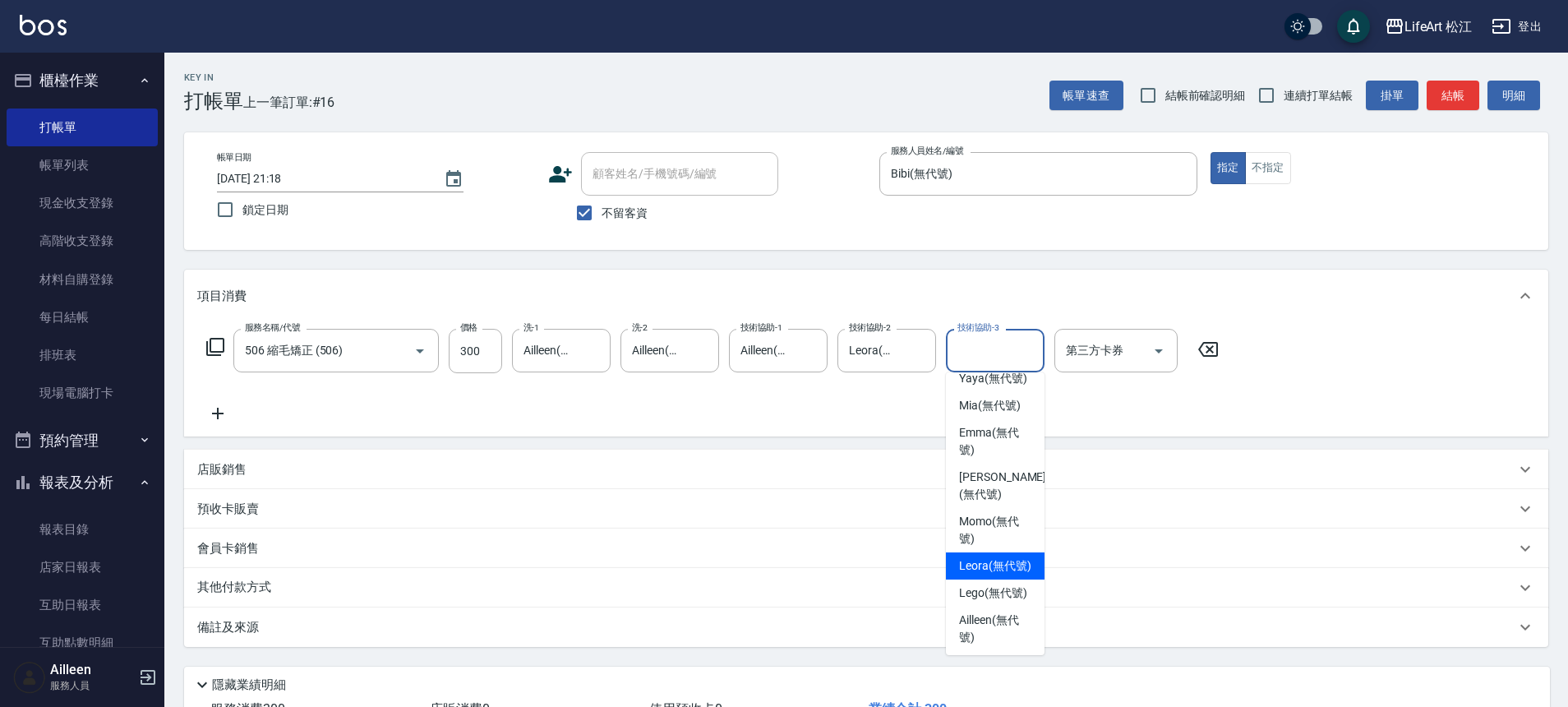
click at [974, 565] on span "Leora (無代號)" at bounding box center [995, 566] width 72 height 17
type input "Leora(無代號)"
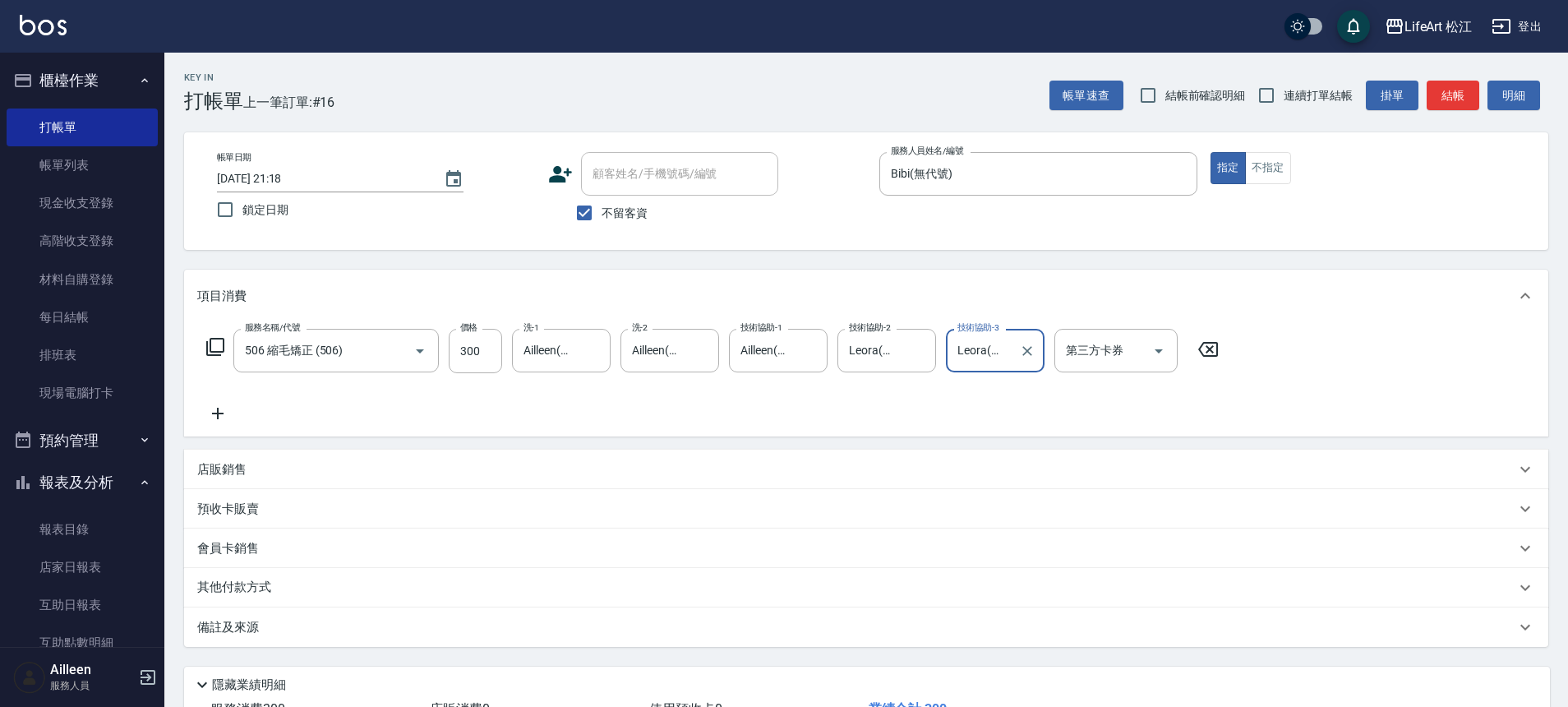
click at [214, 407] on icon at bounding box center [218, 413] width 41 height 20
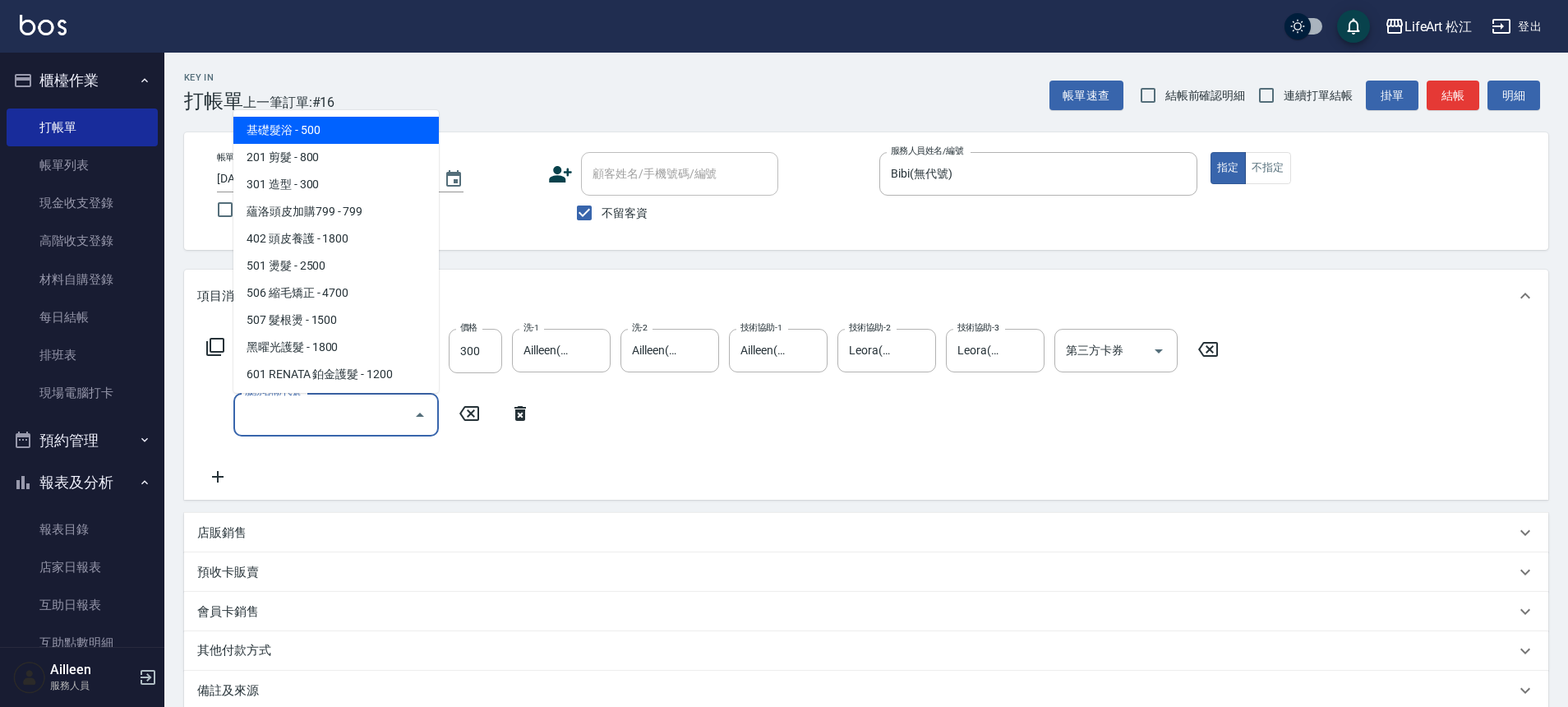
click at [269, 420] on input "服務名稱/代號" at bounding box center [324, 414] width 166 height 29
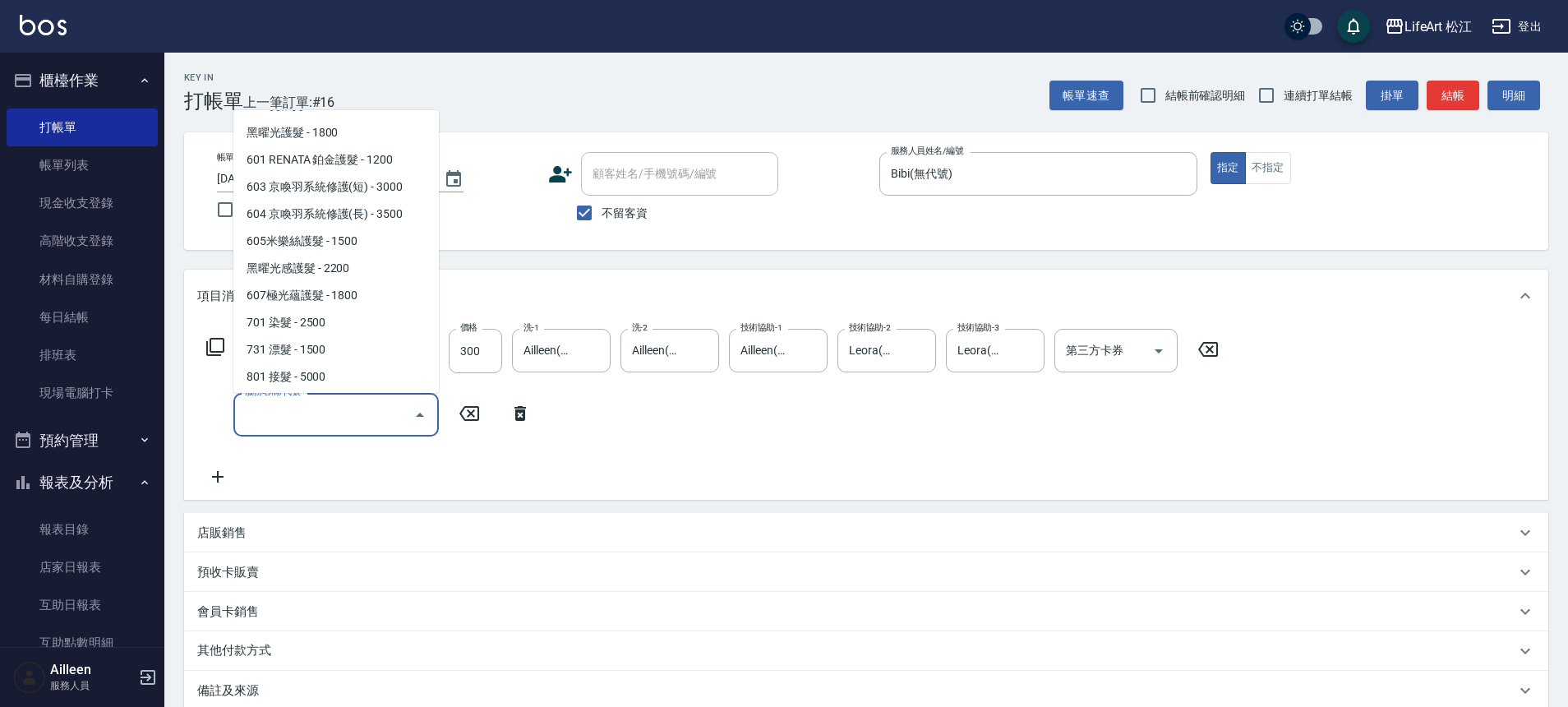
scroll to position [219, 0]
click at [354, 208] on span "604 京喚羽系統修護(長) - 3500" at bounding box center [336, 209] width 205 height 27
type input "604 京喚羽系統修護(長)(604)"
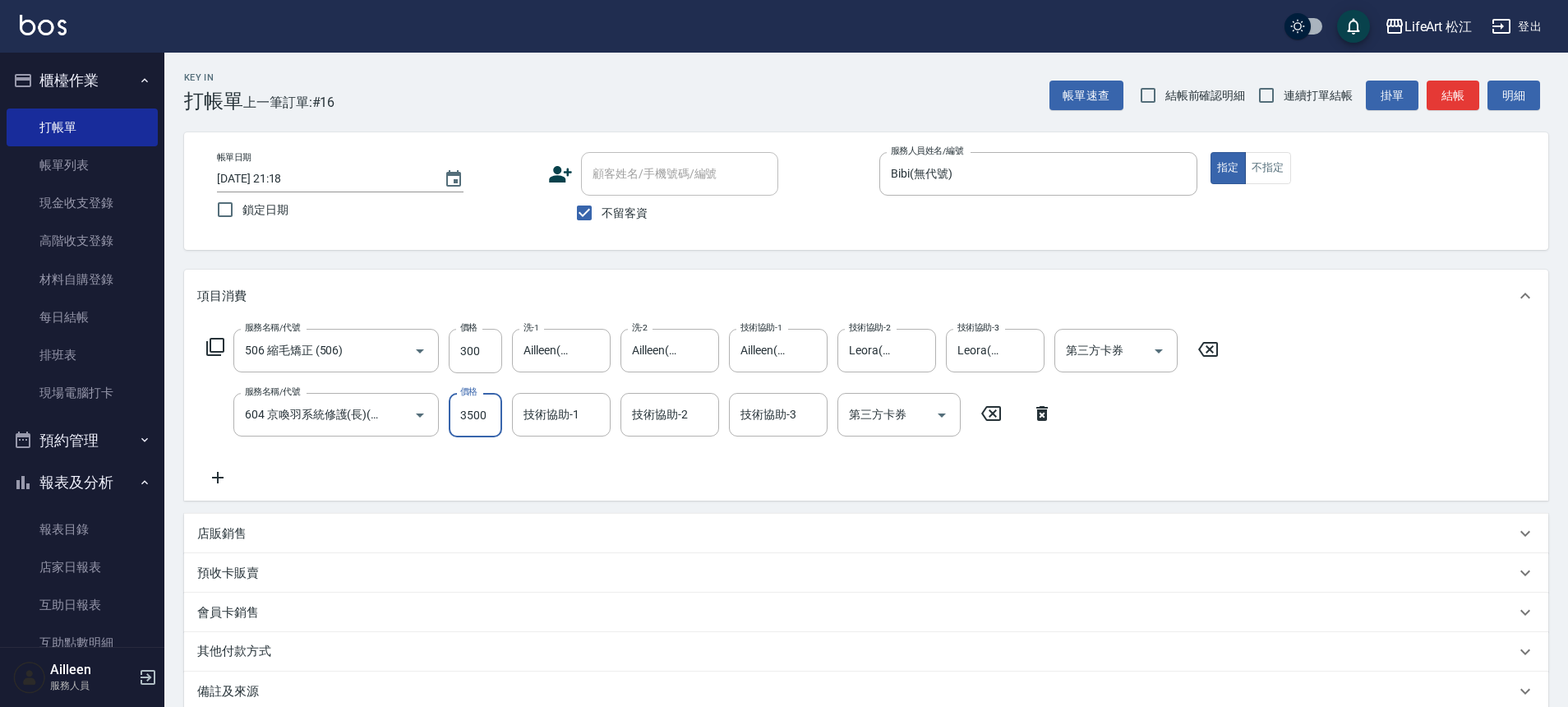
click at [482, 404] on input "3500" at bounding box center [474, 416] width 53 height 45
click at [480, 405] on input "3500" at bounding box center [474, 416] width 53 height 45
click at [482, 410] on input "3500" at bounding box center [474, 416] width 53 height 45
type input "2500"
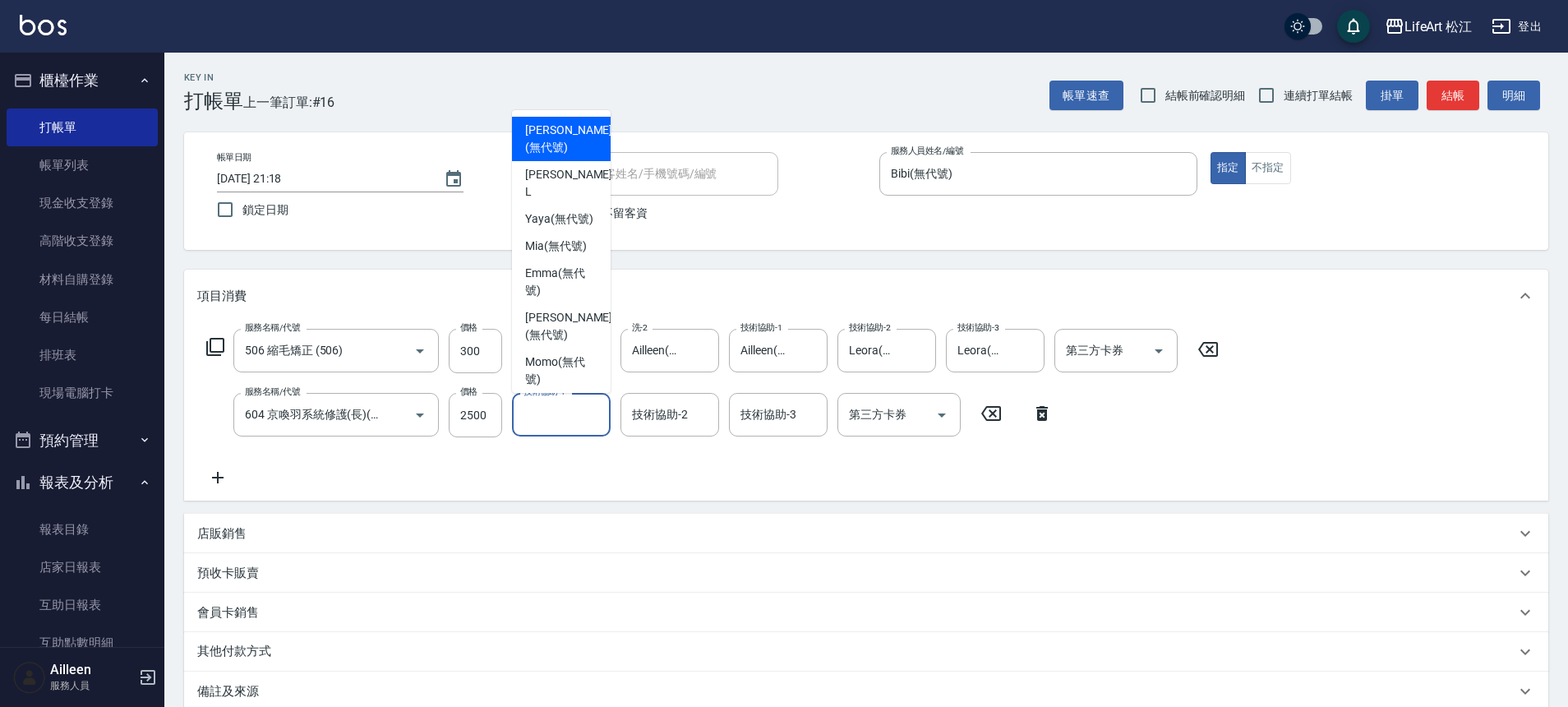
click at [571, 420] on input "技術協助-1" at bounding box center [561, 414] width 84 height 29
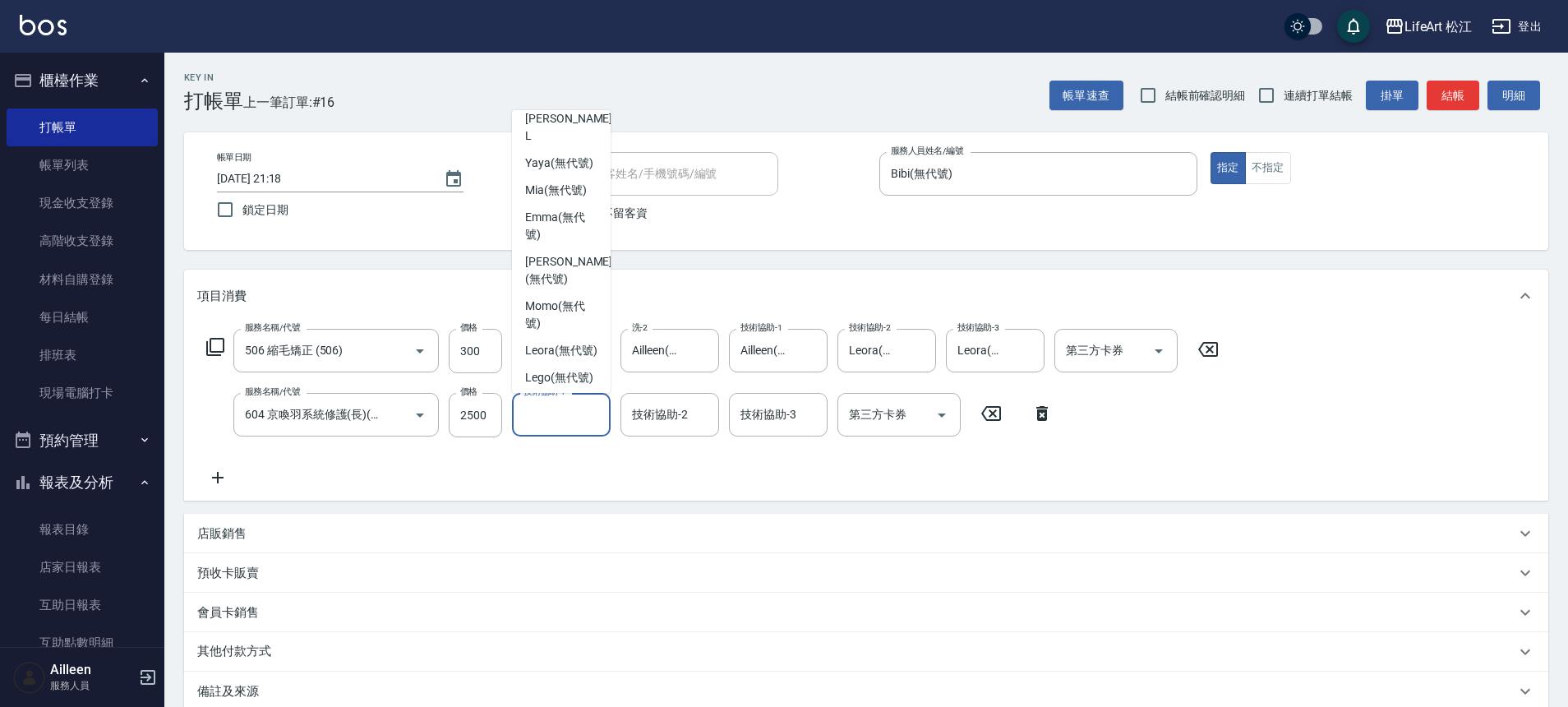
scroll to position [254, 0]
click at [577, 151] on span "Leora (無代號)" at bounding box center [560, 152] width 72 height 17
type input "Leora(無代號)"
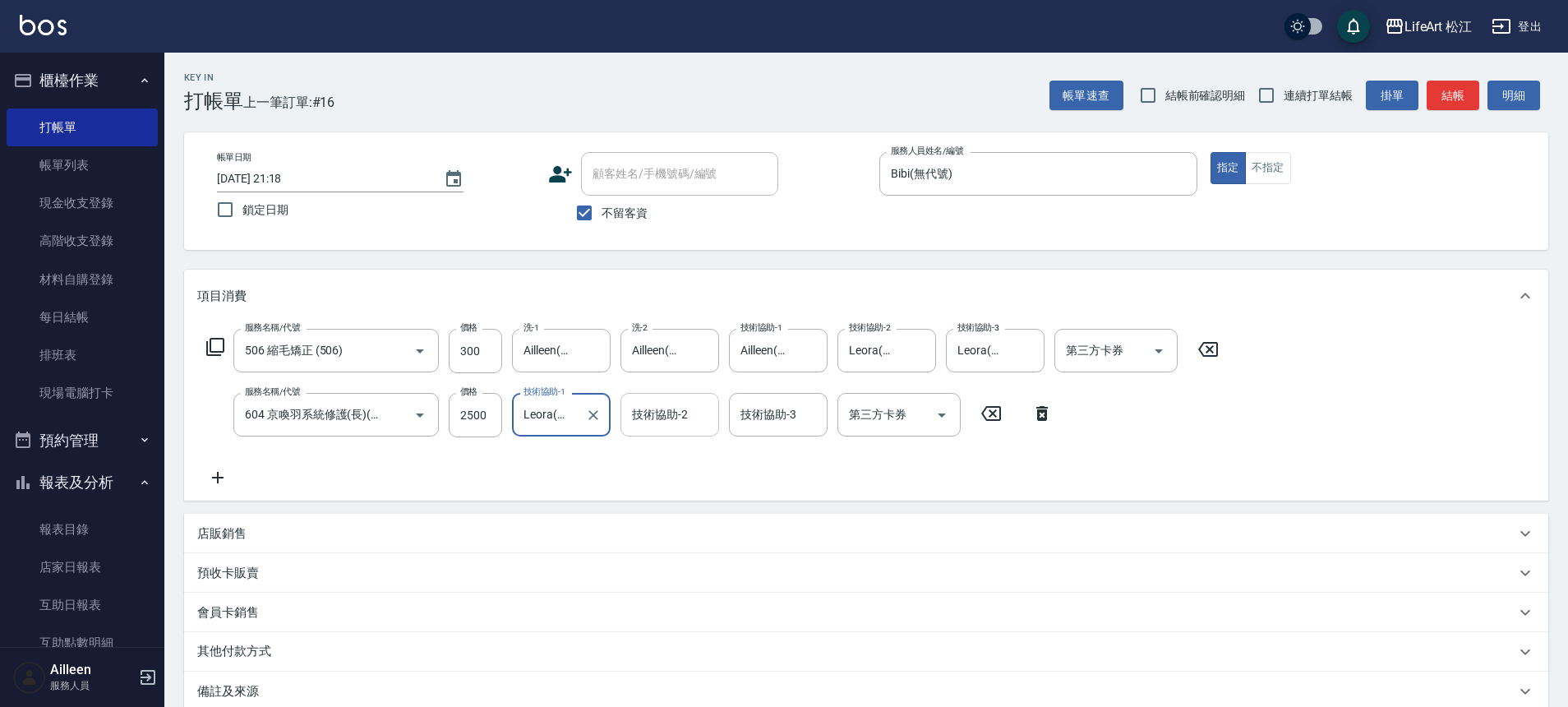
click at [673, 415] on div "技術協助-2 技術協助-2" at bounding box center [670, 415] width 99 height 44
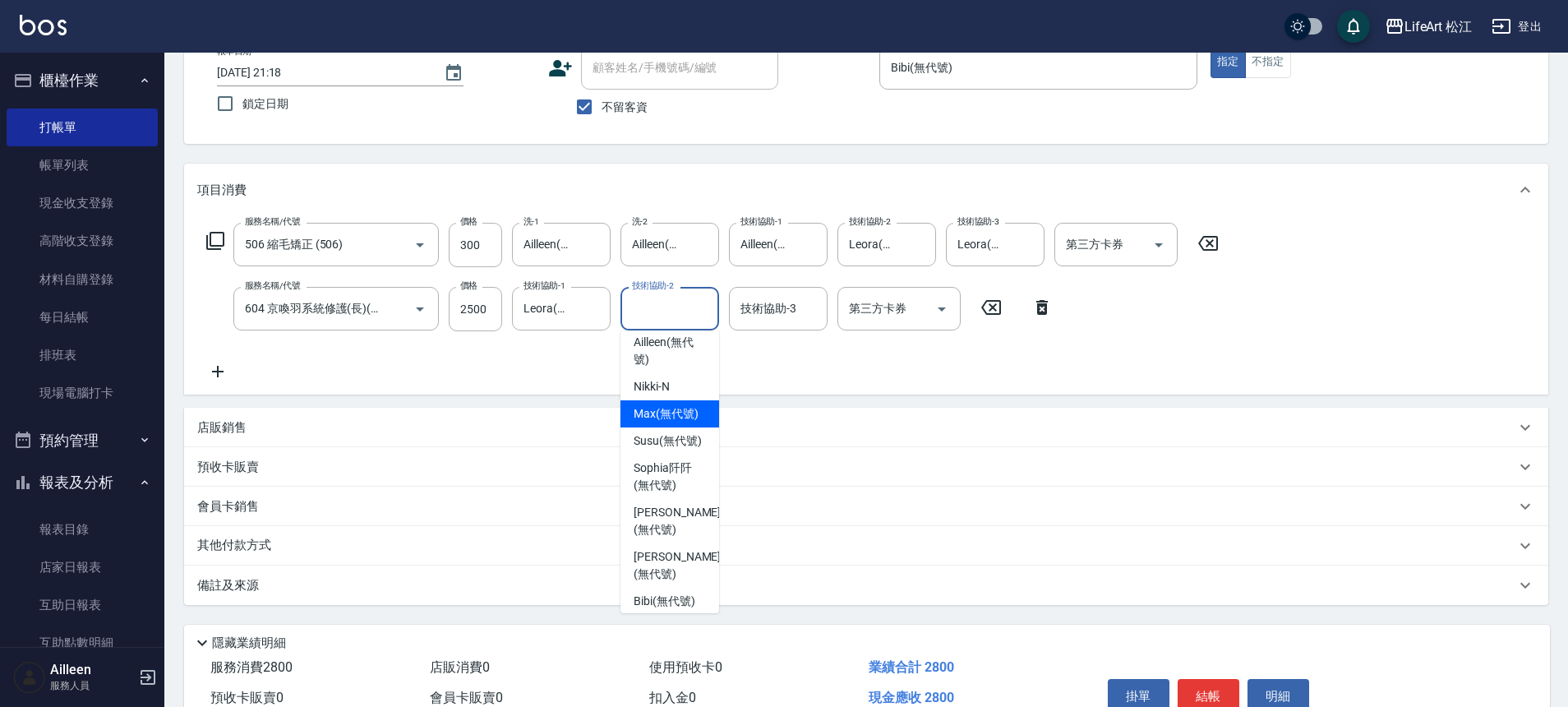
scroll to position [261, 0]
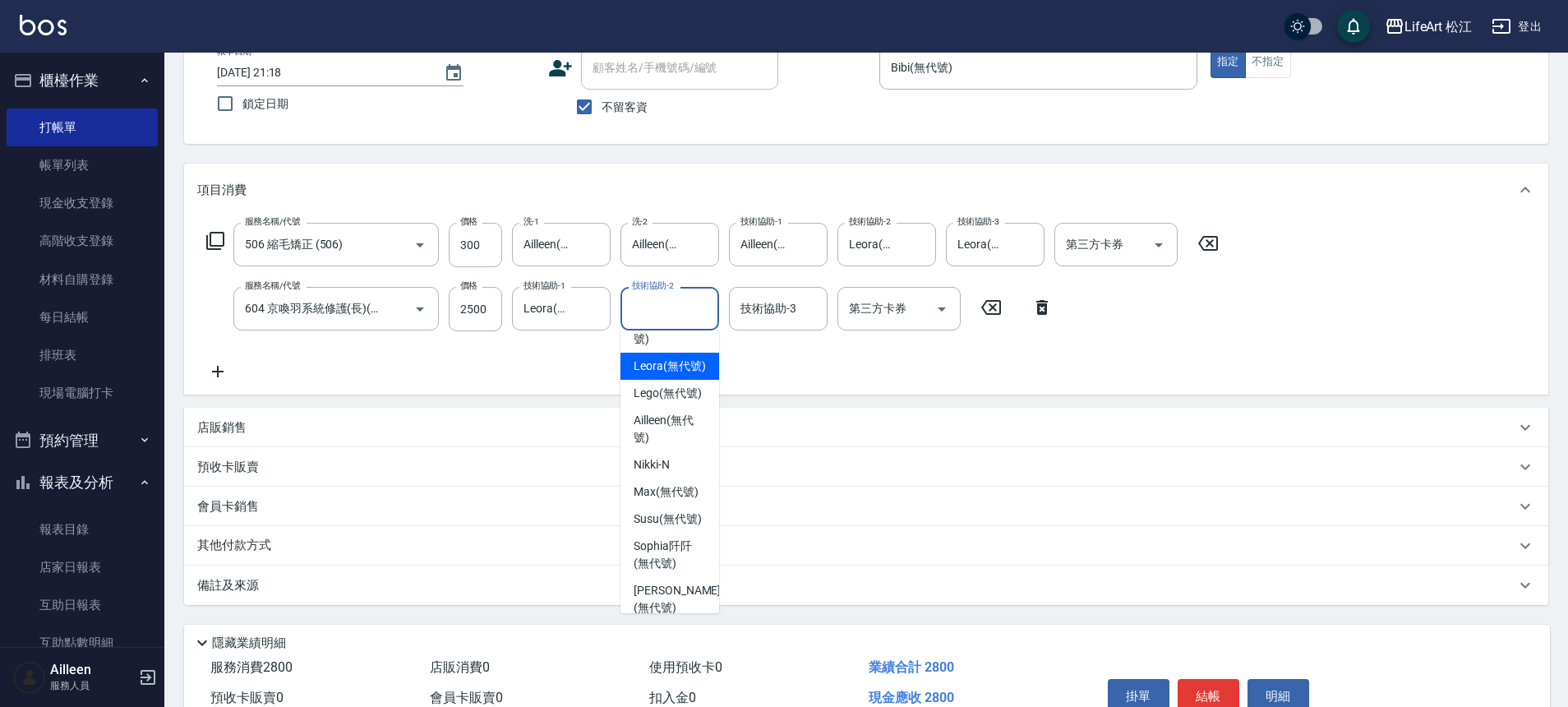
click at [677, 365] on span "Leora (無代號)" at bounding box center [669, 366] width 72 height 17
type input "Leora(無代號)"
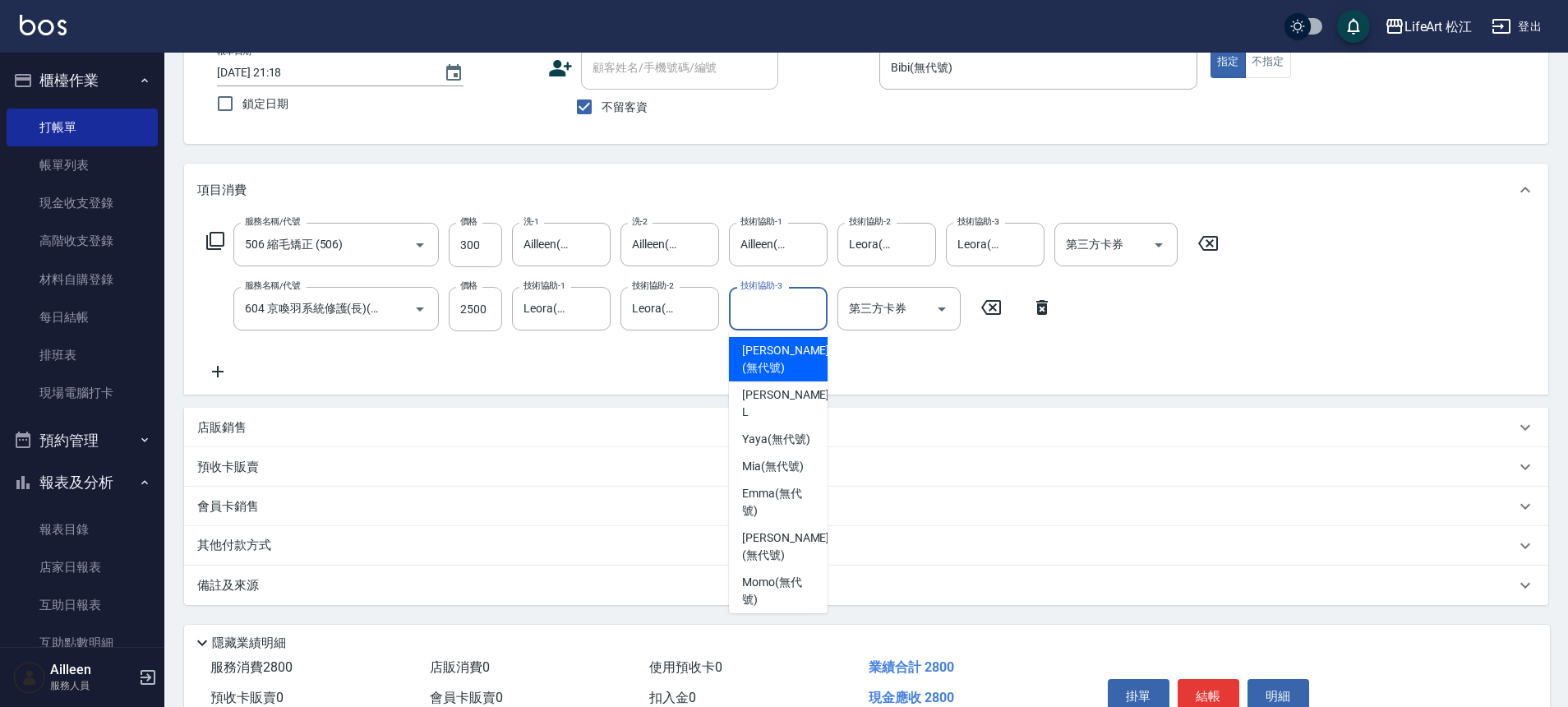
click at [770, 302] on div "技術協助-3 技術協助-3" at bounding box center [778, 308] width 99 height 44
click at [780, 618] on span "Leora (無代號)" at bounding box center [777, 627] width 72 height 17
type input "Leora(無代號)"
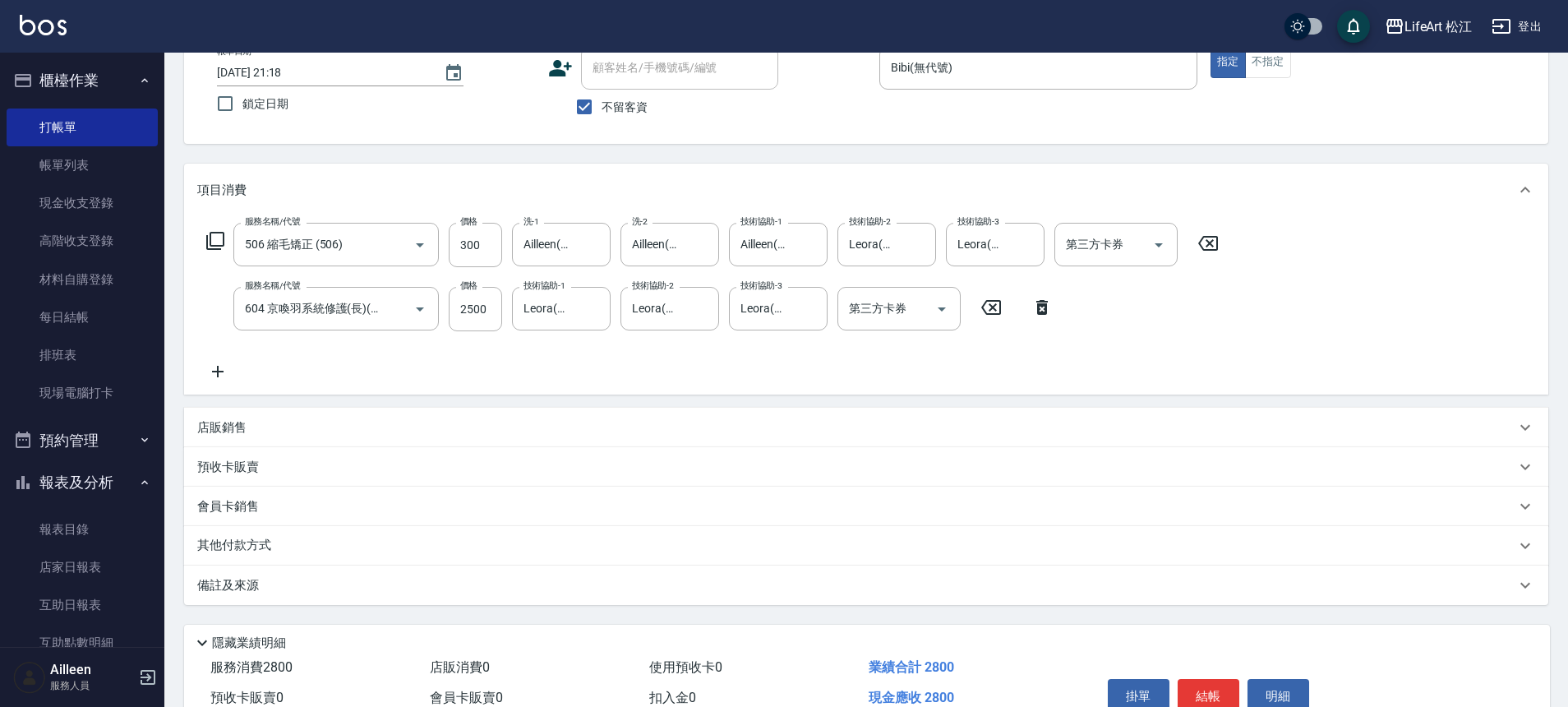
click at [287, 592] on div "備註及來源" at bounding box center [855, 586] width 1318 height 17
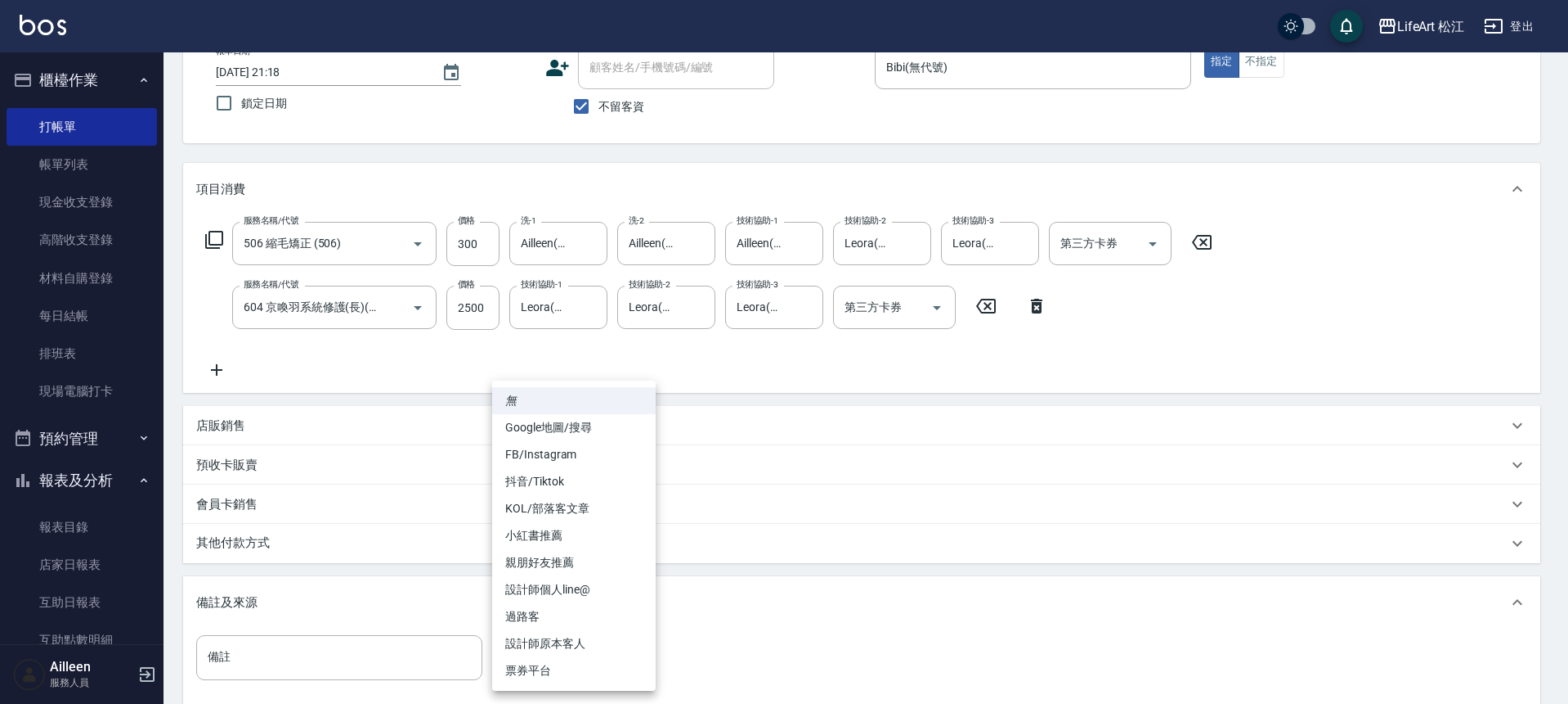
click at [551, 657] on body "LifeArt 松江 登出 櫃檯作業 打帳單 帳單列表 現金收支登錄 高階收支登錄 材料自購登錄 每日結帳 排班表 現場電腦打卡 預約管理 預約管理 單日預約…" at bounding box center [784, 392] width 1568 height 996
click at [603, 457] on li "FB/Instagram" at bounding box center [574, 454] width 164 height 27
type input "FB/Instagram"
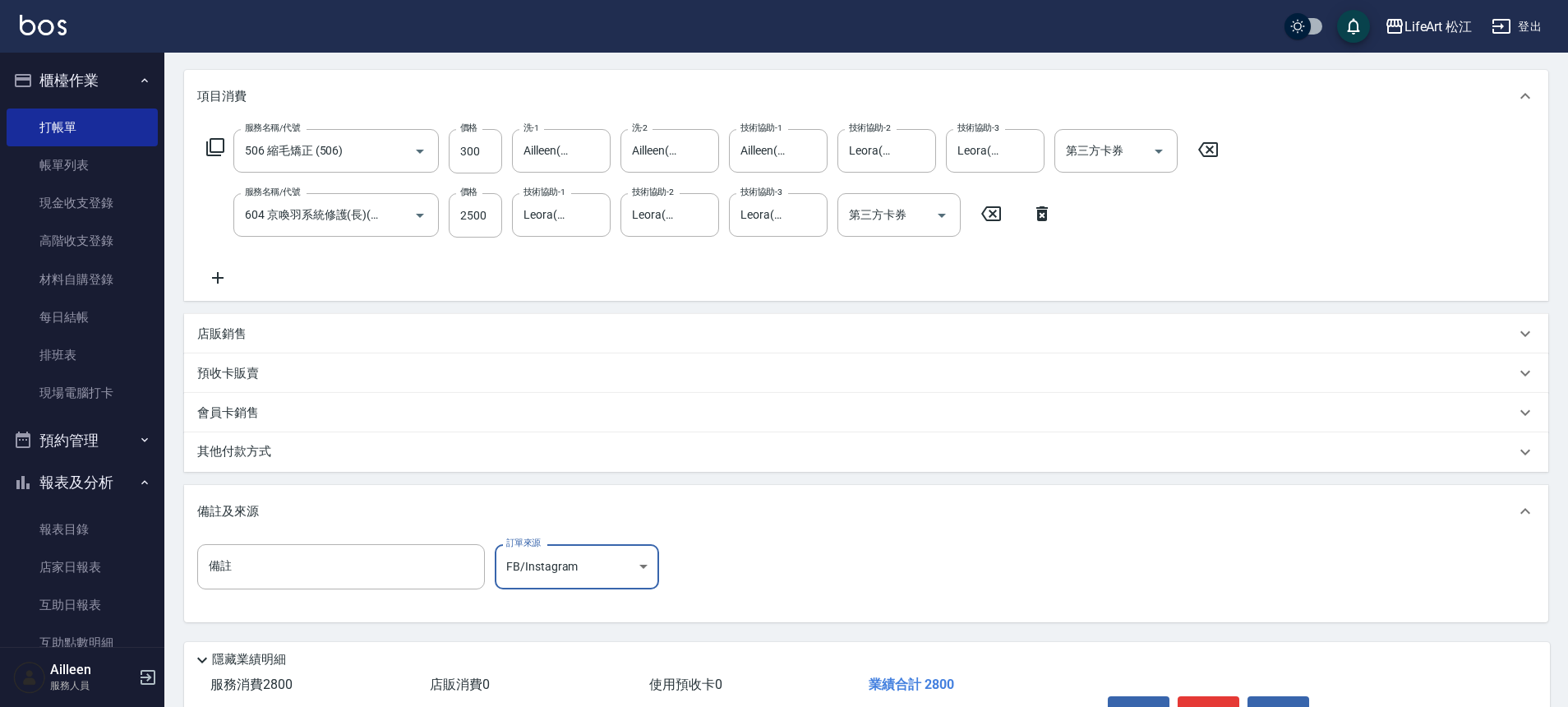
scroll to position [301, 0]
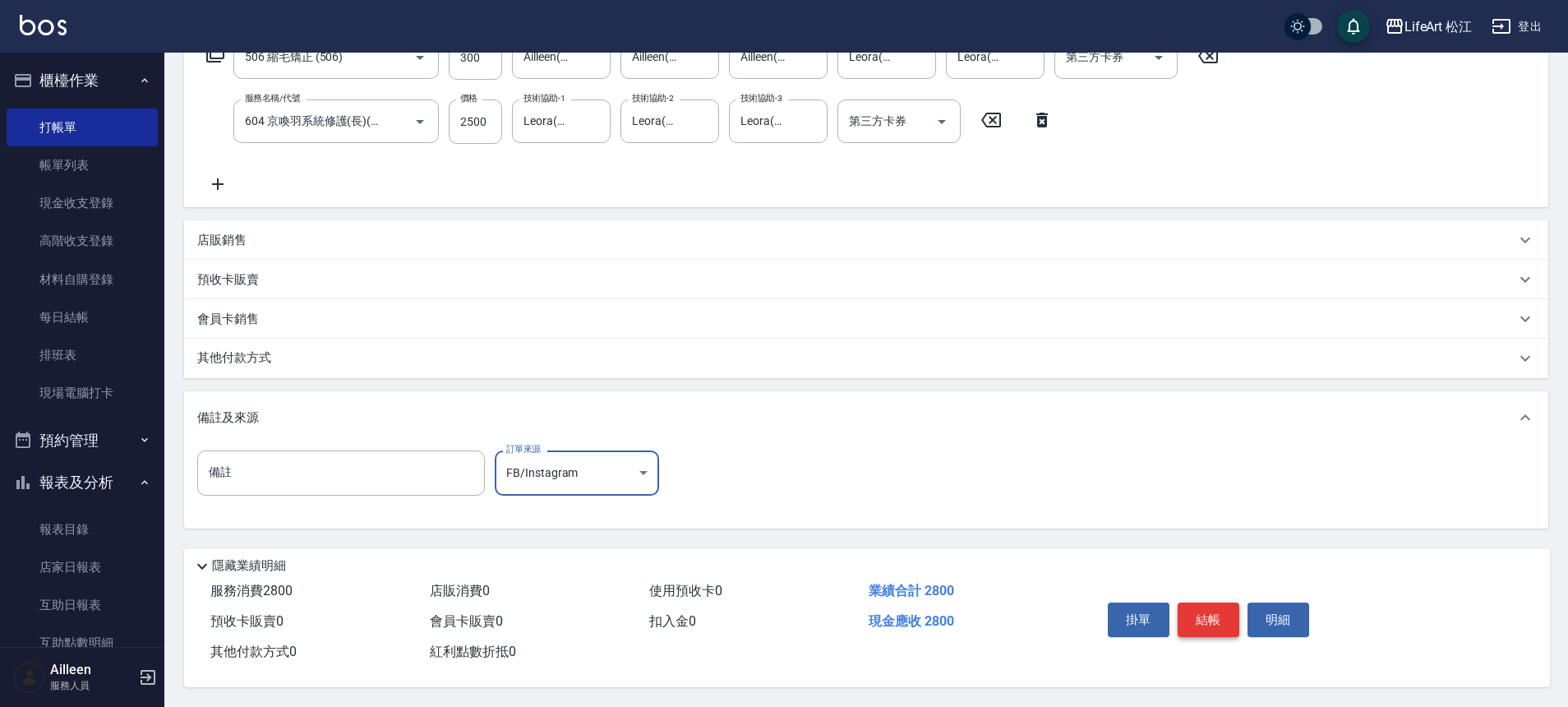
click at [1200, 608] on button "結帳" at bounding box center [1208, 619] width 62 height 35
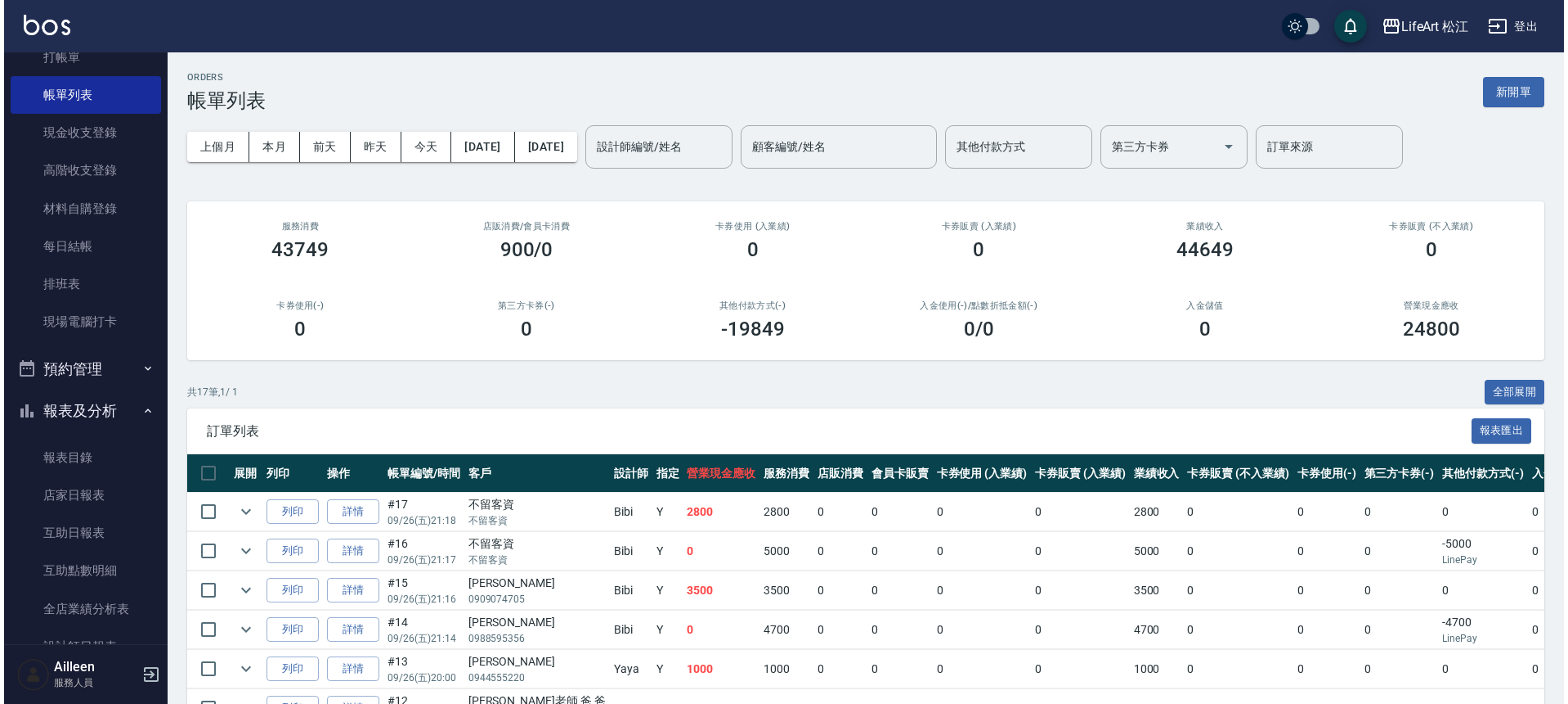
scroll to position [310, 0]
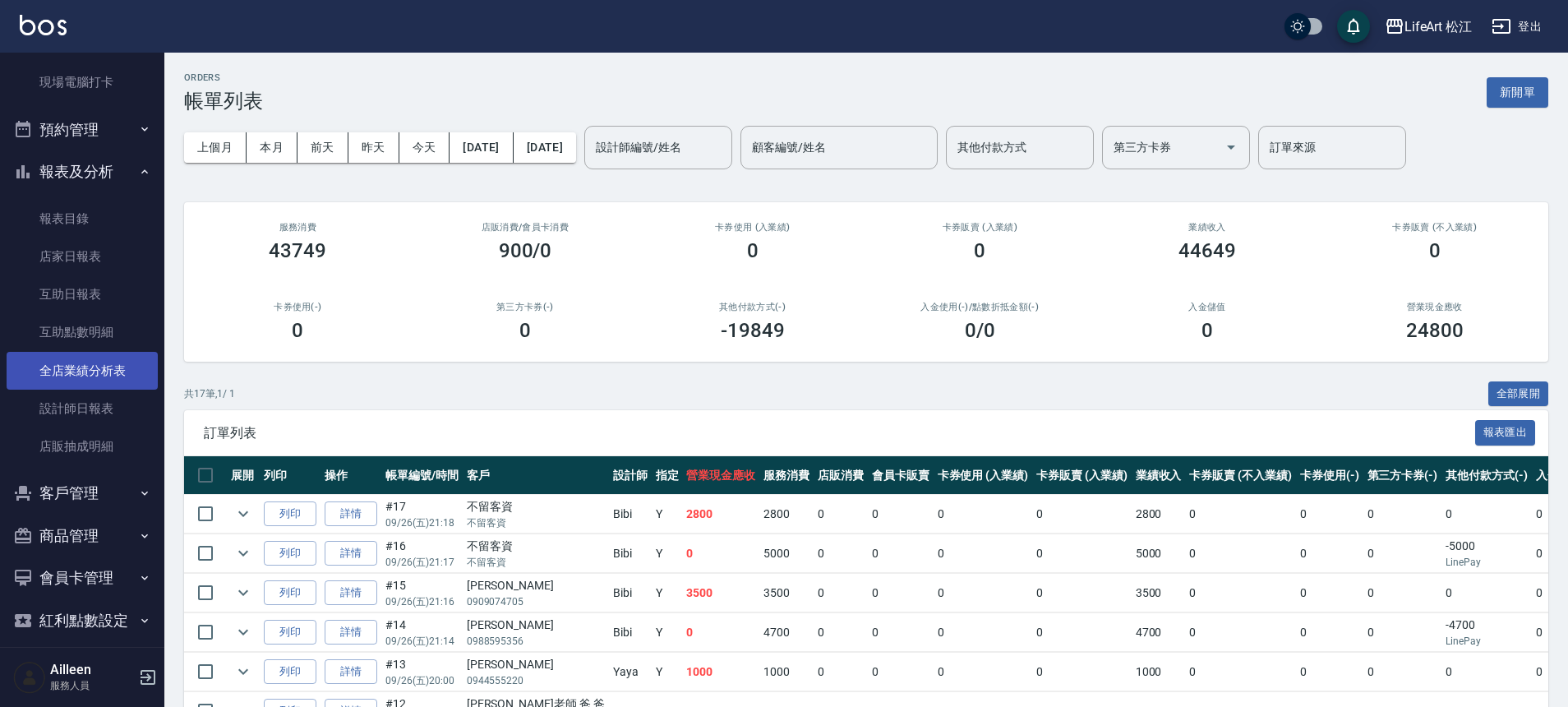
click at [100, 376] on link "全店業績分析表" at bounding box center [82, 371] width 151 height 37
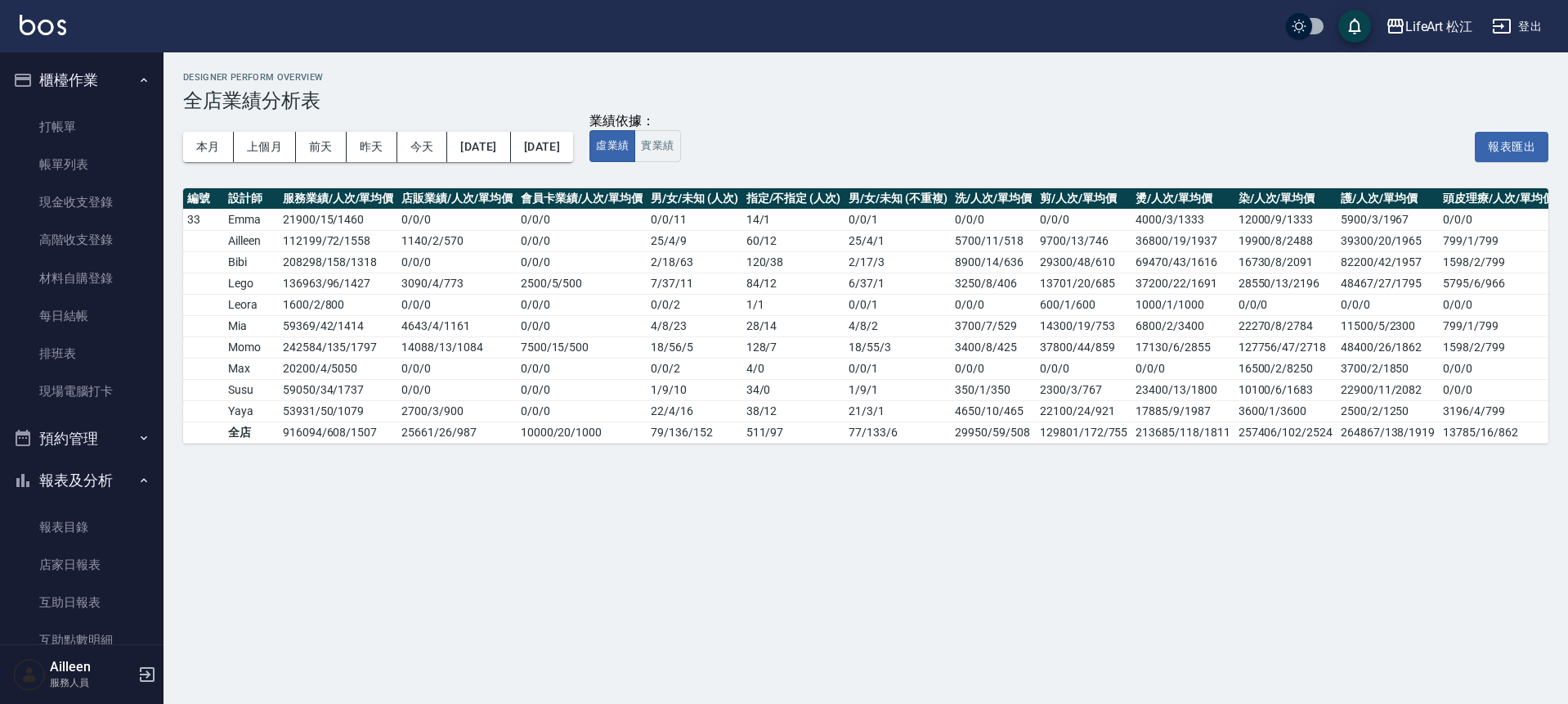
click at [76, 169] on link "帳單列表" at bounding box center [82, 165] width 151 height 37
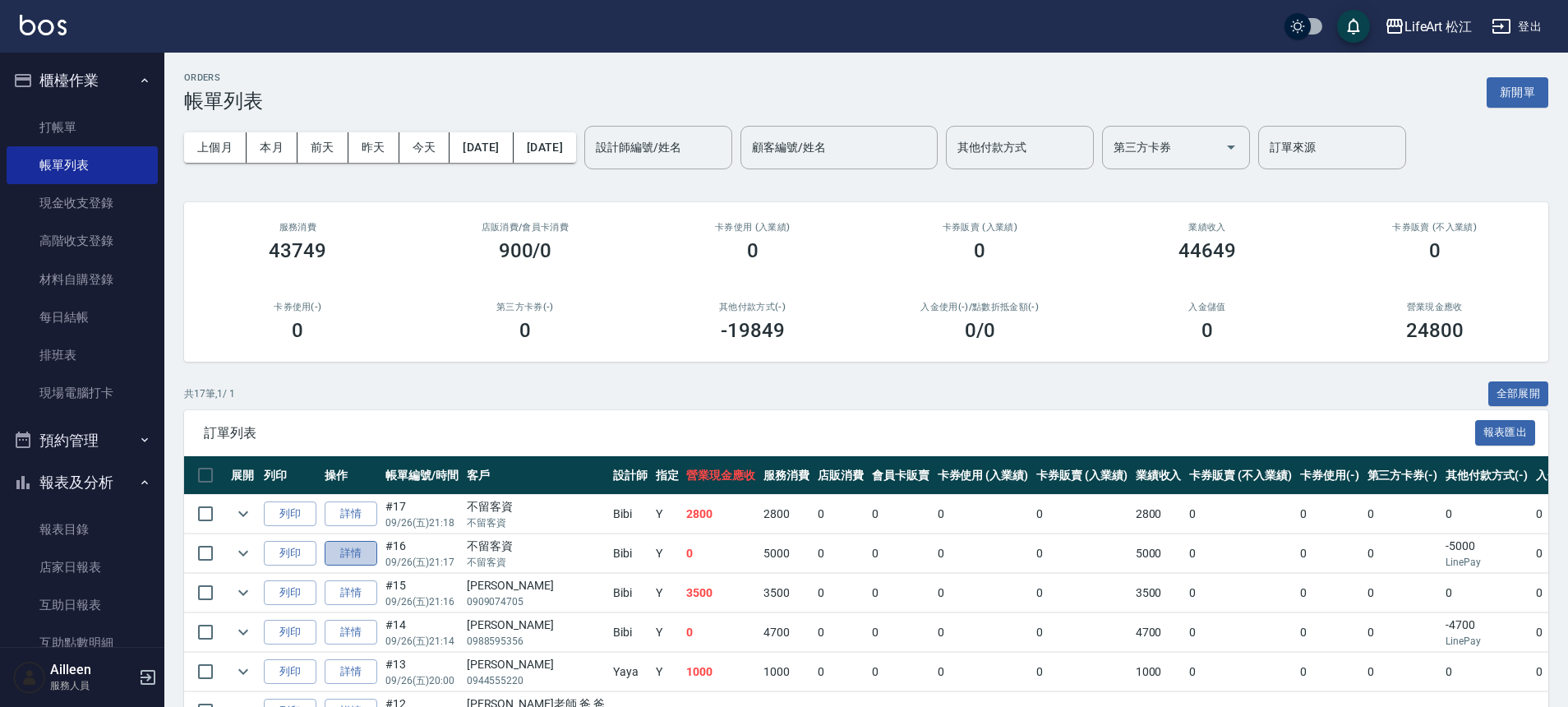
click at [332, 555] on link "詳情" at bounding box center [351, 553] width 52 height 25
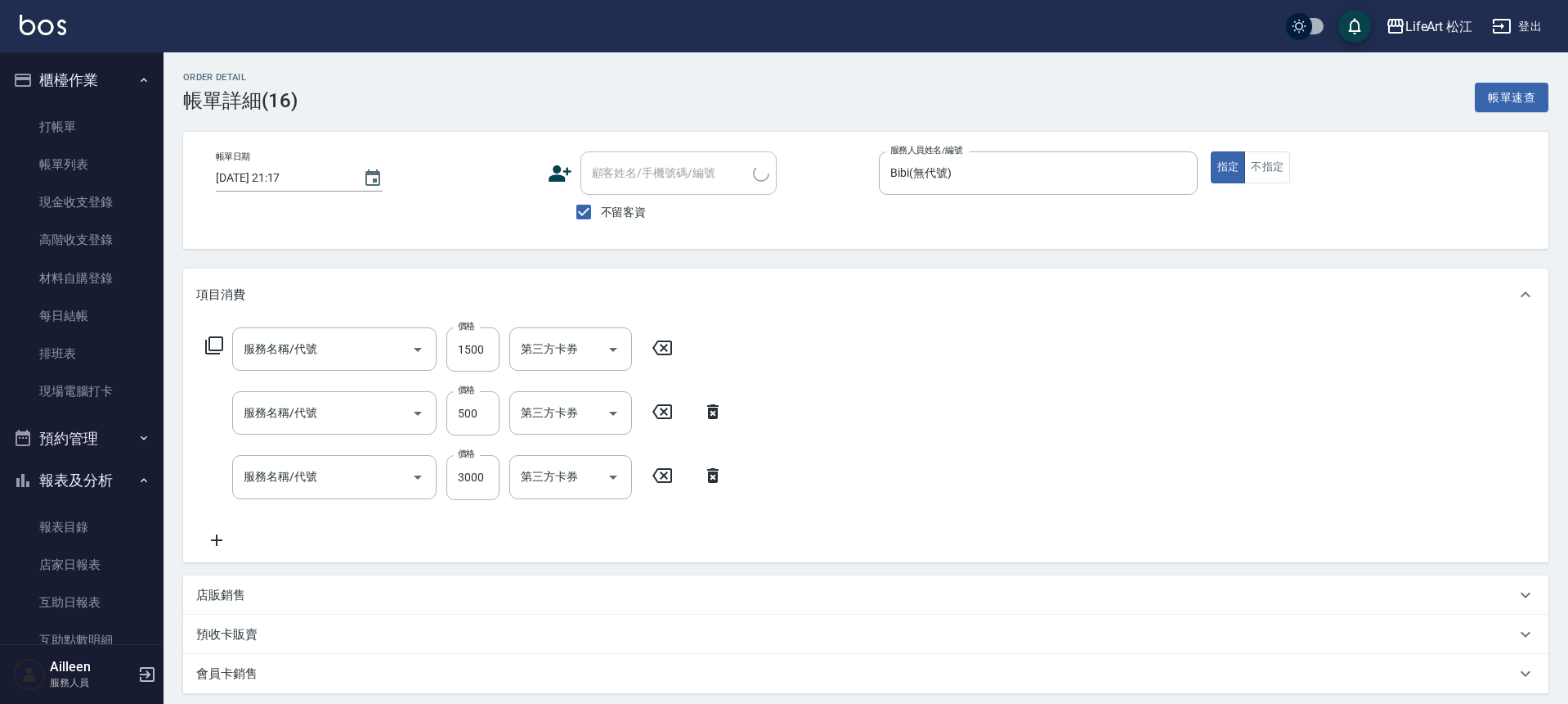
type input "[DATE] 21:17"
checkbox input "true"
type input "Bibi(無代號)"
type input "FB/Instagram"
type input "605米樂絲護髮(605)"
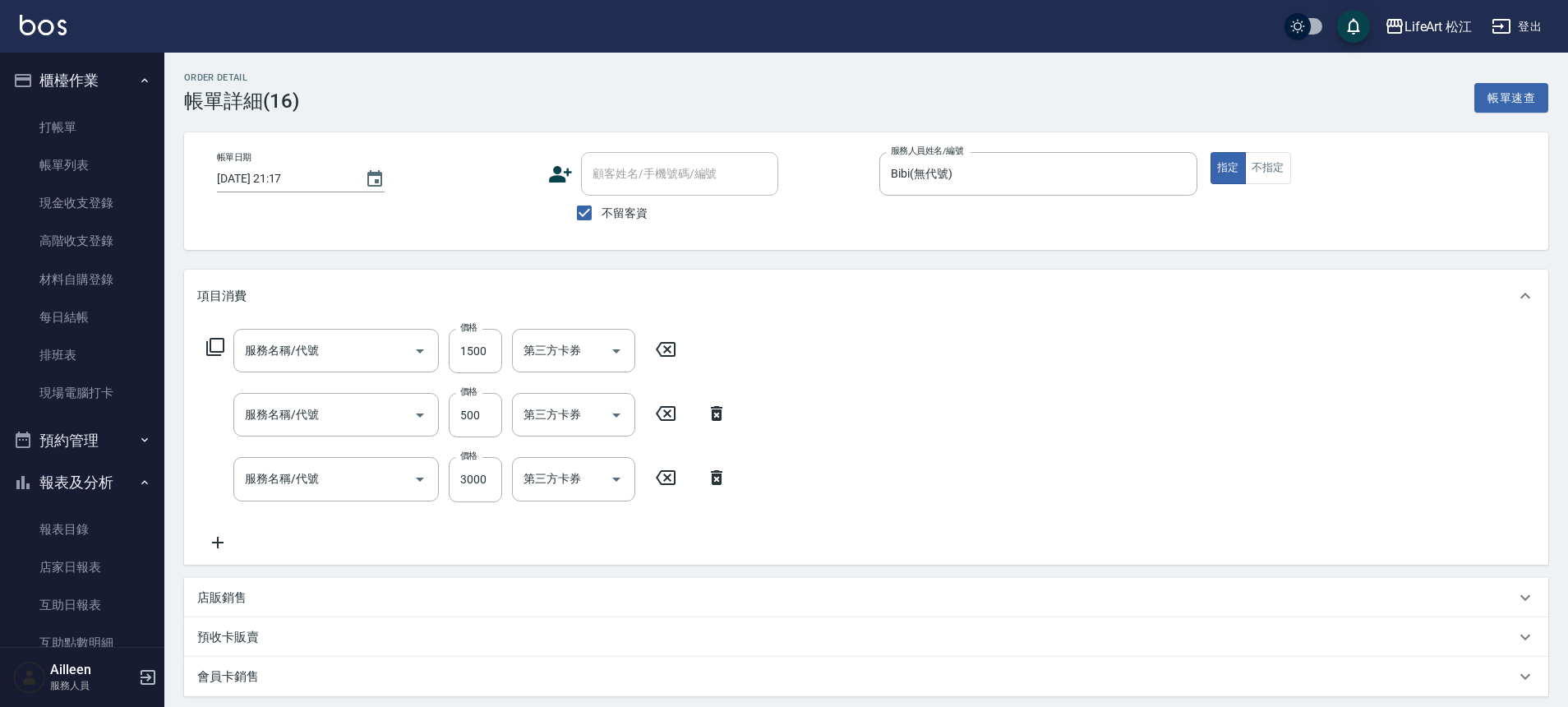
type input "201 剪髮(201)"
type input "506 縮毛矯正 (506)"
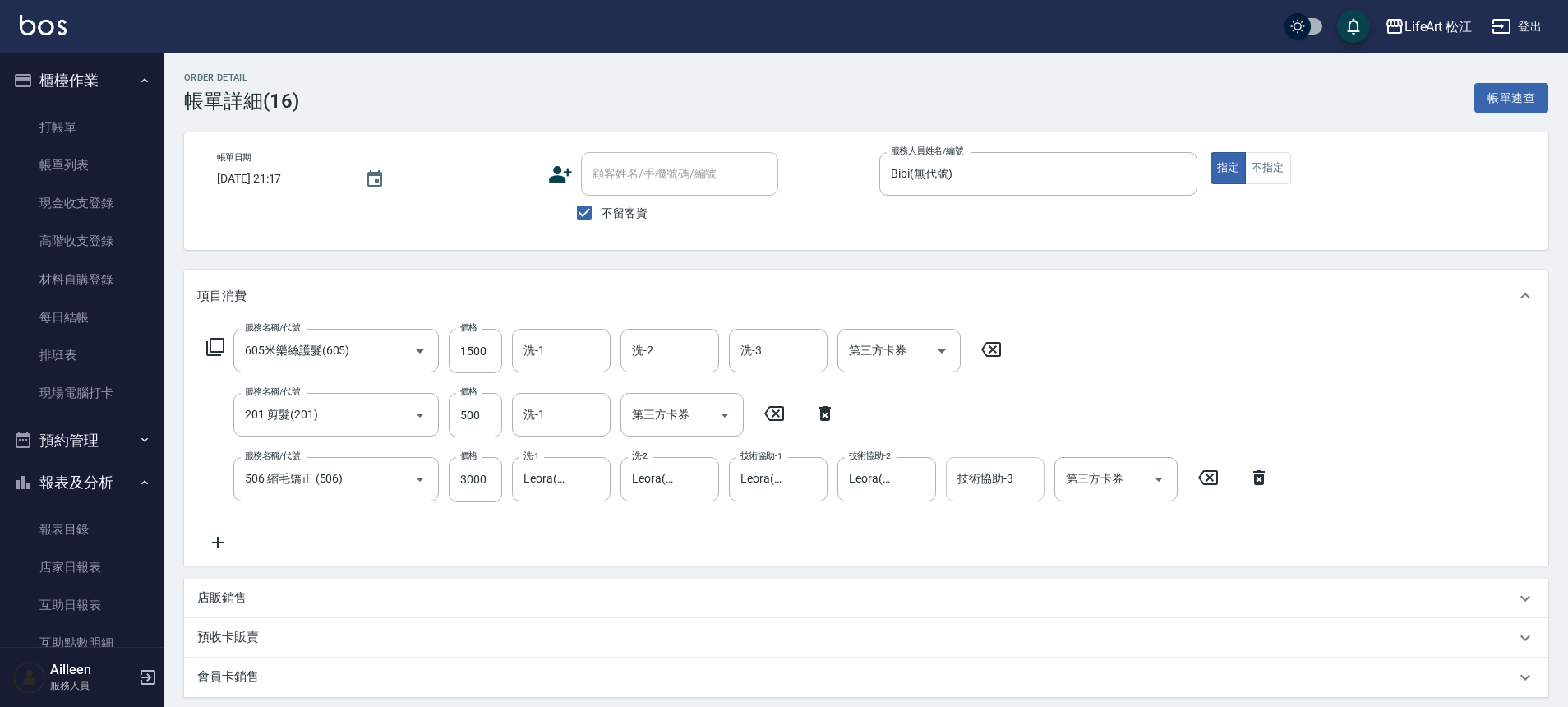
click at [1007, 493] on div "技術協助-3" at bounding box center [996, 478] width 99 height 44
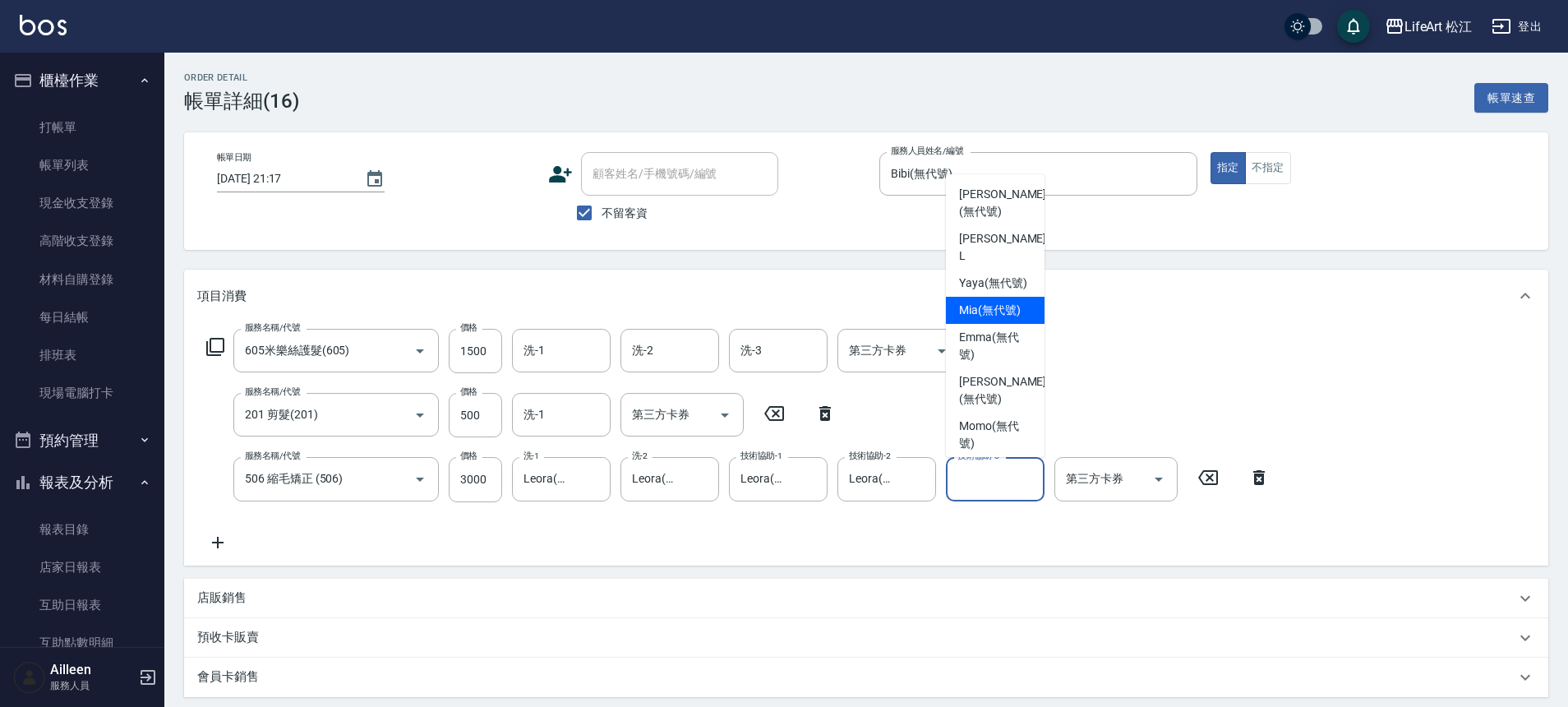
click at [988, 302] on span "Mia (無代號)" at bounding box center [990, 310] width 62 height 17
type input "Mia(無代號)"
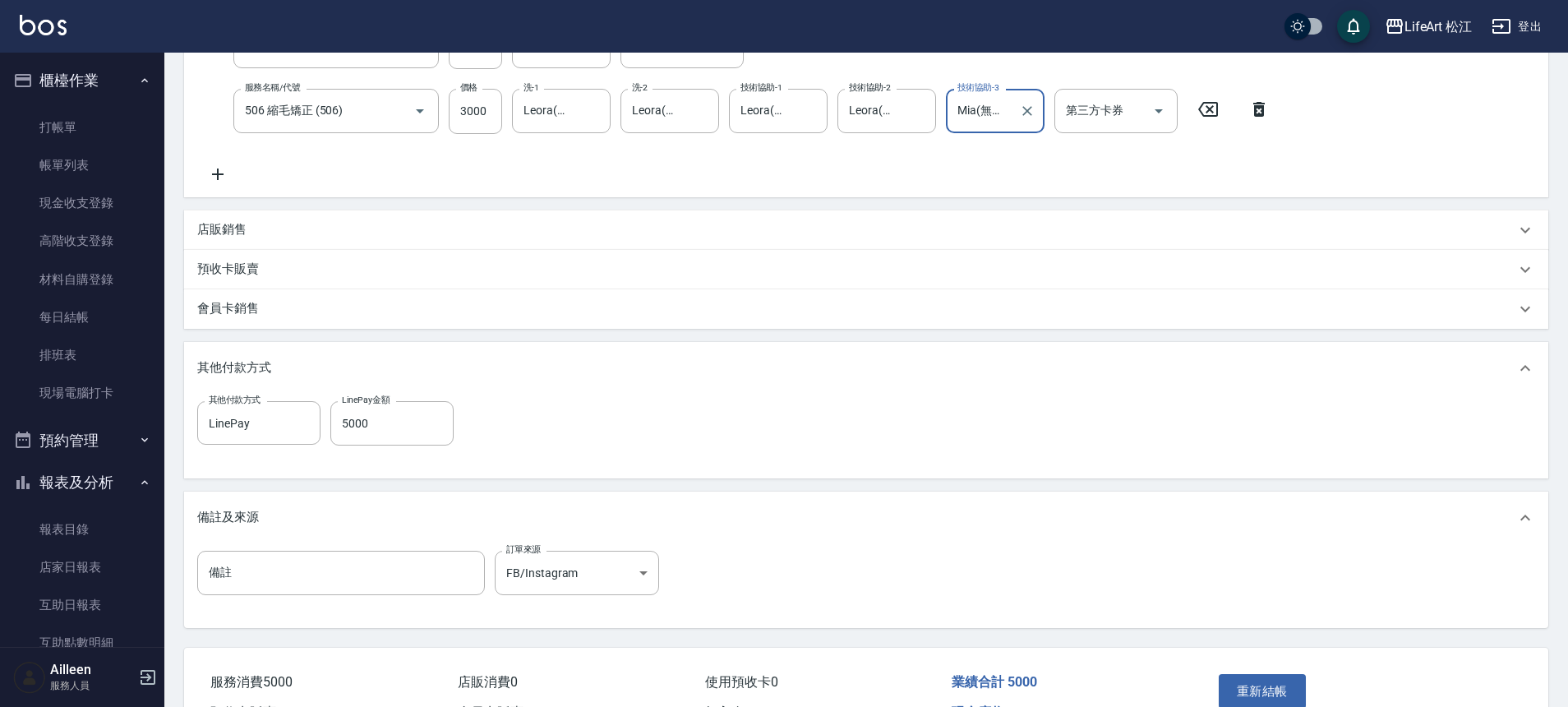
scroll to position [467, 0]
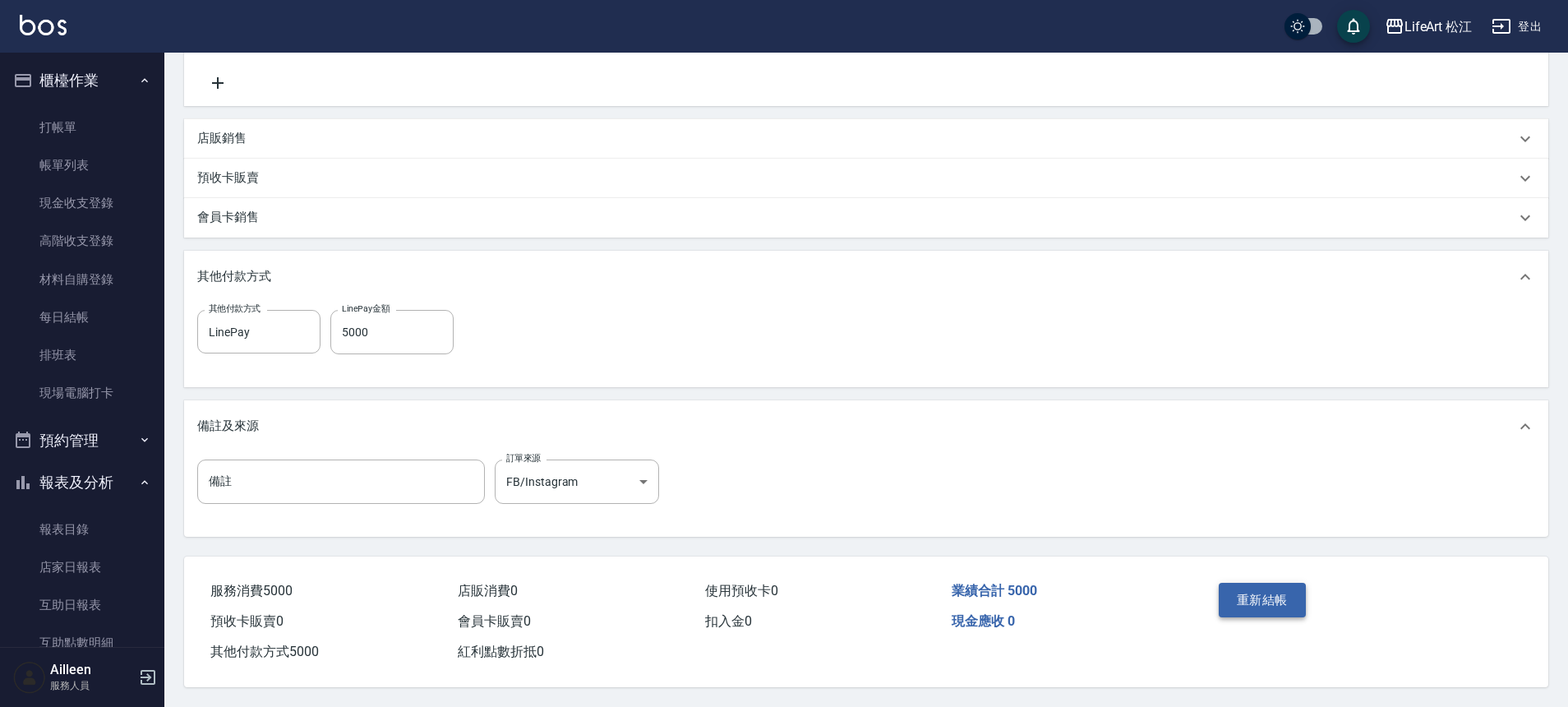
click at [1256, 597] on button "重新結帳" at bounding box center [1262, 600] width 87 height 35
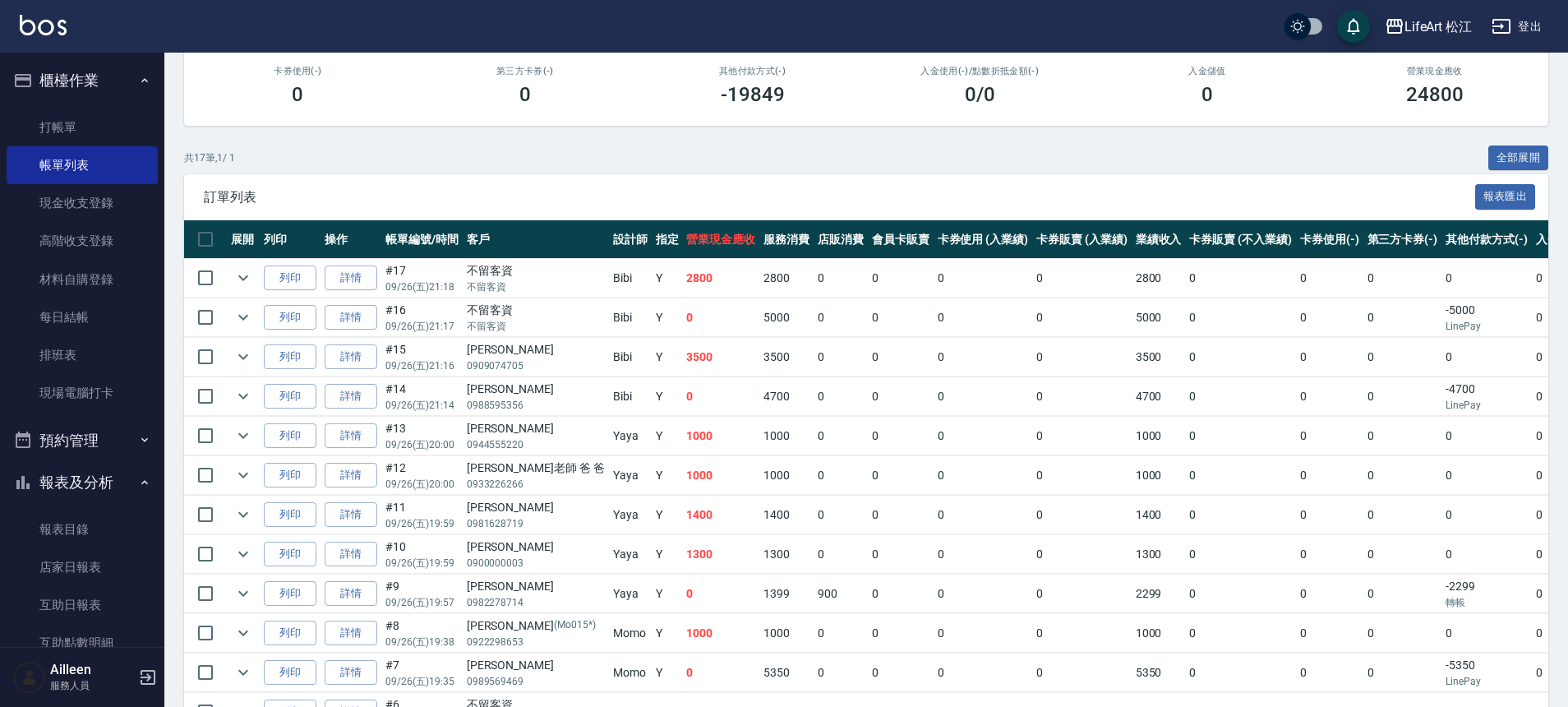
scroll to position [359, 0]
